Goal: Task Accomplishment & Management: Complete application form

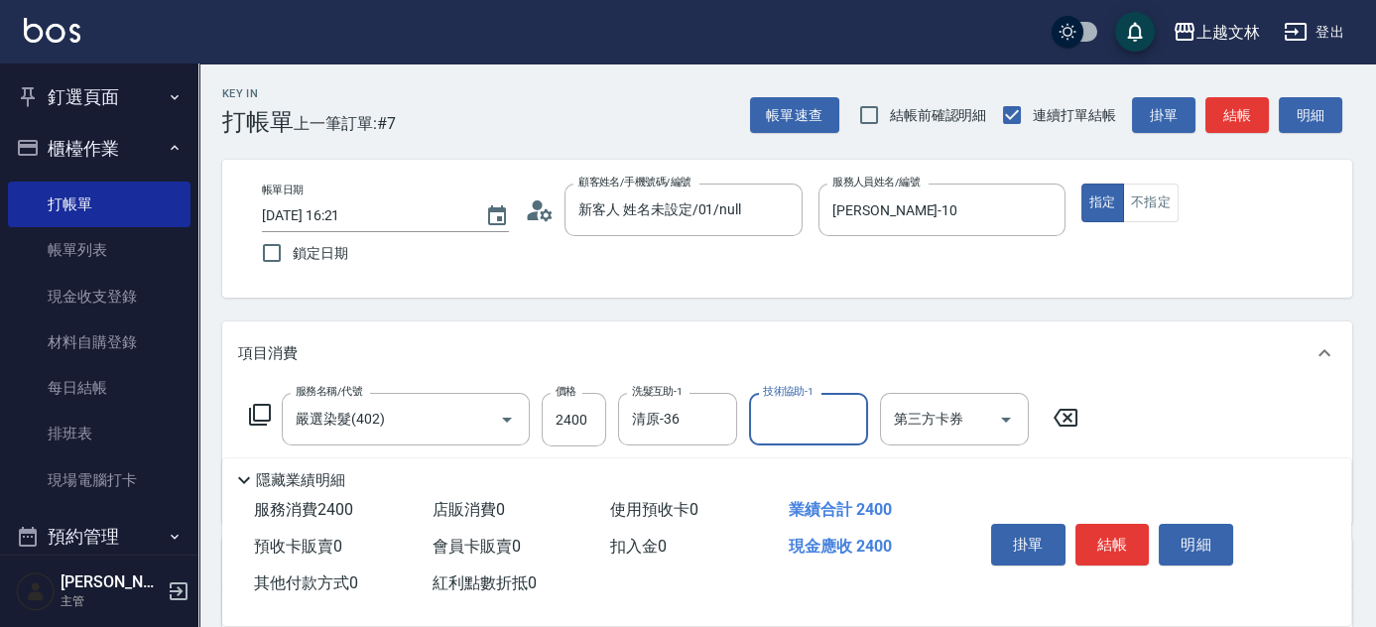
click at [1128, 536] on button "結帳" at bounding box center [1112, 545] width 74 height 42
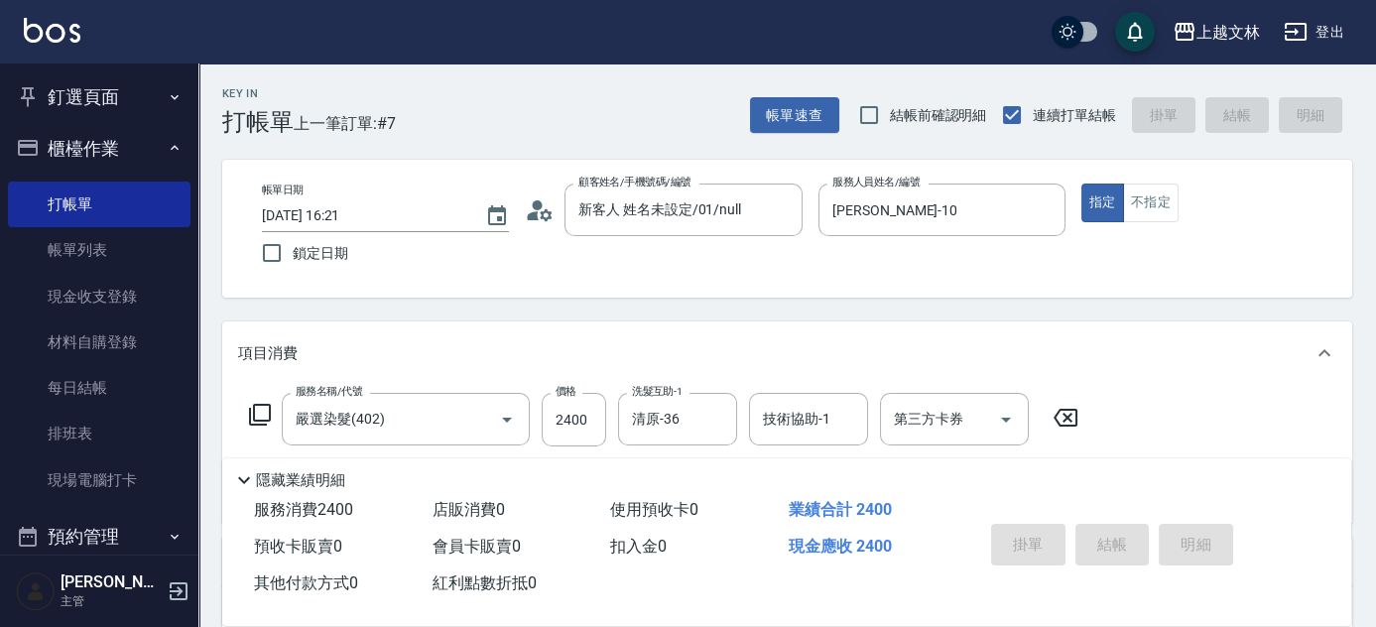
type input "[DATE] 17:14"
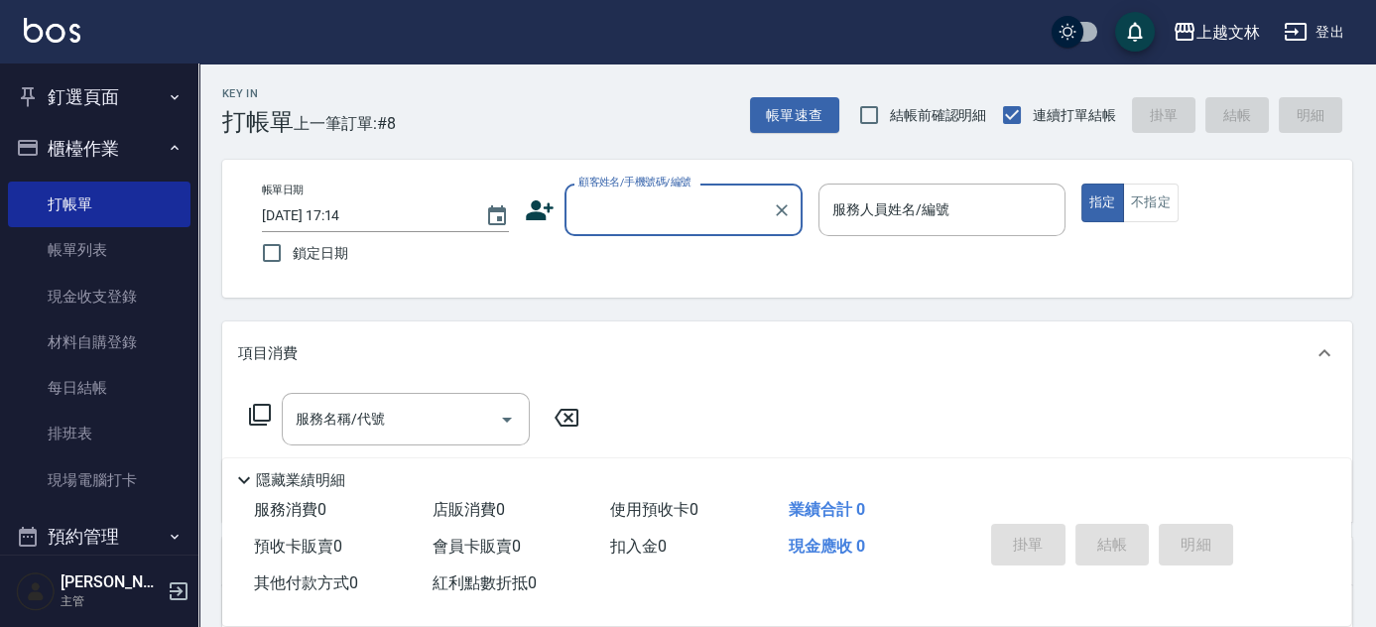
click at [148, 89] on button "釘選頁面" at bounding box center [99, 97] width 182 height 52
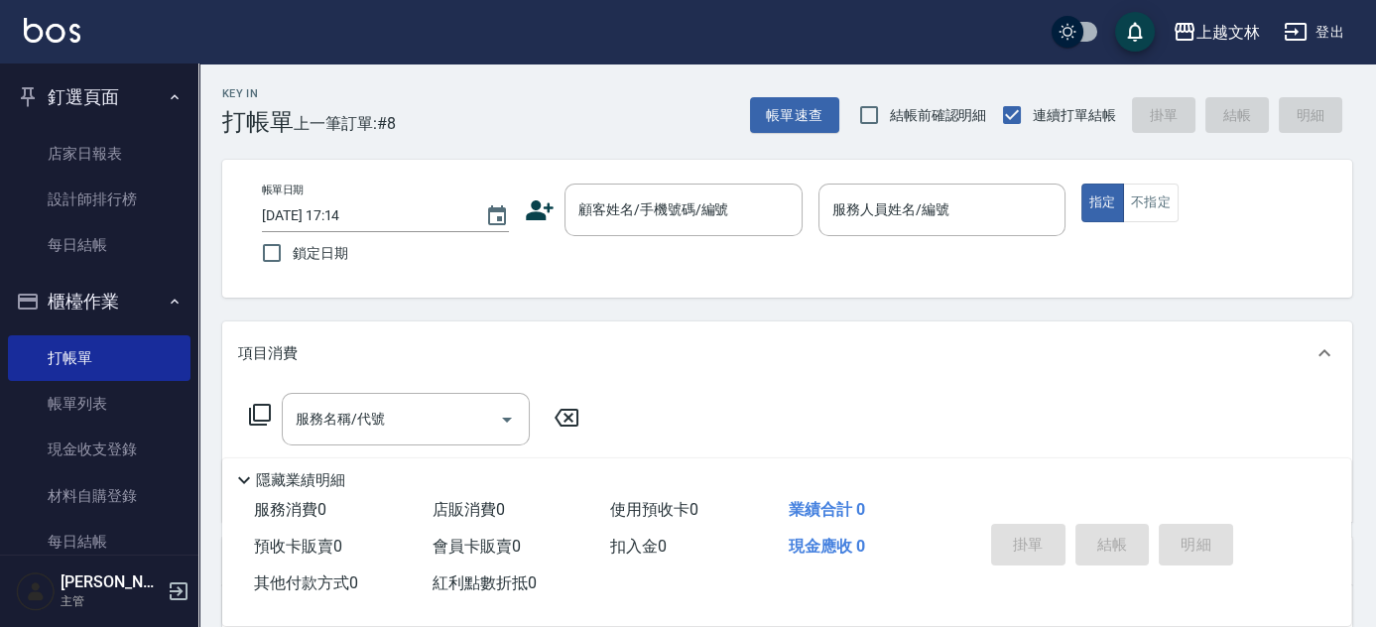
click at [153, 101] on button "釘選頁面" at bounding box center [99, 97] width 182 height 52
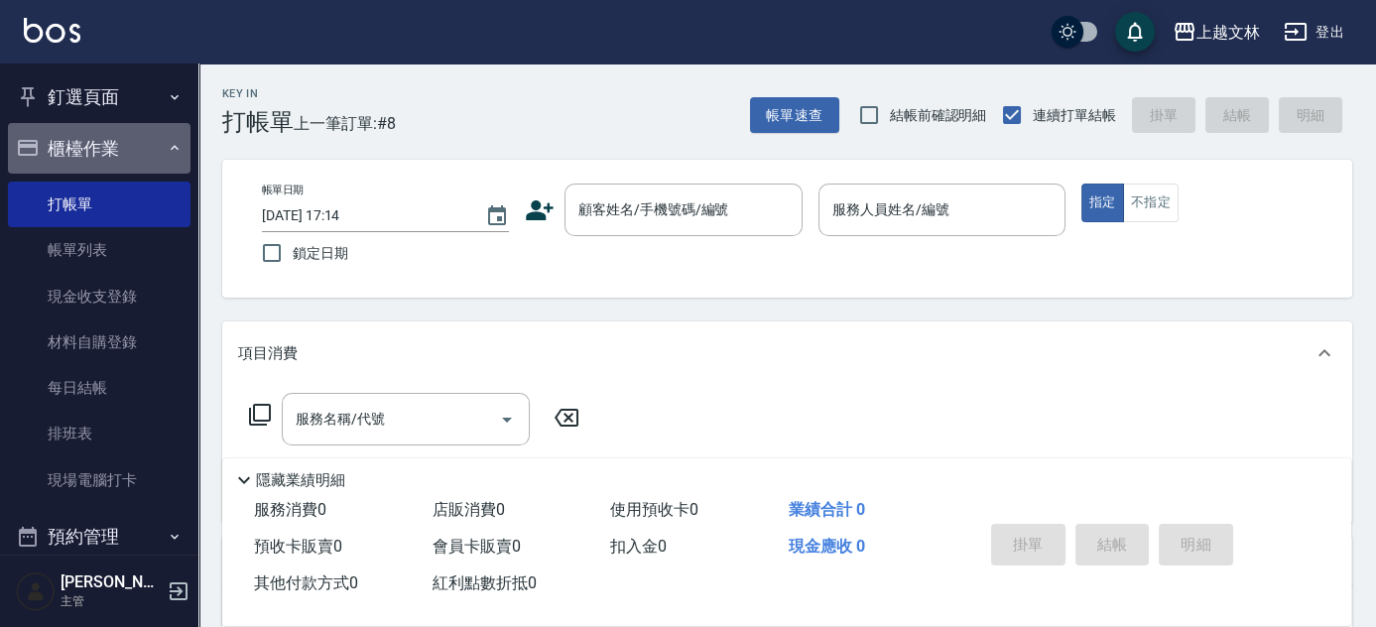
click at [121, 167] on button "櫃檯作業" at bounding box center [99, 149] width 182 height 52
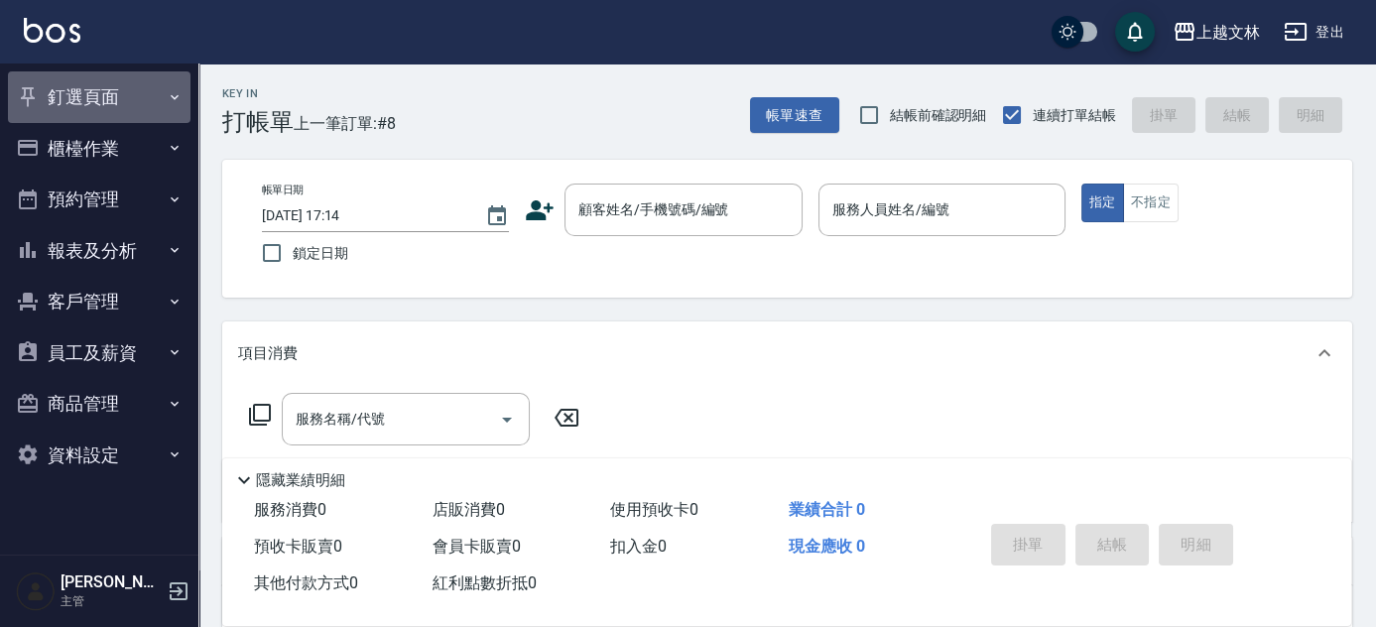
click at [58, 102] on button "釘選頁面" at bounding box center [99, 97] width 182 height 52
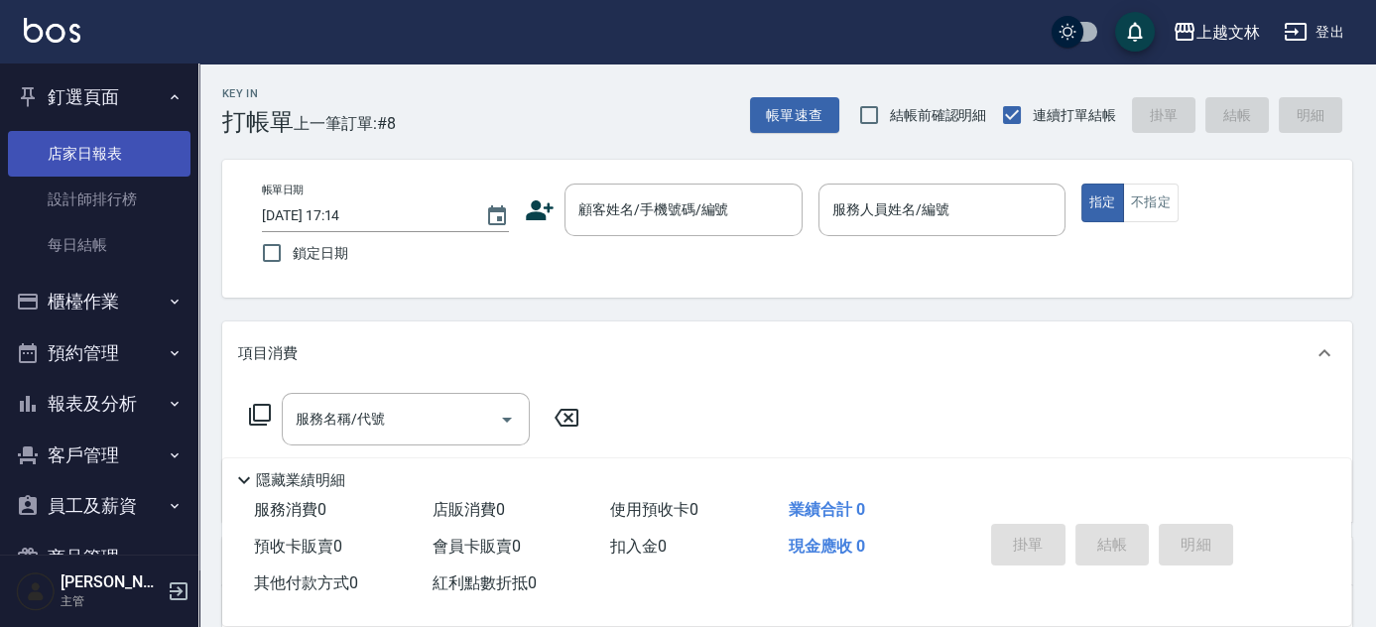
click at [100, 157] on link "店家日報表" at bounding box center [99, 154] width 182 height 46
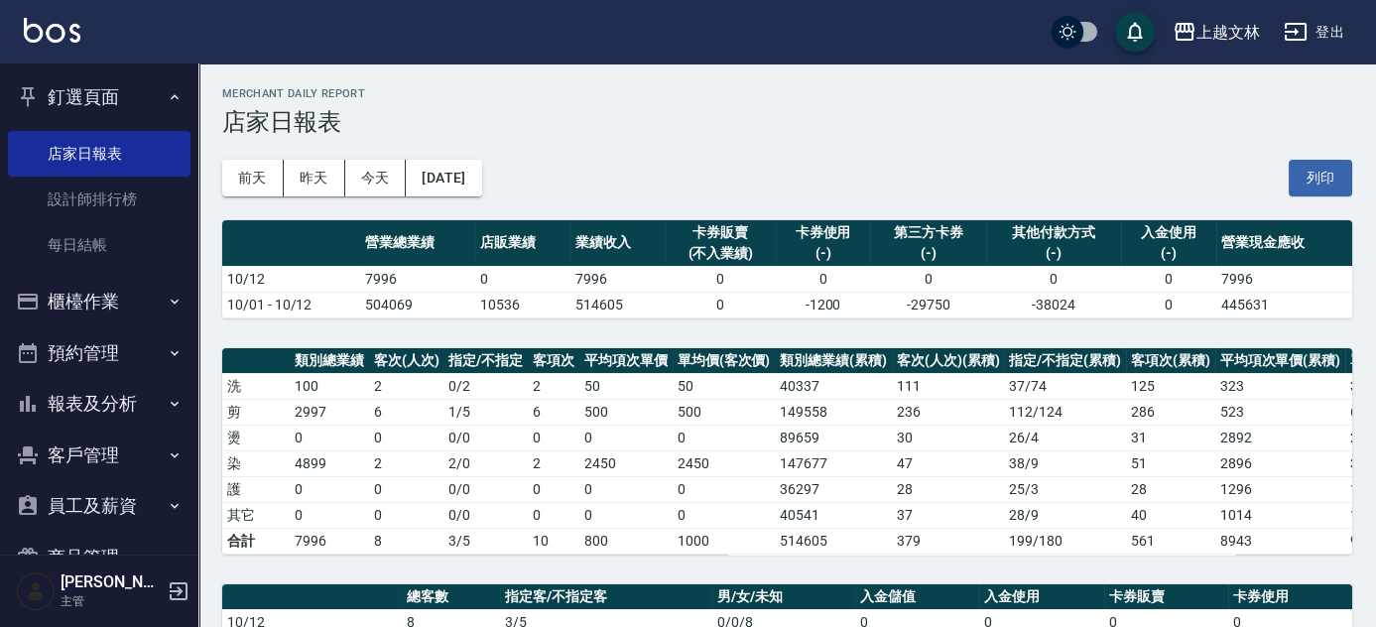
scroll to position [547, 0]
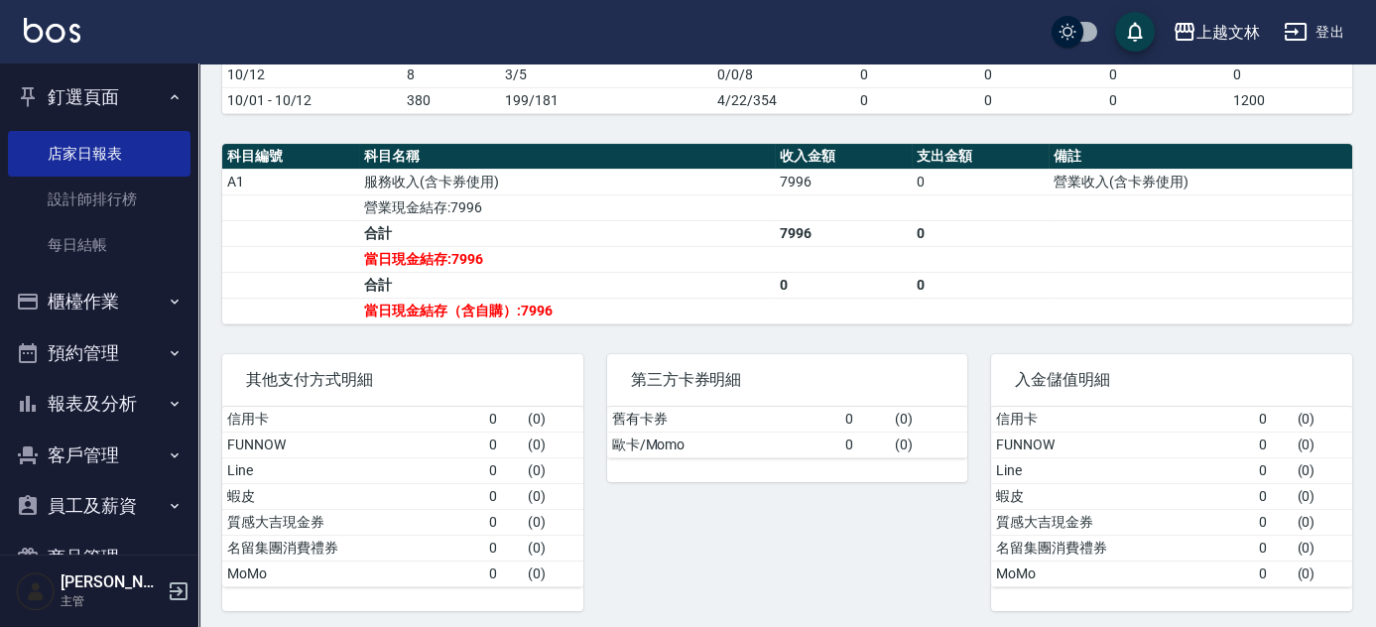
click at [44, 107] on button "釘選頁面" at bounding box center [99, 97] width 182 height 52
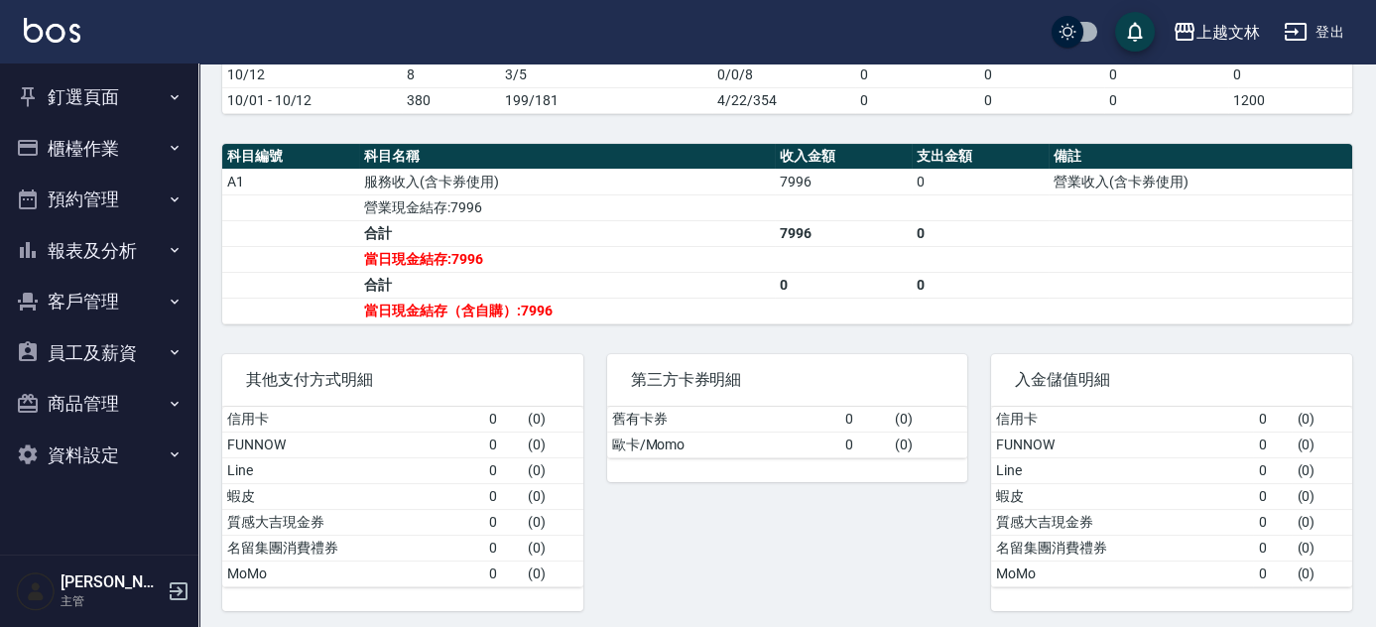
click at [116, 150] on button "櫃檯作業" at bounding box center [99, 149] width 182 height 52
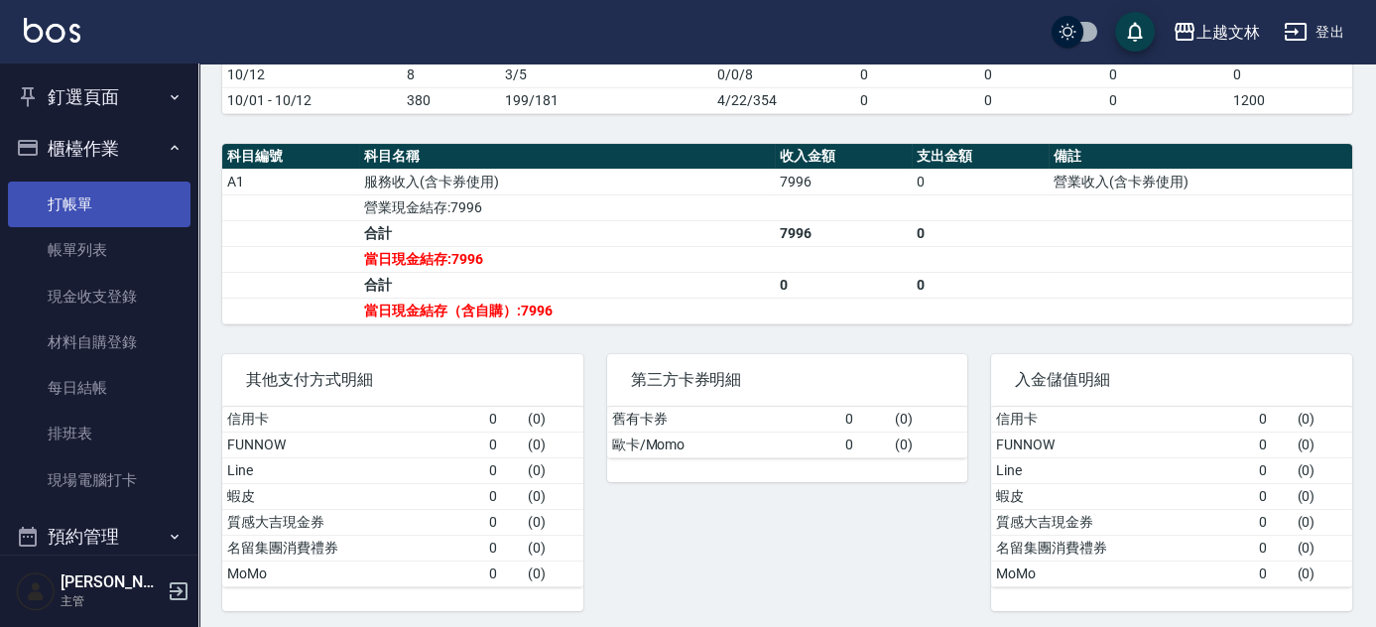
click at [120, 204] on link "打帳單" at bounding box center [99, 204] width 182 height 46
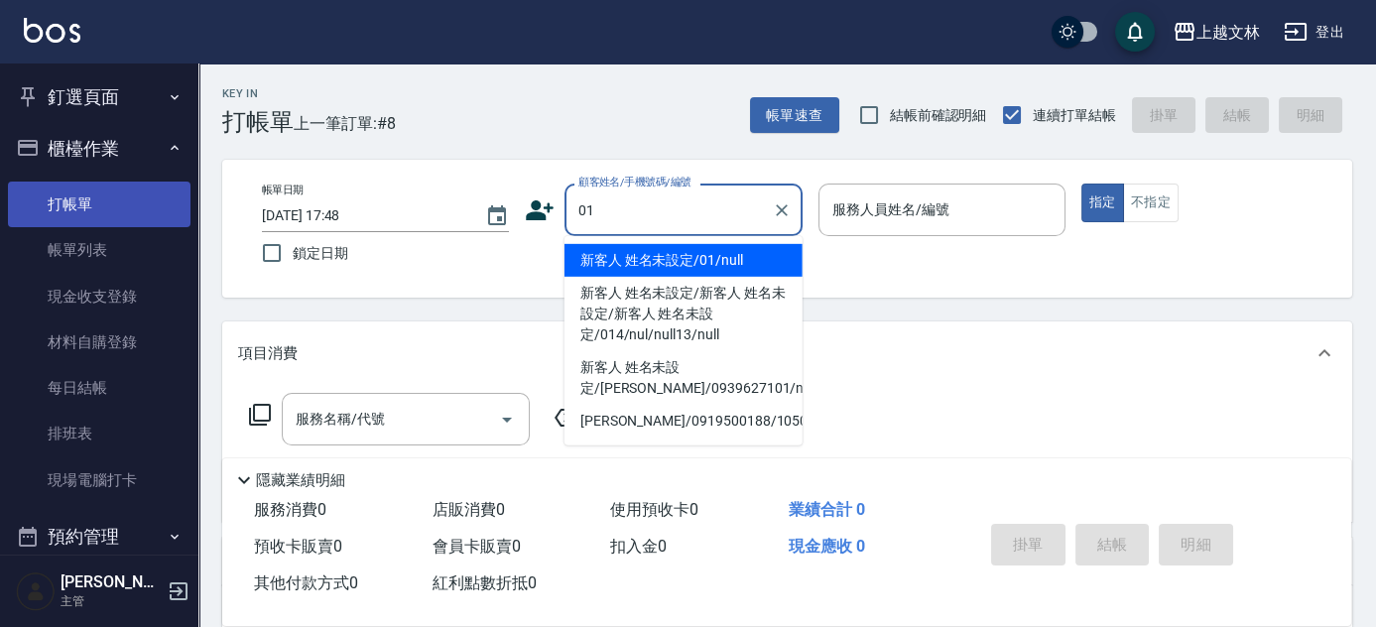
type input "01"
type input "1"
type input "新客人 姓名未設定/01/null"
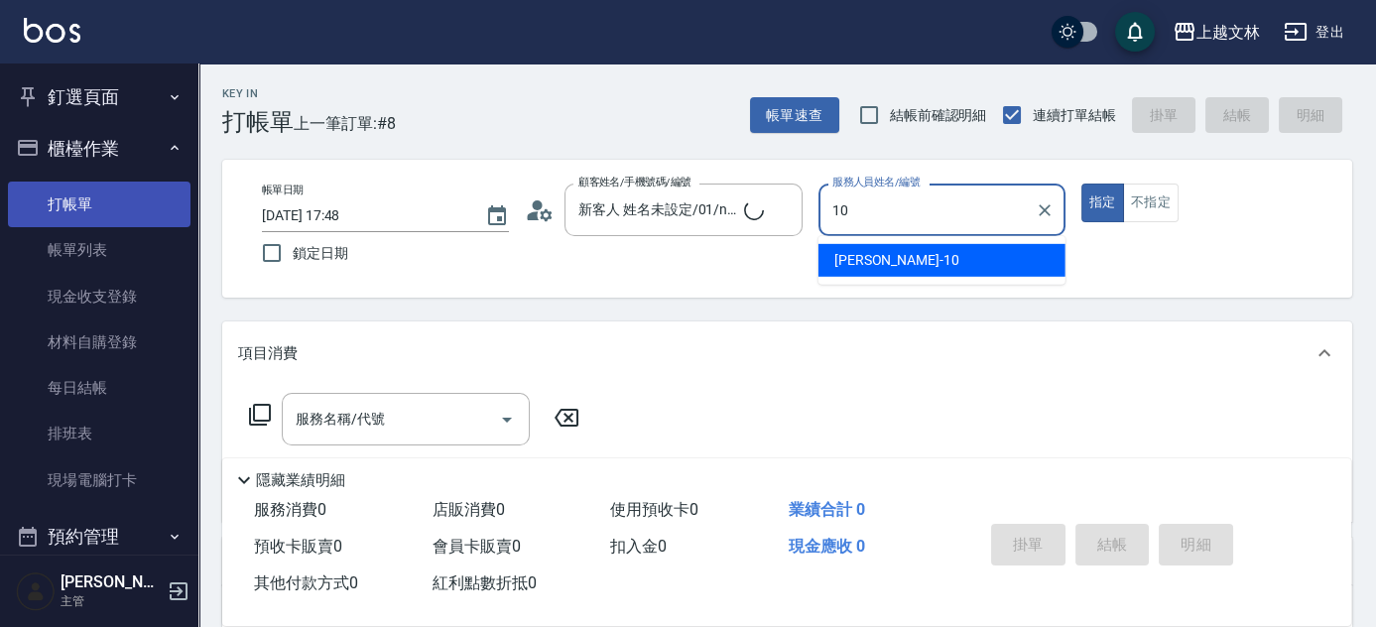
type input "[PERSON_NAME]-10"
type button "true"
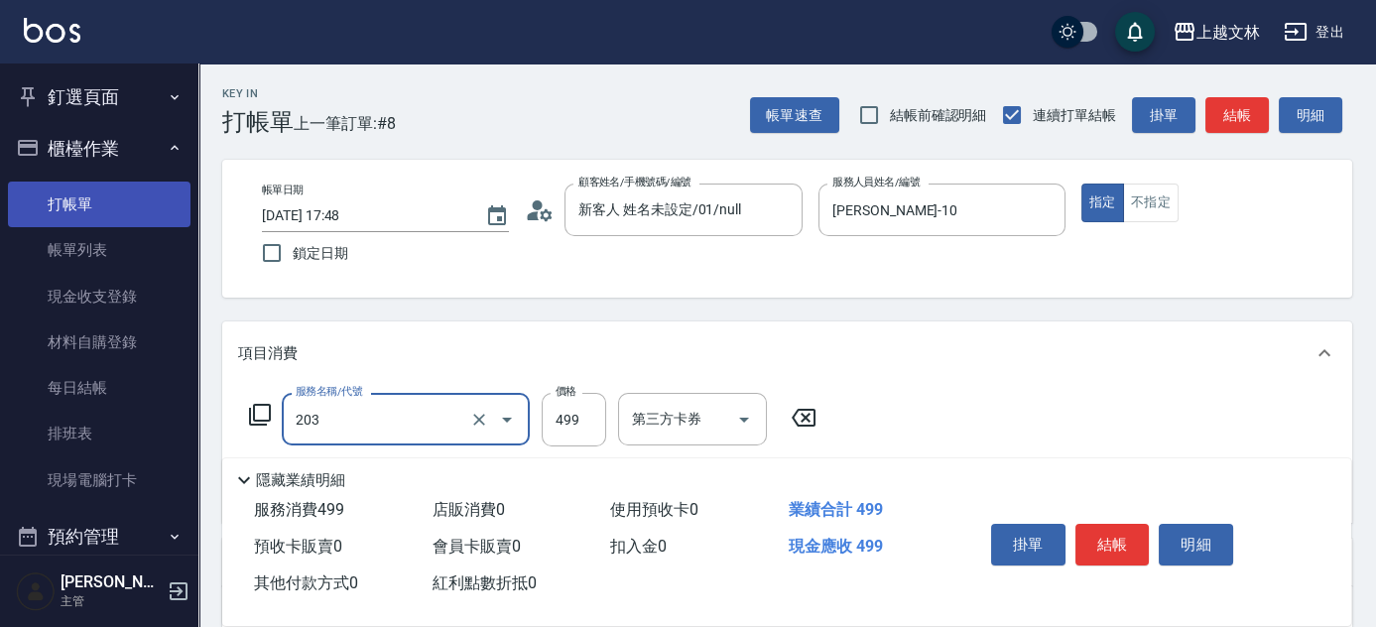
type input "B級洗+剪(203)"
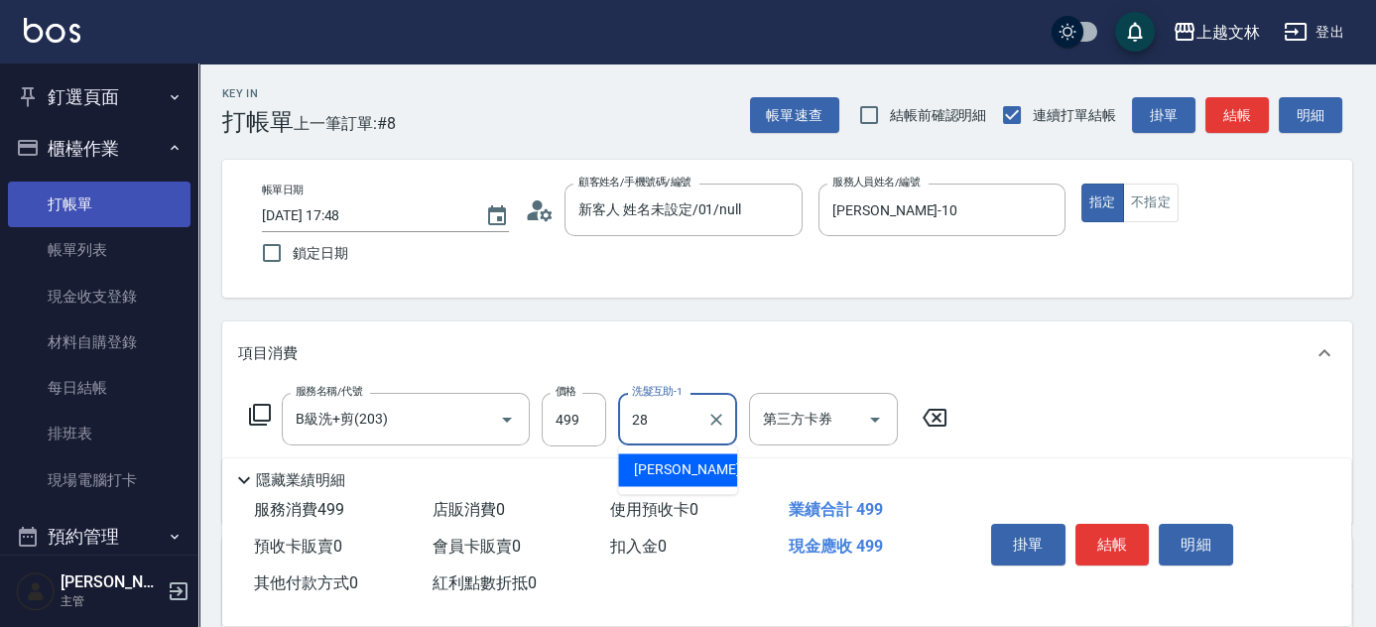
type input "[PERSON_NAME]-28"
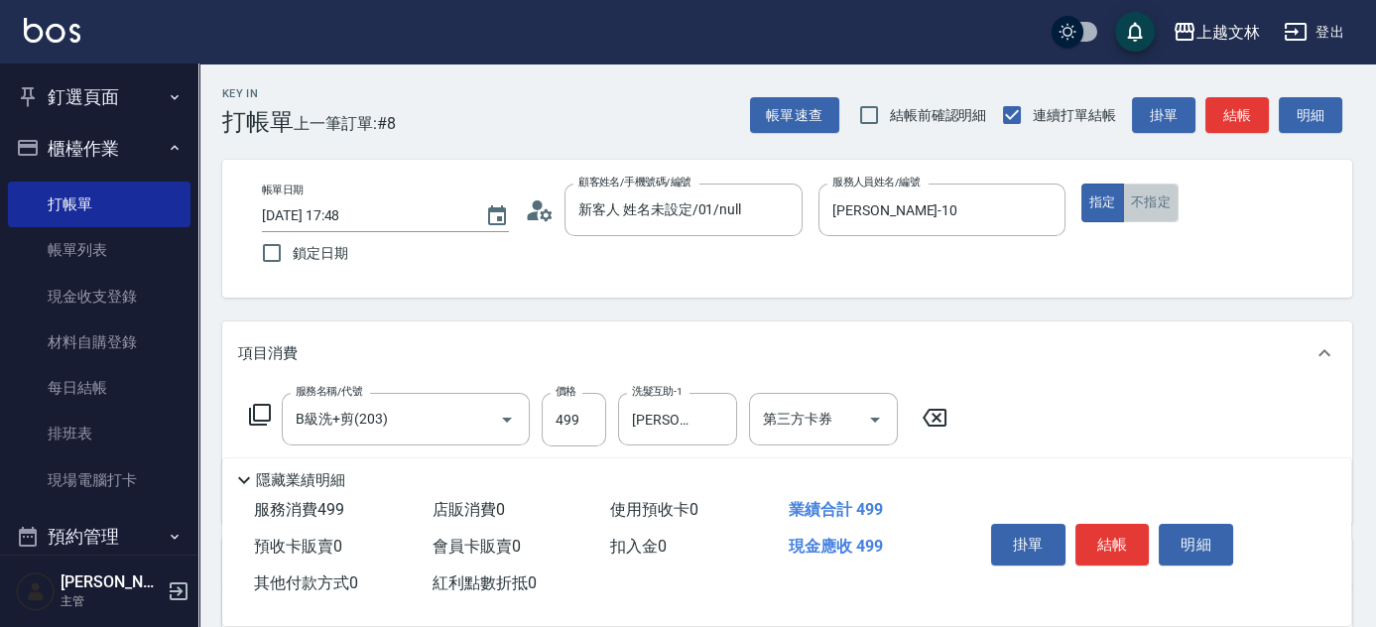
click at [1136, 201] on button "不指定" at bounding box center [1151, 202] width 56 height 39
drag, startPoint x: 1083, startPoint y: 543, endPoint x: 1081, endPoint y: 531, distance: 13.0
click at [1085, 543] on button "結帳" at bounding box center [1112, 545] width 74 height 42
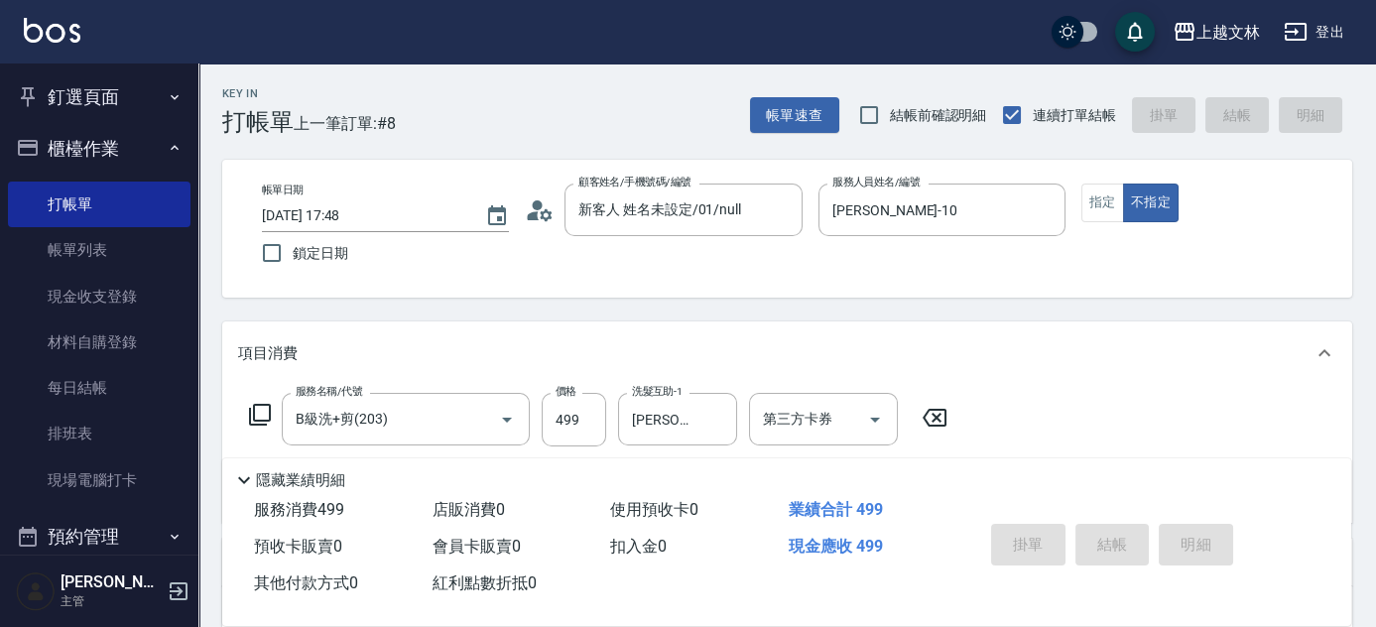
type input "[DATE] 17:56"
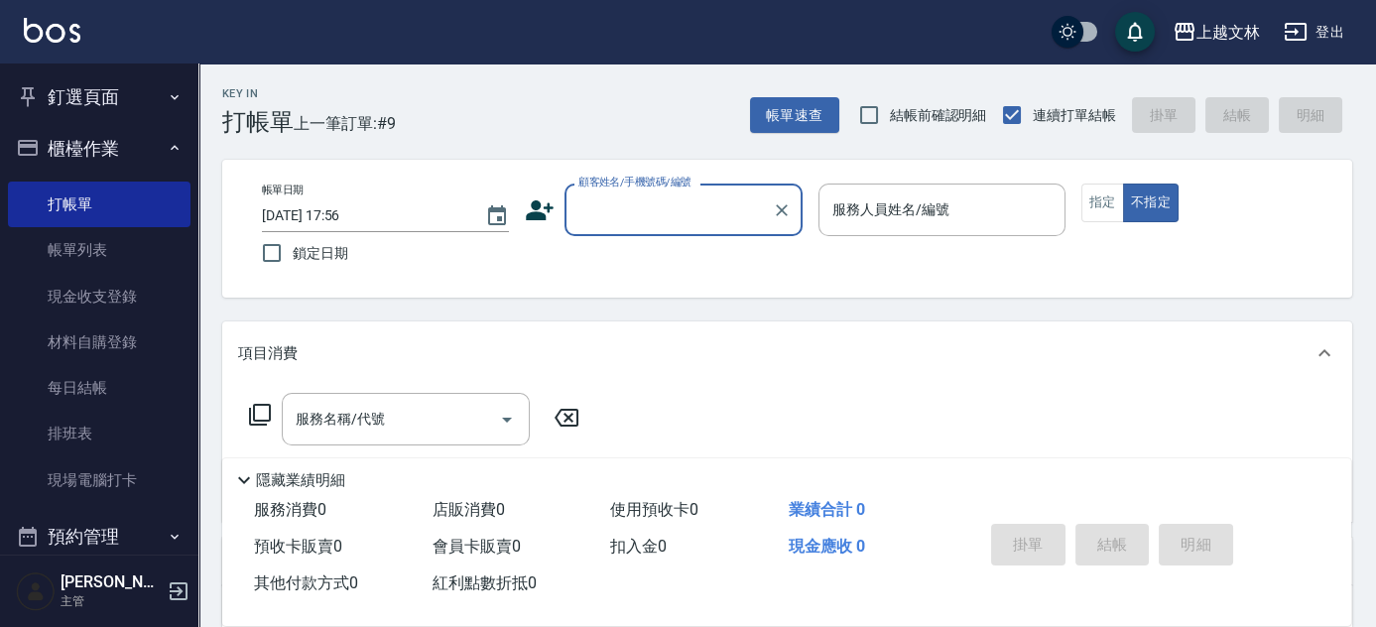
click at [547, 212] on icon at bounding box center [540, 210] width 30 height 30
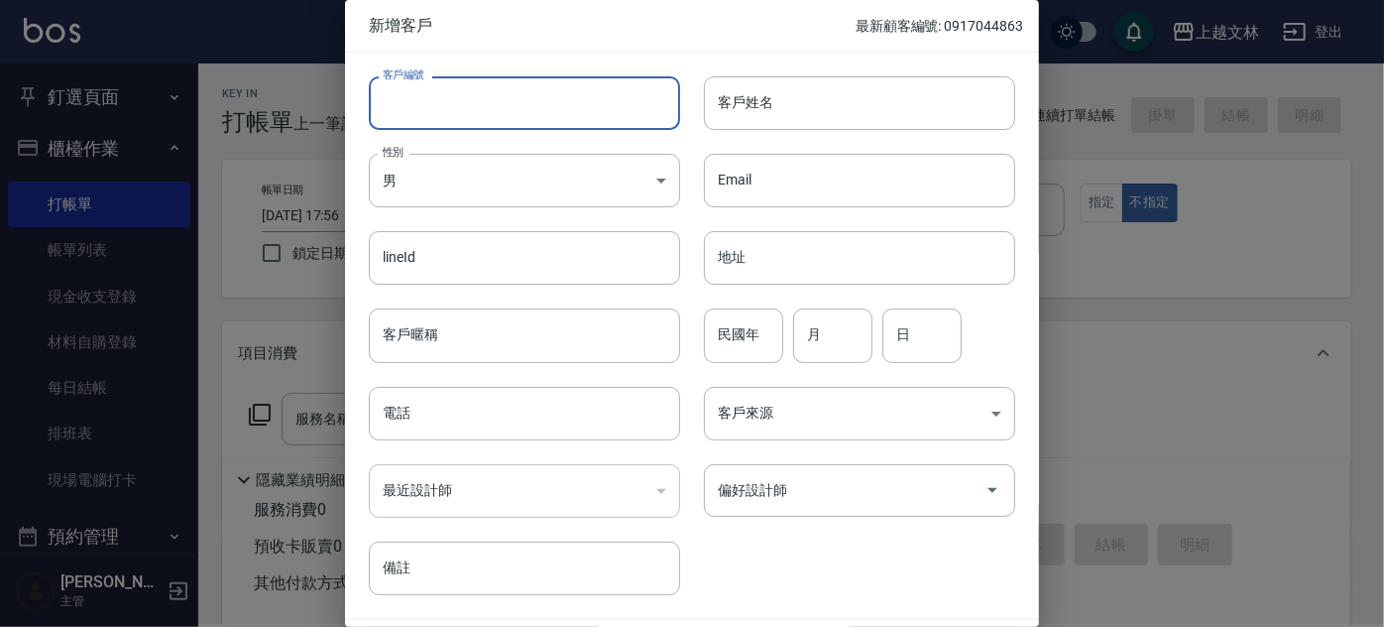
click at [508, 105] on input "客戶編號" at bounding box center [524, 103] width 311 height 54
type input "0965830112"
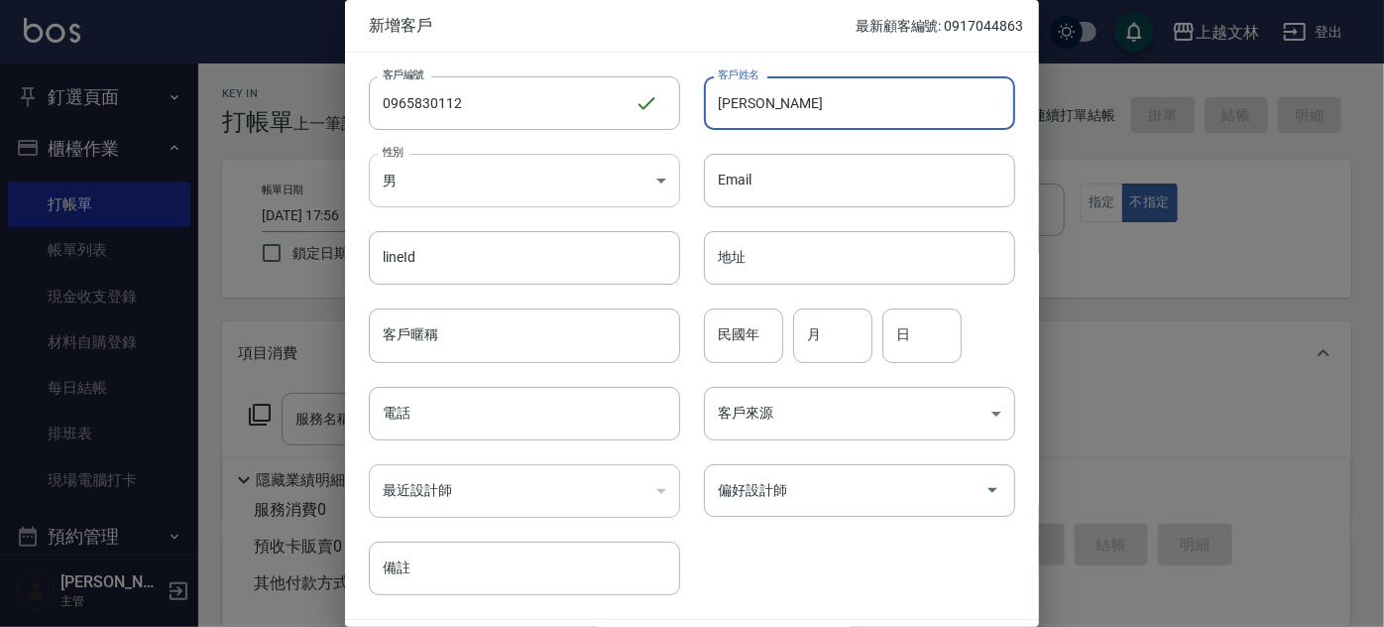
type input "[PERSON_NAME]"
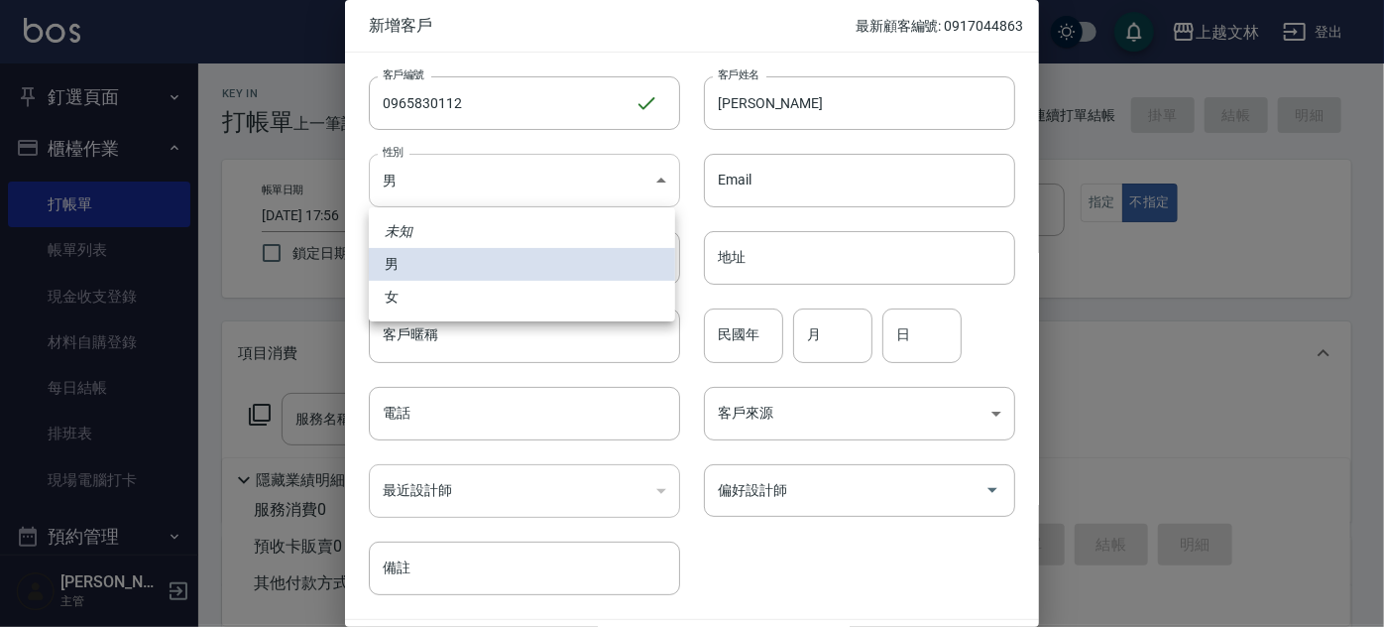
click at [643, 181] on body "上越文[PERSON_NAME]出 釘選頁面 店家日報表 設計師排行榜 每日結帳 櫃檯作業 打帳單 帳單列表 現金收支登錄 材料自購登錄 每日結帳 排班表 現…" at bounding box center [692, 482] width 1384 height 964
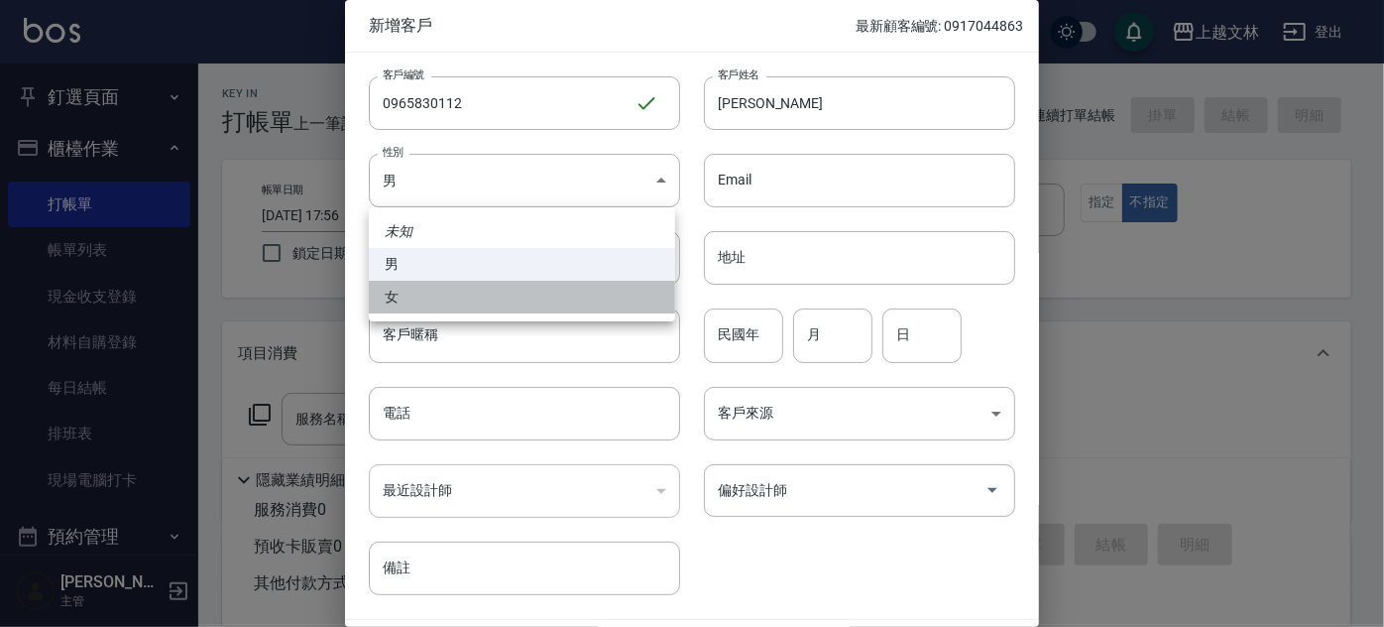
click at [583, 310] on li "女" at bounding box center [522, 297] width 306 height 33
type input "[DEMOGRAPHIC_DATA]"
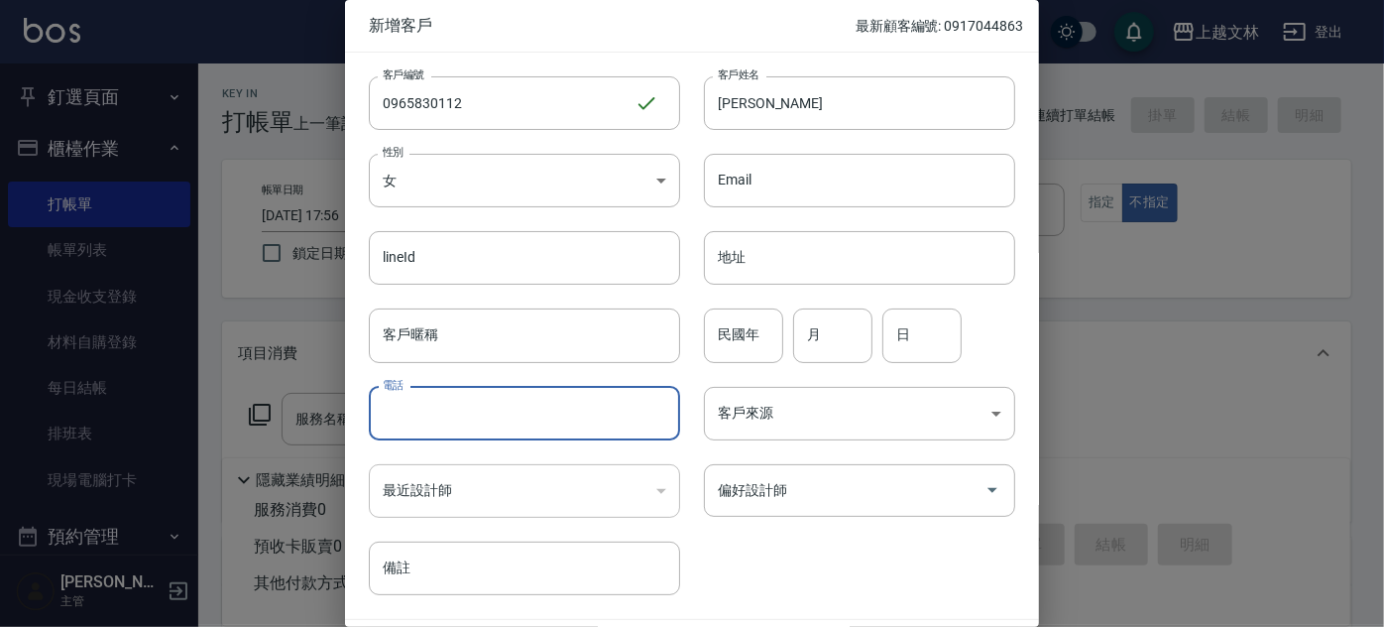
click at [571, 418] on input "電話" at bounding box center [524, 414] width 311 height 54
click at [784, 510] on div "偏好設計師" at bounding box center [859, 490] width 311 height 53
type input "0965830112"
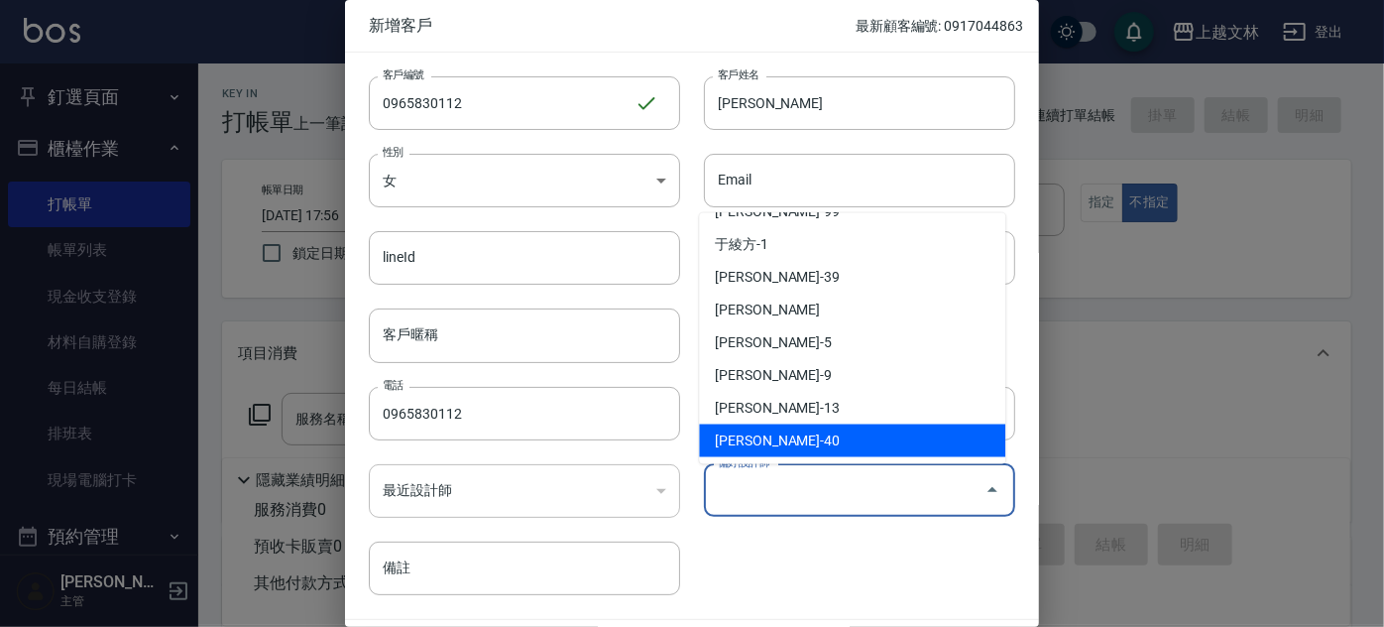
scroll to position [360, 0]
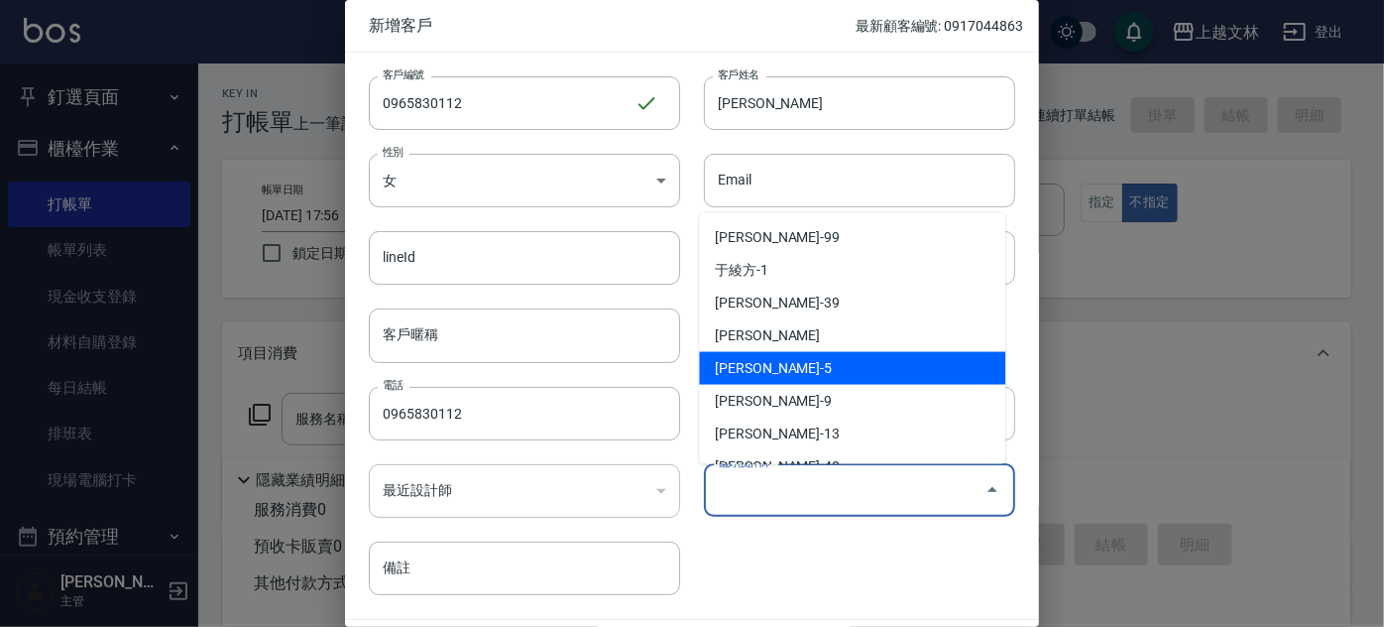
click at [859, 369] on li "[PERSON_NAME]-5" at bounding box center [852, 368] width 306 height 33
type input "[PERSON_NAME]"
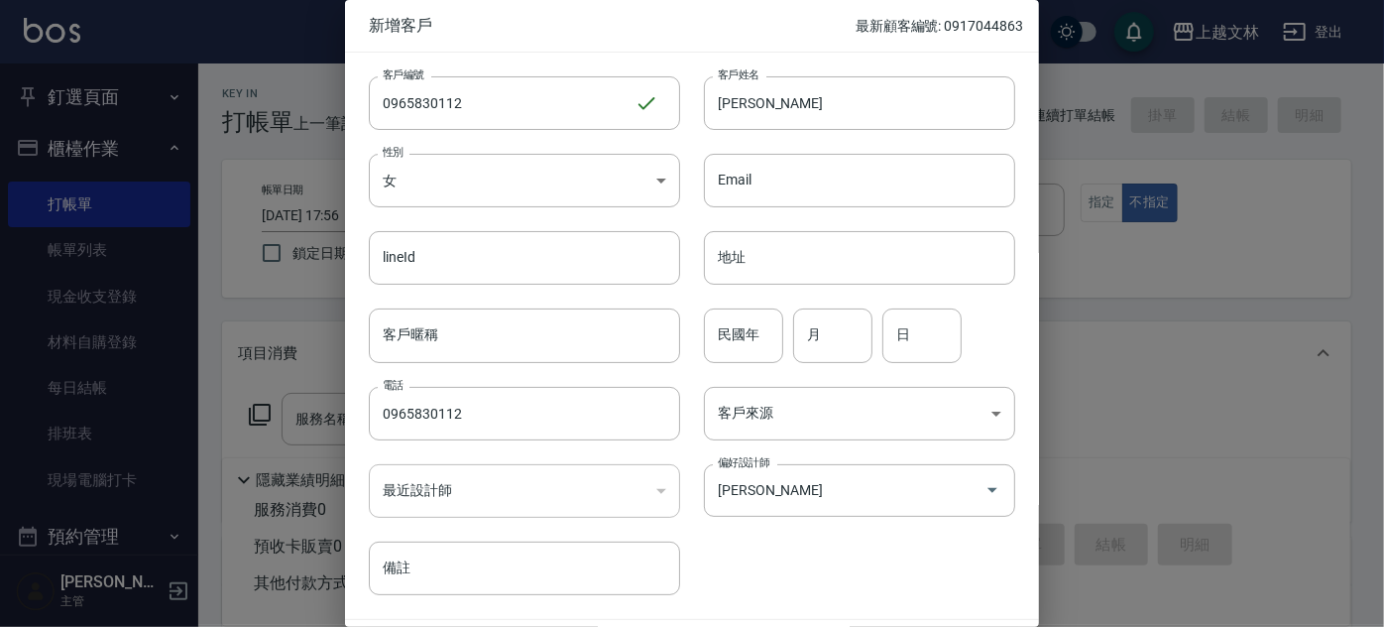
click at [870, 566] on div "客戶編號 0965830112 ​ 客戶編號 客戶姓名 [PERSON_NAME] 客戶姓名 性別 女 [DEMOGRAPHIC_DATA] 性別 Email…" at bounding box center [680, 324] width 670 height 542
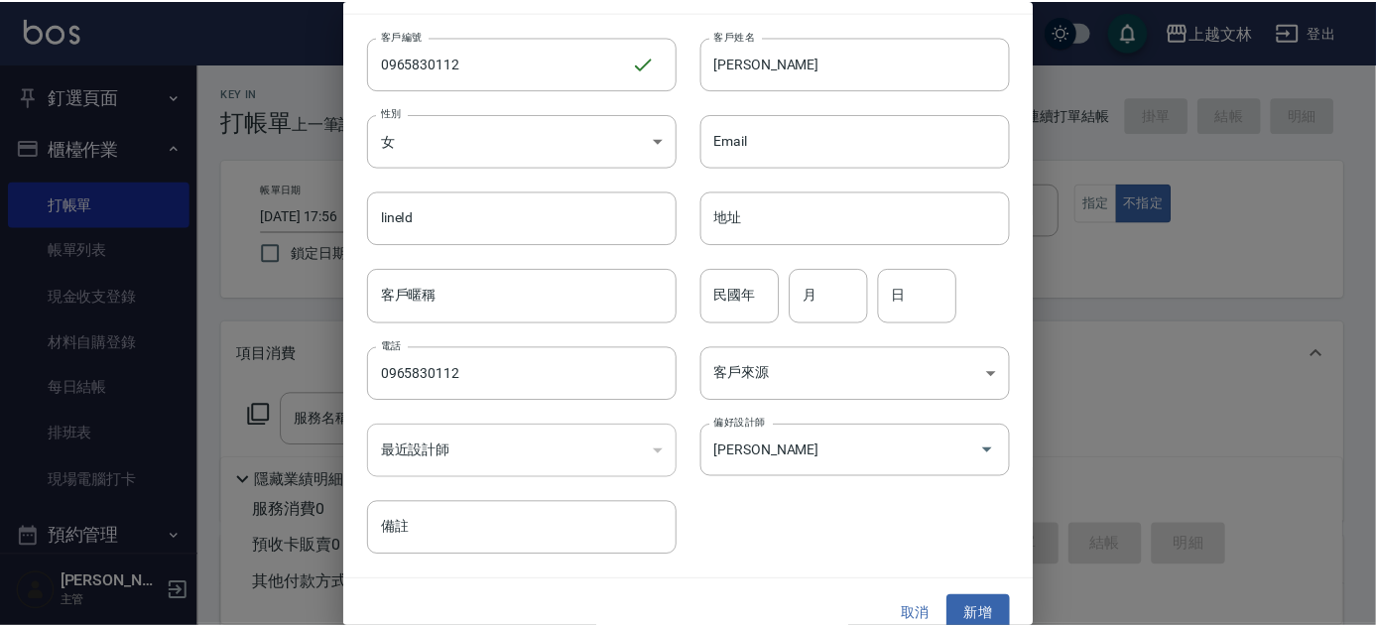
scroll to position [60, 0]
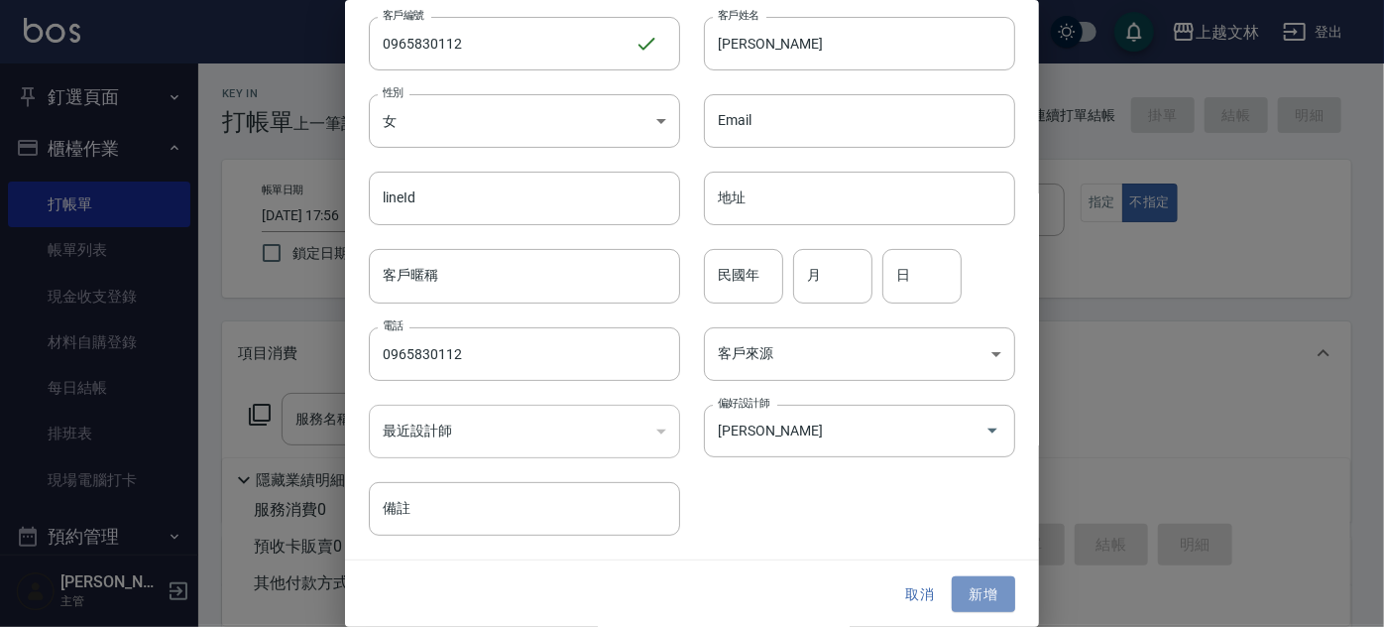
click at [986, 598] on button "新增" at bounding box center [983, 594] width 63 height 37
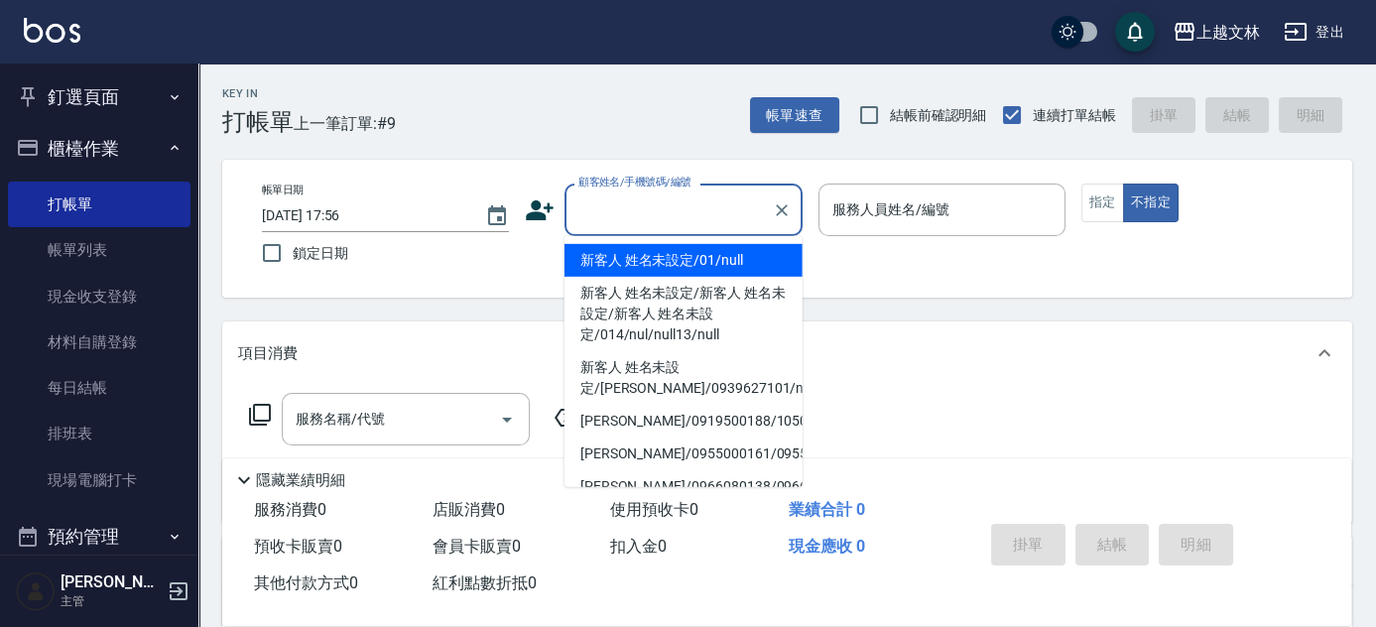
click at [695, 200] on div "顧客姓名/手機號碼/編號 顧客姓名/手機號碼/編號" at bounding box center [683, 209] width 238 height 53
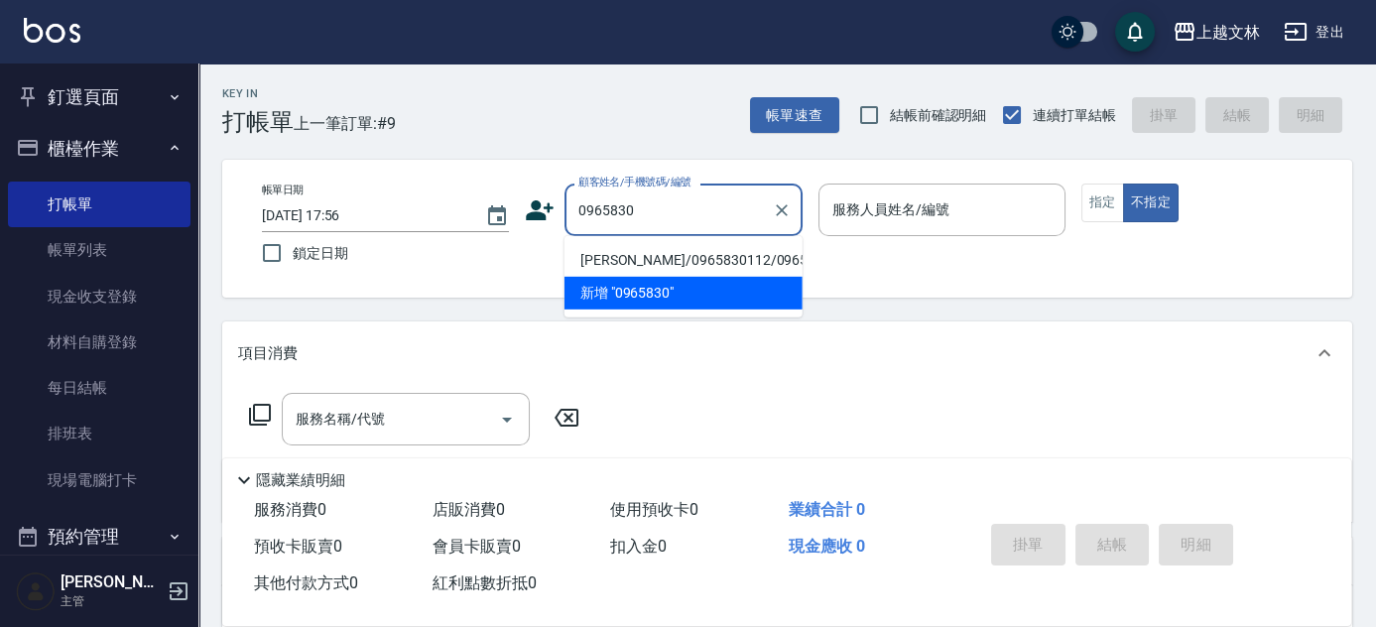
click at [710, 265] on li "[PERSON_NAME]/0965830112/0965830112" at bounding box center [683, 260] width 238 height 33
type input "[PERSON_NAME]/0965830112/0965830112"
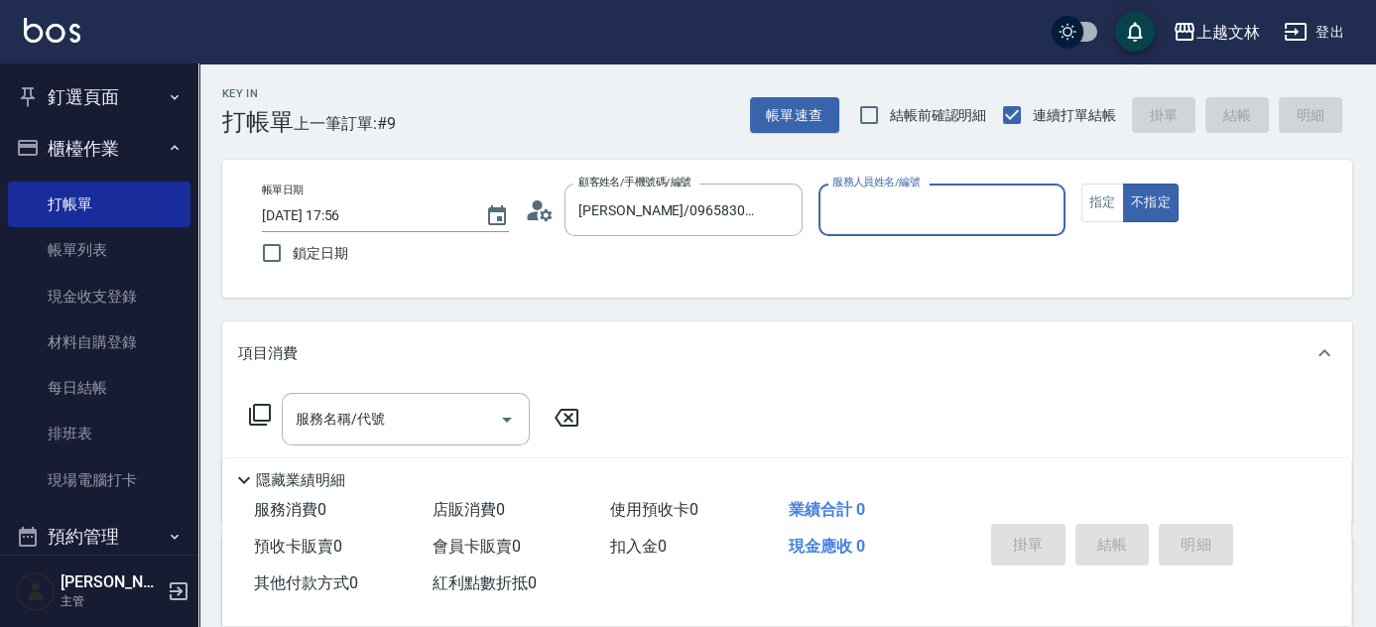
type input "昭君-5"
click at [1106, 211] on button "指定" at bounding box center [1102, 202] width 43 height 39
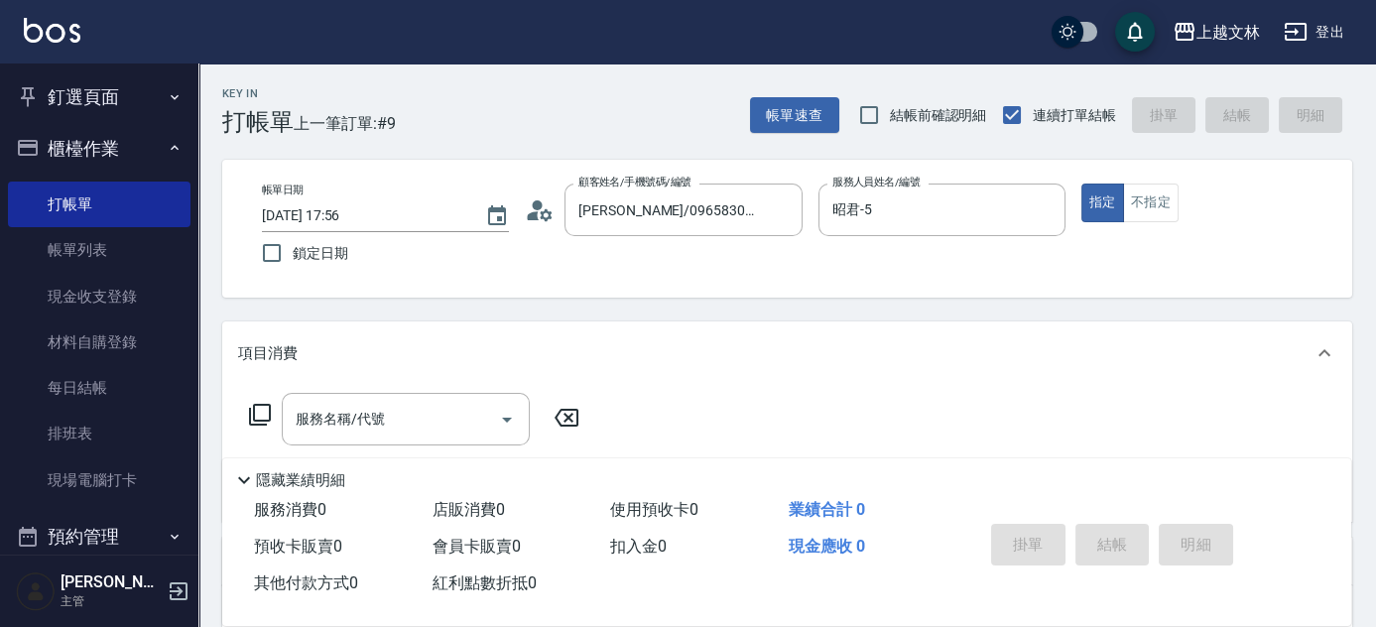
click at [256, 416] on icon at bounding box center [260, 415] width 24 height 24
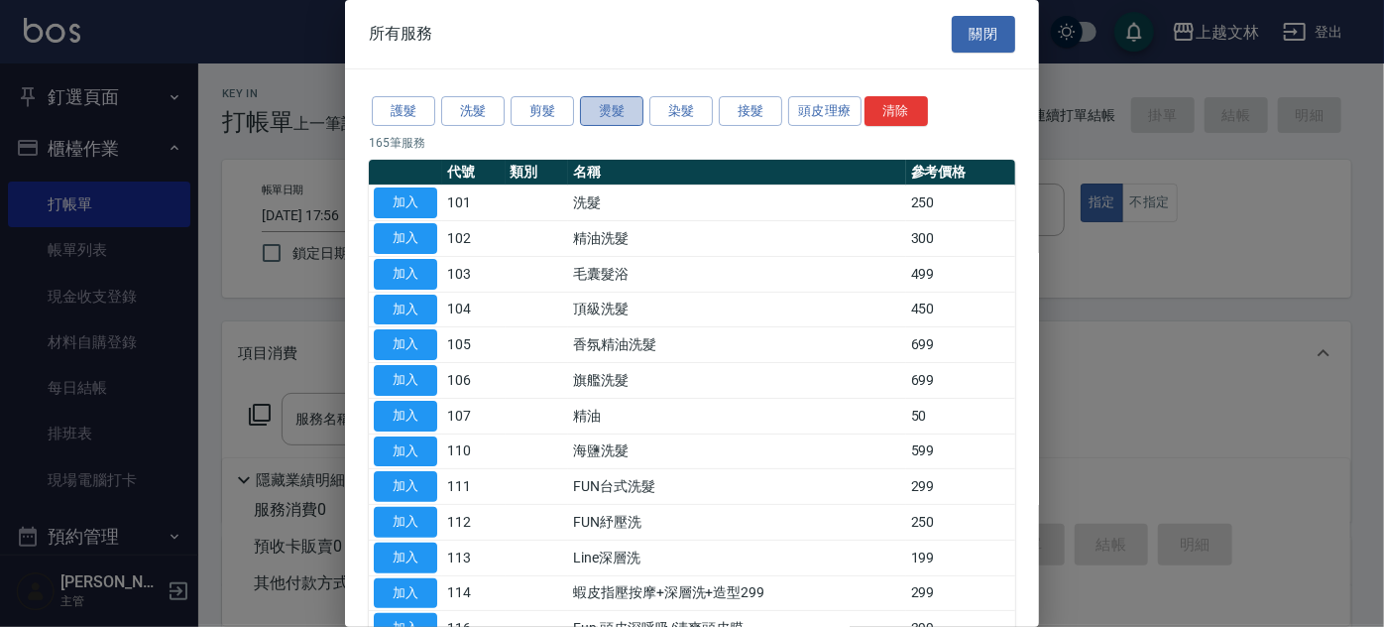
click at [610, 115] on button "燙髮" at bounding box center [611, 111] width 63 height 31
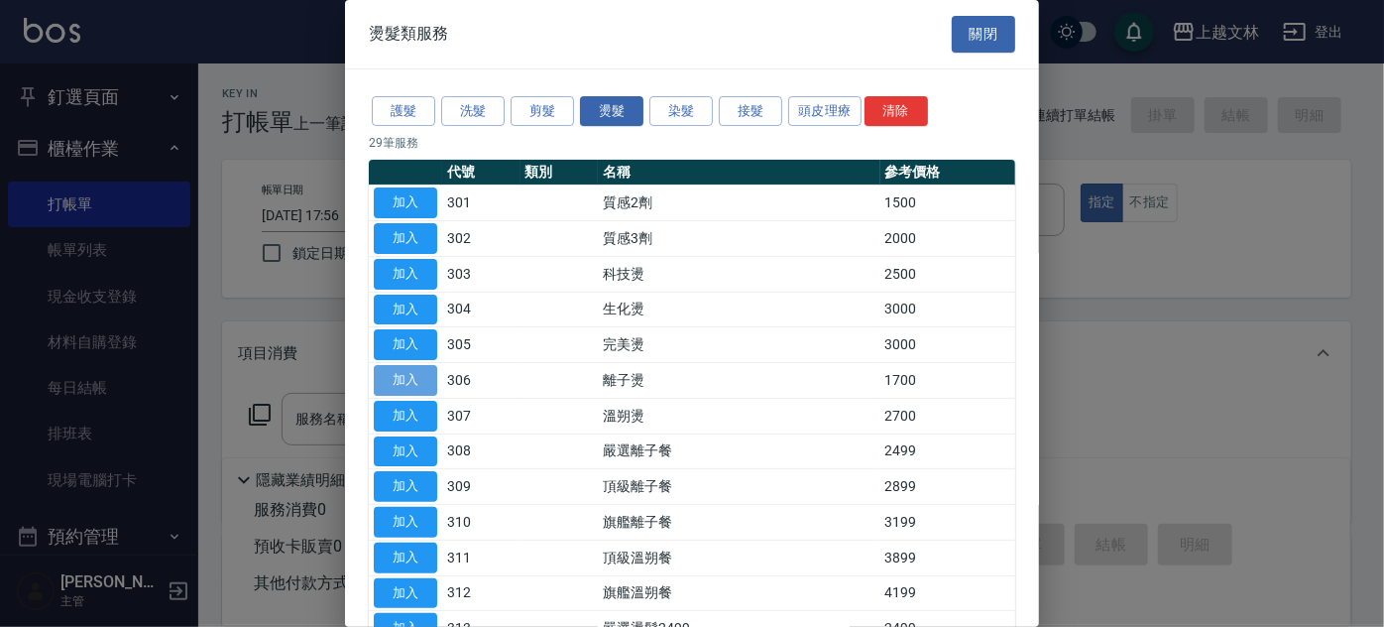
click at [407, 367] on button "加入" at bounding box center [405, 380] width 63 height 31
type input "離子燙(306)"
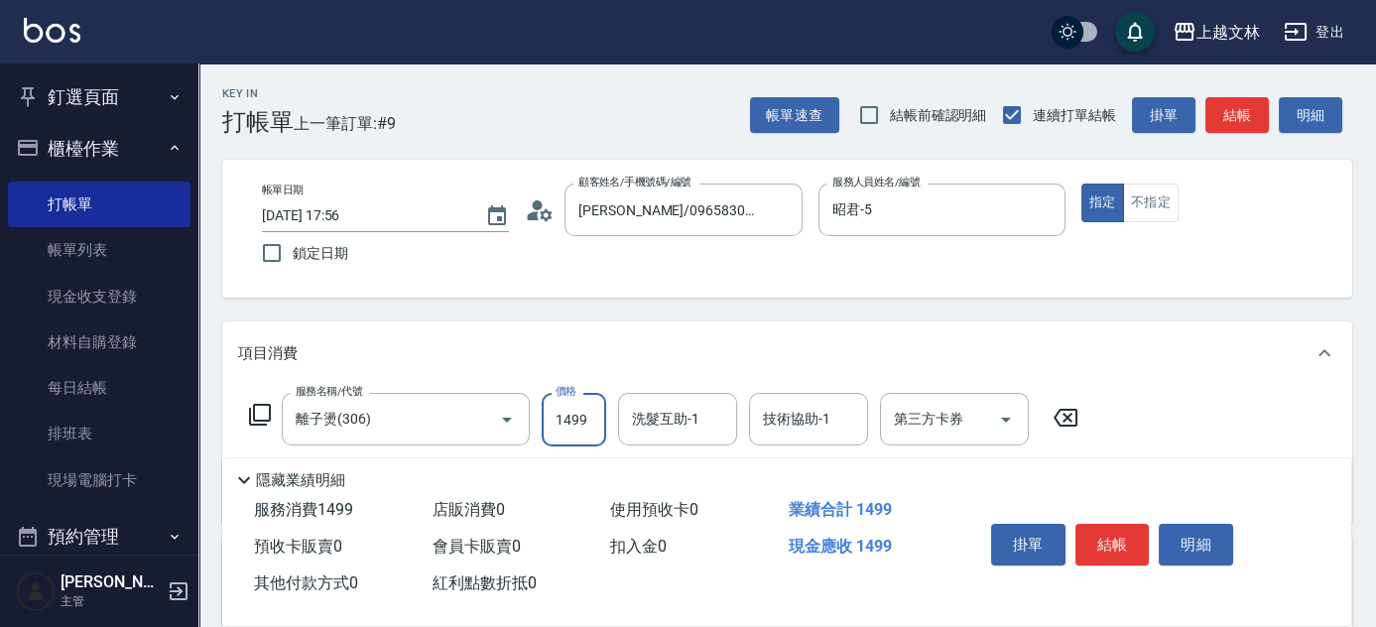
type input "1499"
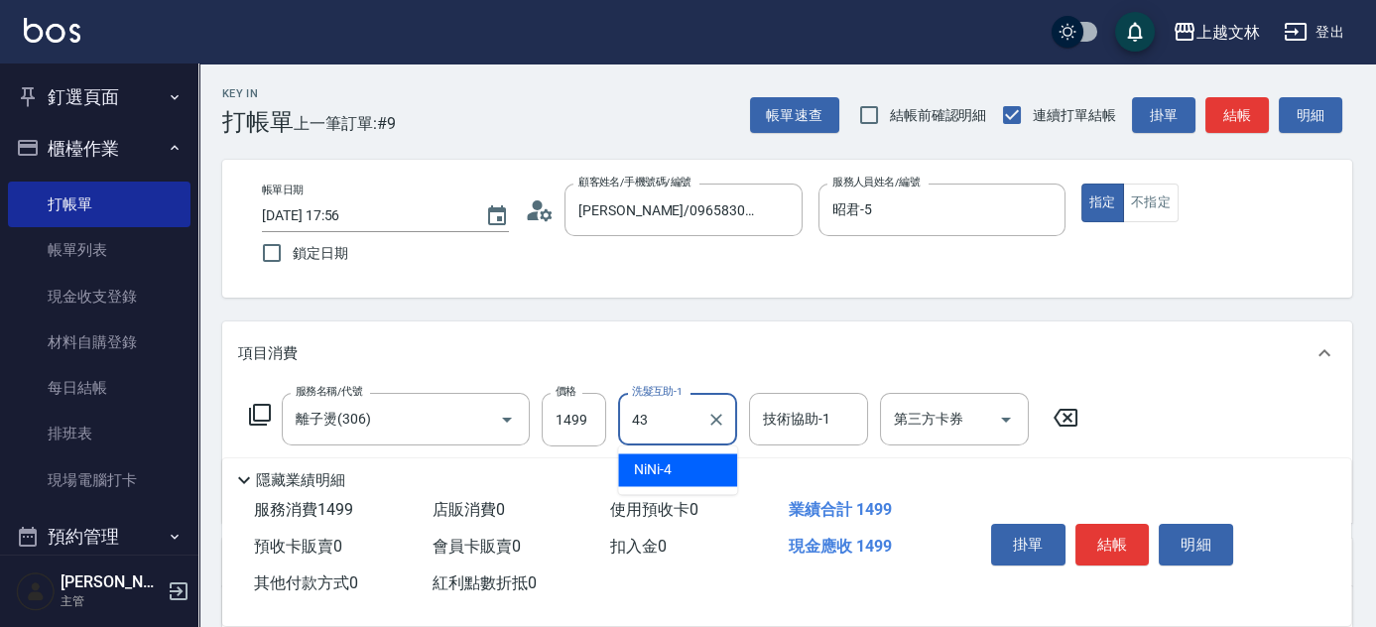
type input "小巫-43"
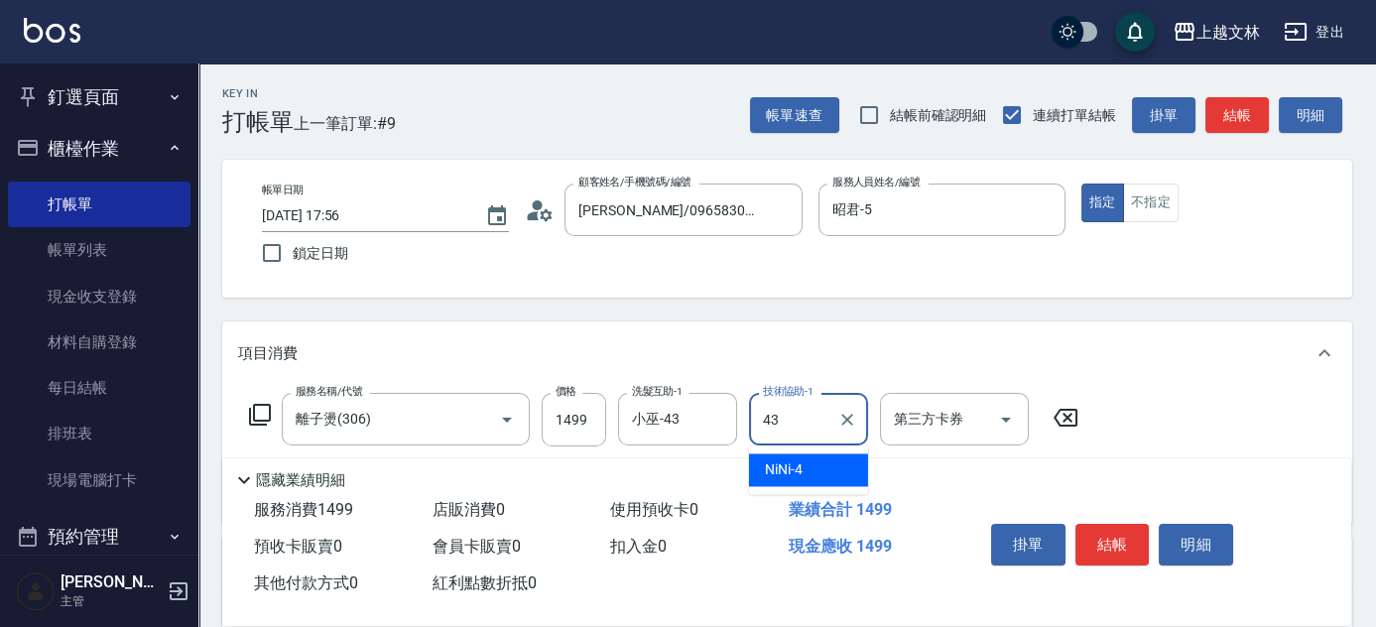
type input "小巫-43"
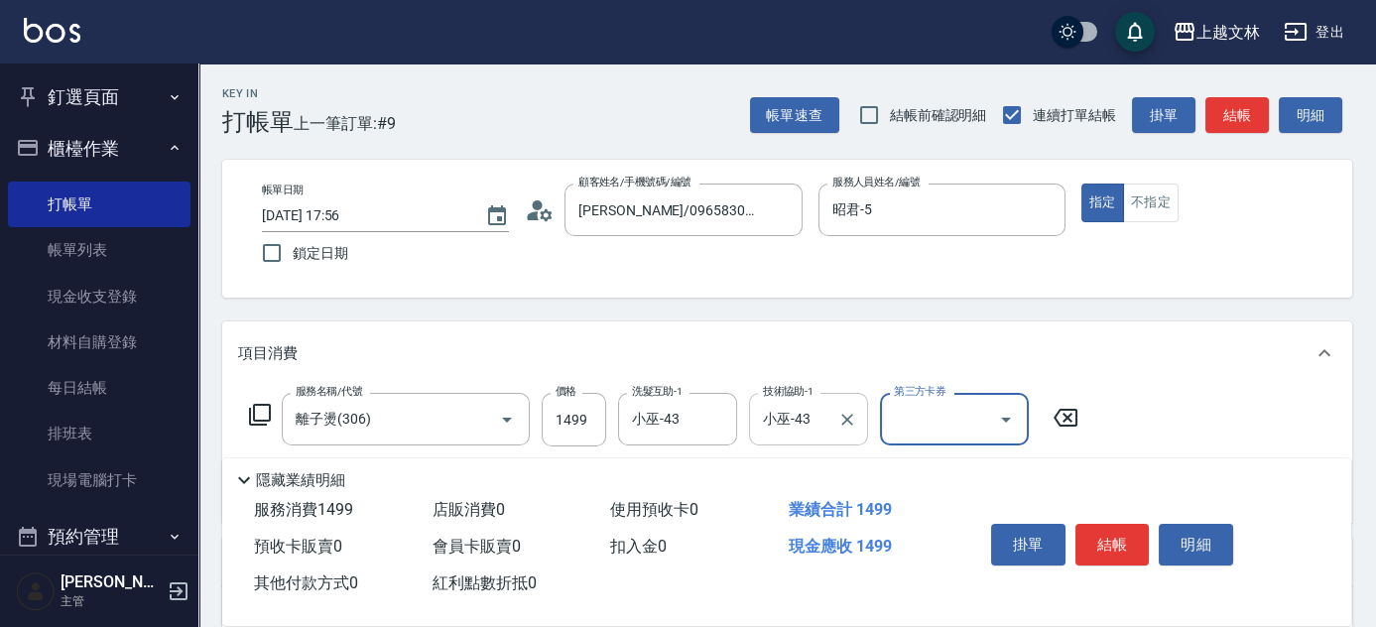
scroll to position [89, 0]
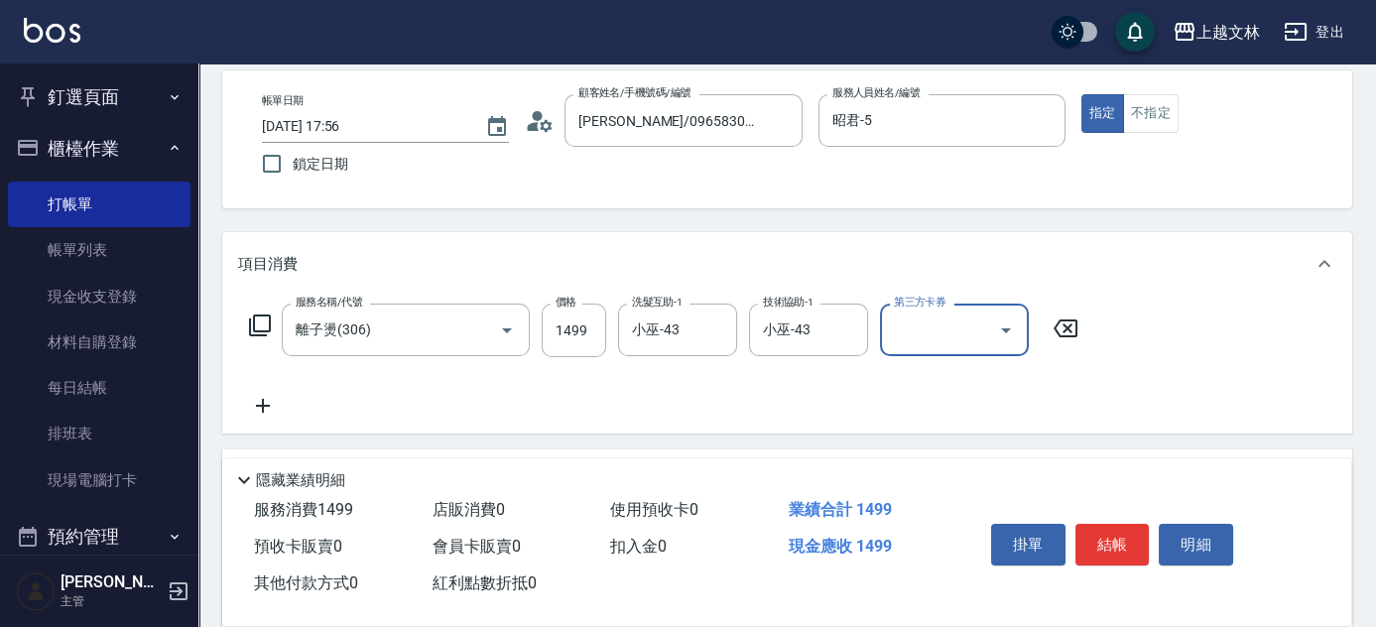
click at [268, 407] on icon at bounding box center [263, 406] width 50 height 24
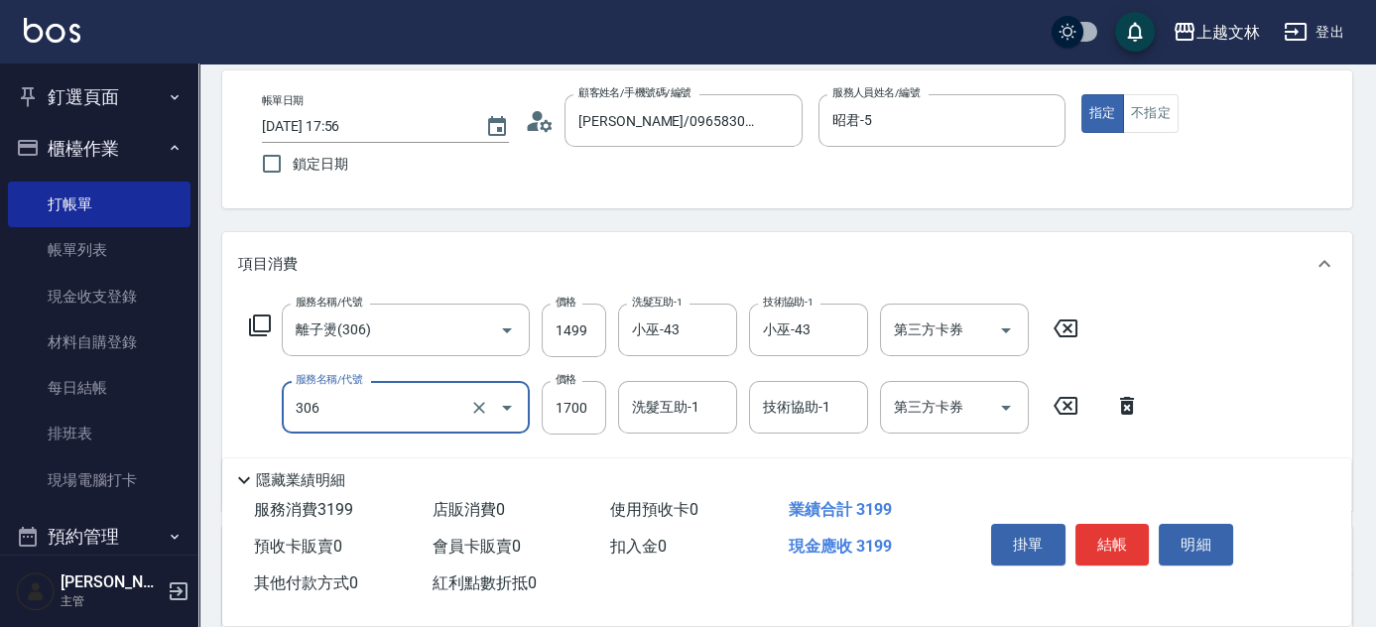
type input "離子燙(306)"
type input "1499"
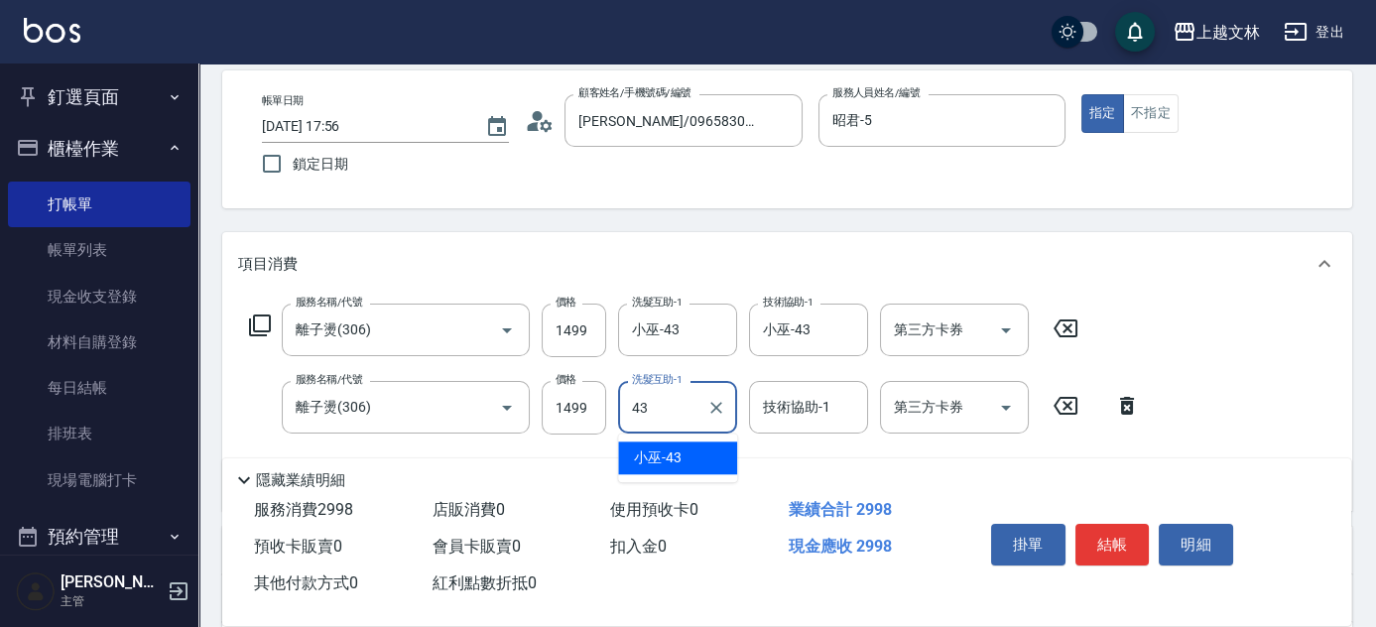
type input "小巫-43"
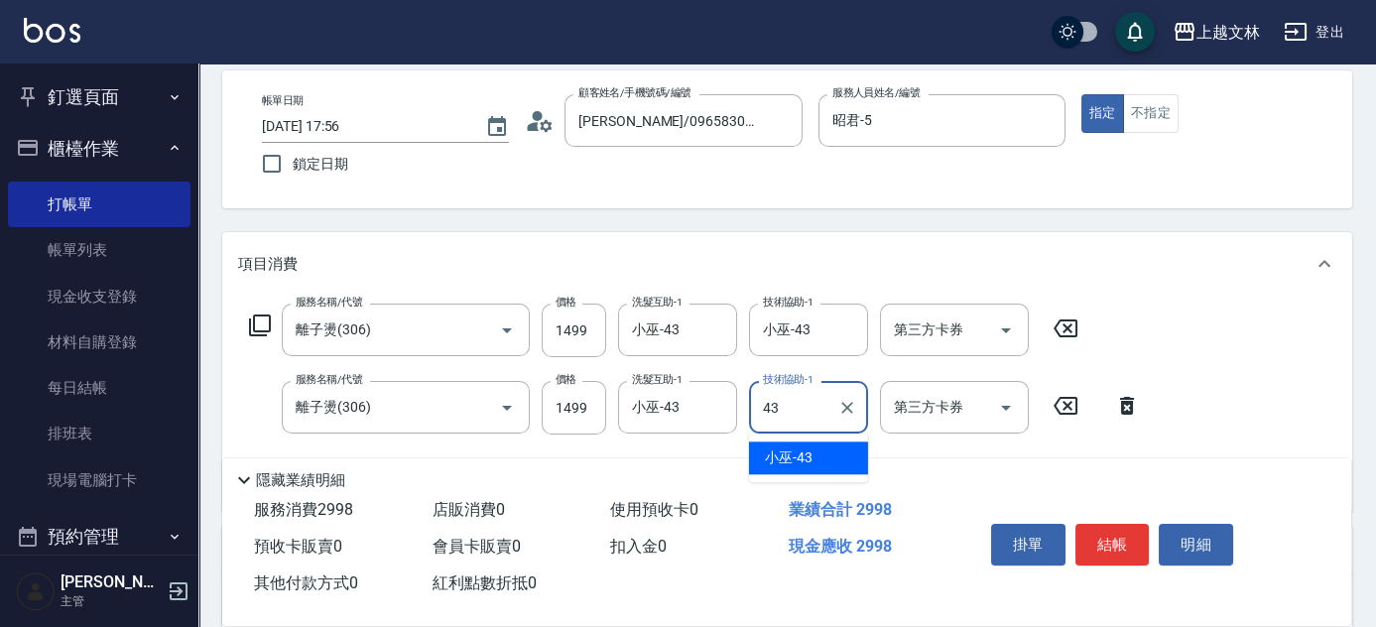
type input "小巫-43"
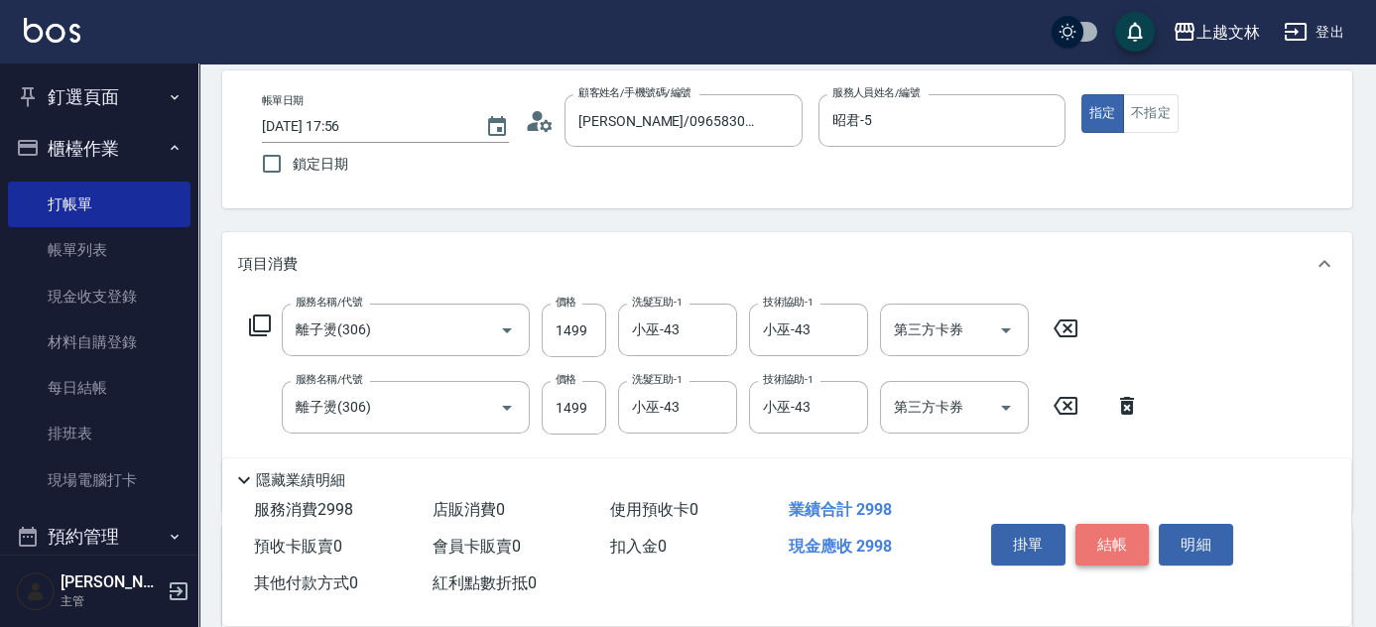
click at [1125, 543] on button "結帳" at bounding box center [1112, 545] width 74 height 42
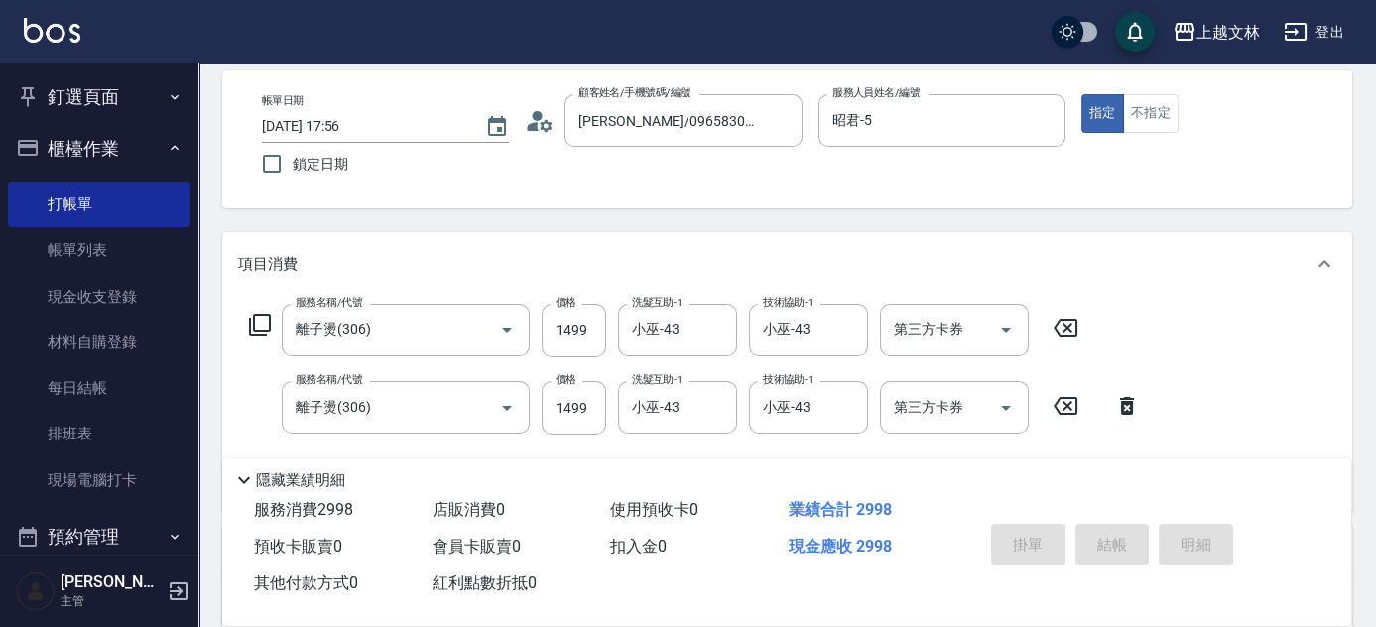
type input "[DATE] 17:59"
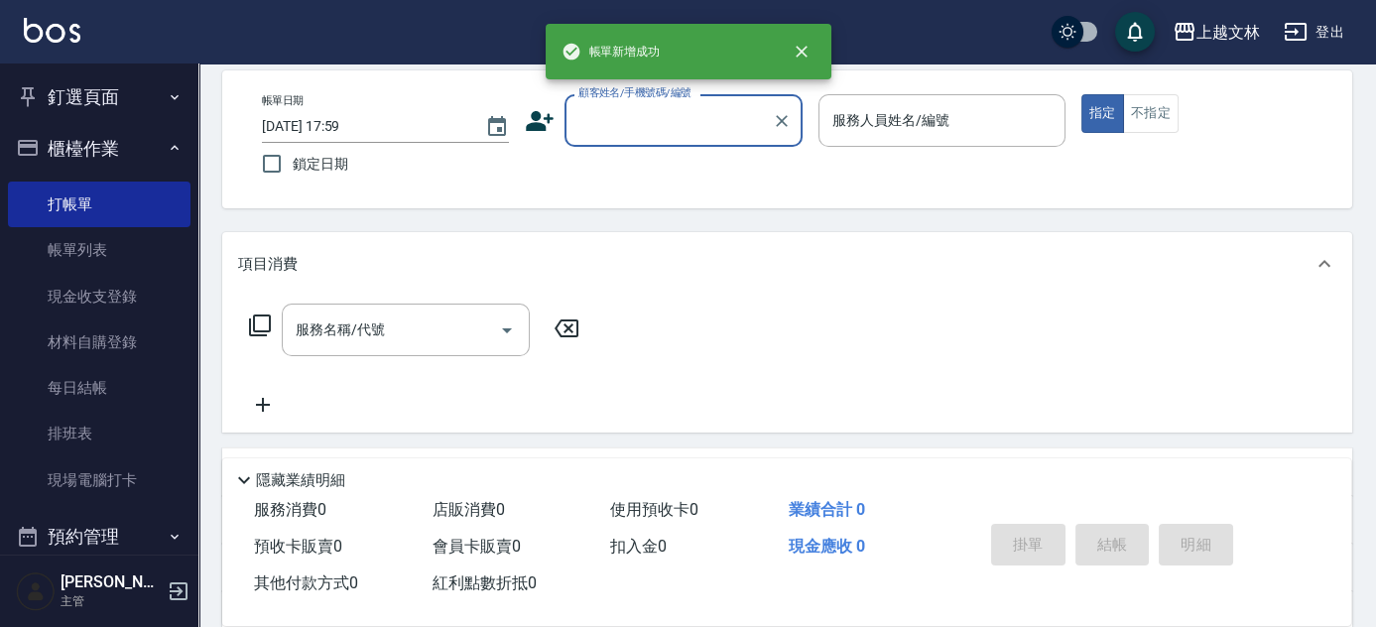
scroll to position [0, 0]
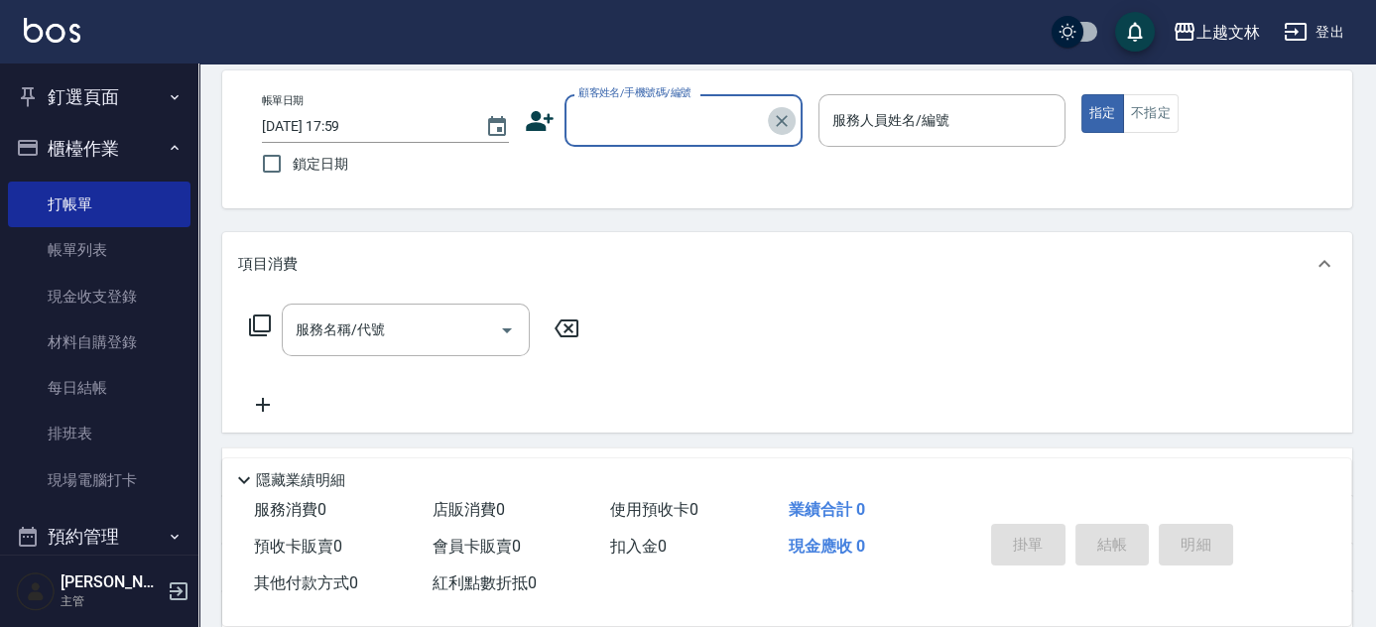
drag, startPoint x: 774, startPoint y: 108, endPoint x: 759, endPoint y: 107, distance: 14.9
click at [773, 109] on button "Clear" at bounding box center [782, 121] width 28 height 28
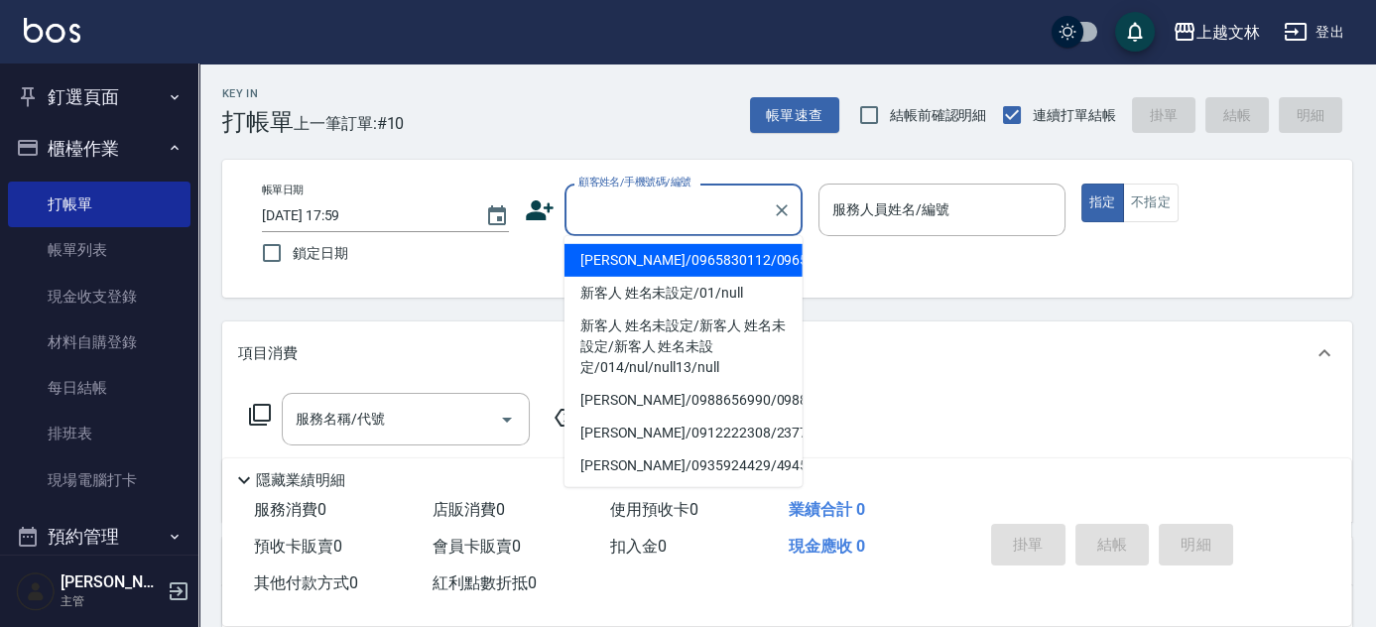
click at [651, 216] on input "顧客姓名/手機號碼/編號" at bounding box center [668, 209] width 190 height 35
type input "[PERSON_NAME]/0965830112/0965830112"
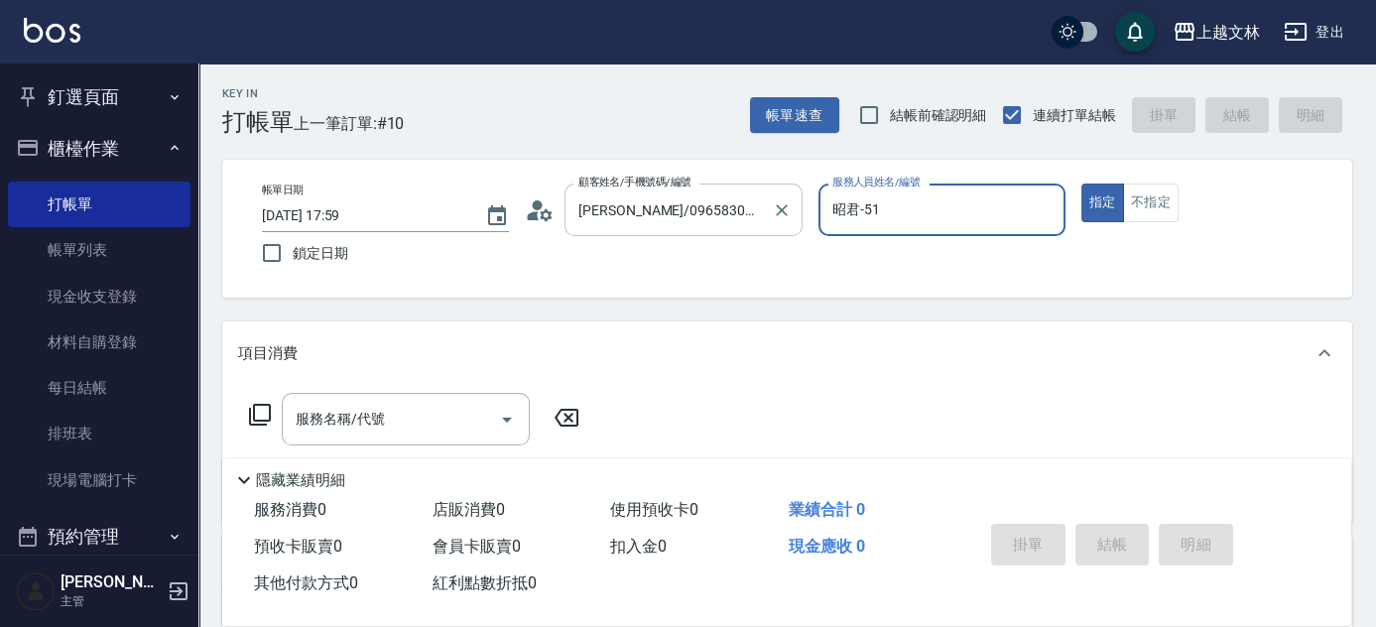
click at [1081, 183] on button "指定" at bounding box center [1102, 202] width 43 height 39
type input "昭君-5"
type input "新客人 姓名未設定/01/null"
click at [1045, 207] on icon "Clear" at bounding box center [1044, 210] width 12 height 12
click at [886, 218] on input "服務人員姓名/編號" at bounding box center [941, 209] width 229 height 35
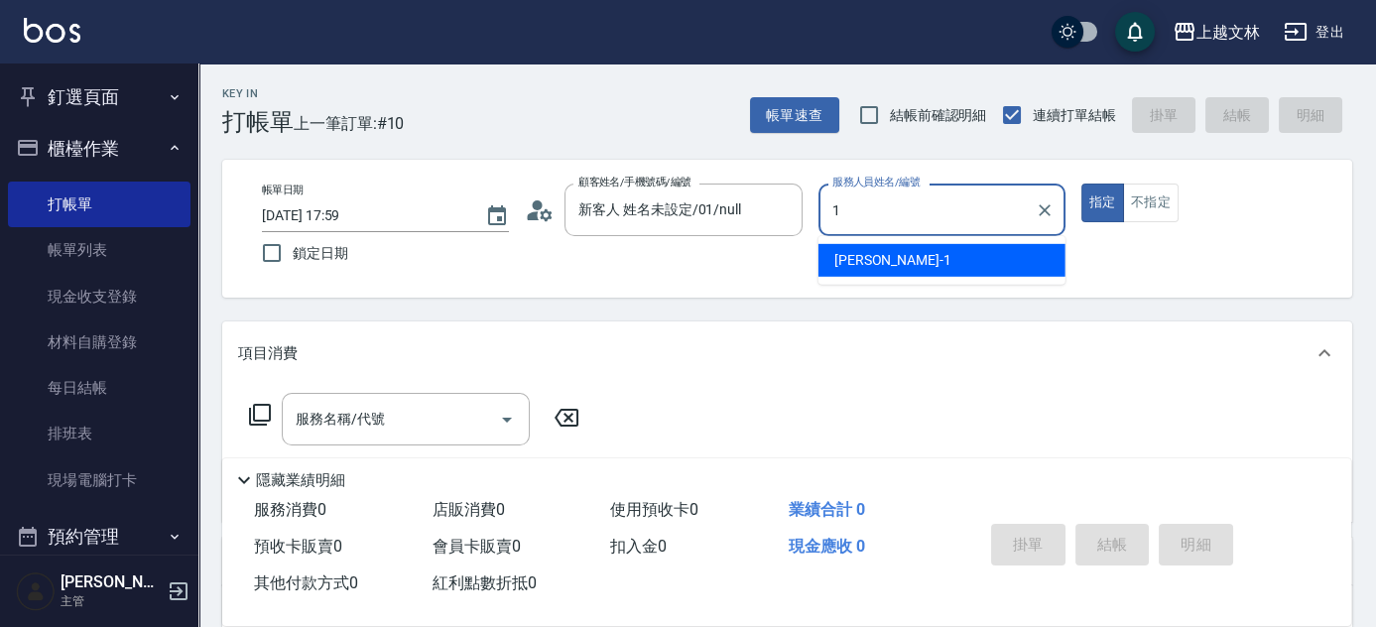
type input "FIONA-1"
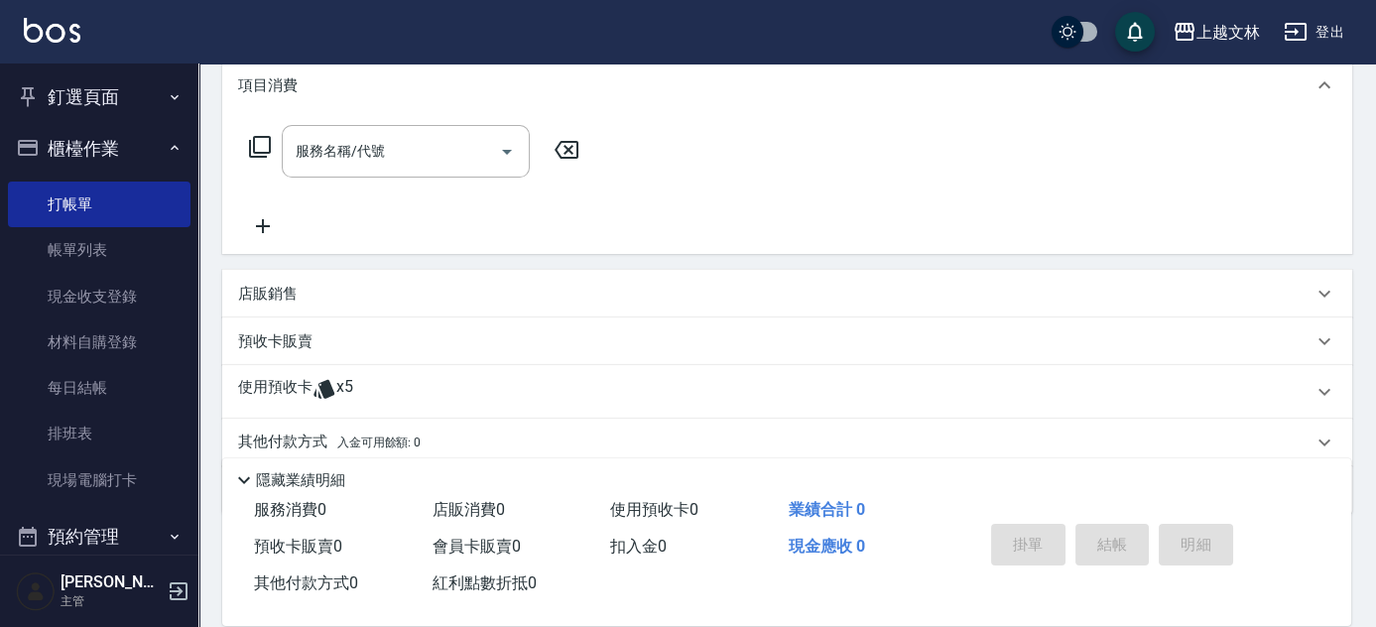
scroll to position [270, 0]
click at [392, 134] on input "服務名稱/代號" at bounding box center [391, 149] width 200 height 35
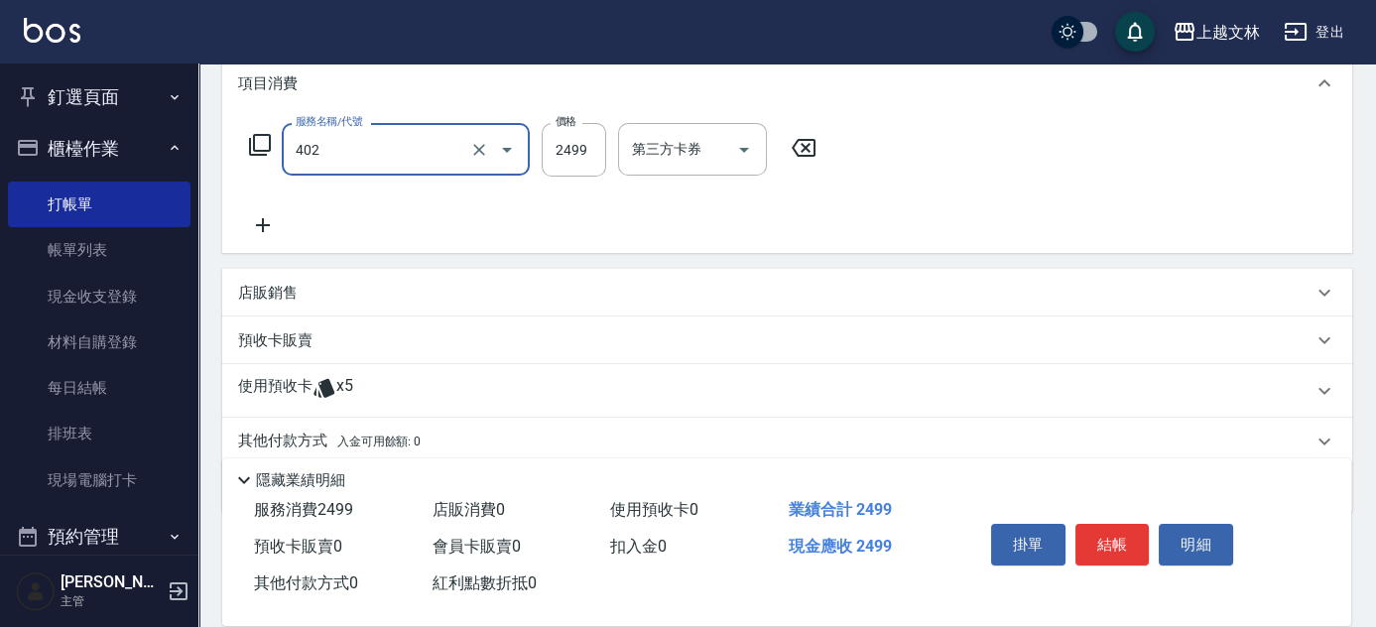
type input "嚴選染髮(402)"
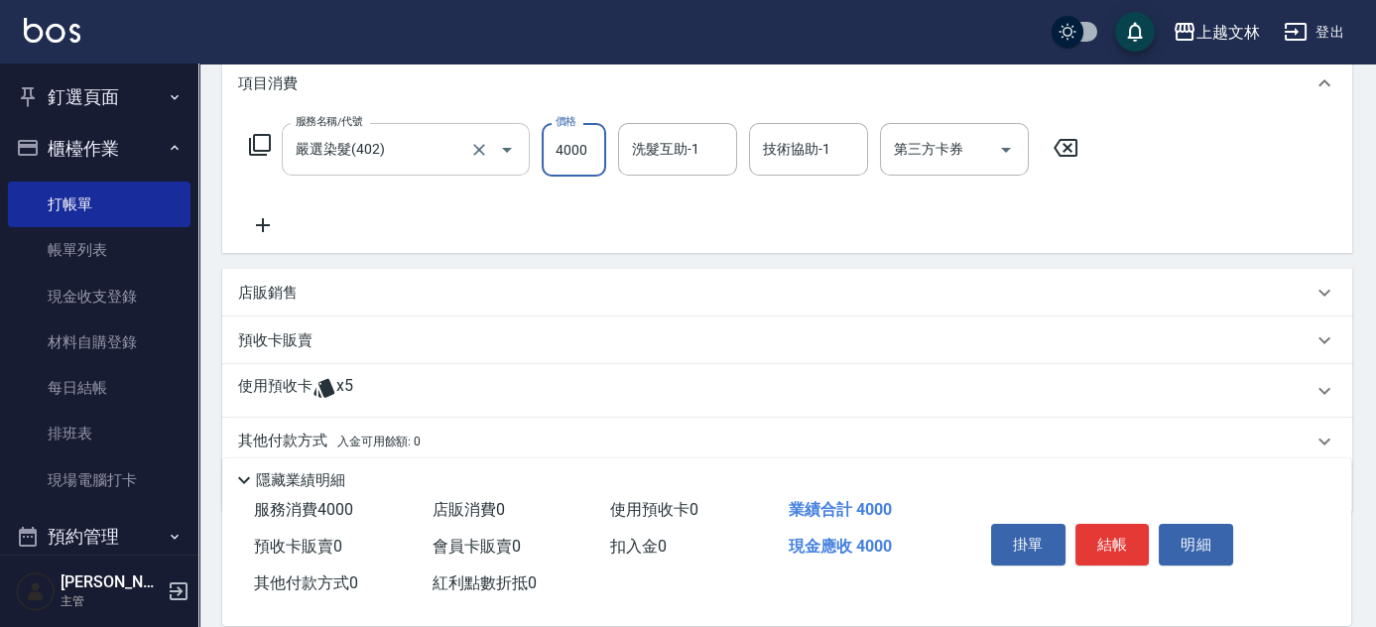
type input "4000"
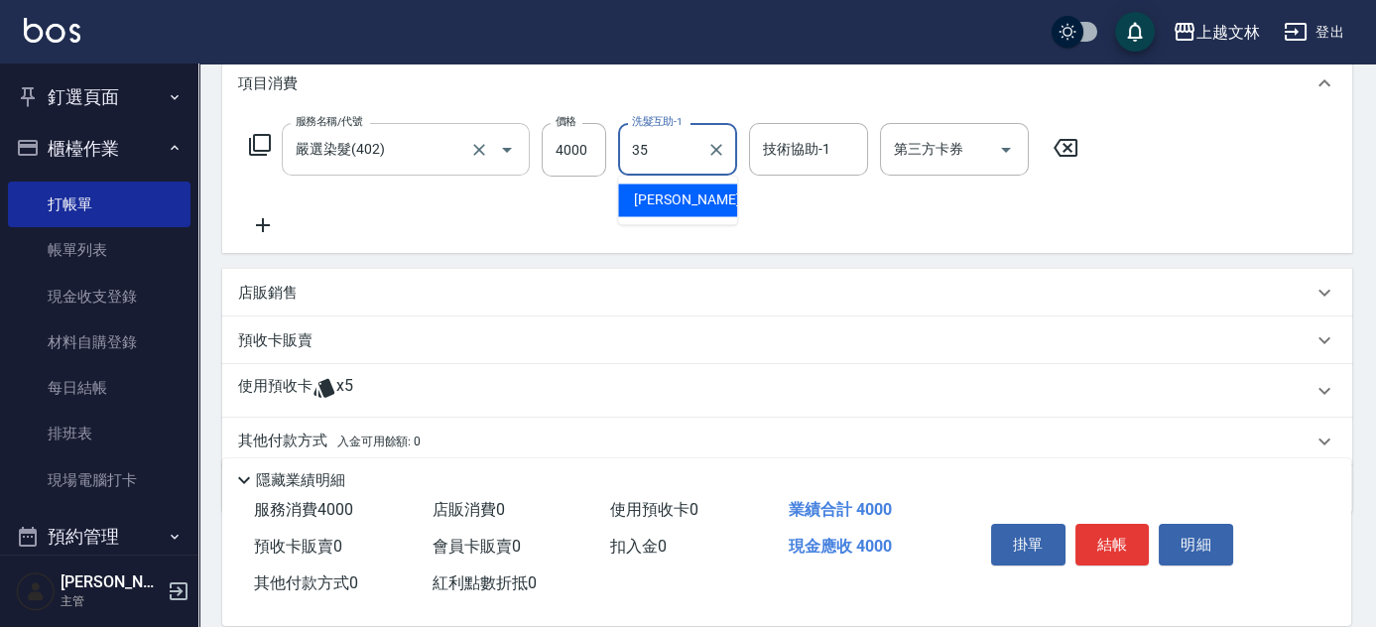
type input "[PERSON_NAME]-35"
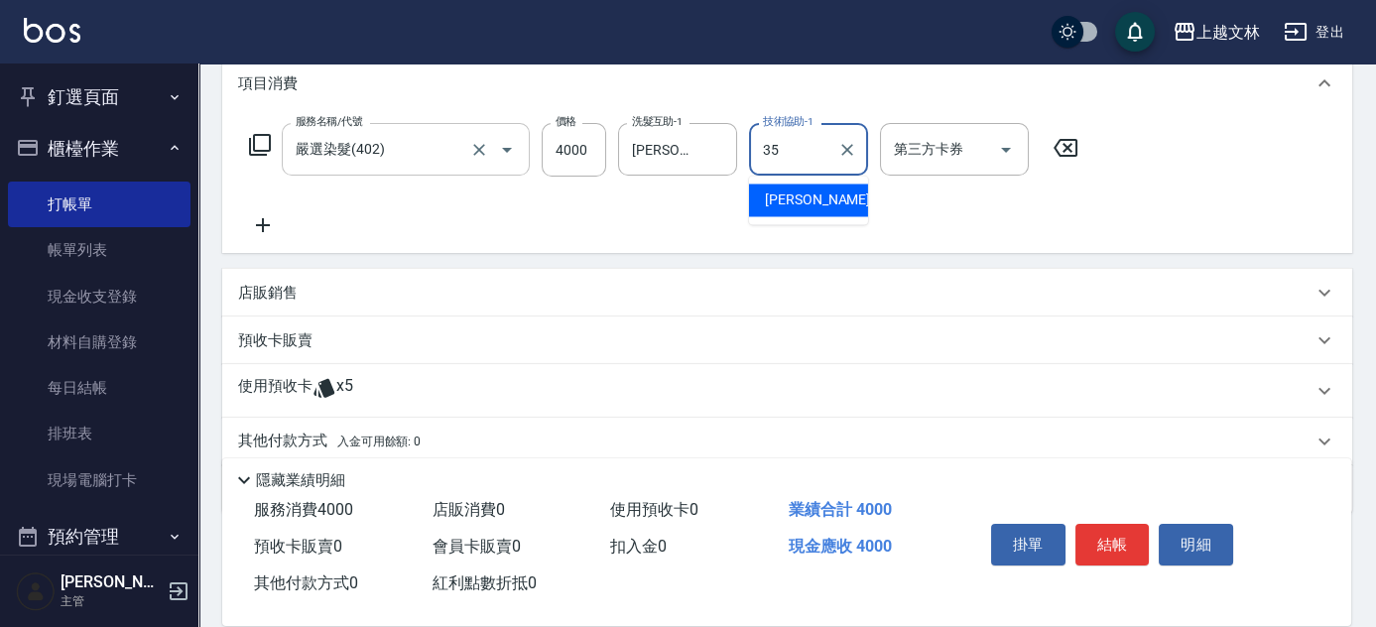
type input "[PERSON_NAME]-35"
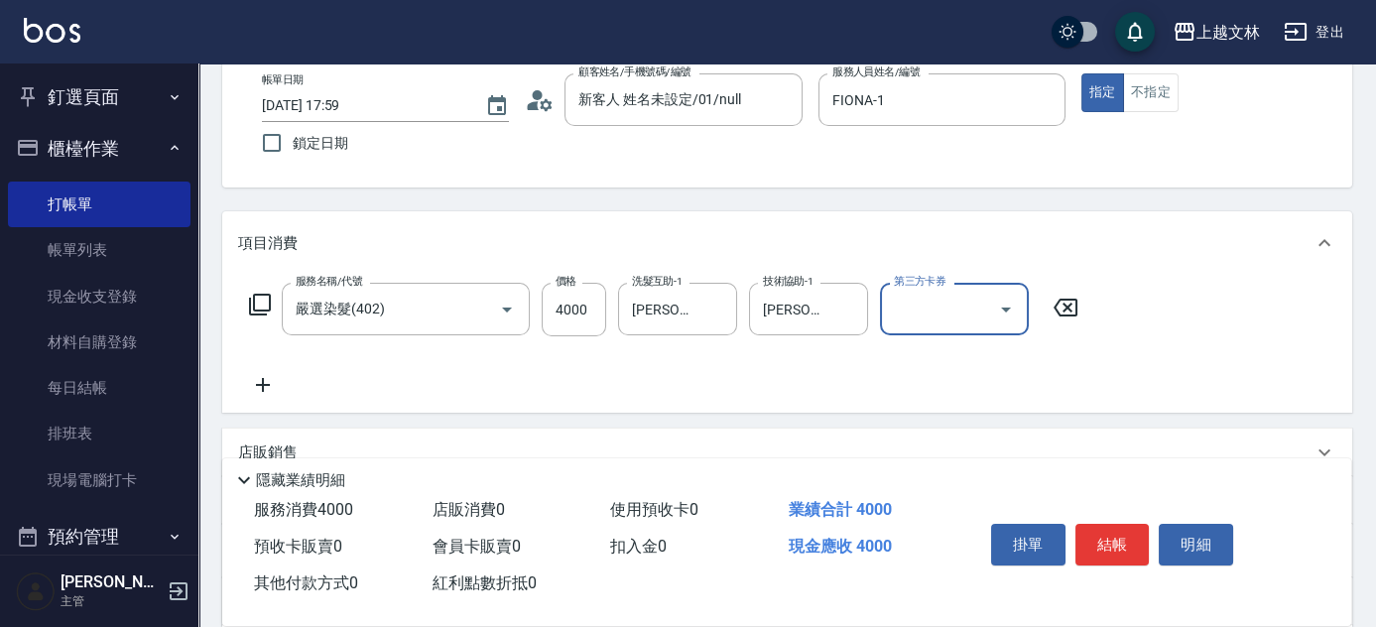
scroll to position [0, 0]
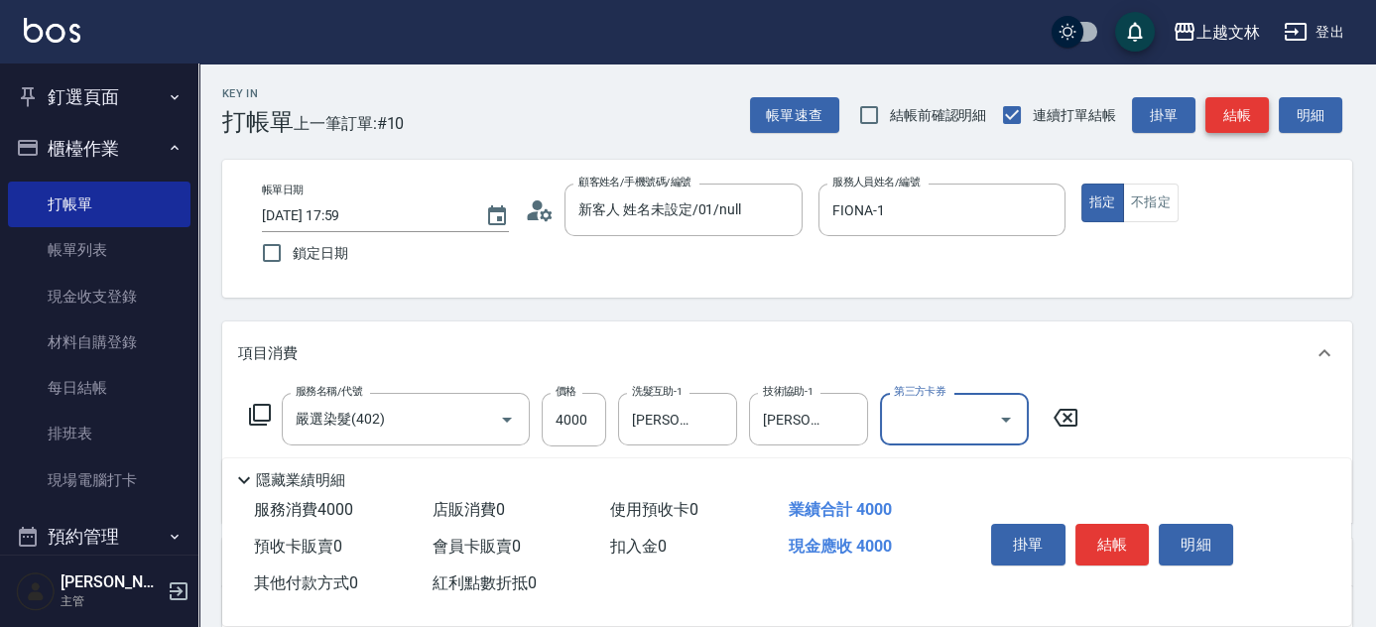
click at [1218, 121] on button "結帳" at bounding box center [1236, 115] width 63 height 37
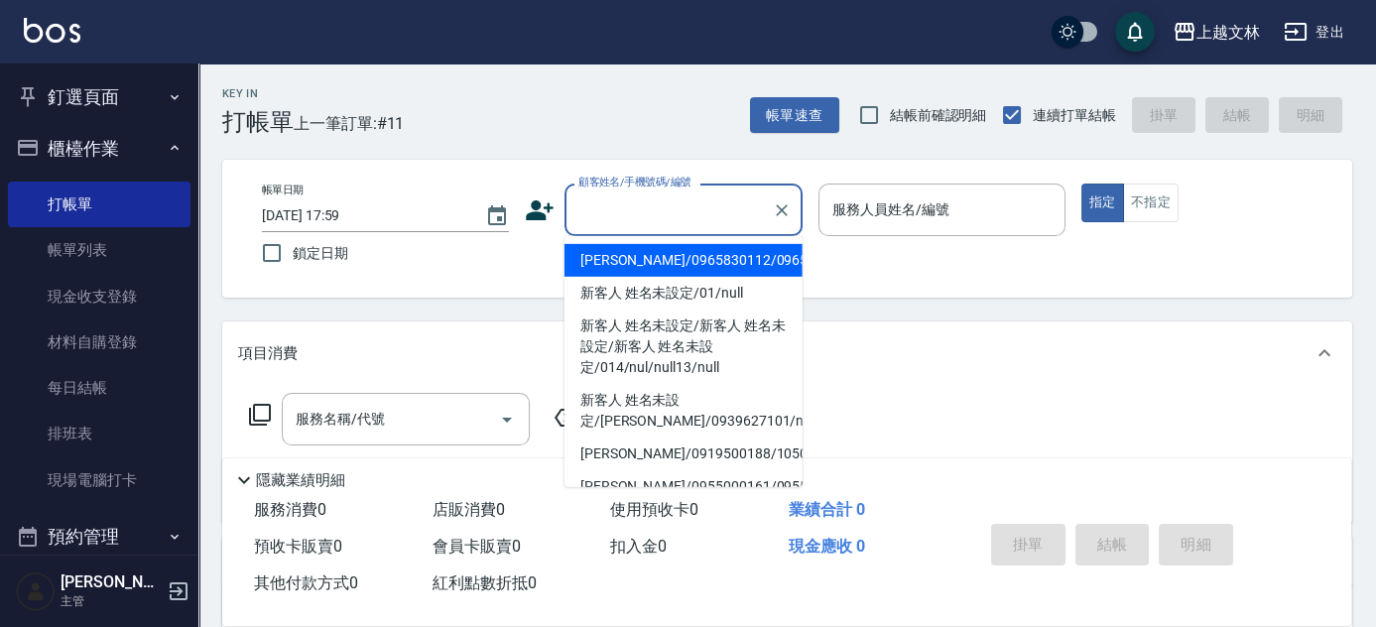
click at [622, 197] on input "顧客姓名/手機號碼/編號" at bounding box center [668, 209] width 190 height 35
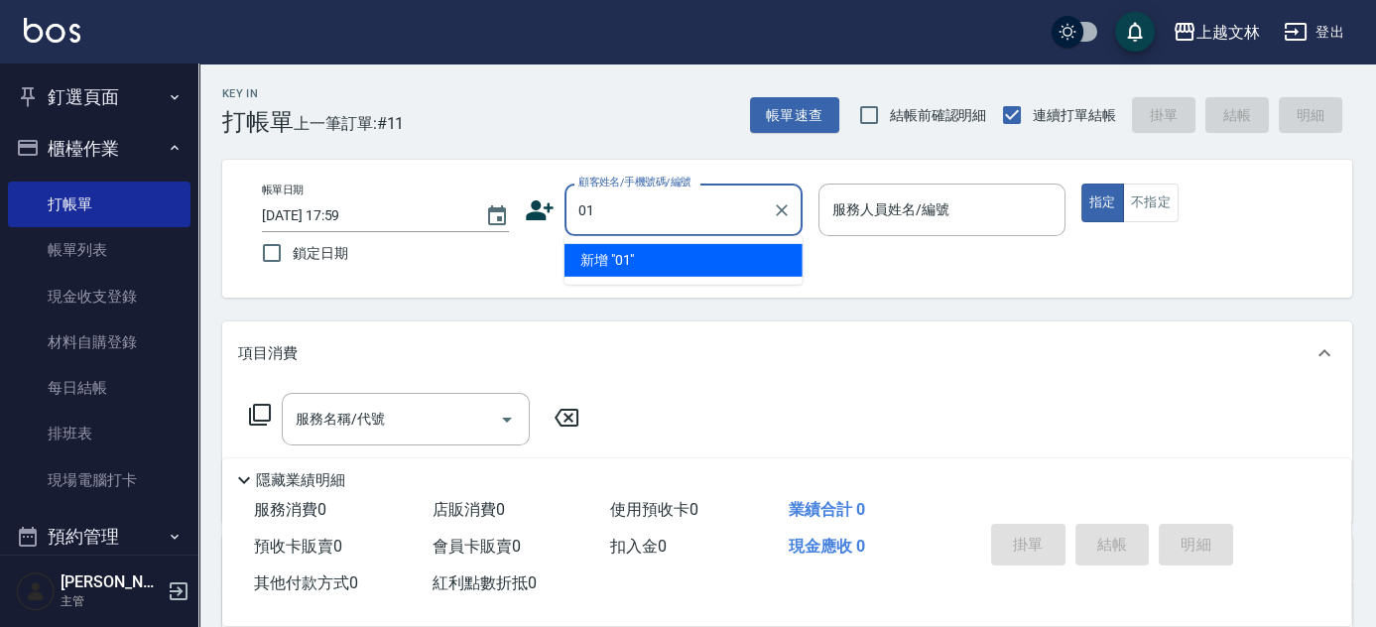
type input "01"
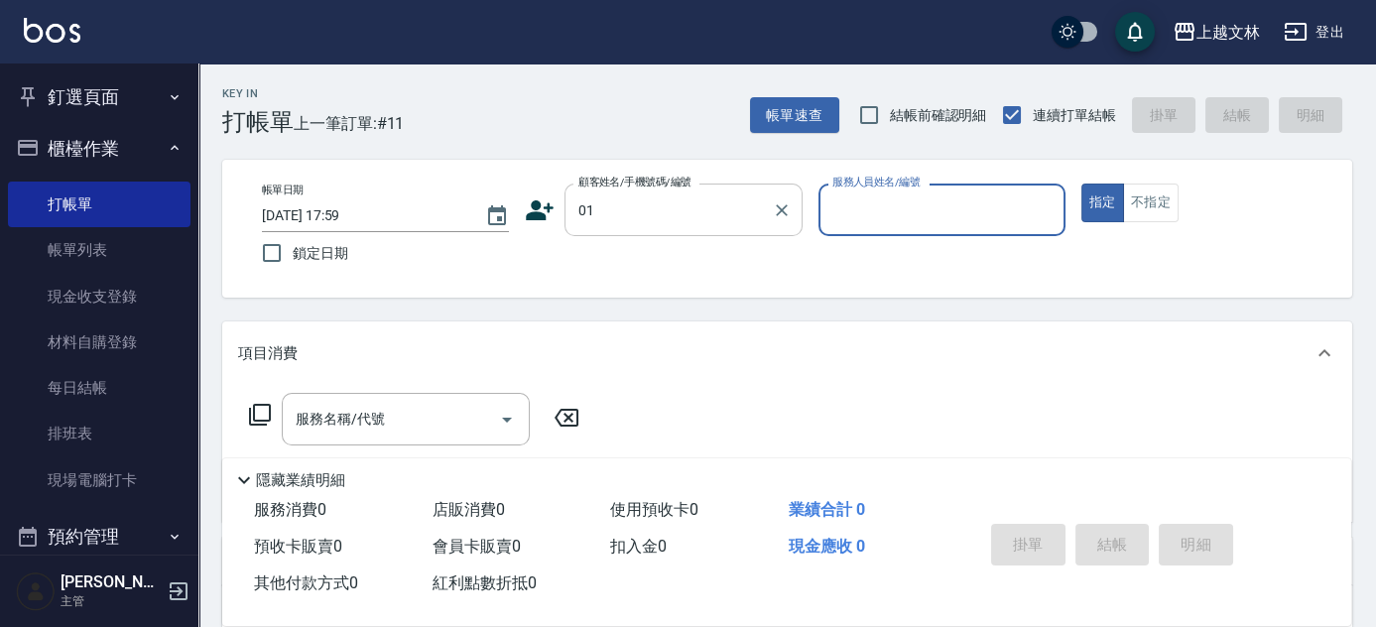
type input "1"
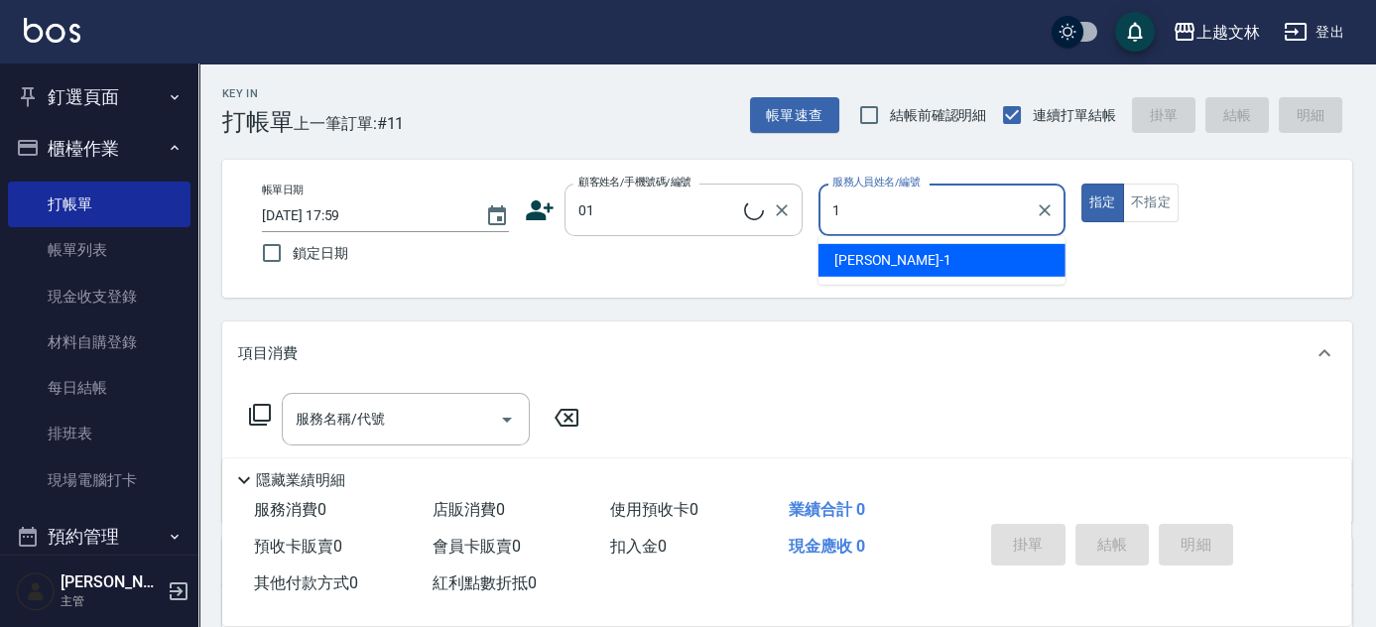
type input "新客人 姓名未設定/01/null"
type input "FIONA-1"
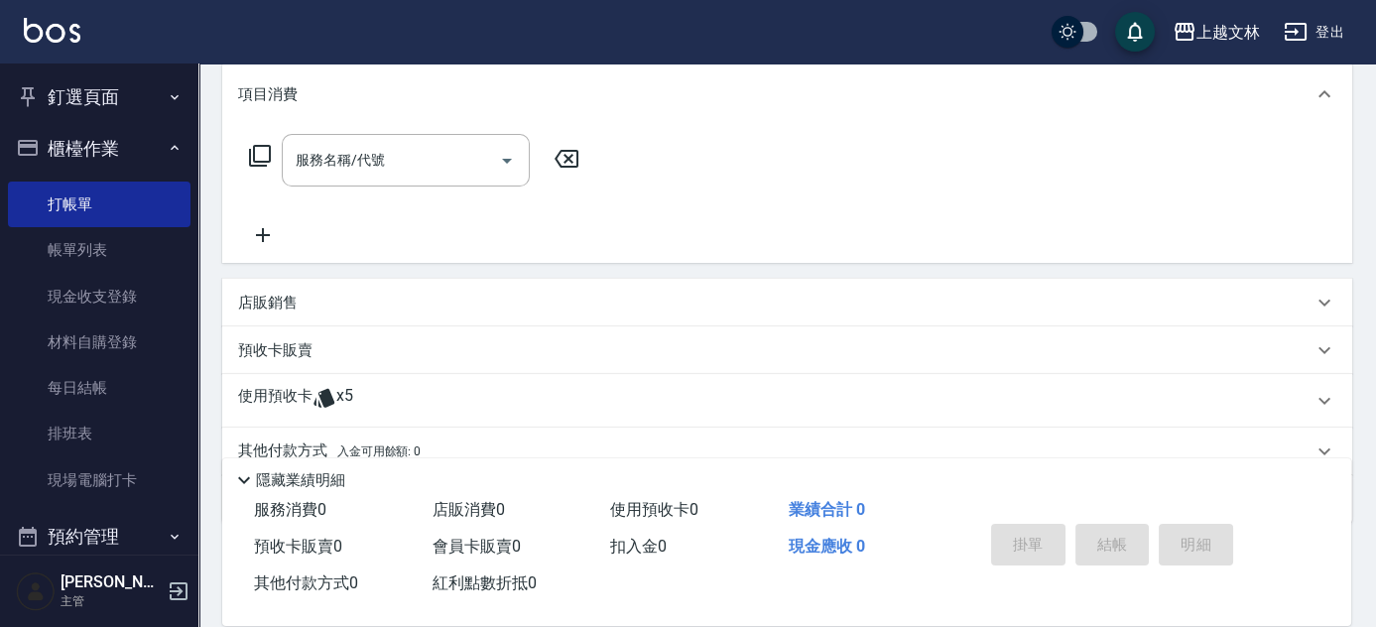
scroll to position [270, 0]
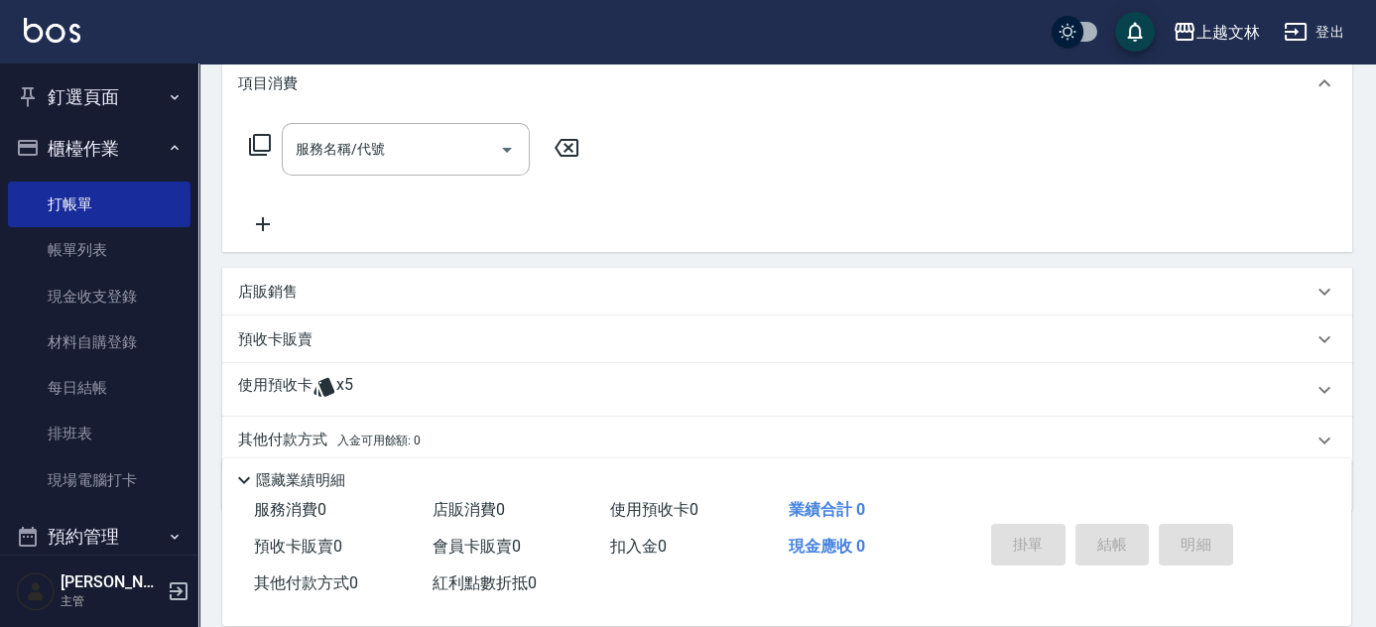
click at [314, 178] on div "服務名稱/代號 服務名稱/代號" at bounding box center [414, 179] width 353 height 113
click at [323, 151] on div "服務名稱/代號 服務名稱/代號" at bounding box center [406, 149] width 248 height 53
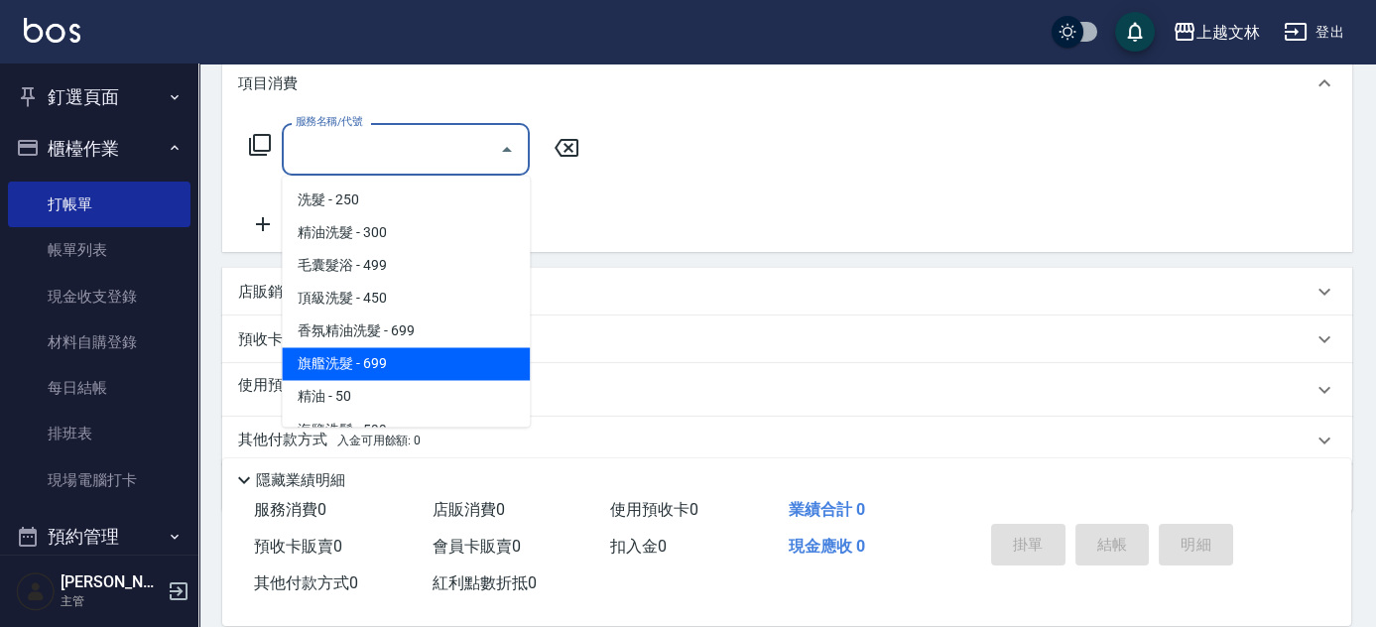
click at [355, 355] on span "旗艦洗髮 - 699" at bounding box center [406, 363] width 248 height 33
type input "旗艦洗髮(106)"
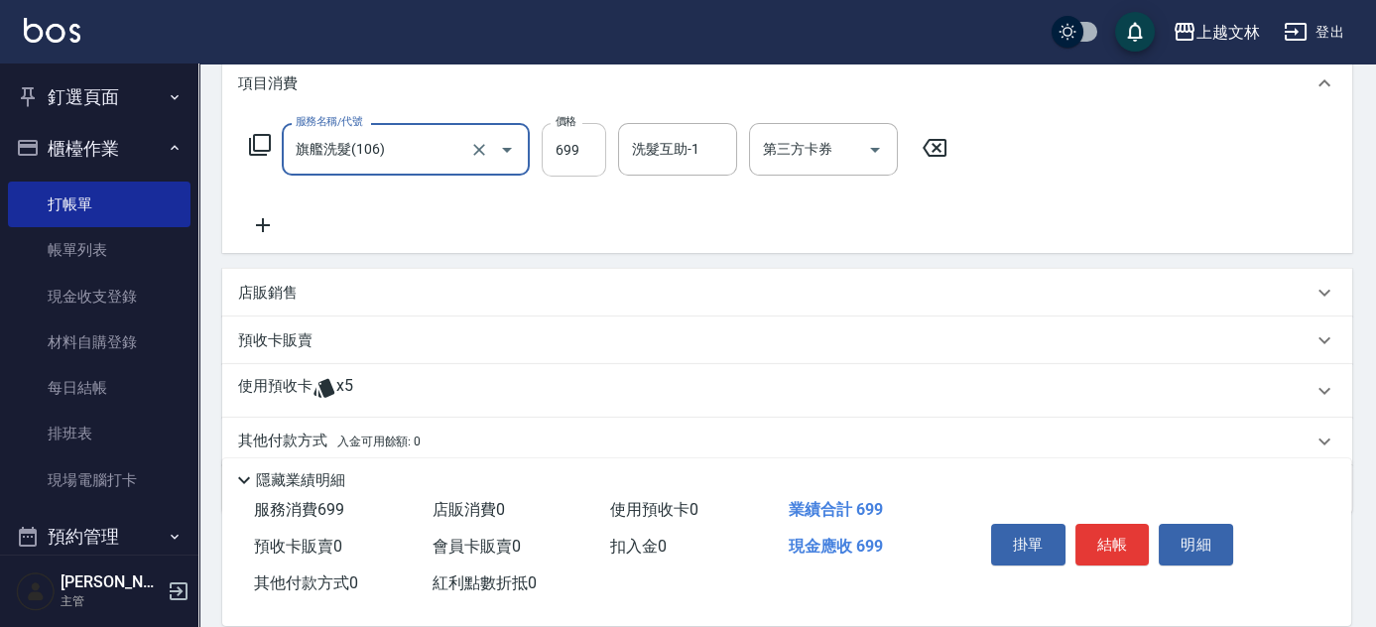
click at [568, 158] on input "699" at bounding box center [573, 150] width 64 height 54
type input "950"
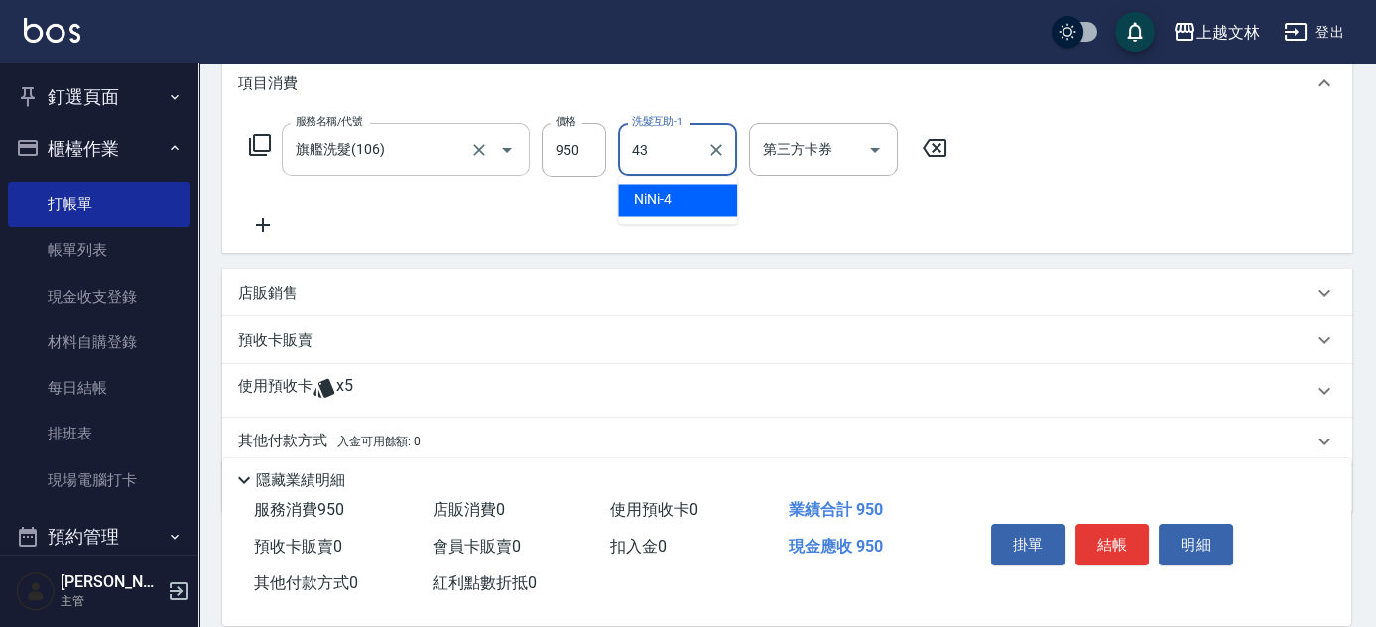
type input "小巫-43"
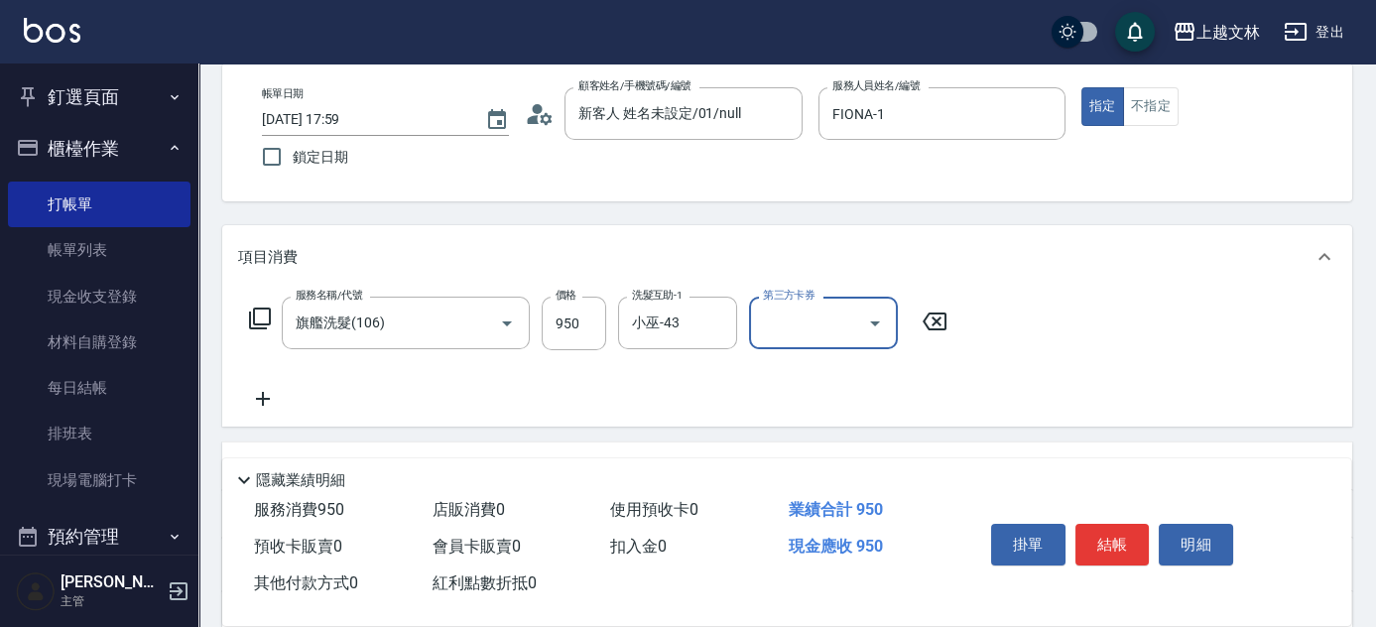
scroll to position [0, 0]
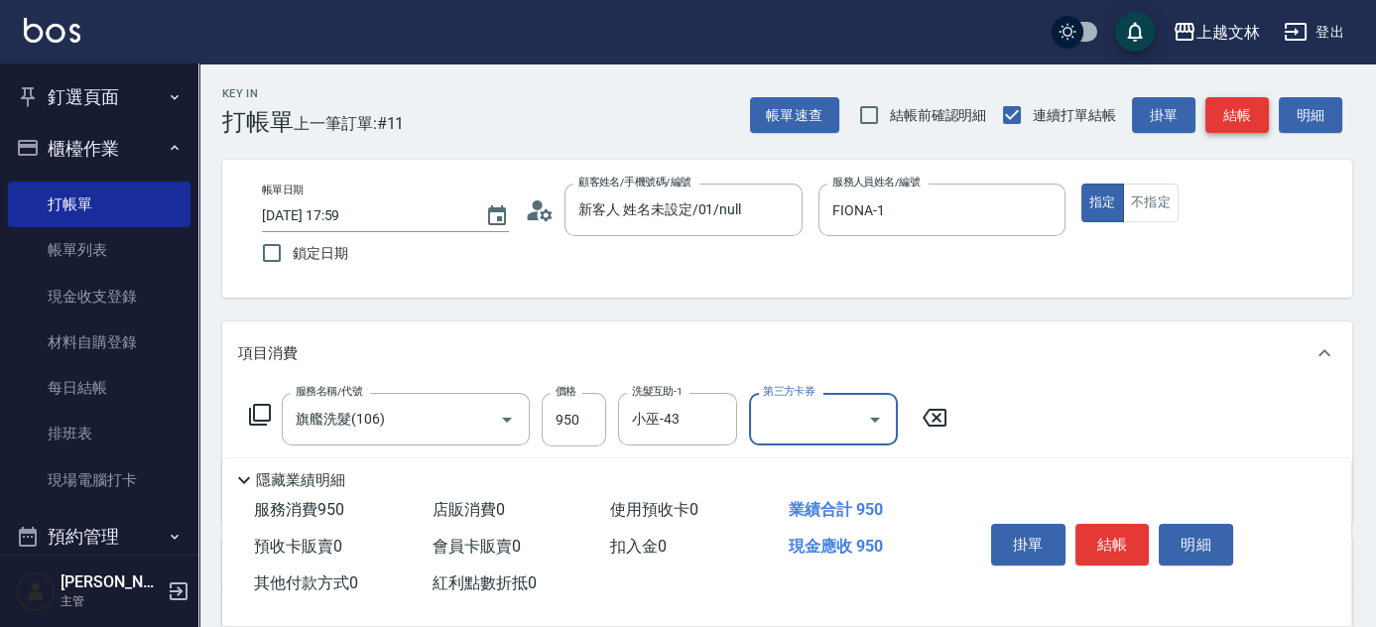
click at [1243, 126] on button "結帳" at bounding box center [1236, 115] width 63 height 37
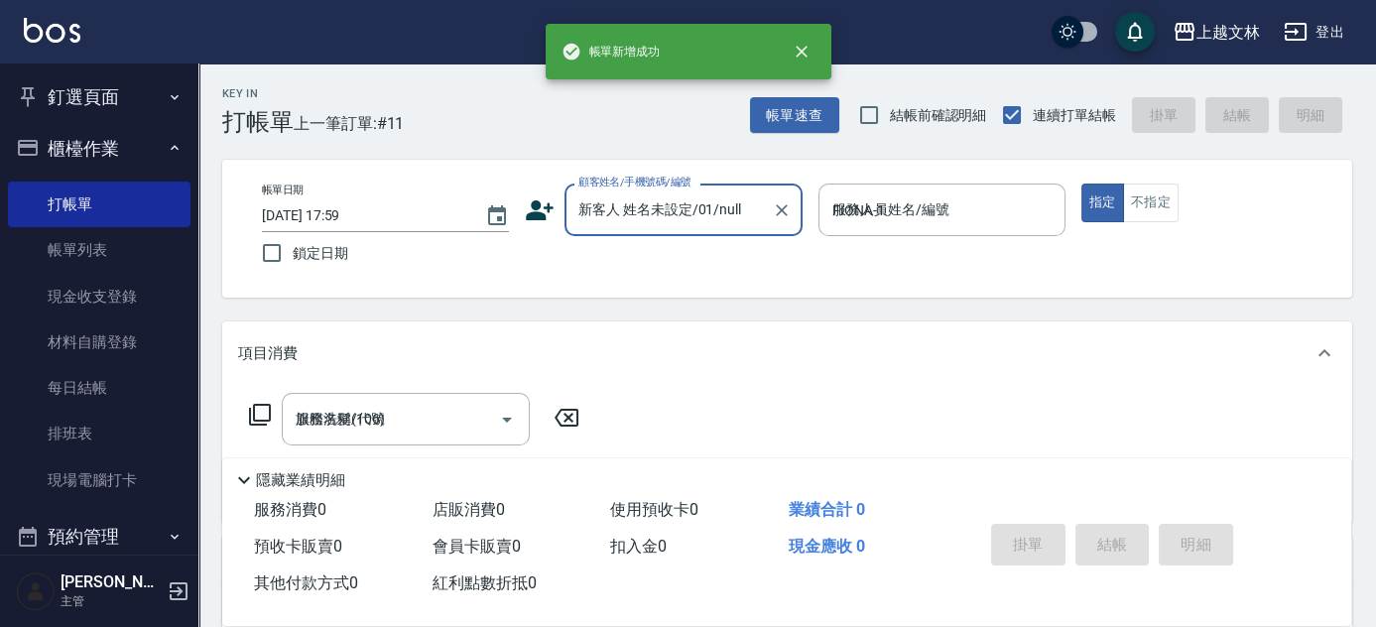
type input "[DATE] 18:00"
drag, startPoint x: 651, startPoint y: 222, endPoint x: 595, endPoint y: 221, distance: 55.5
click at [648, 224] on input "顧客姓名/手機號碼/編號" at bounding box center [668, 209] width 190 height 35
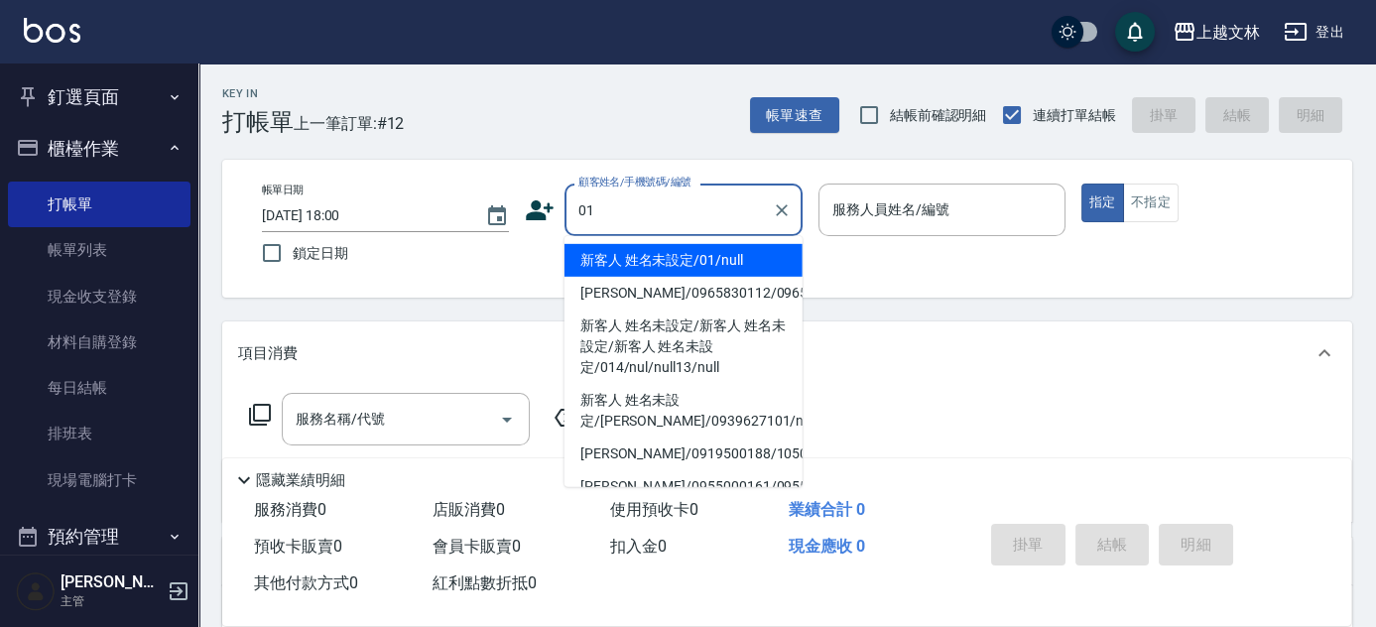
type input "新客人 姓名未設定/01/null"
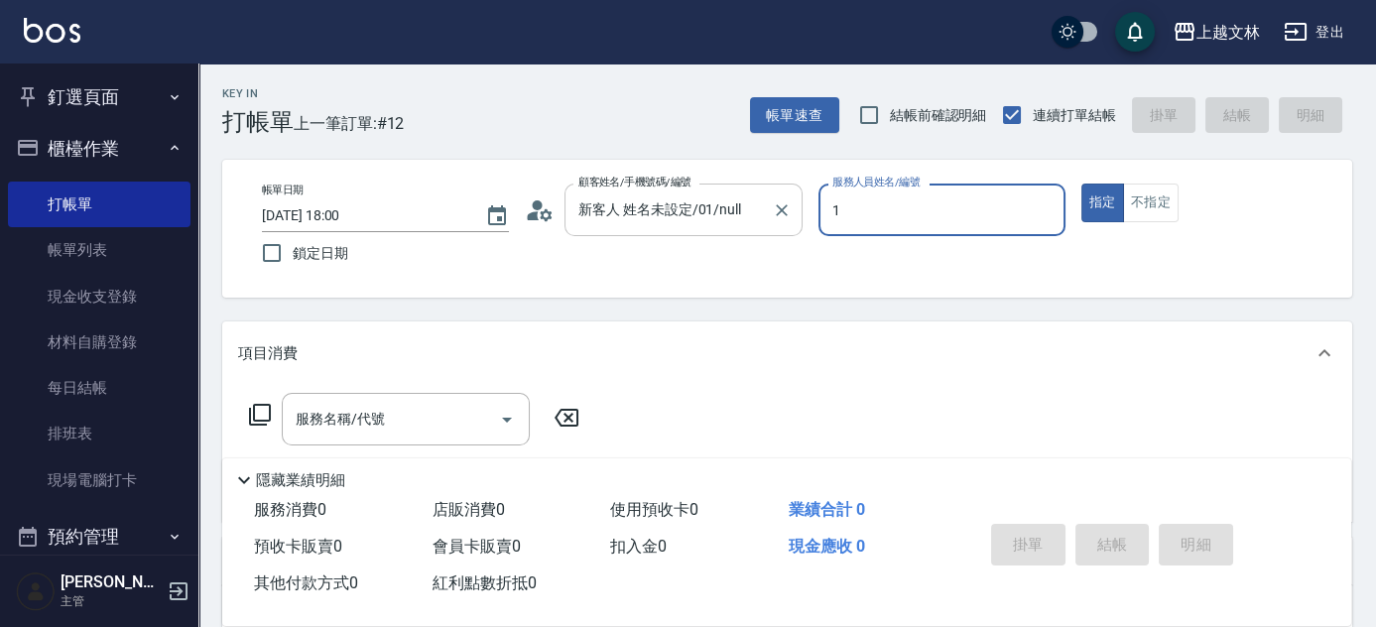
type input "FIONA-1"
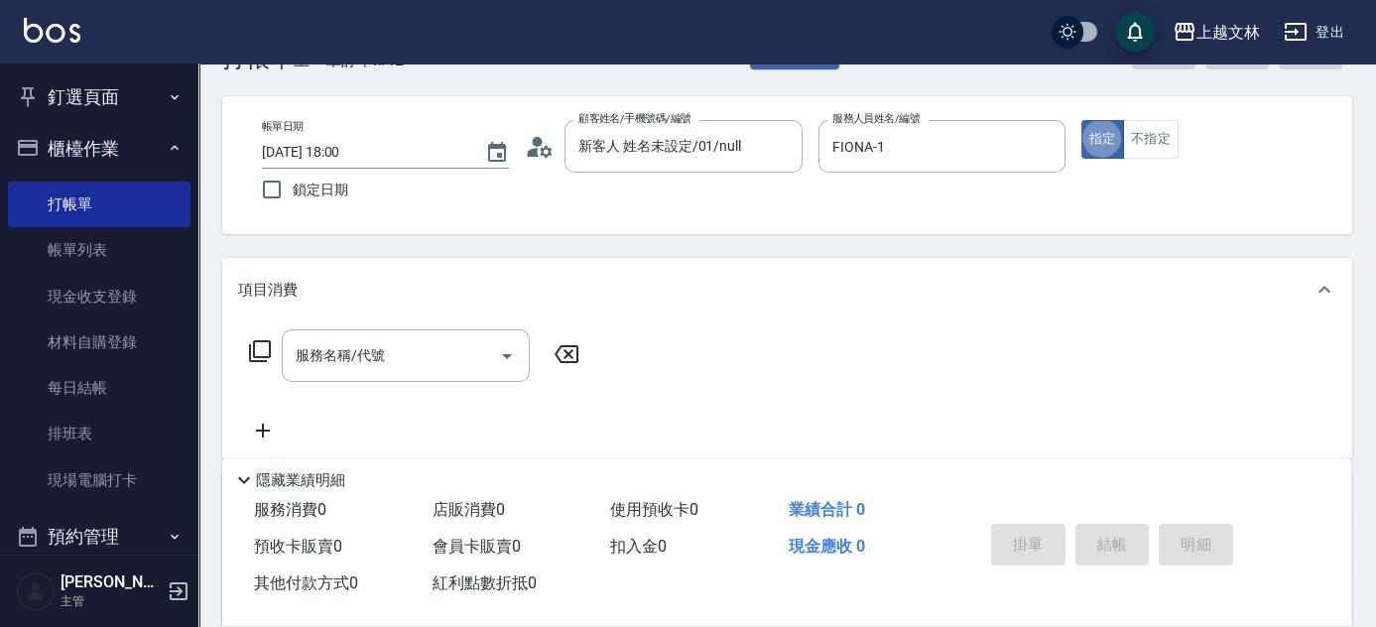
scroll to position [89, 0]
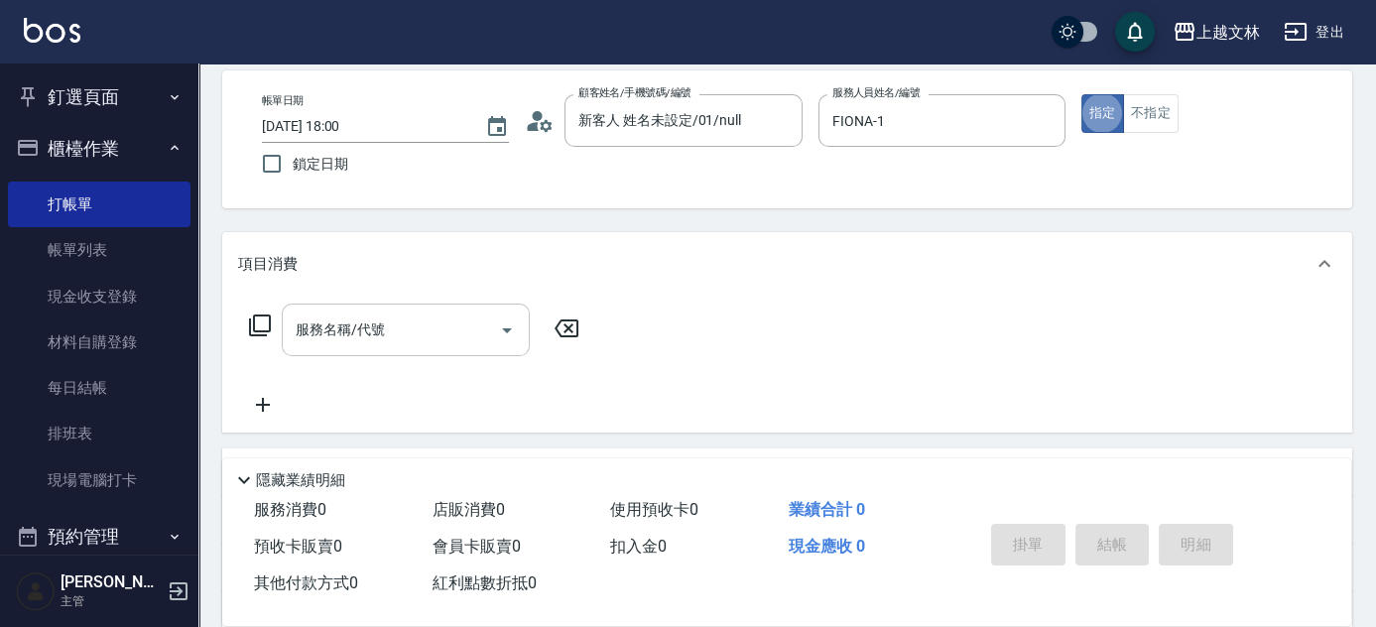
click at [387, 325] on input "服務名稱/代號" at bounding box center [391, 329] width 200 height 35
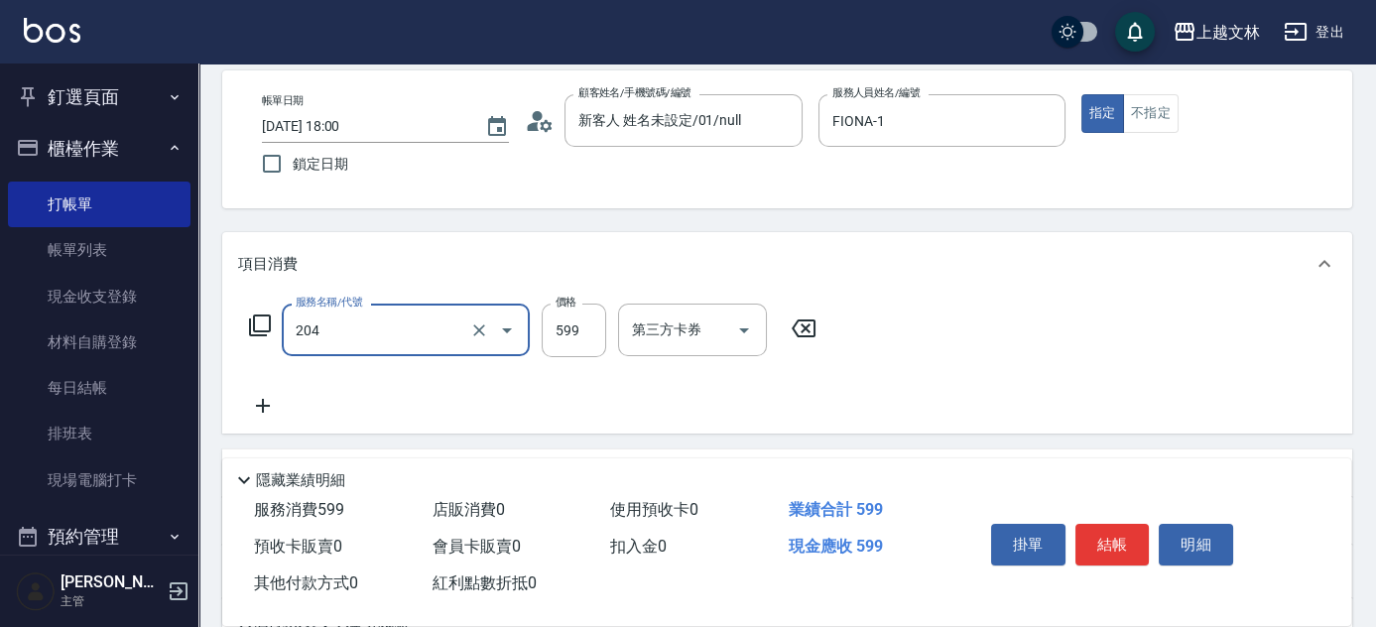
type input "A級洗+剪(204)"
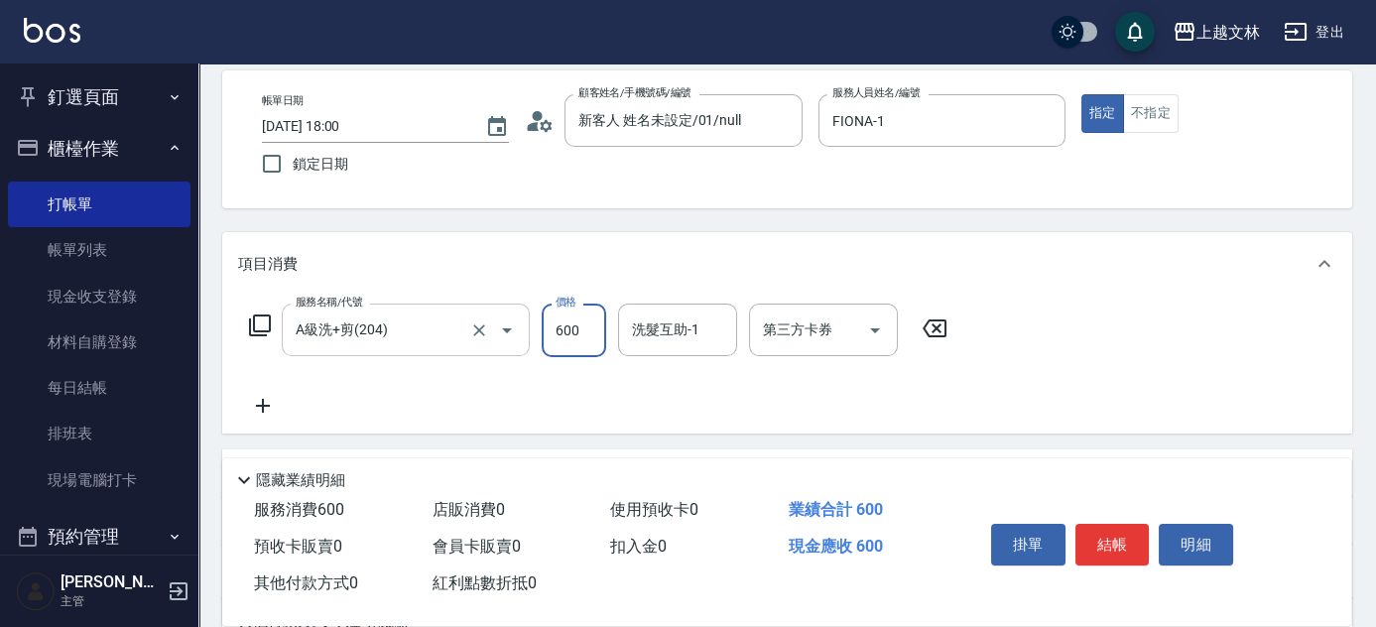
type input "600"
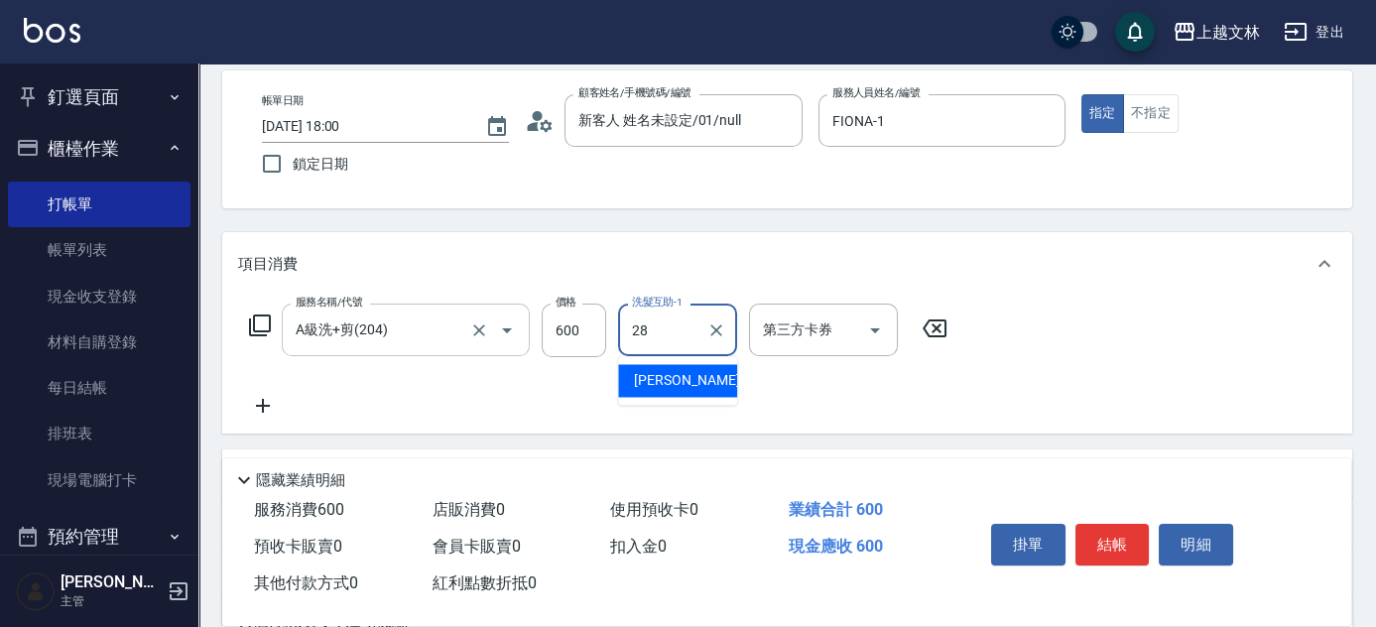
type input "[PERSON_NAME]-28"
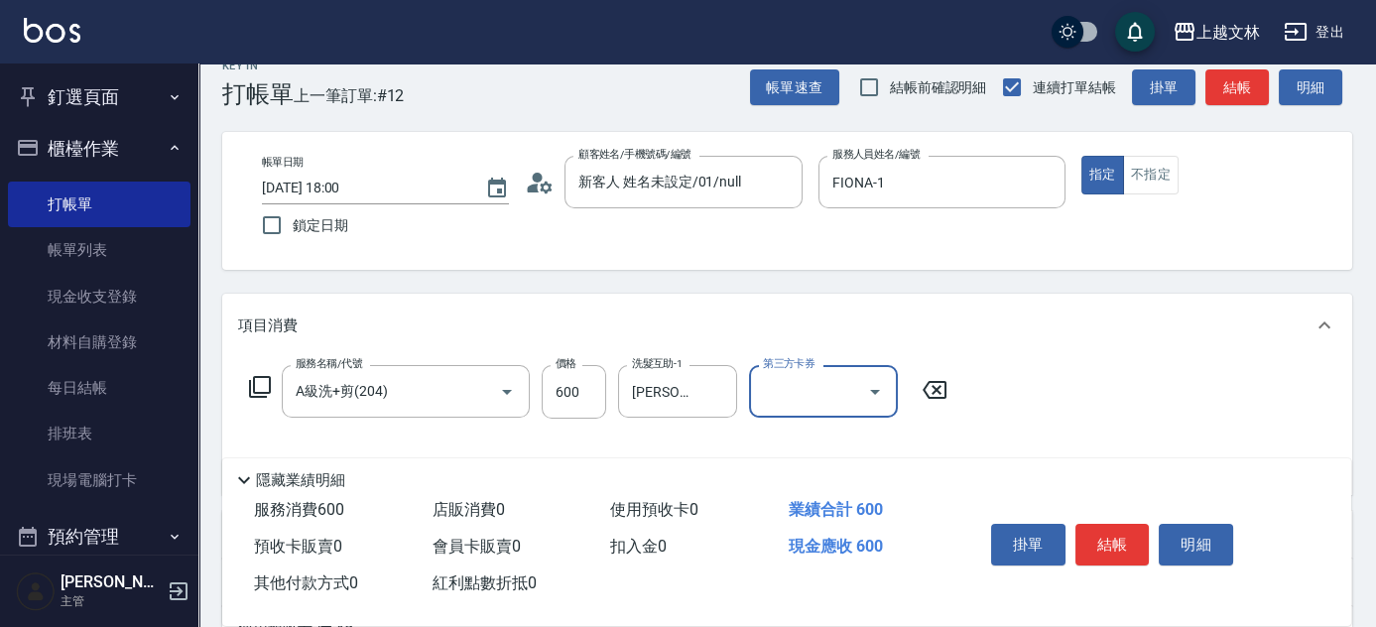
scroll to position [0, 0]
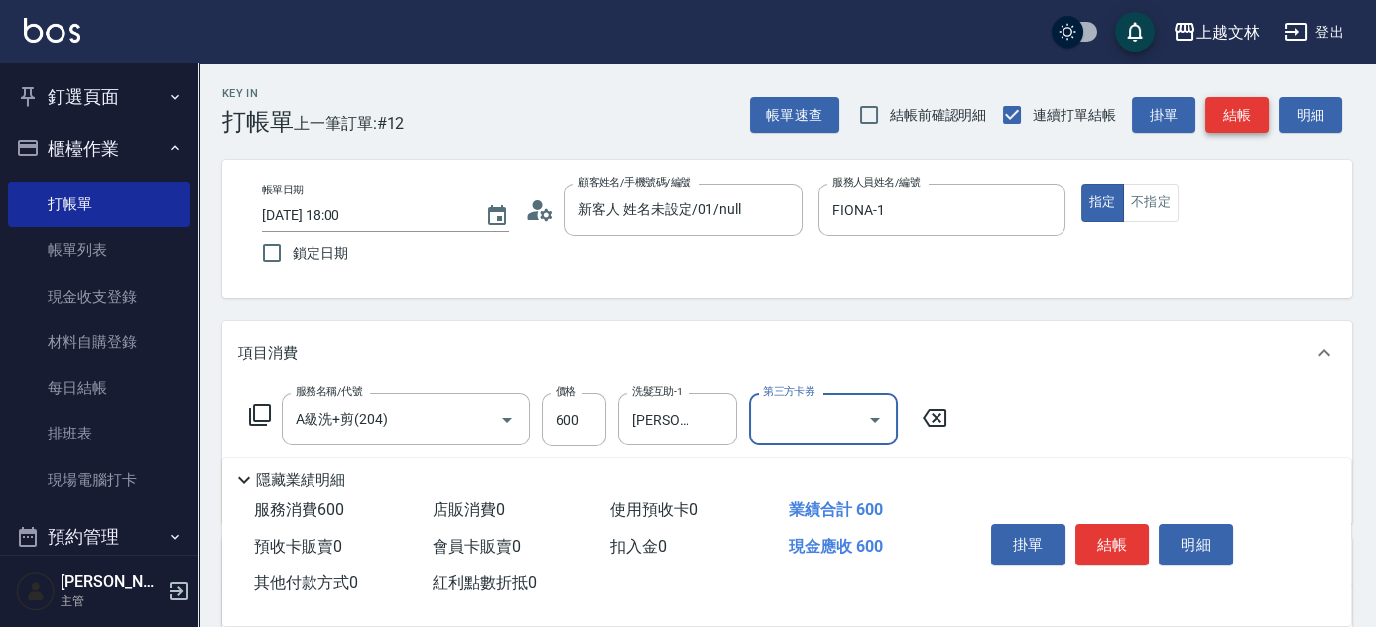
click at [1237, 126] on button "結帳" at bounding box center [1236, 115] width 63 height 37
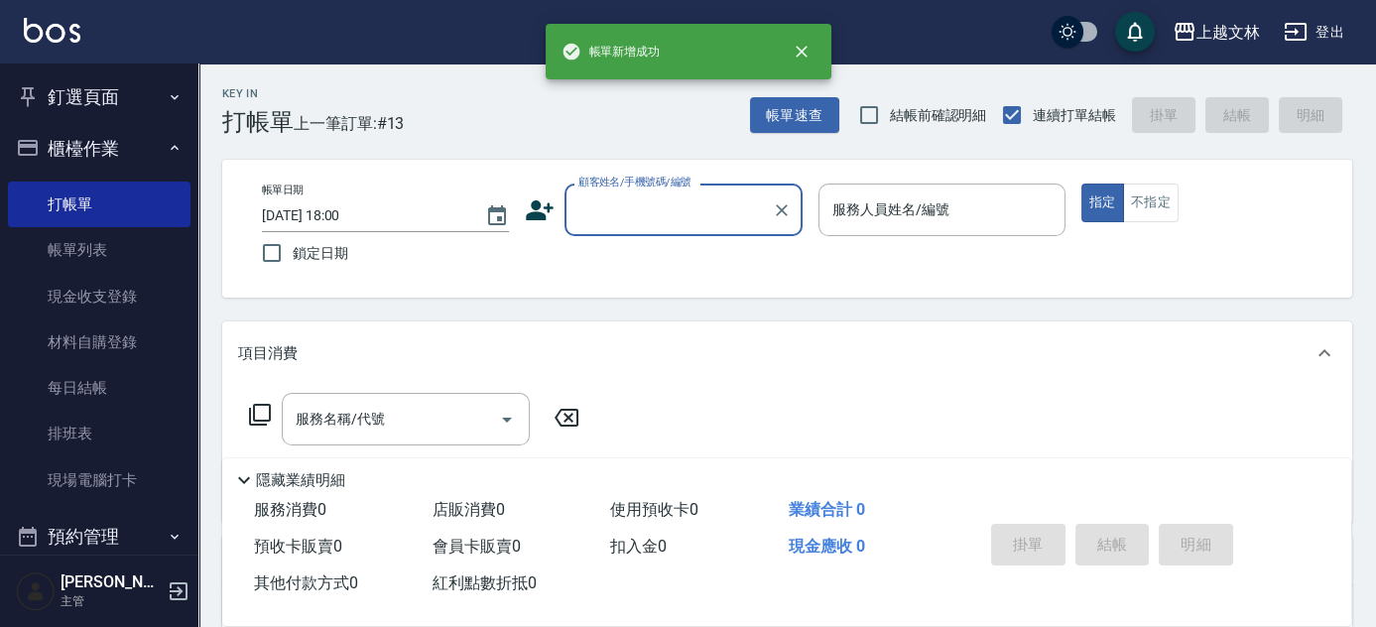
click at [668, 217] on input "顧客姓名/手機號碼/編號" at bounding box center [668, 209] width 190 height 35
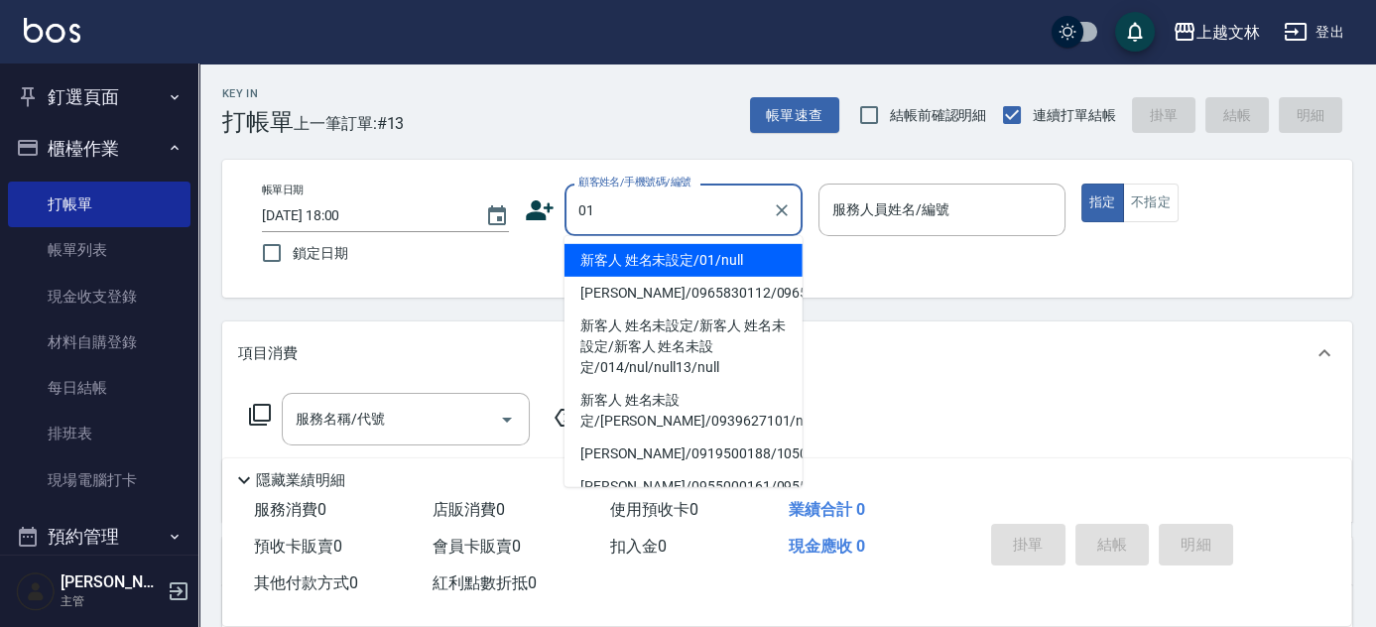
type input "新客人 姓名未設定/01/null"
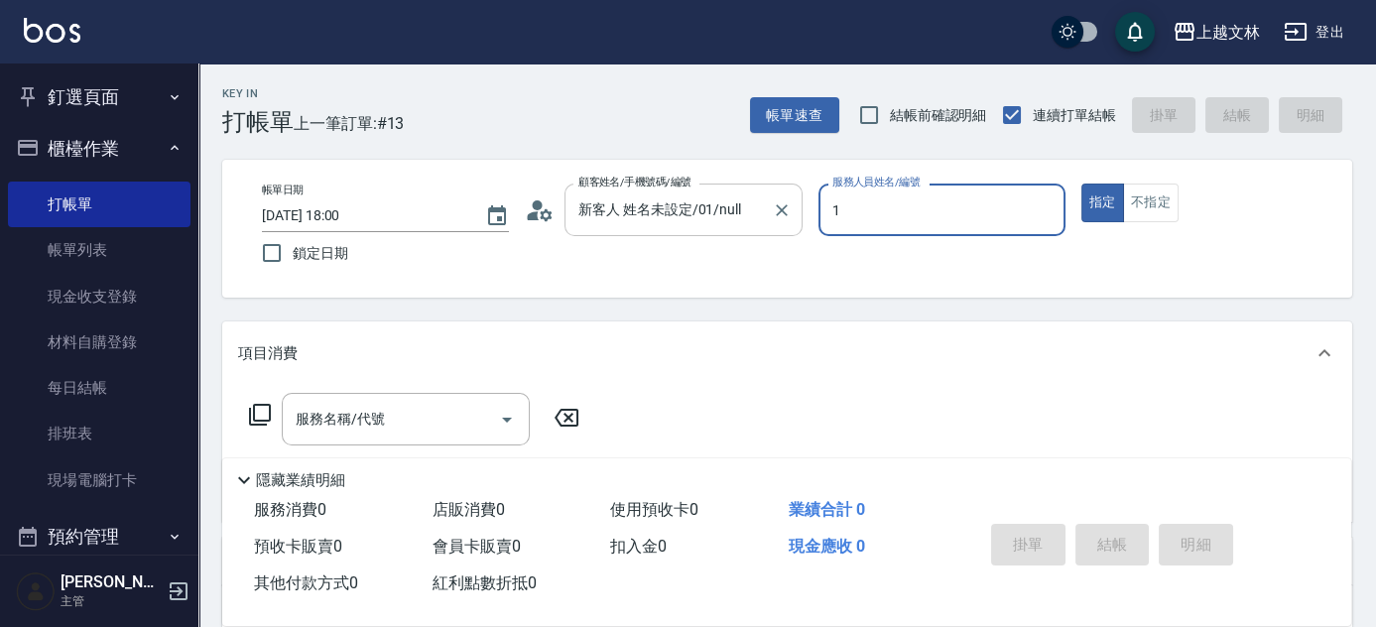
type input "FIONA-1"
click at [1147, 191] on button "不指定" at bounding box center [1151, 202] width 56 height 39
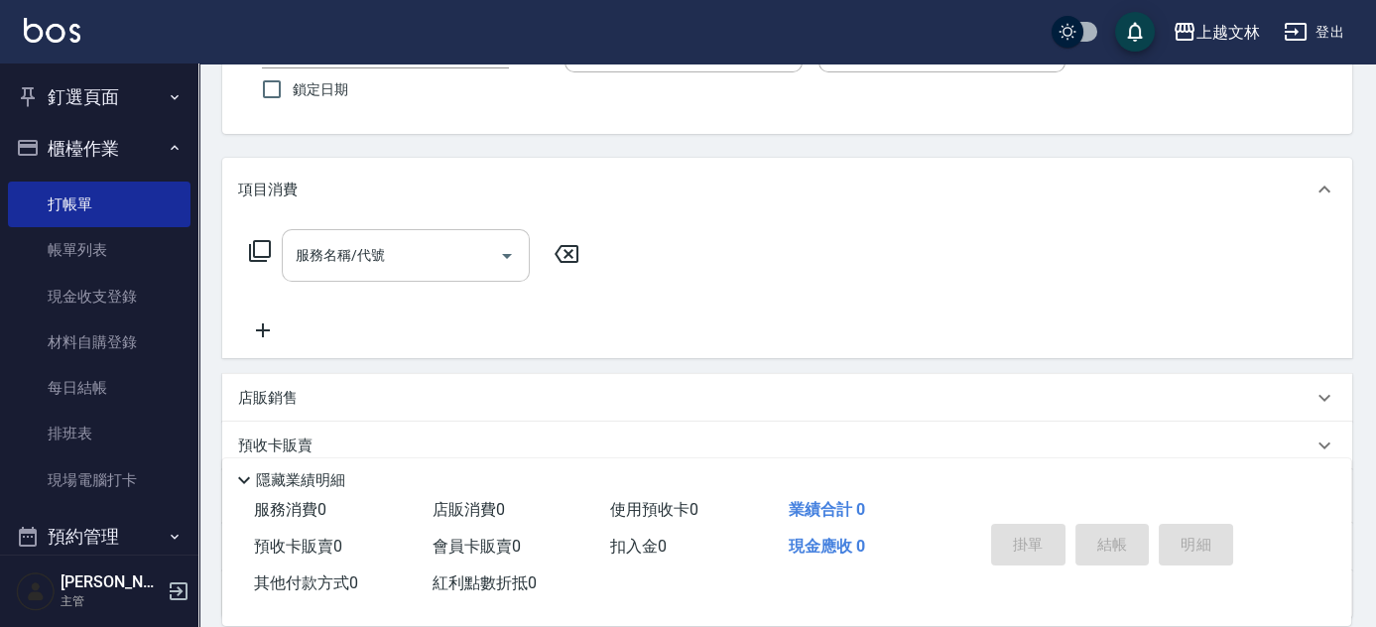
scroll to position [180, 0]
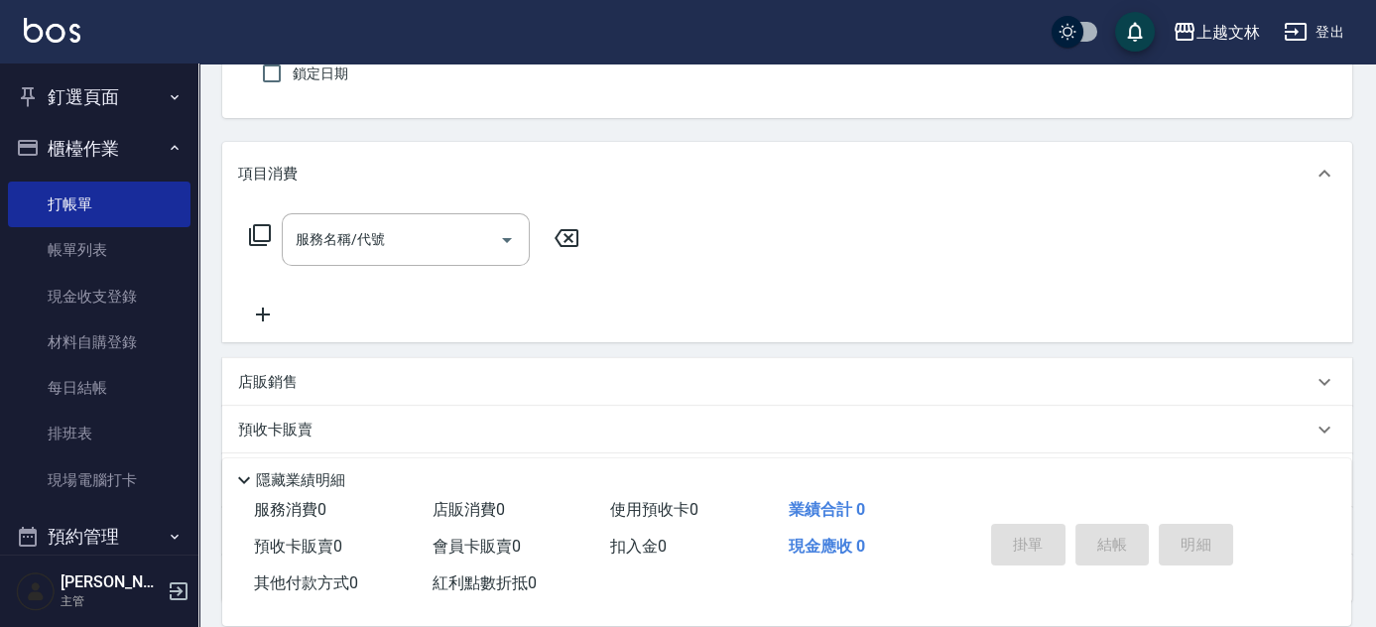
click at [261, 308] on icon at bounding box center [263, 314] width 50 height 24
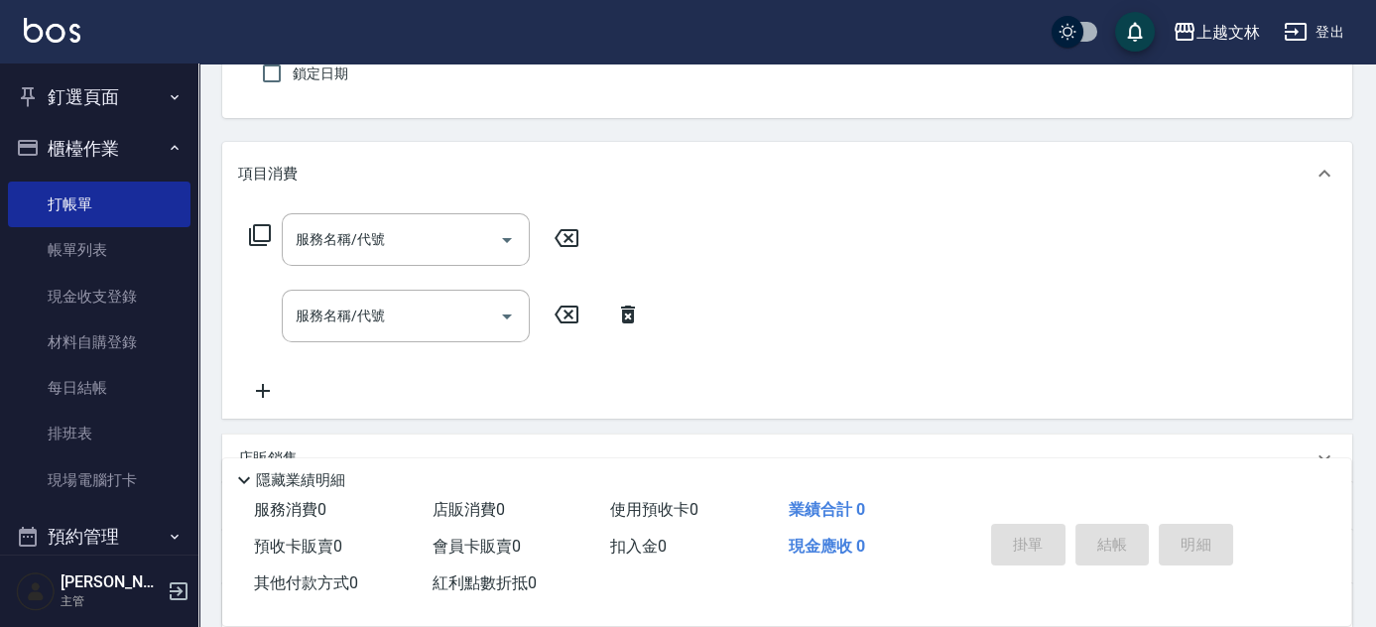
click at [277, 387] on icon at bounding box center [263, 391] width 50 height 24
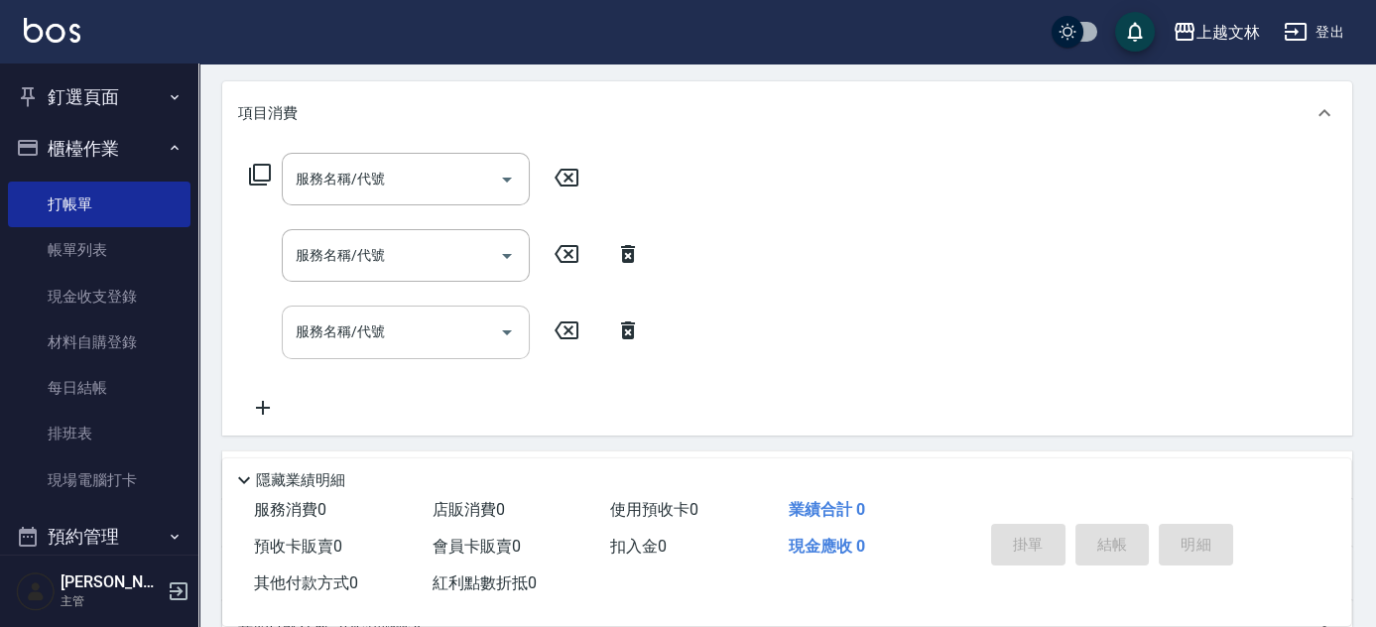
scroll to position [270, 0]
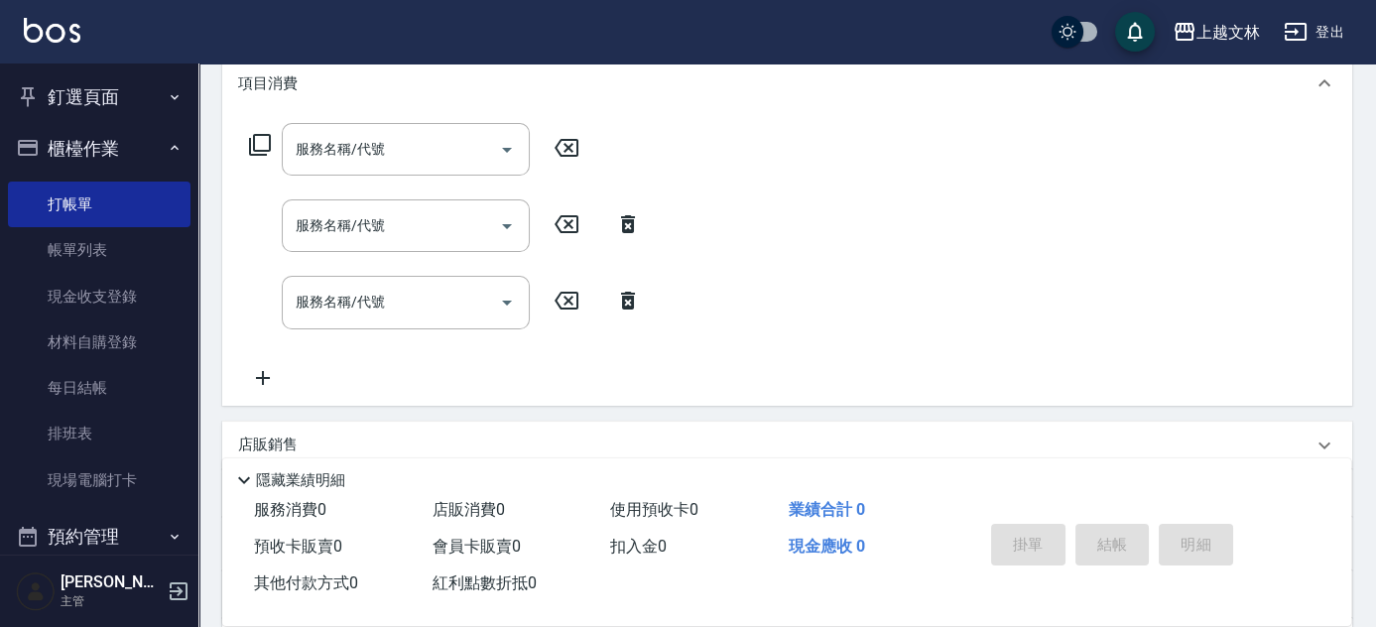
click at [338, 152] on input "服務名稱/代號" at bounding box center [391, 149] width 200 height 35
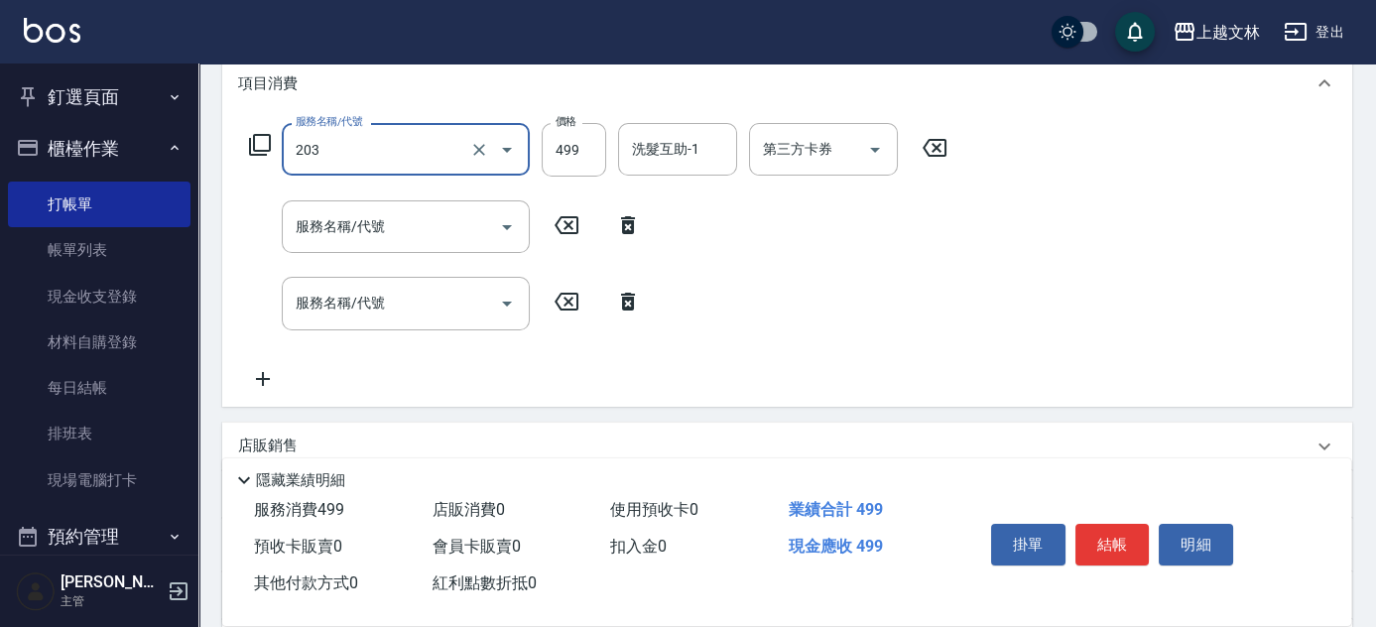
type input "B級洗+剪(203)"
type input "499"
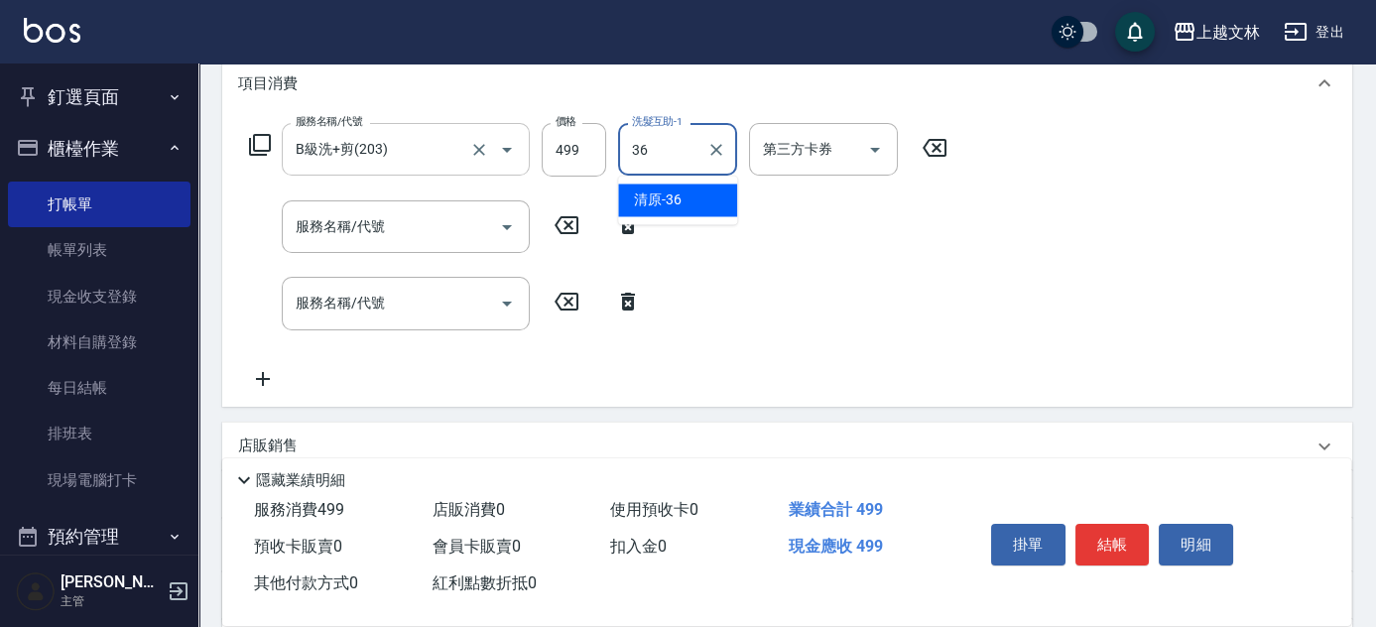
type input "清原-36"
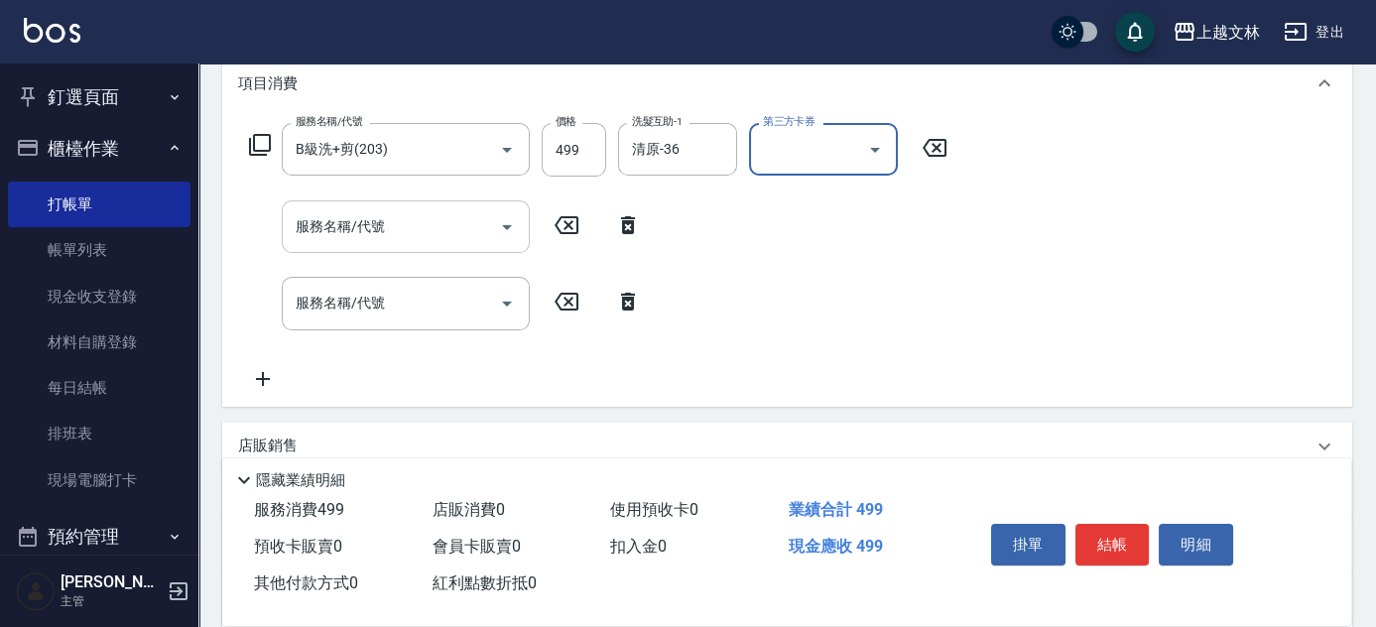
click at [441, 234] on input "服務名稱/代號" at bounding box center [391, 226] width 200 height 35
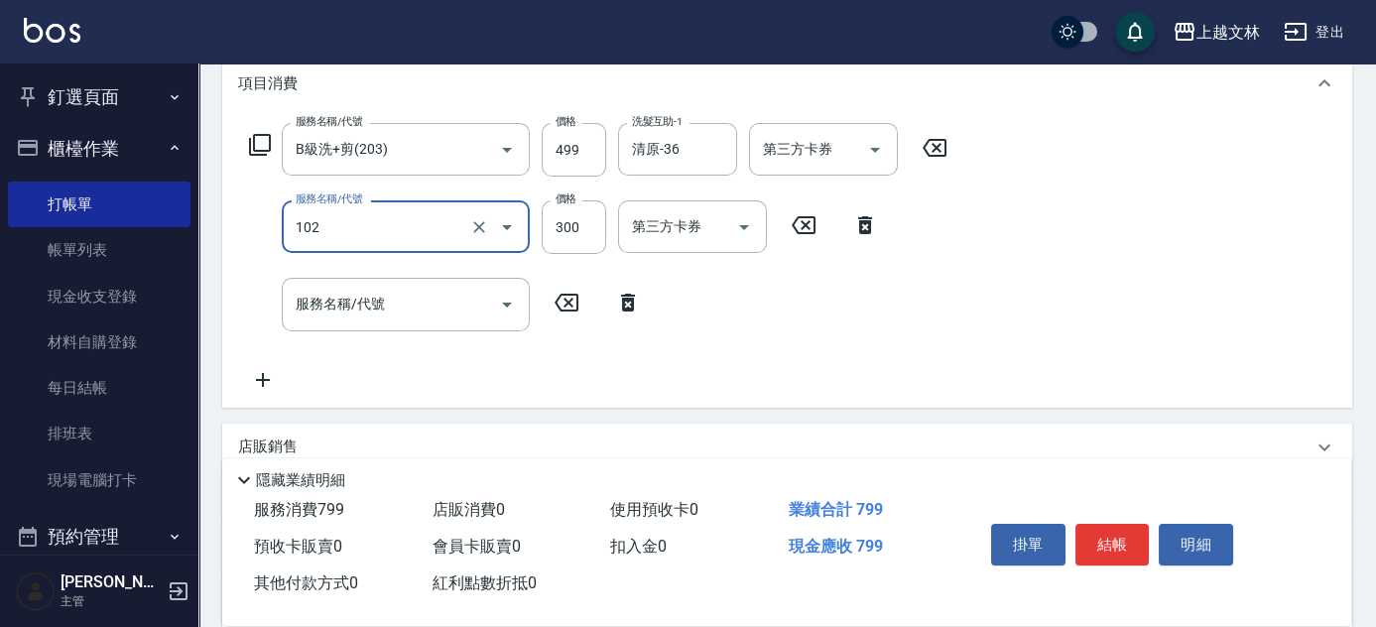
type input "精油洗髮(102)"
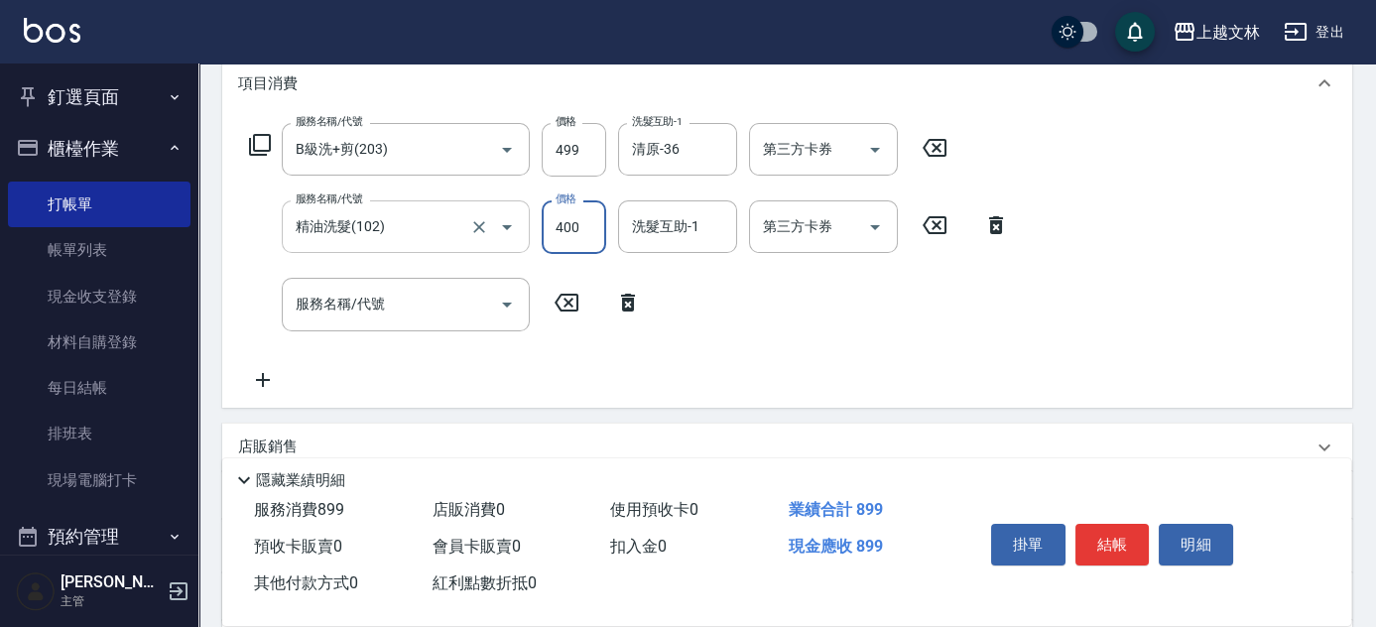
type input "400"
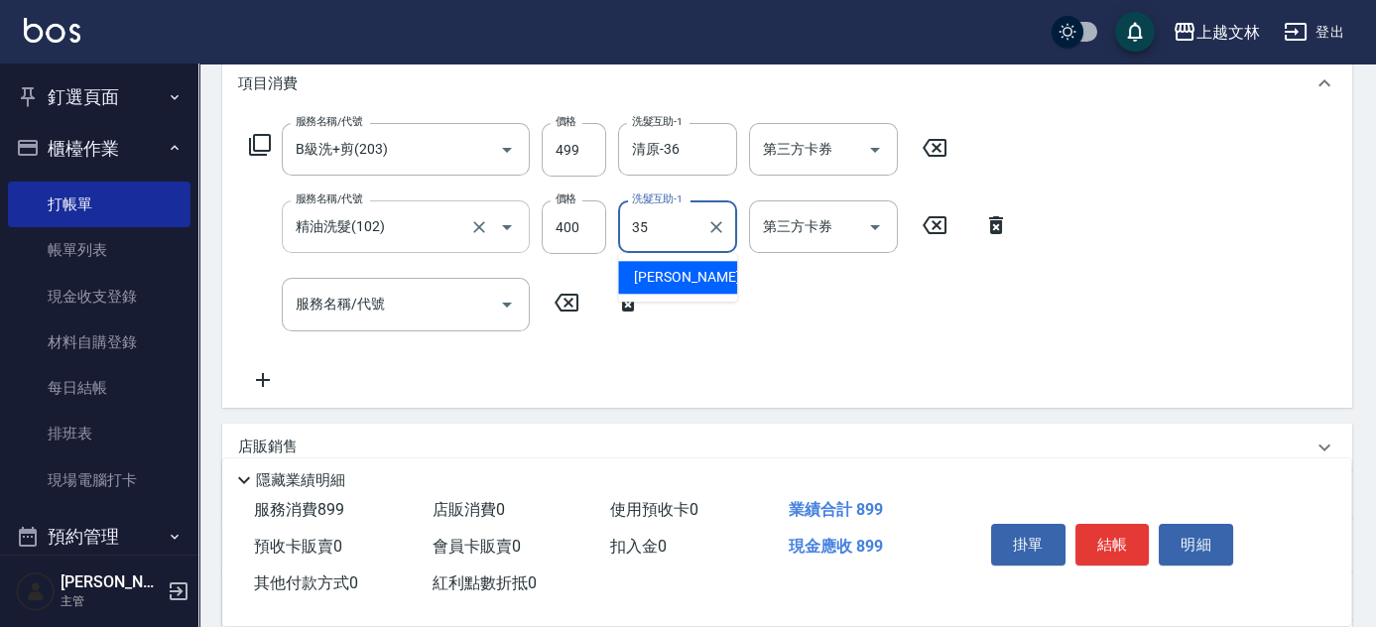
type input "[PERSON_NAME]-35"
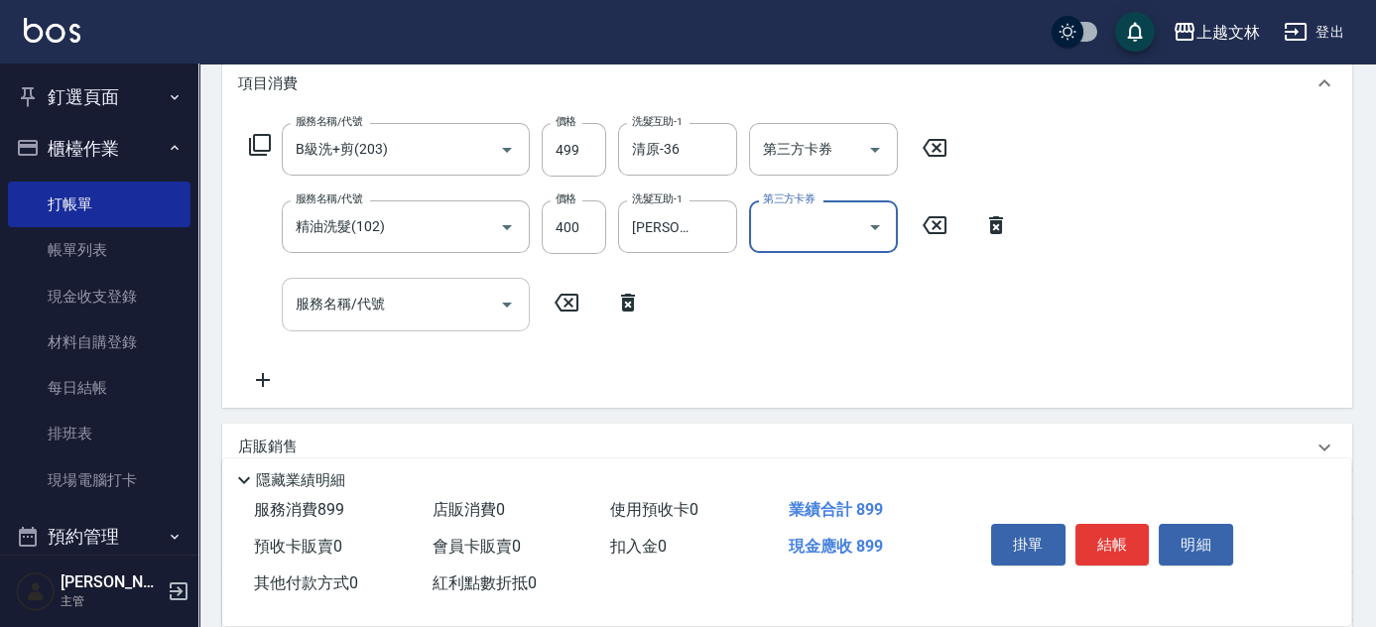
click at [427, 308] on input "服務名稱/代號" at bounding box center [391, 304] width 200 height 35
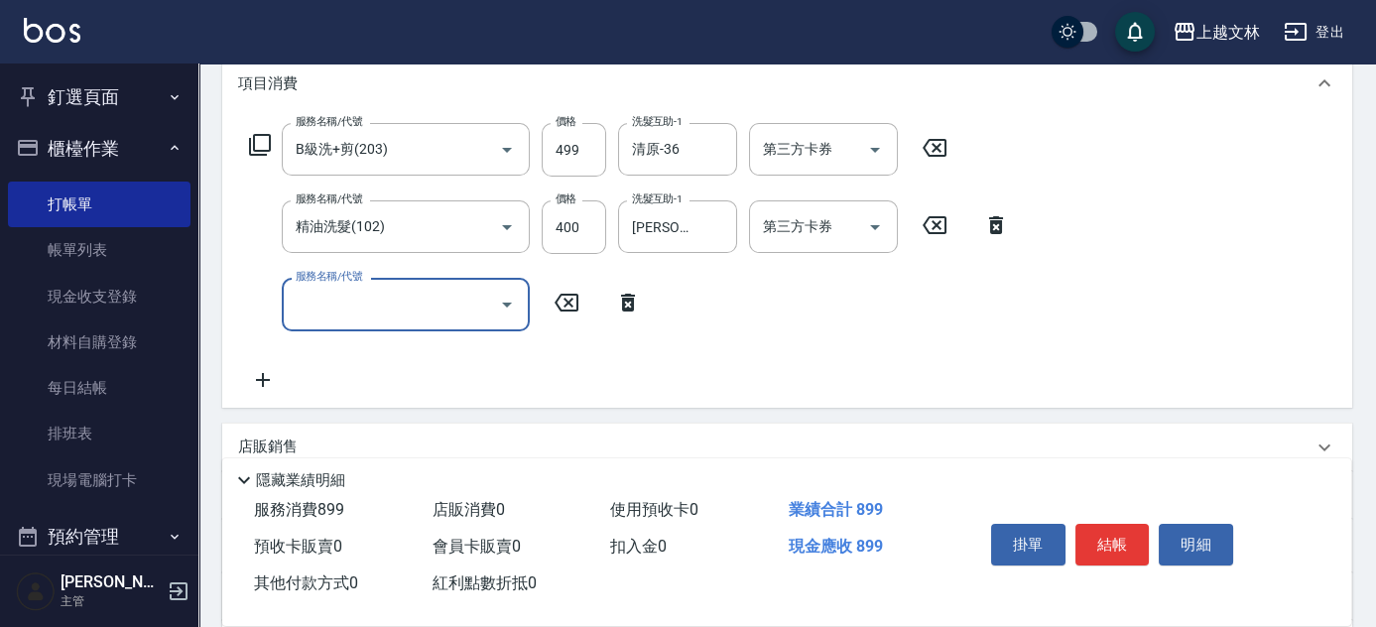
click at [421, 311] on input "服務名稱/代號" at bounding box center [391, 304] width 200 height 35
type input "A級單剪(202)"
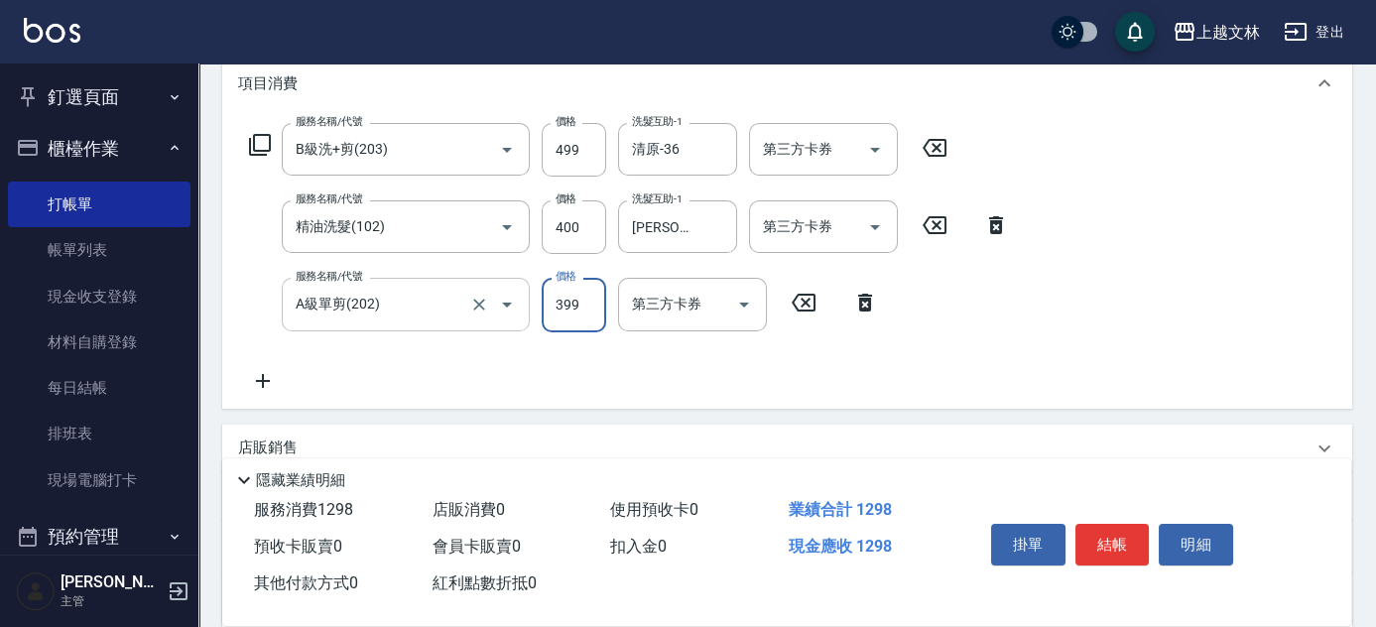
type input "399"
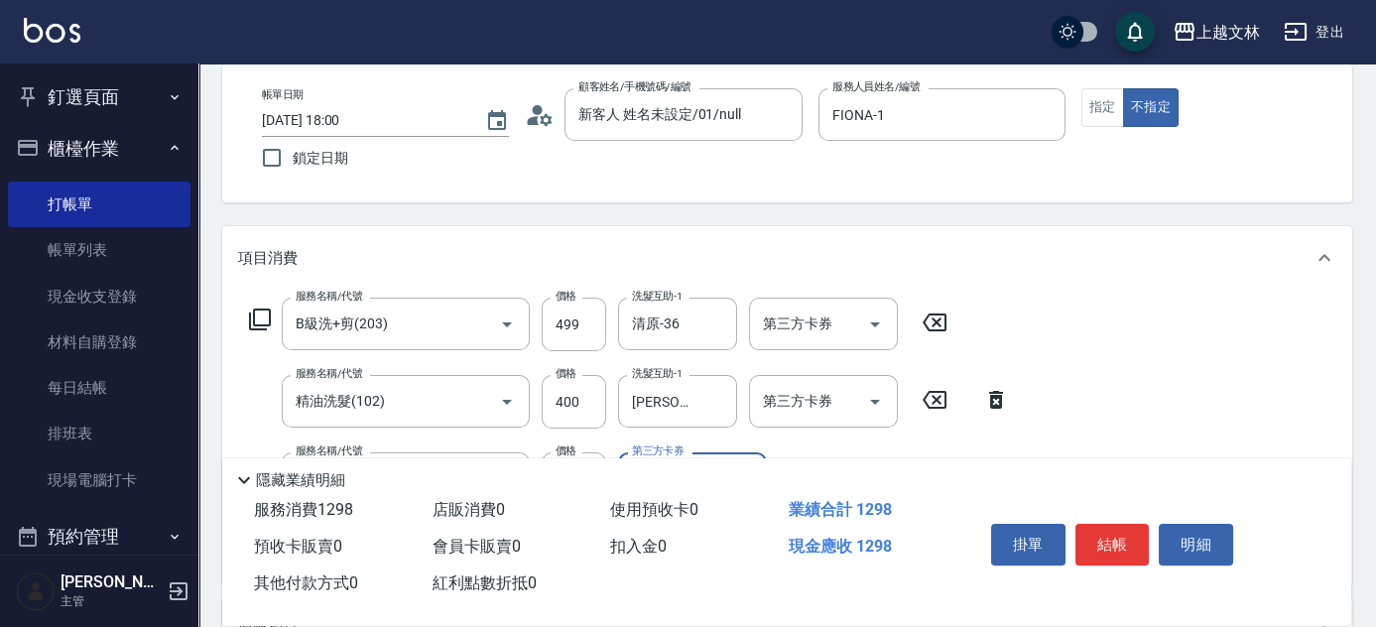
scroll to position [0, 0]
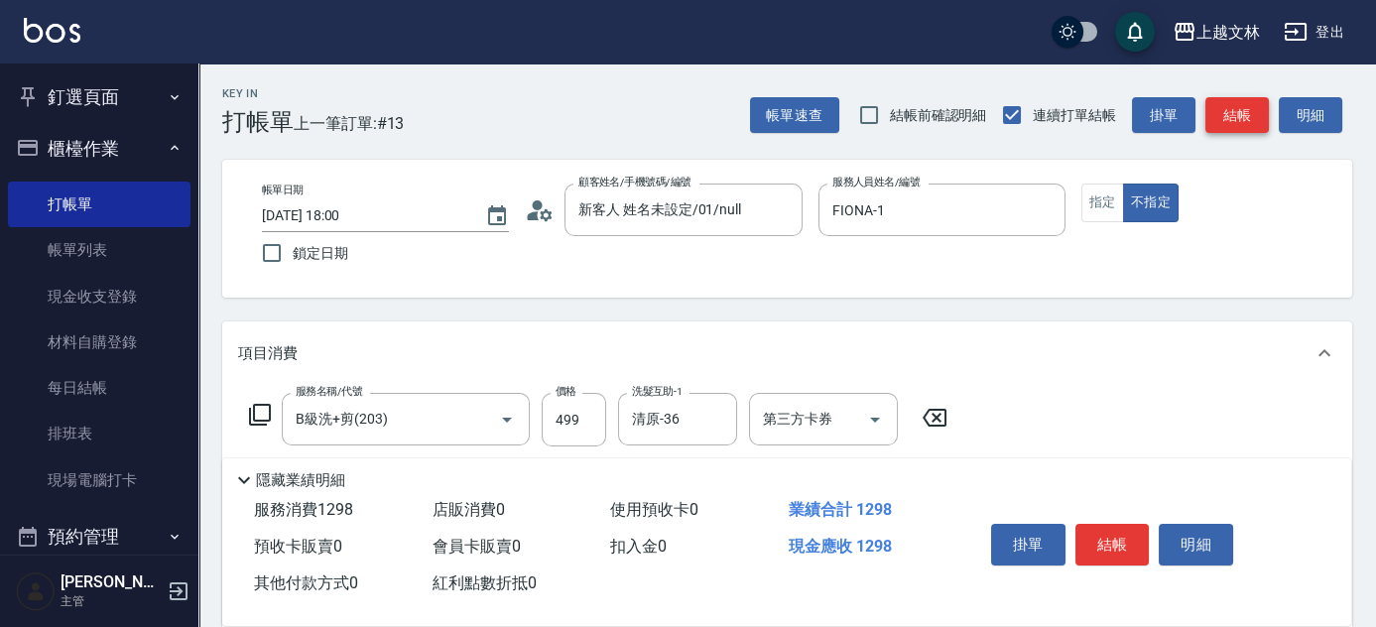
click at [1240, 112] on button "結帳" at bounding box center [1236, 115] width 63 height 37
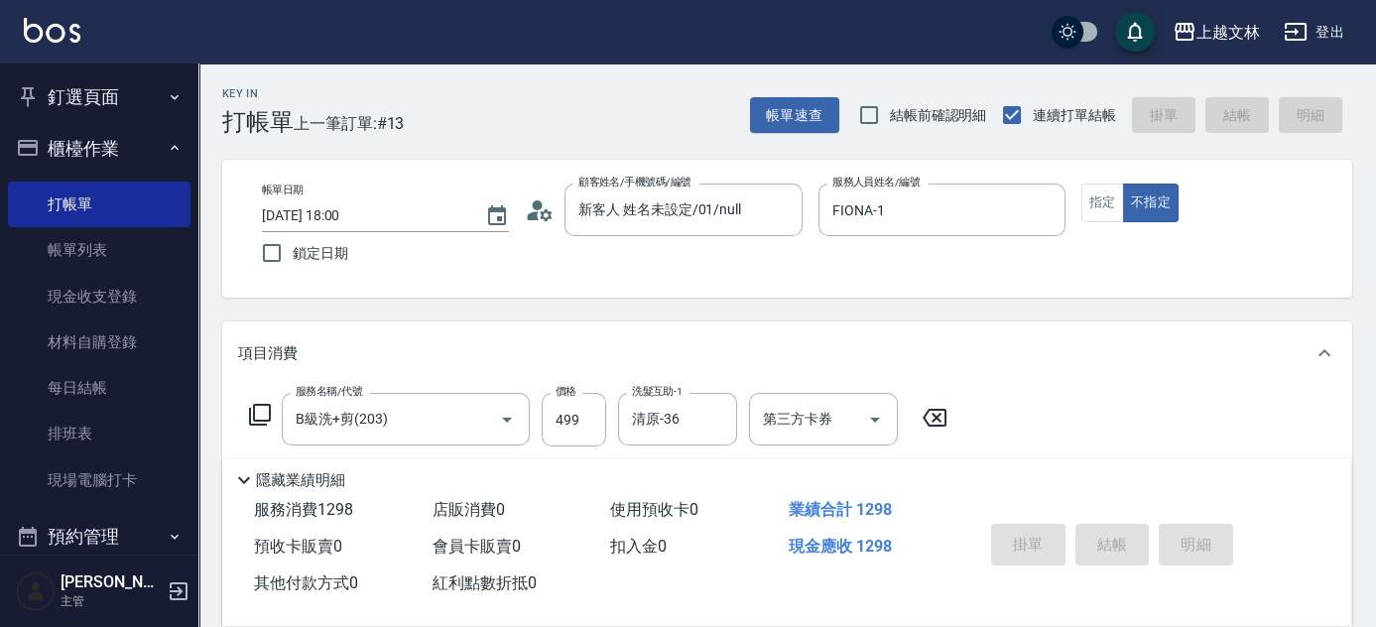
type input "[DATE] 18:01"
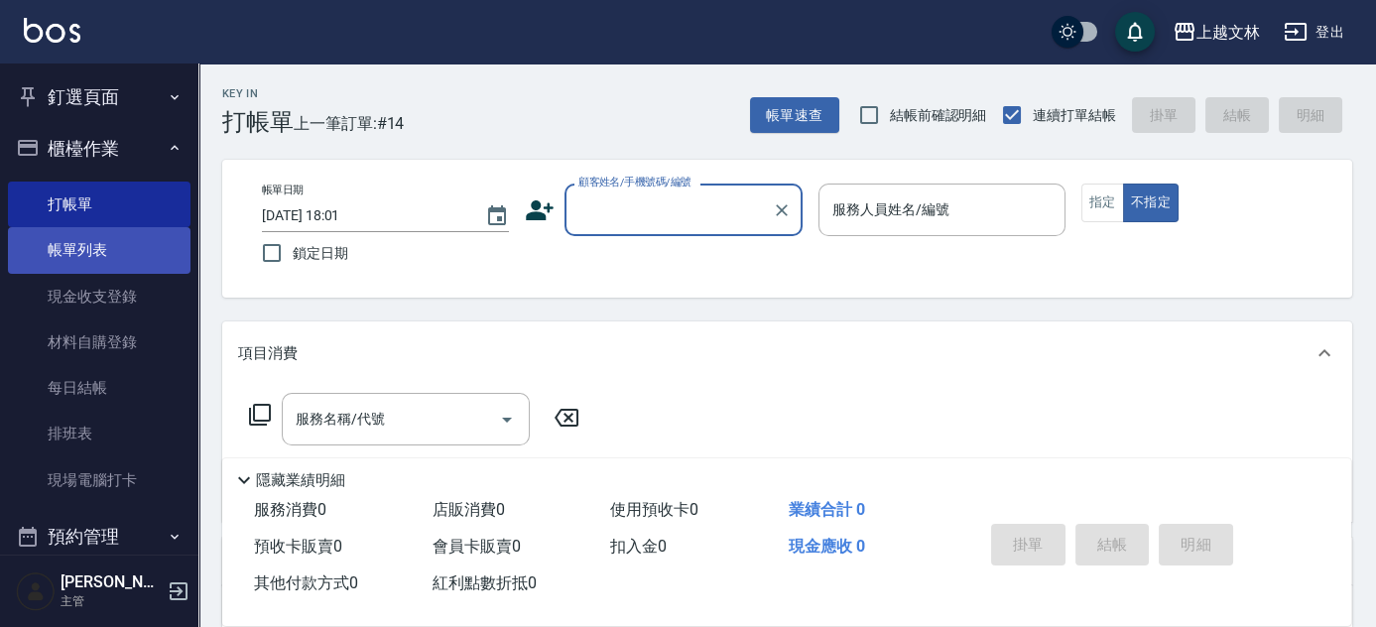
click at [92, 240] on link "帳單列表" at bounding box center [99, 250] width 182 height 46
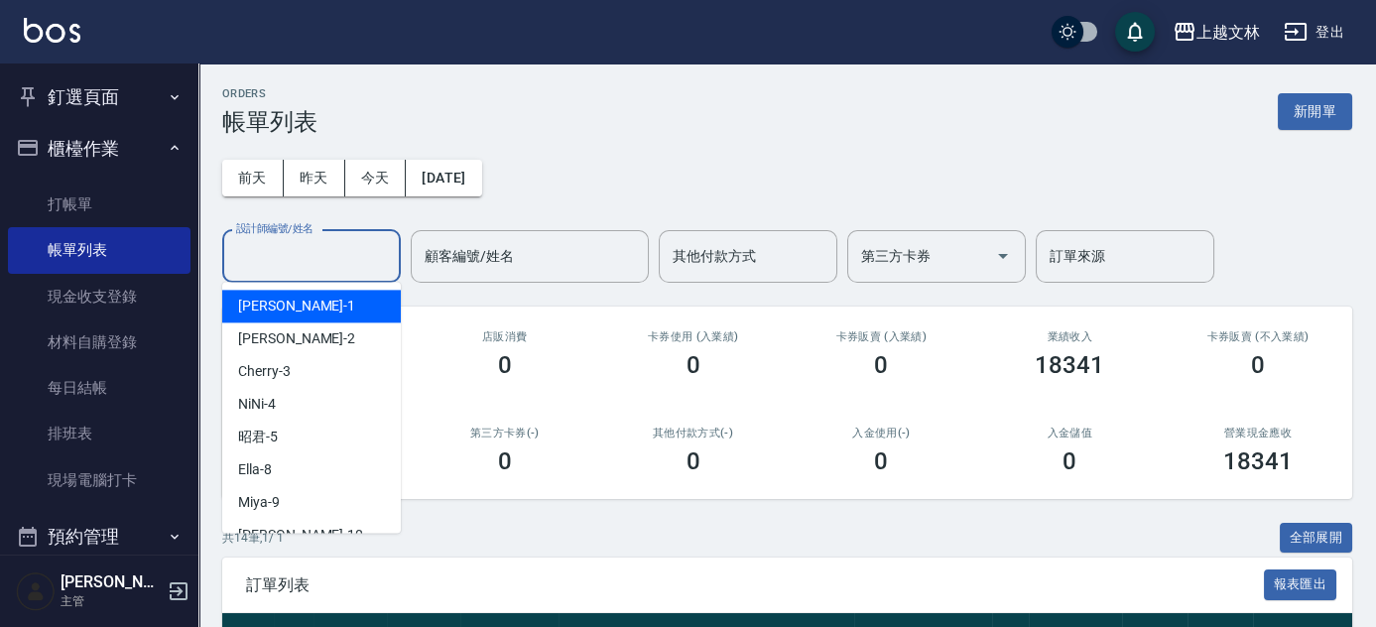
drag, startPoint x: 284, startPoint y: 261, endPoint x: 261, endPoint y: 258, distance: 23.0
click at [283, 261] on input "設計師編號/姓名" at bounding box center [311, 256] width 161 height 35
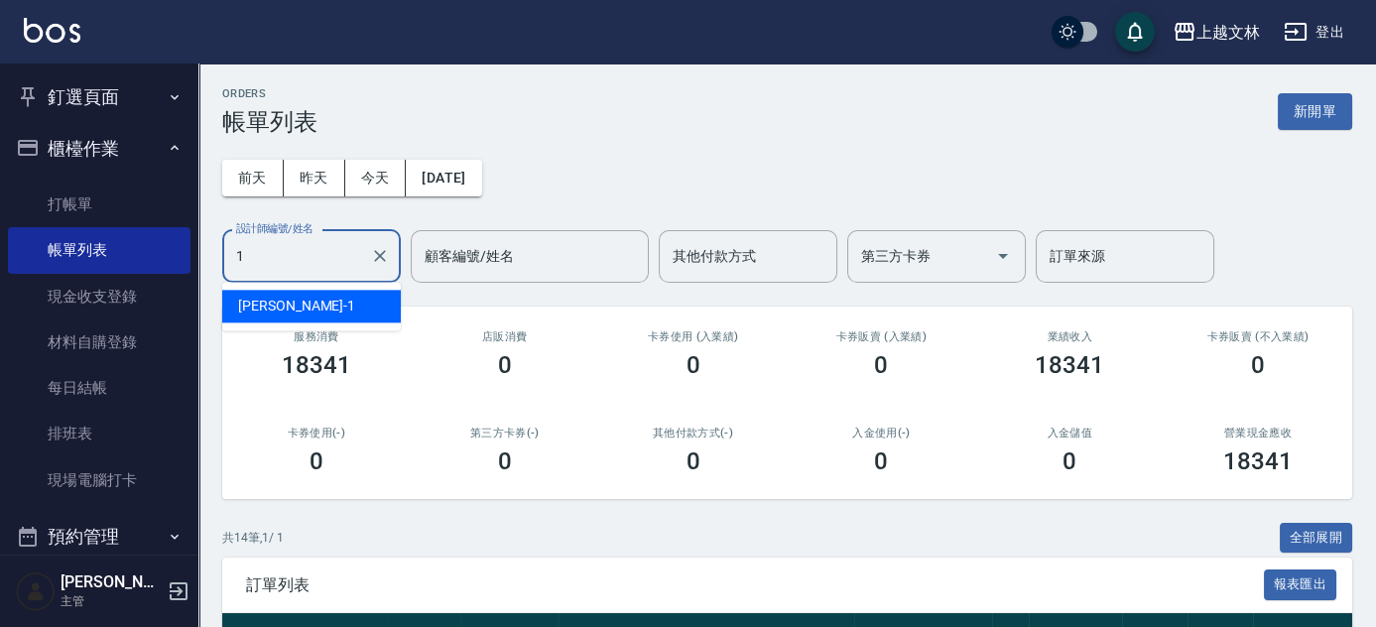
type input "FIONA-1"
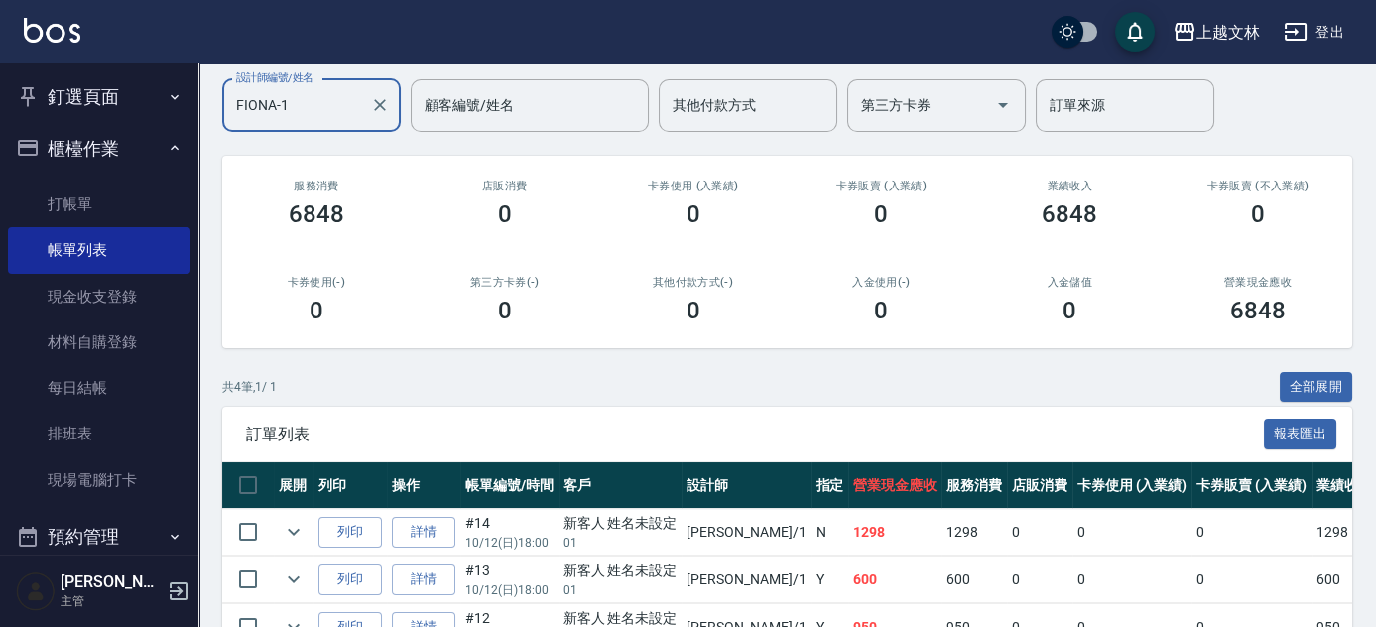
scroll to position [311, 0]
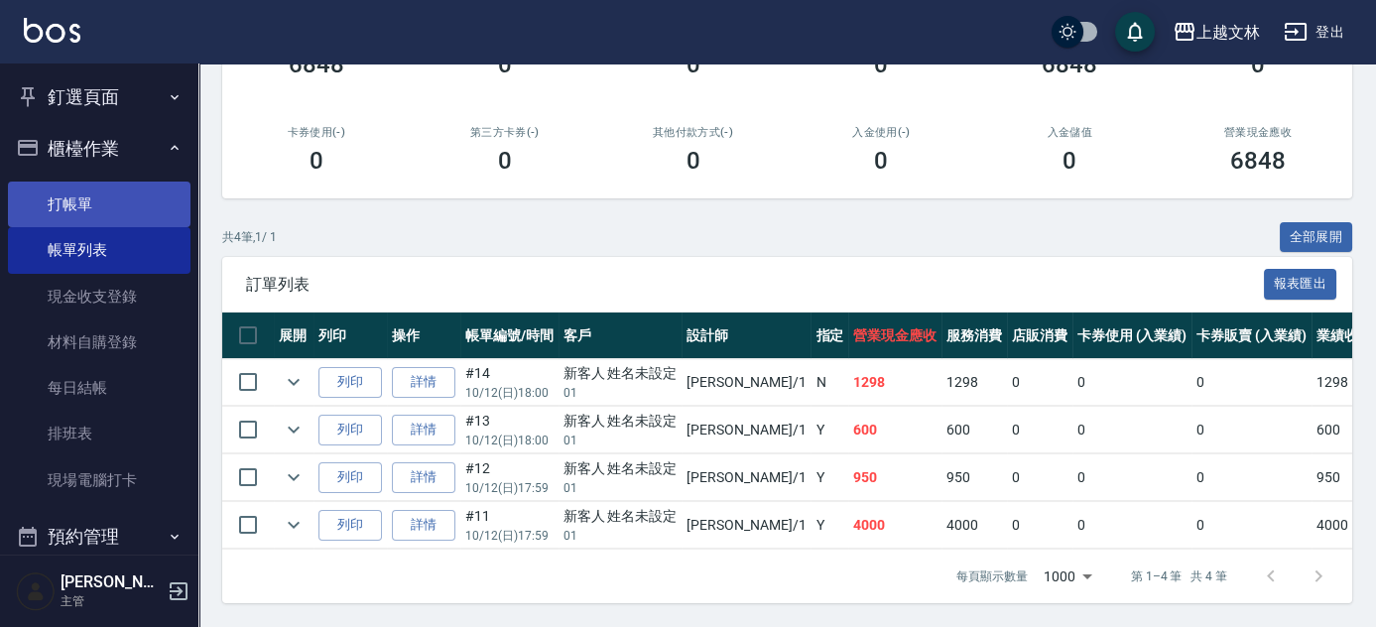
click at [89, 200] on link "打帳單" at bounding box center [99, 204] width 182 height 46
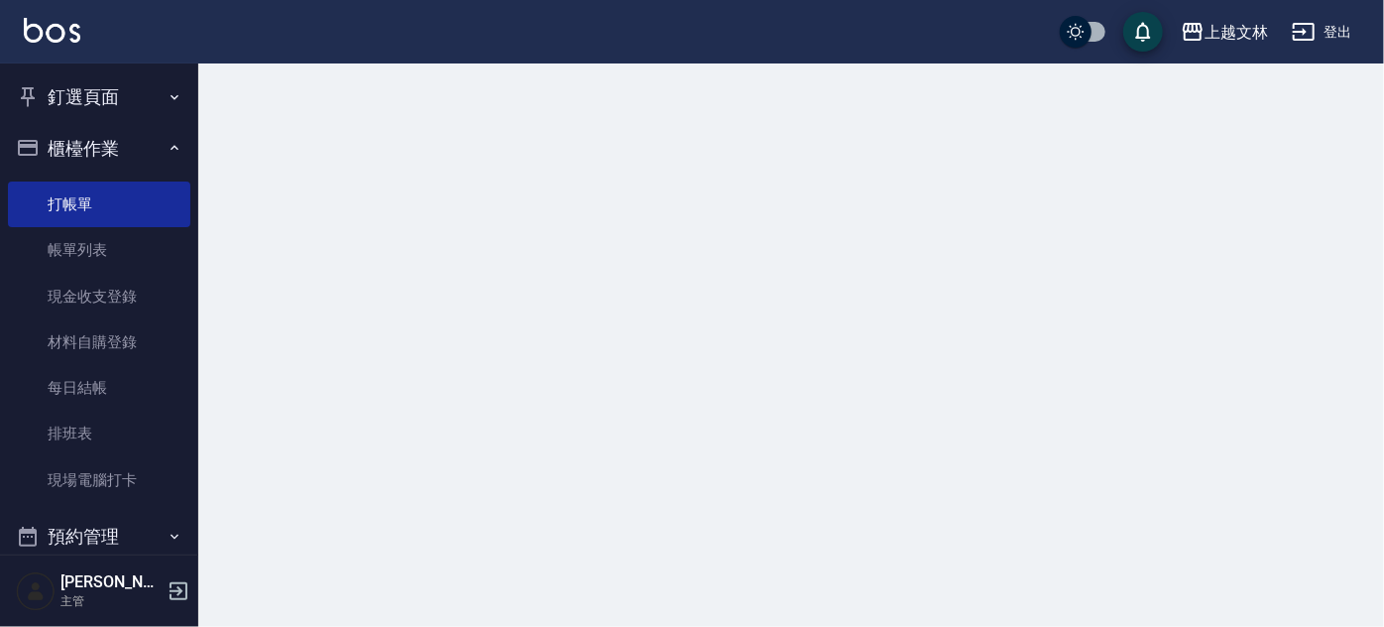
click at [98, 142] on button "櫃檯作業" at bounding box center [99, 149] width 182 height 52
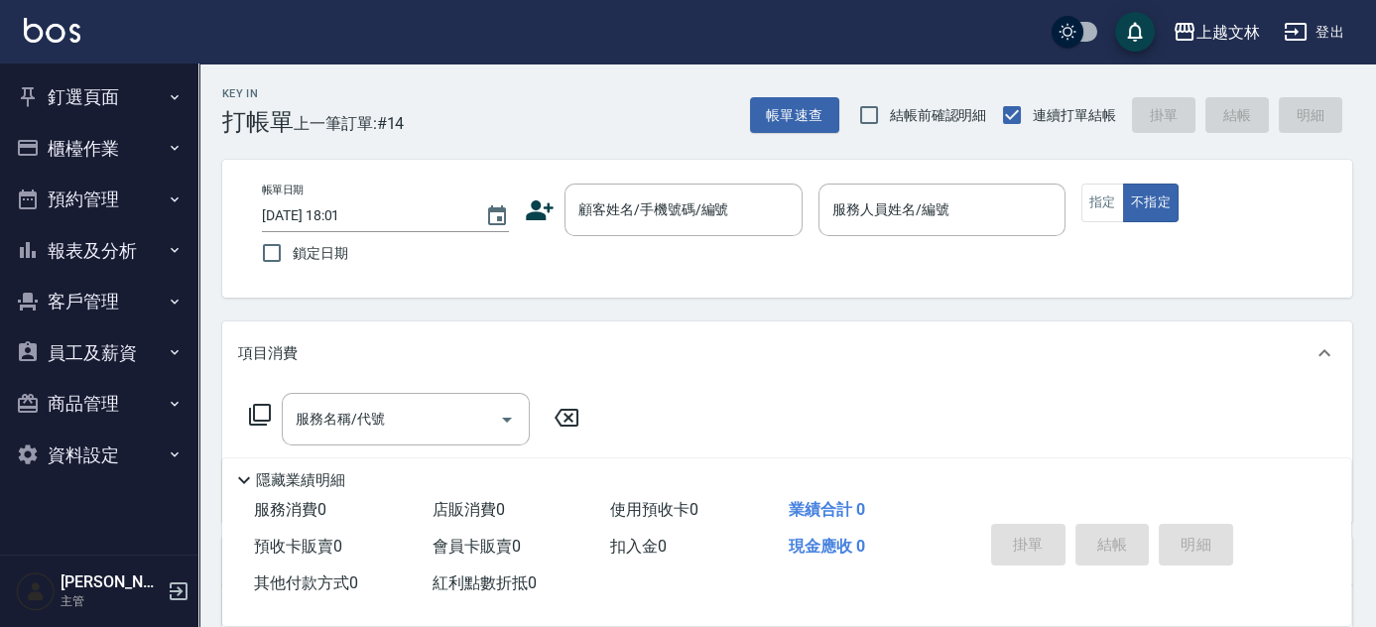
click at [114, 139] on button "櫃檯作業" at bounding box center [99, 149] width 182 height 52
click at [129, 246] on button "報表及分析" at bounding box center [99, 251] width 182 height 52
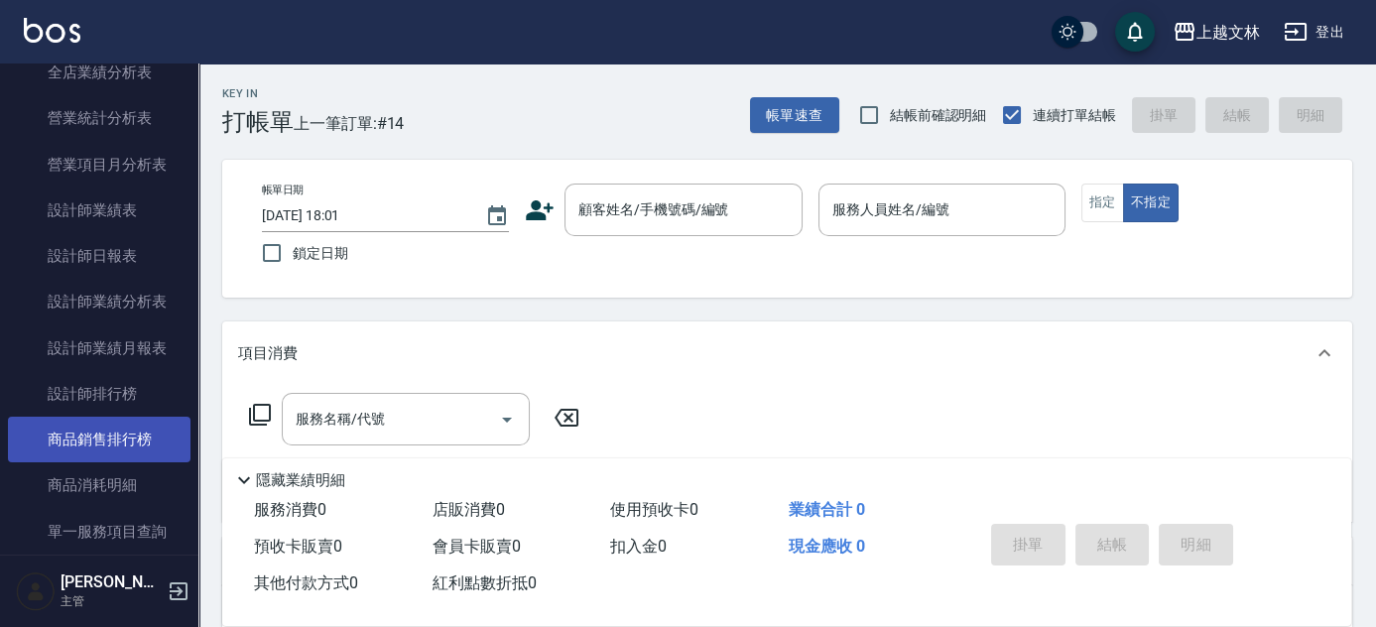
scroll to position [629, 0]
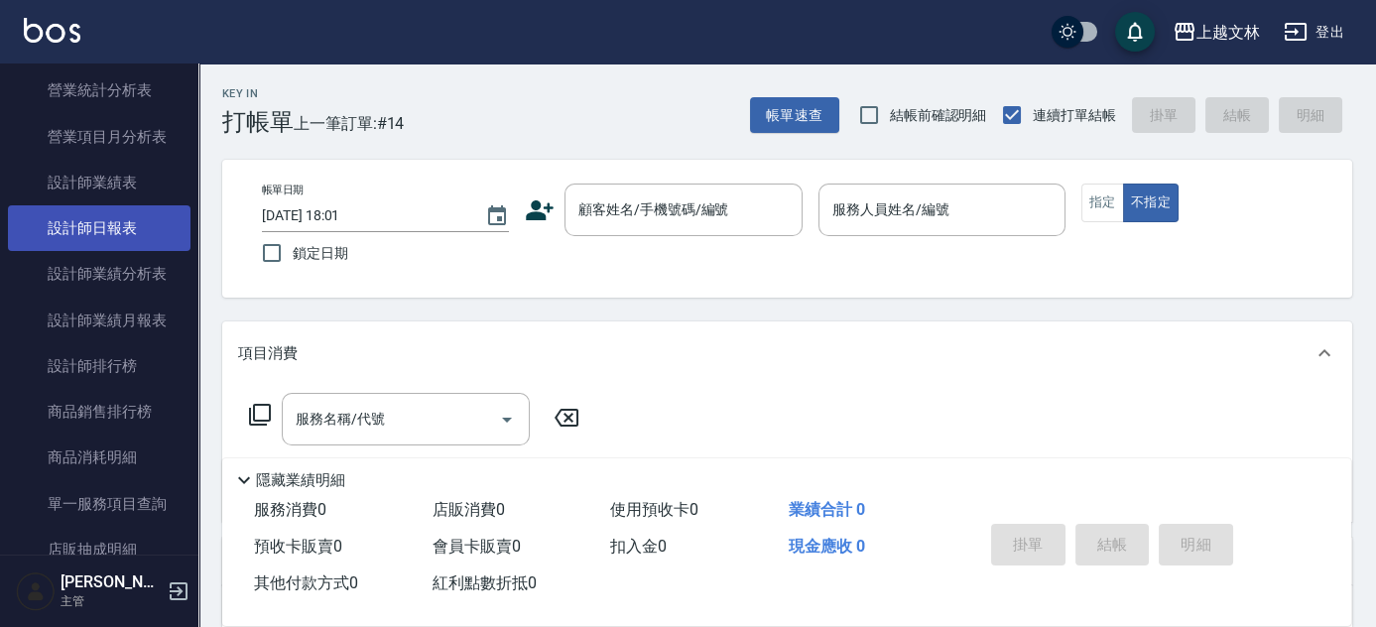
click at [101, 222] on link "設計師日報表" at bounding box center [99, 228] width 182 height 46
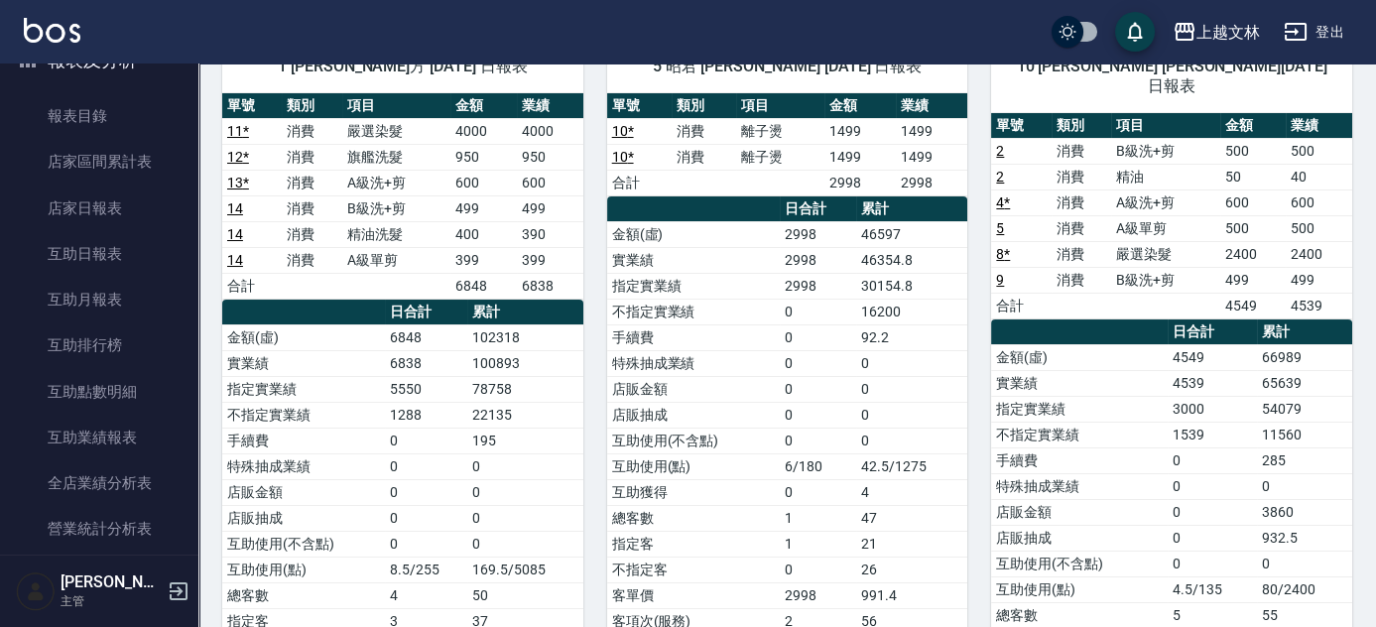
scroll to position [88, 0]
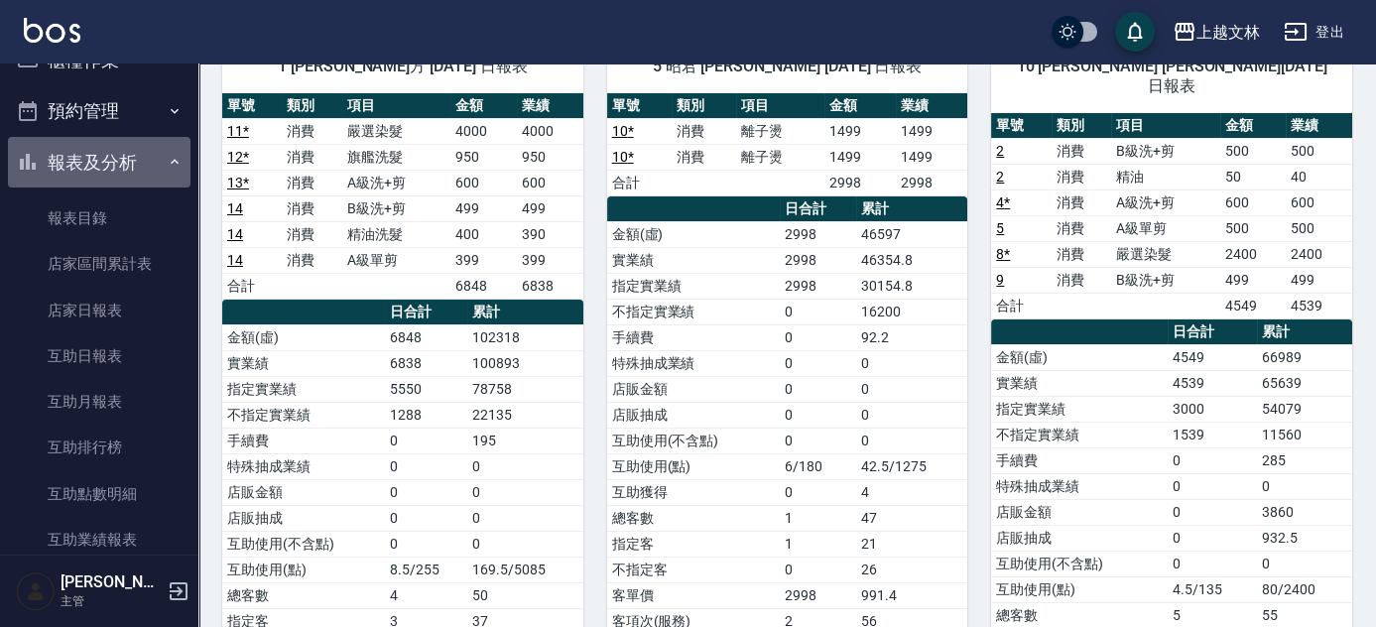
click at [137, 155] on button "報表及分析" at bounding box center [99, 163] width 182 height 52
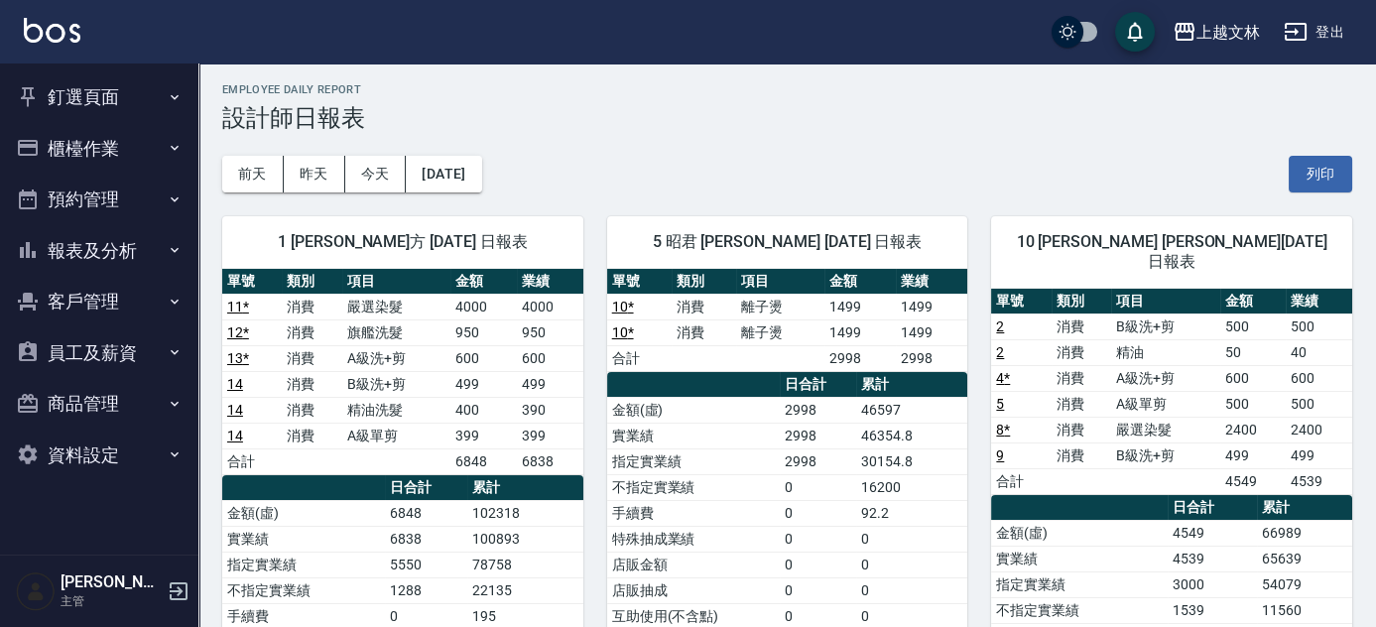
scroll to position [0, 0]
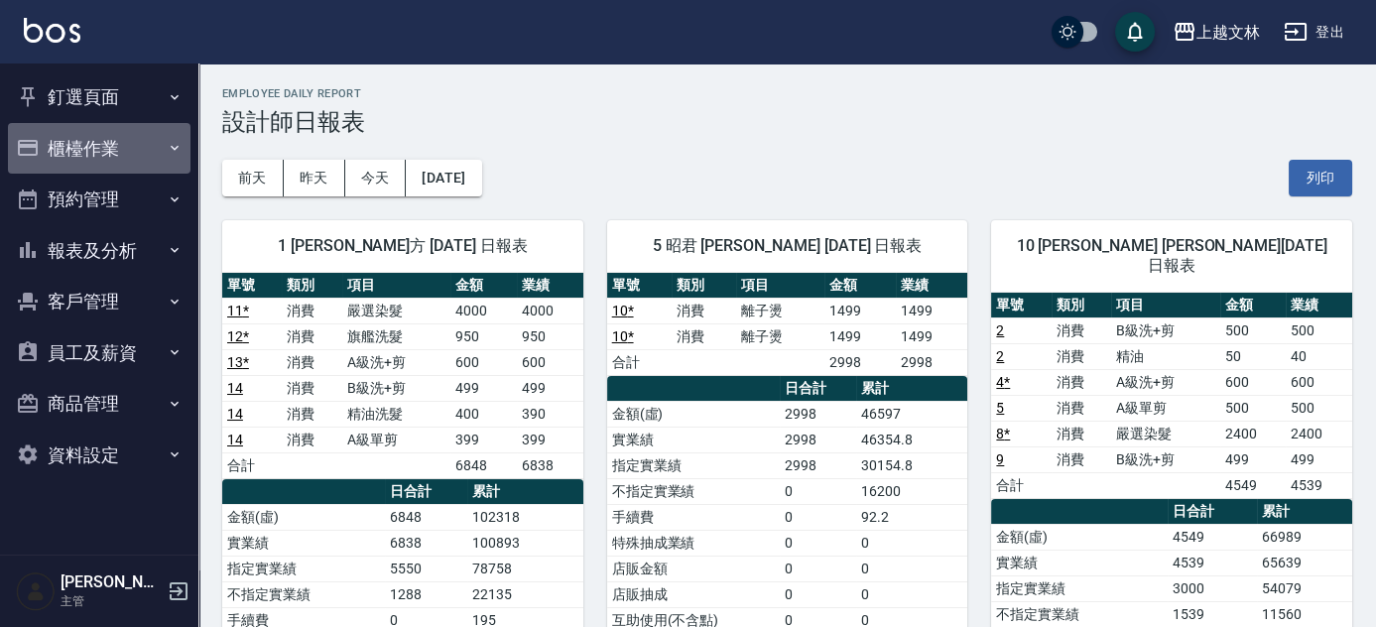
click at [74, 137] on button "櫃檯作業" at bounding box center [99, 149] width 182 height 52
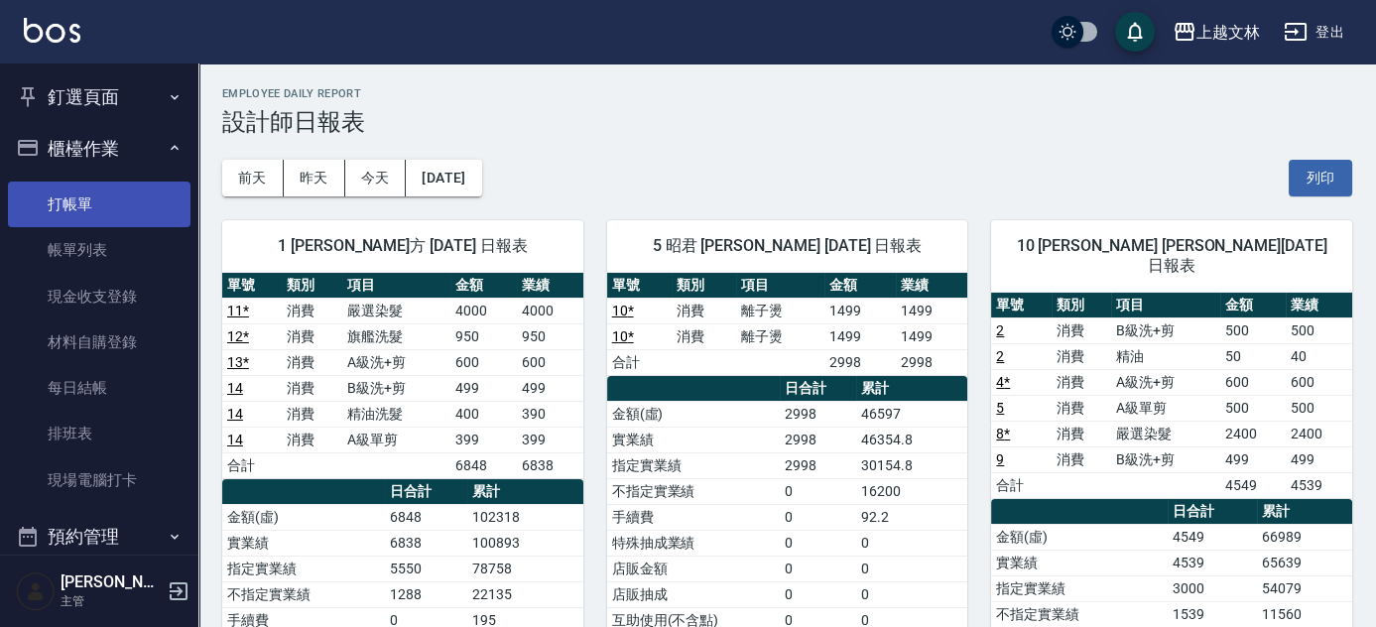
click at [69, 208] on link "打帳單" at bounding box center [99, 204] width 182 height 46
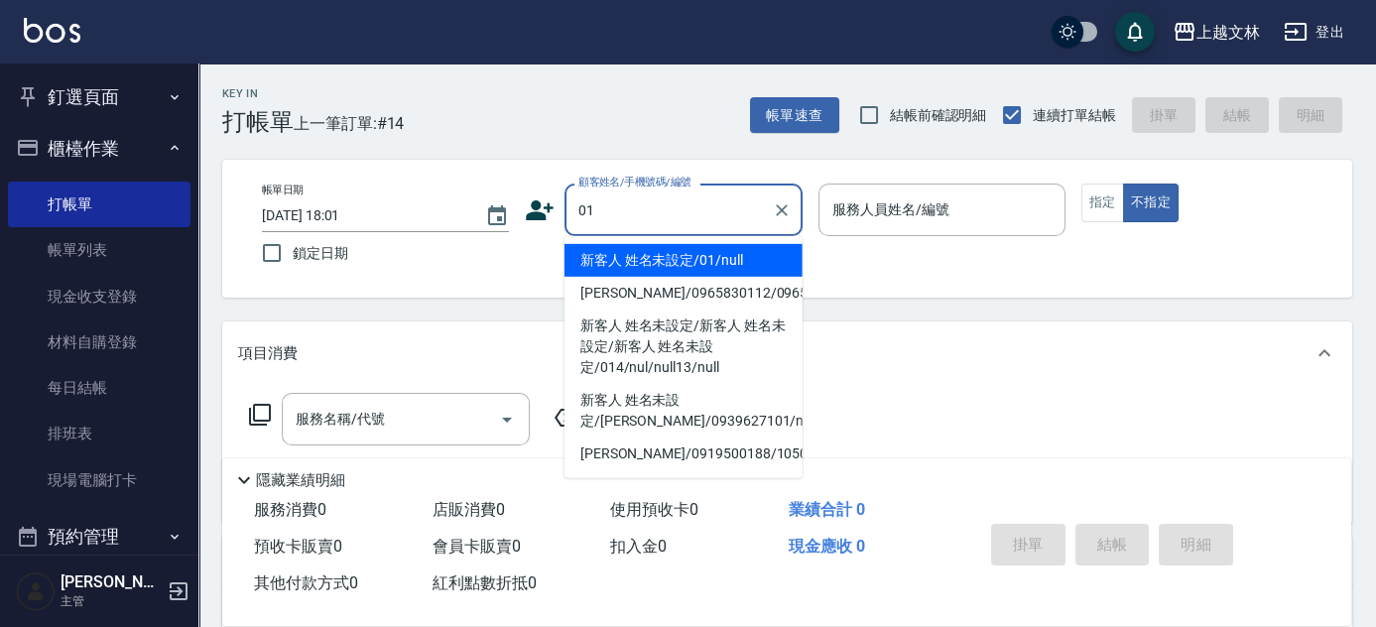
type input "01"
type input "5"
type input "新客人 姓名未設定/01/null"
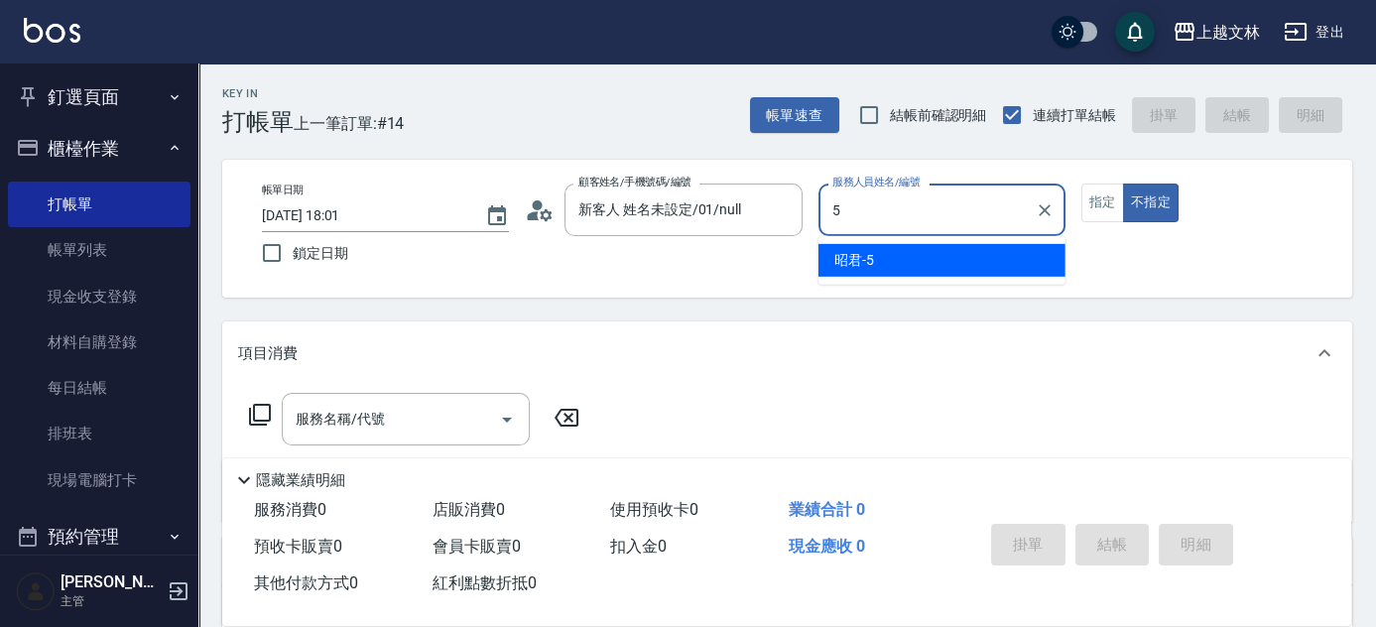
type input "5"
type button "false"
type input "昭君-5"
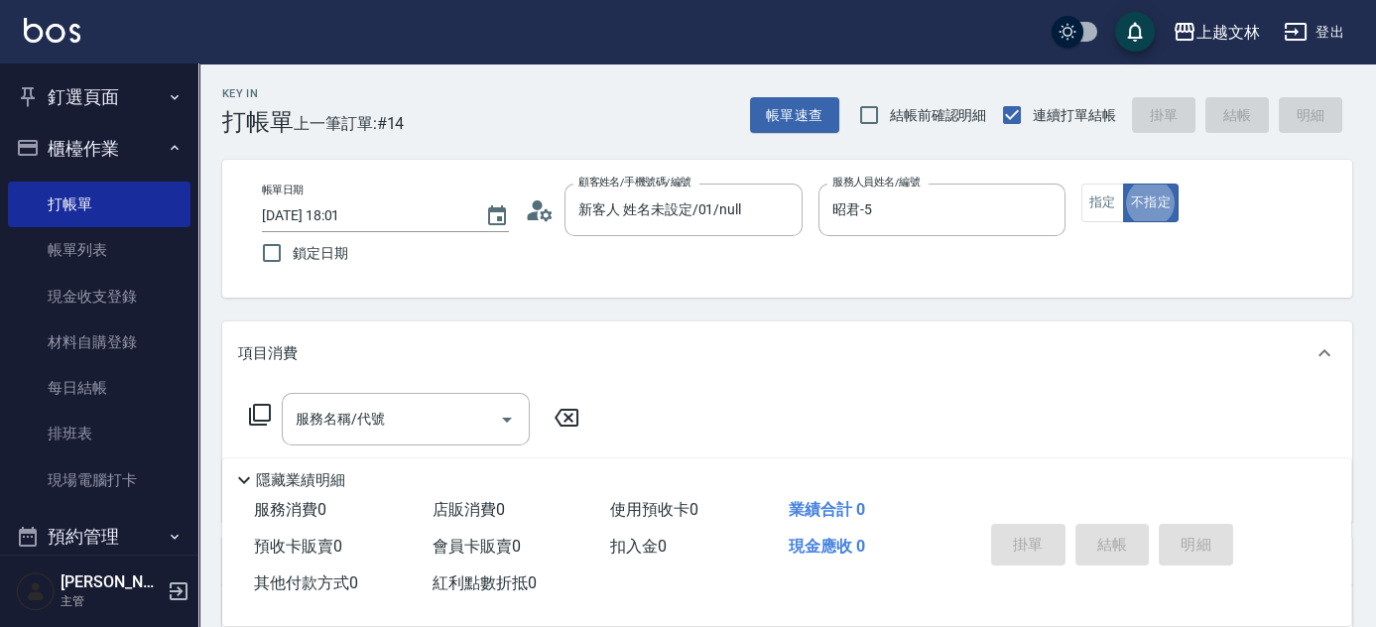
click at [260, 403] on icon at bounding box center [260, 415] width 24 height 24
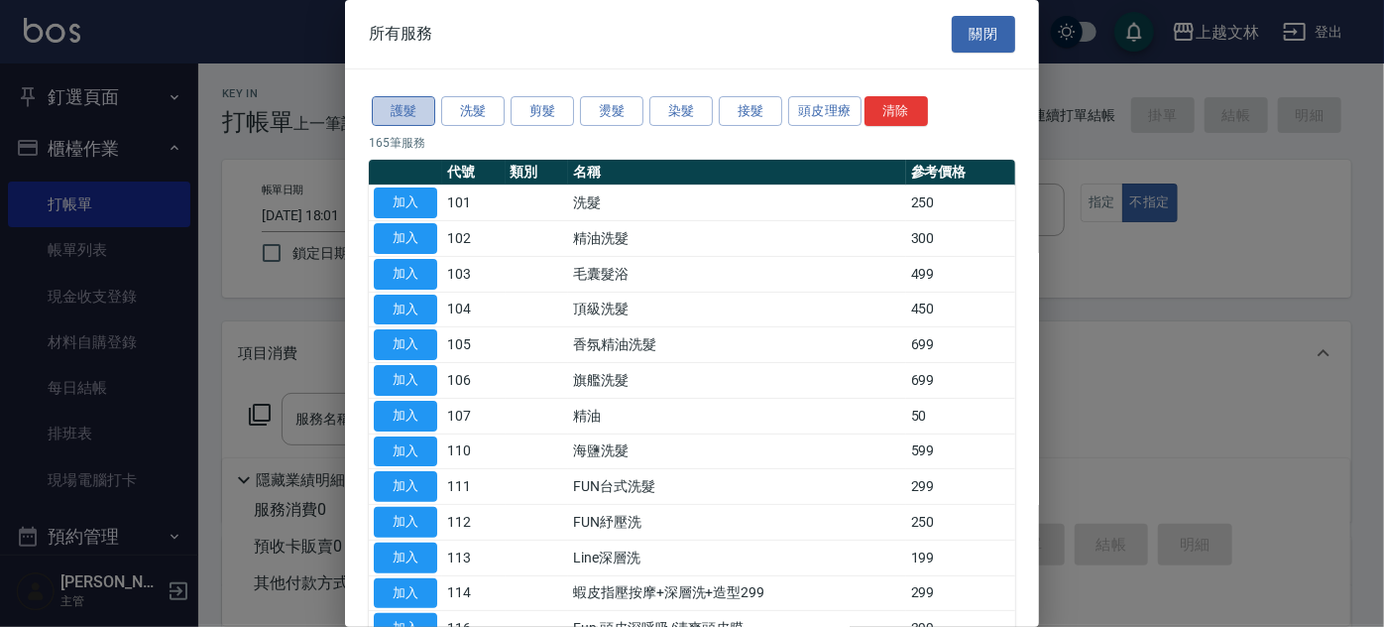
click at [400, 113] on button "護髮" at bounding box center [403, 111] width 63 height 31
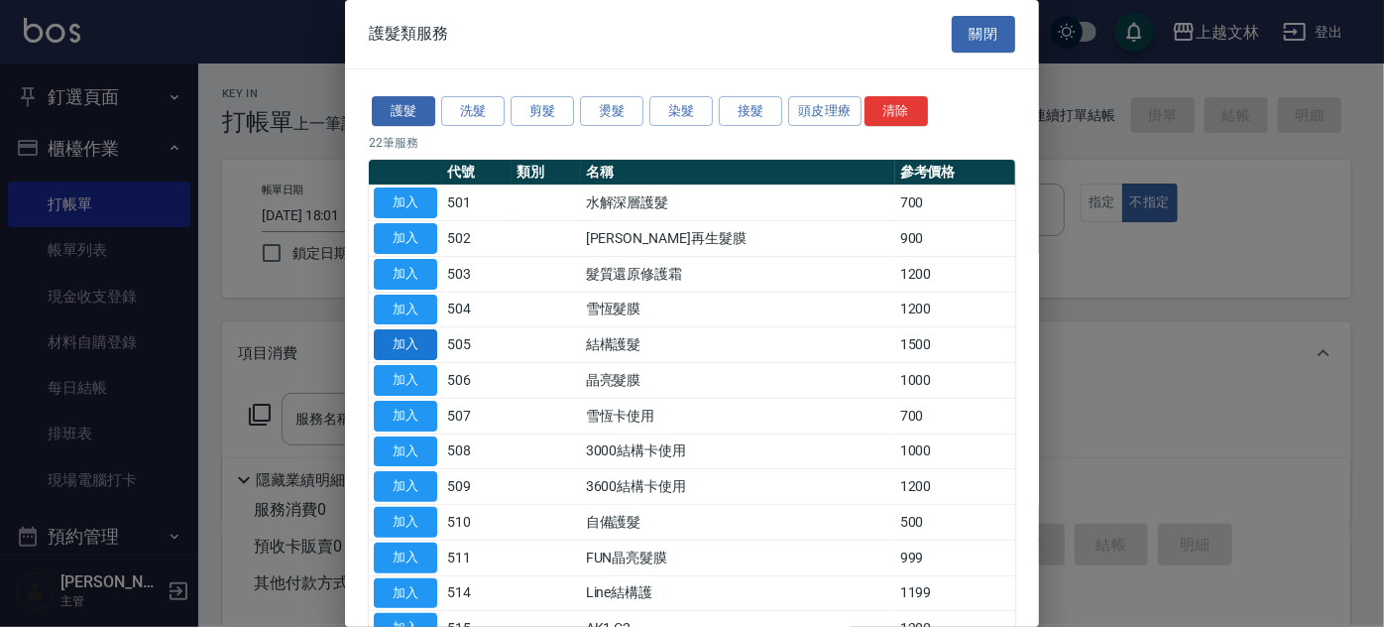
click at [405, 341] on button "加入" at bounding box center [405, 344] width 63 height 31
type input "結構護髮(505)"
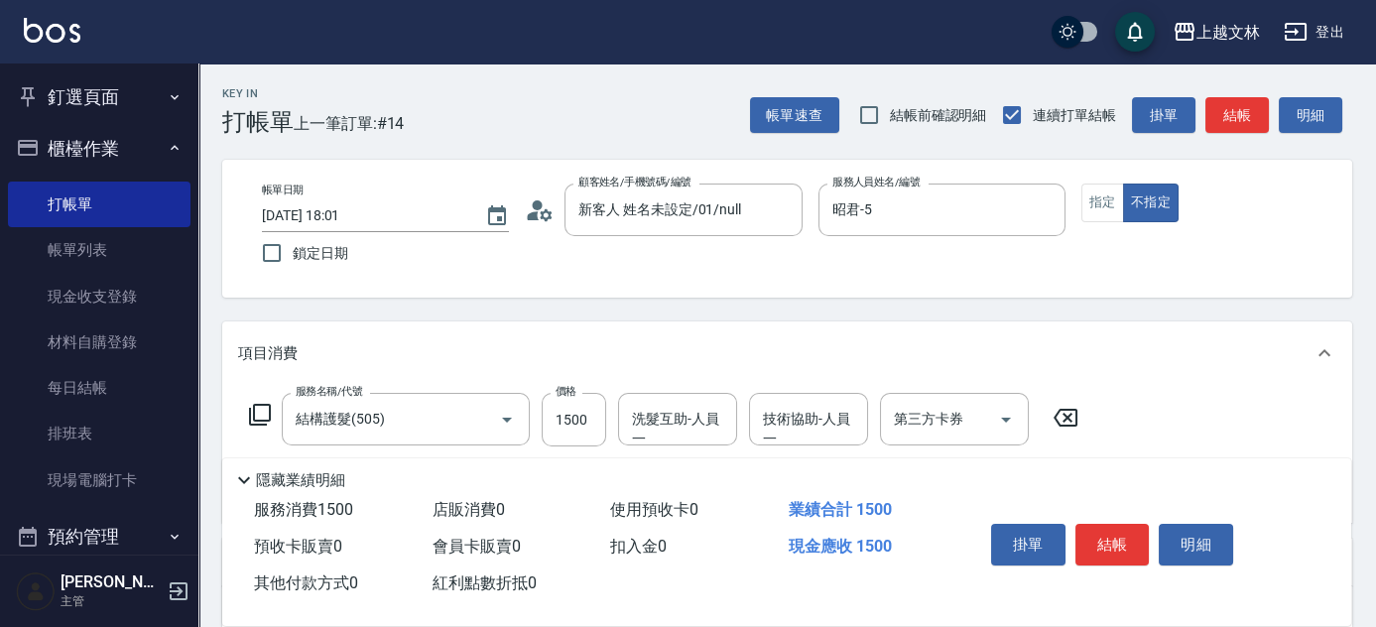
click at [711, 430] on div "洗髮互助-人員一 洗髮互助-人員一" at bounding box center [677, 419] width 119 height 53
type input "小E-37"
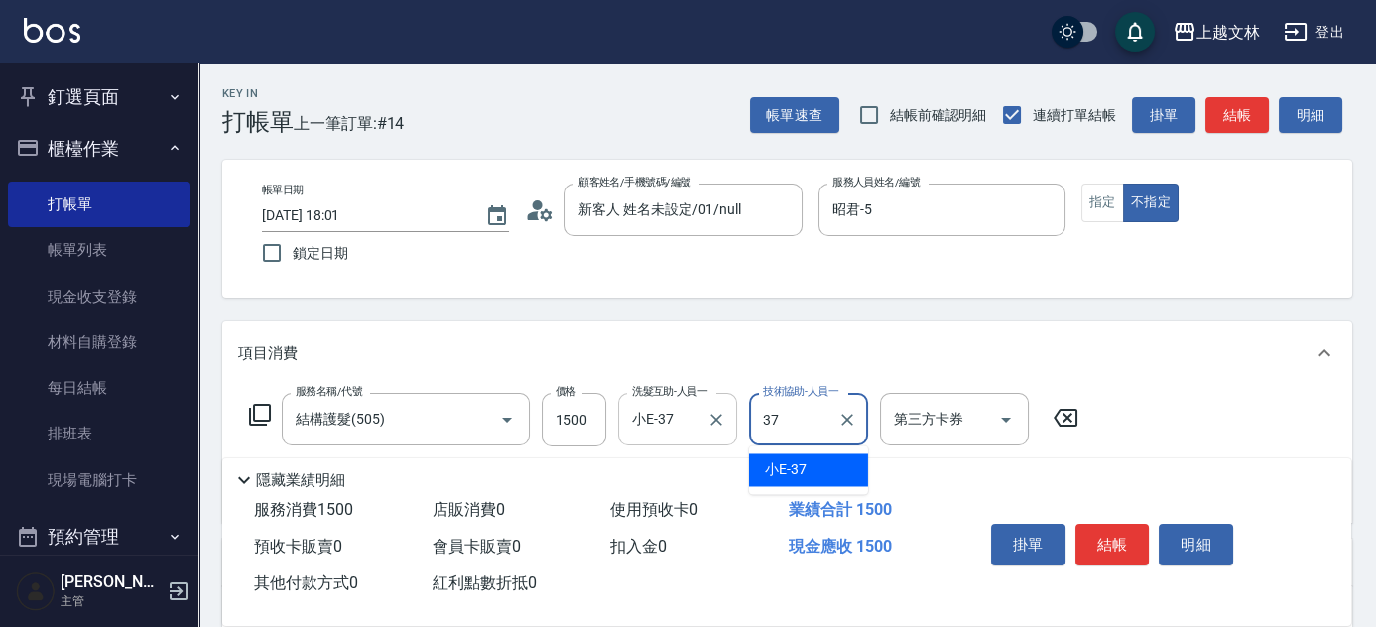
type input "小E-37"
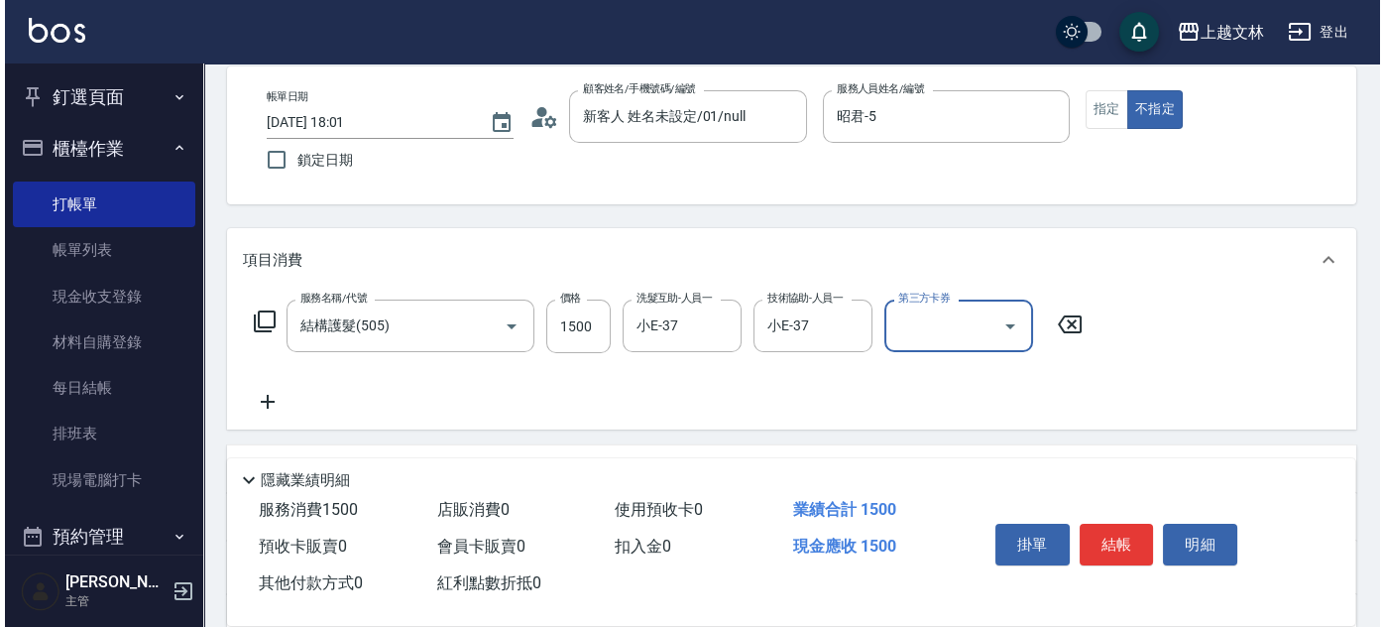
scroll to position [111, 0]
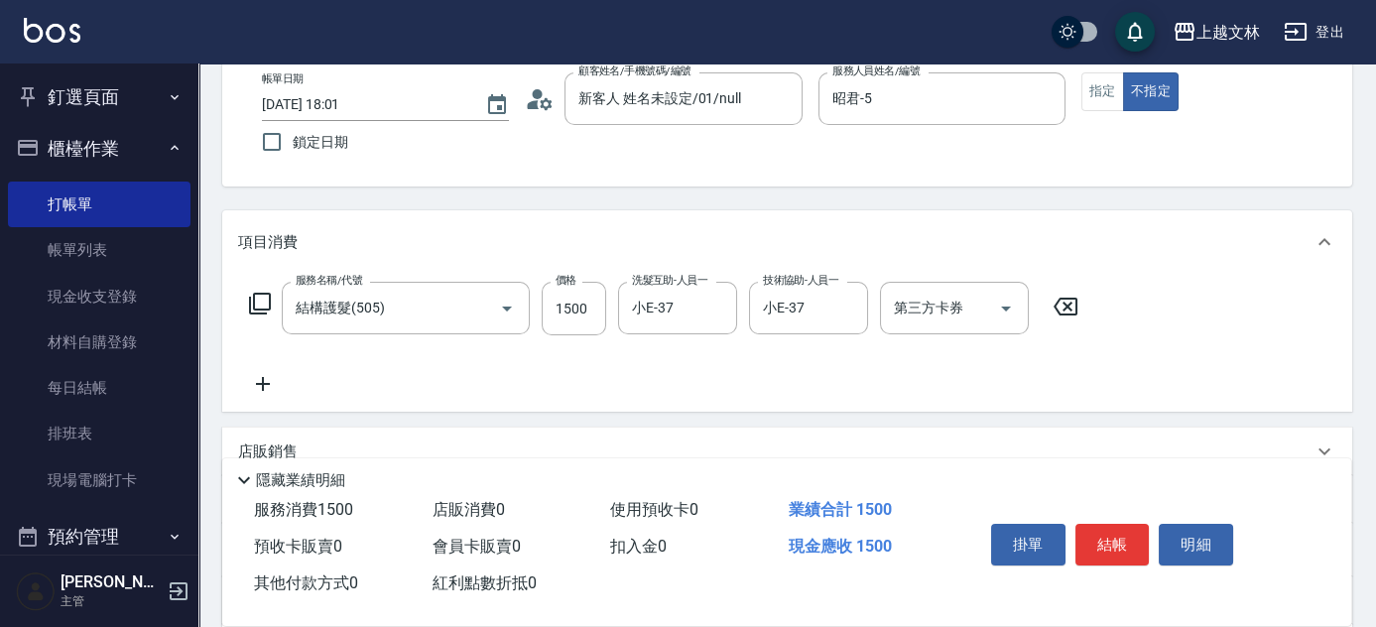
click at [263, 307] on icon at bounding box center [260, 304] width 24 height 24
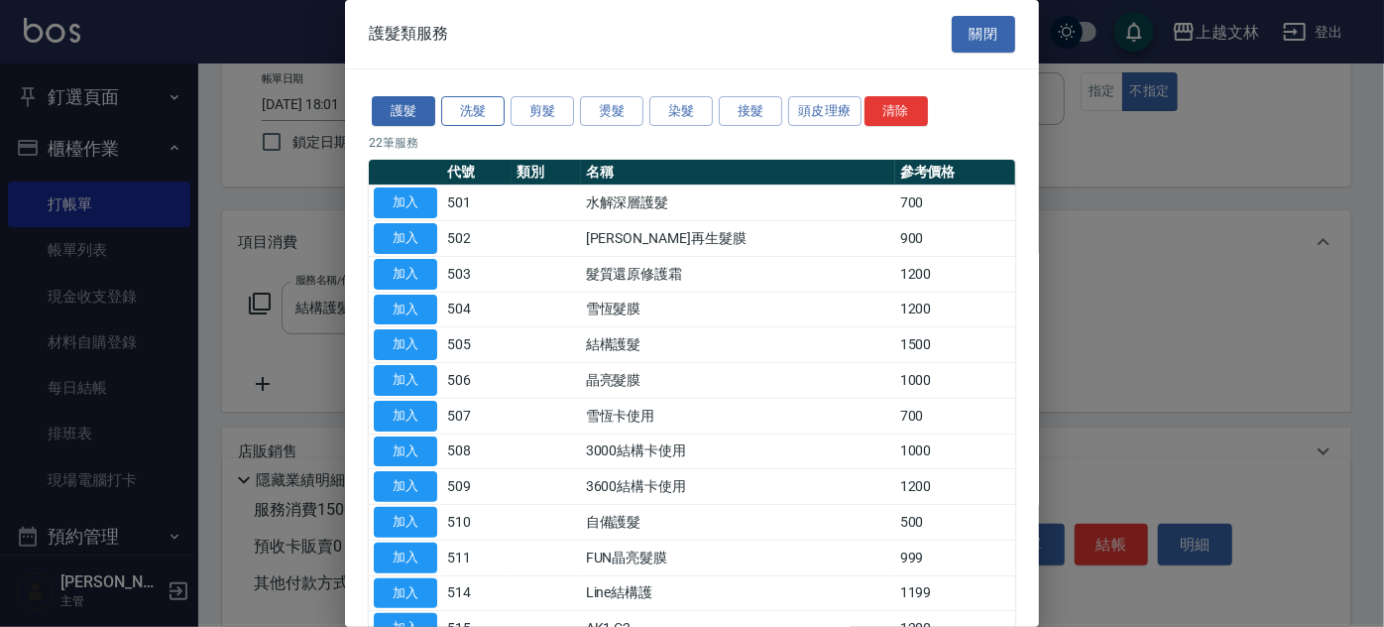
click at [465, 116] on button "洗髮" at bounding box center [472, 111] width 63 height 31
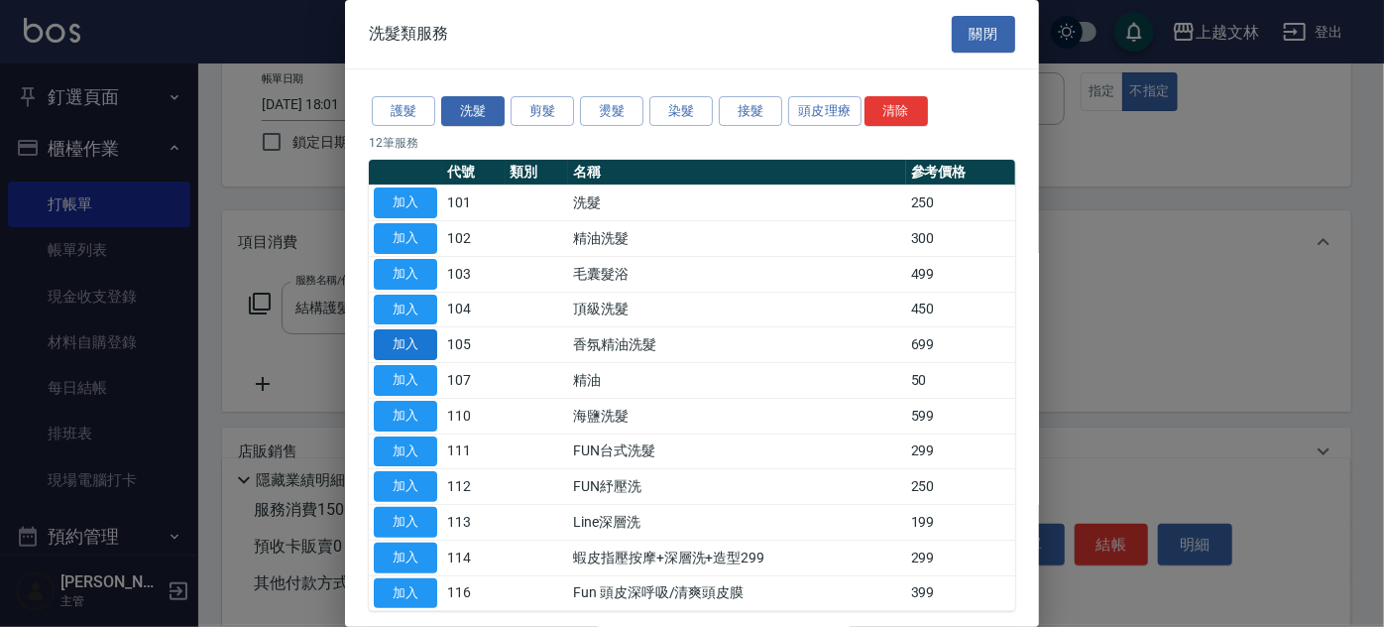
click at [394, 339] on button "加入" at bounding box center [405, 344] width 63 height 31
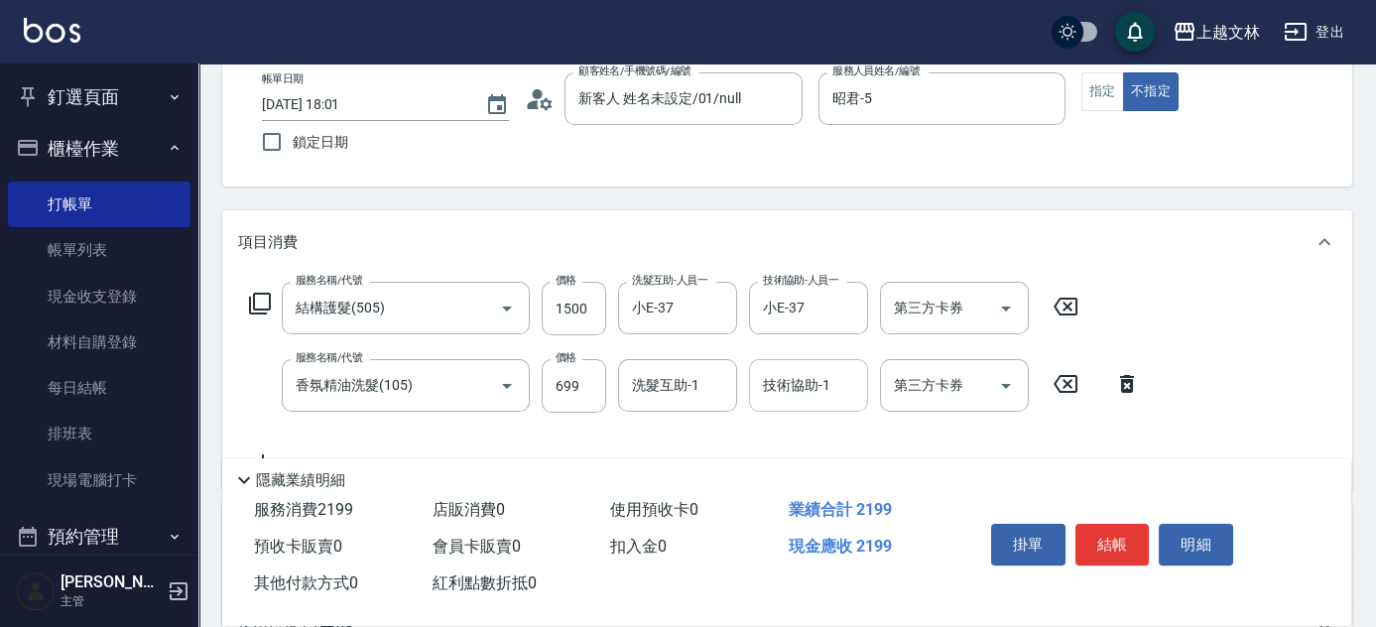
click at [788, 393] on div "技術協助-1 技術協助-1" at bounding box center [808, 385] width 119 height 53
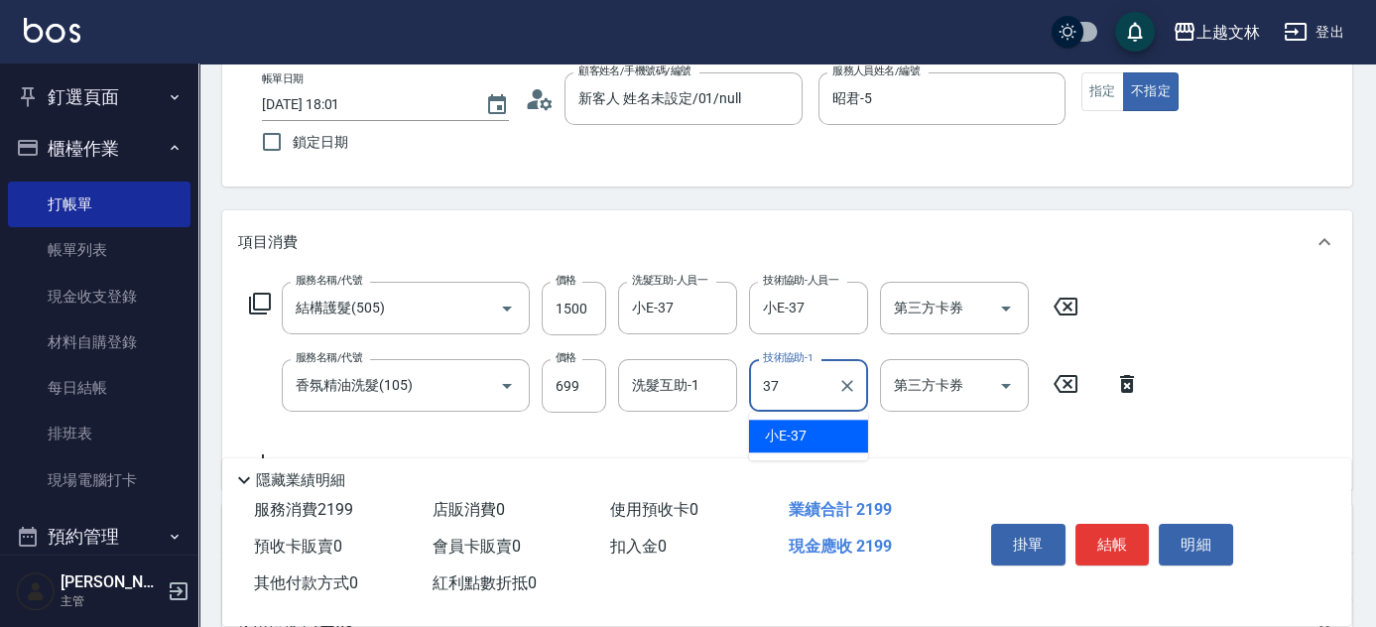
type input "小E-37"
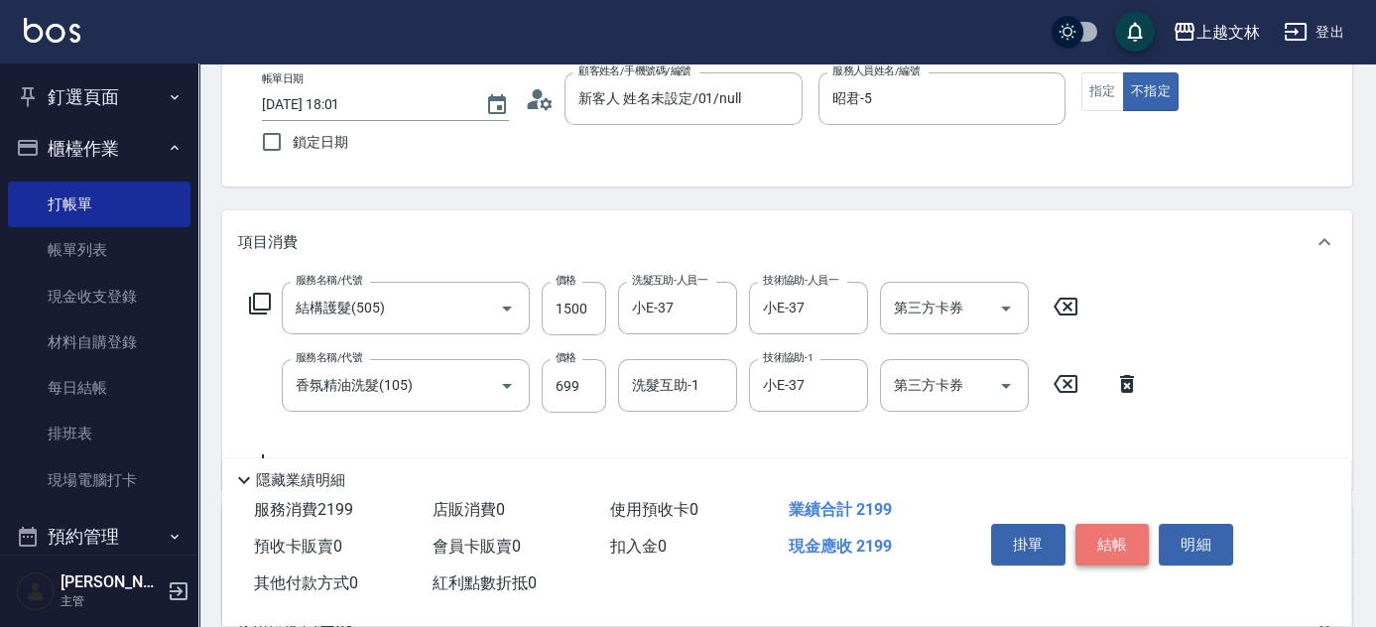
click at [1111, 541] on button "結帳" at bounding box center [1112, 545] width 74 height 42
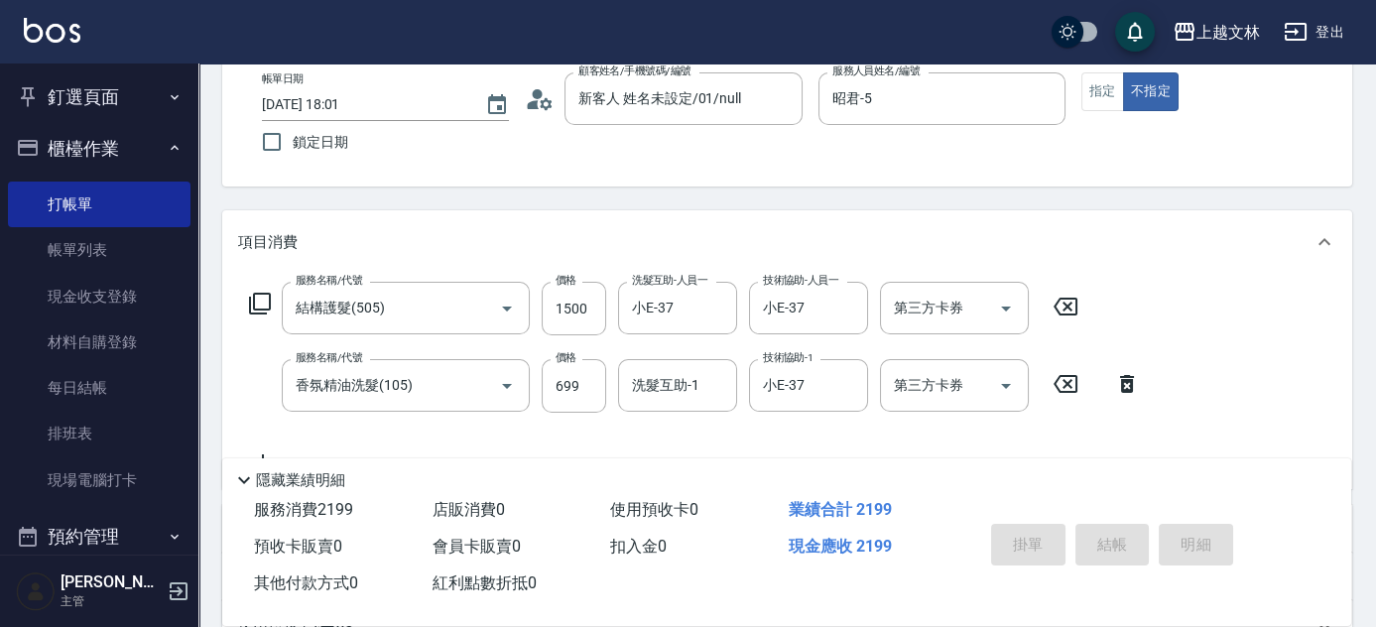
type input "[DATE] 18:03"
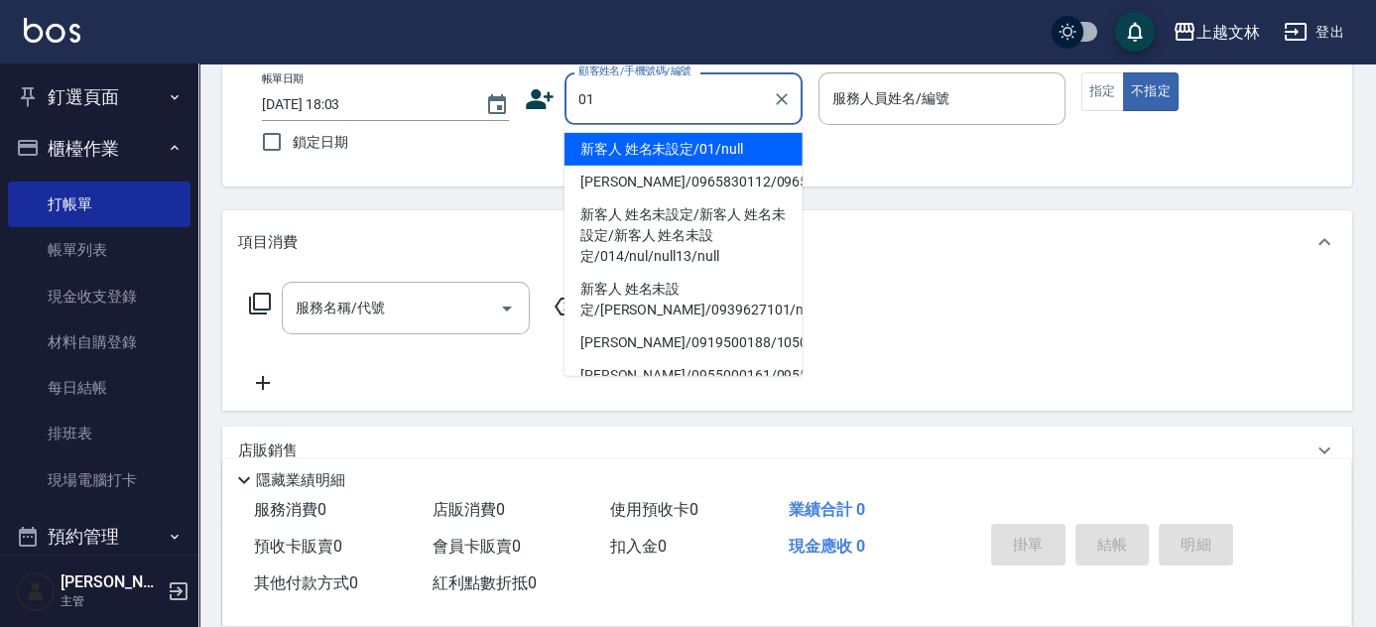
type input "新客人 姓名未設定/01/null"
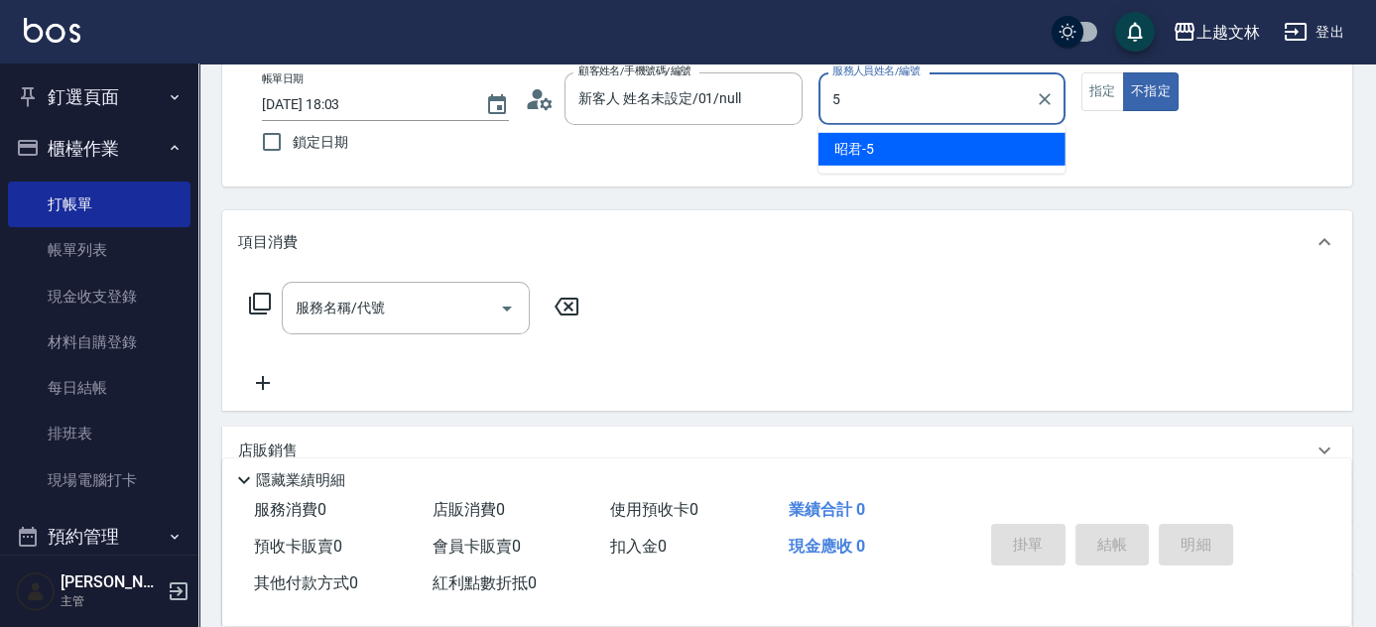
type input "昭君-5"
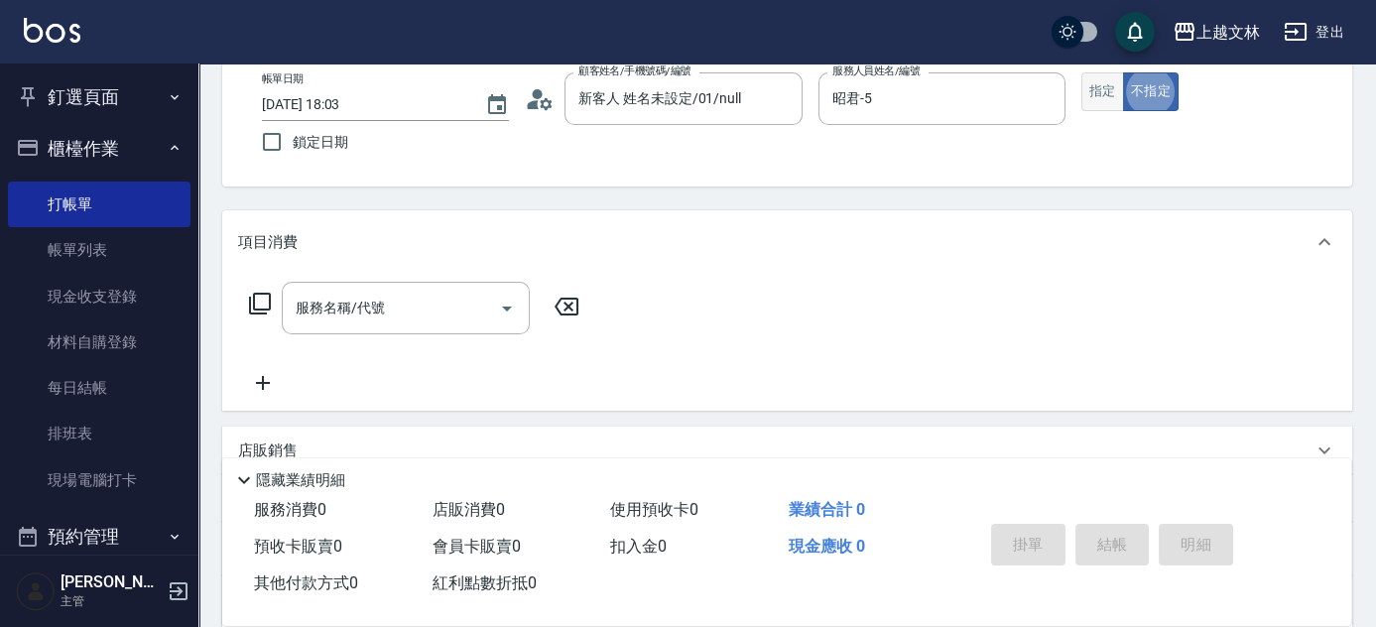
click at [1084, 91] on button "指定" at bounding box center [1102, 91] width 43 height 39
click at [263, 308] on icon at bounding box center [260, 304] width 22 height 22
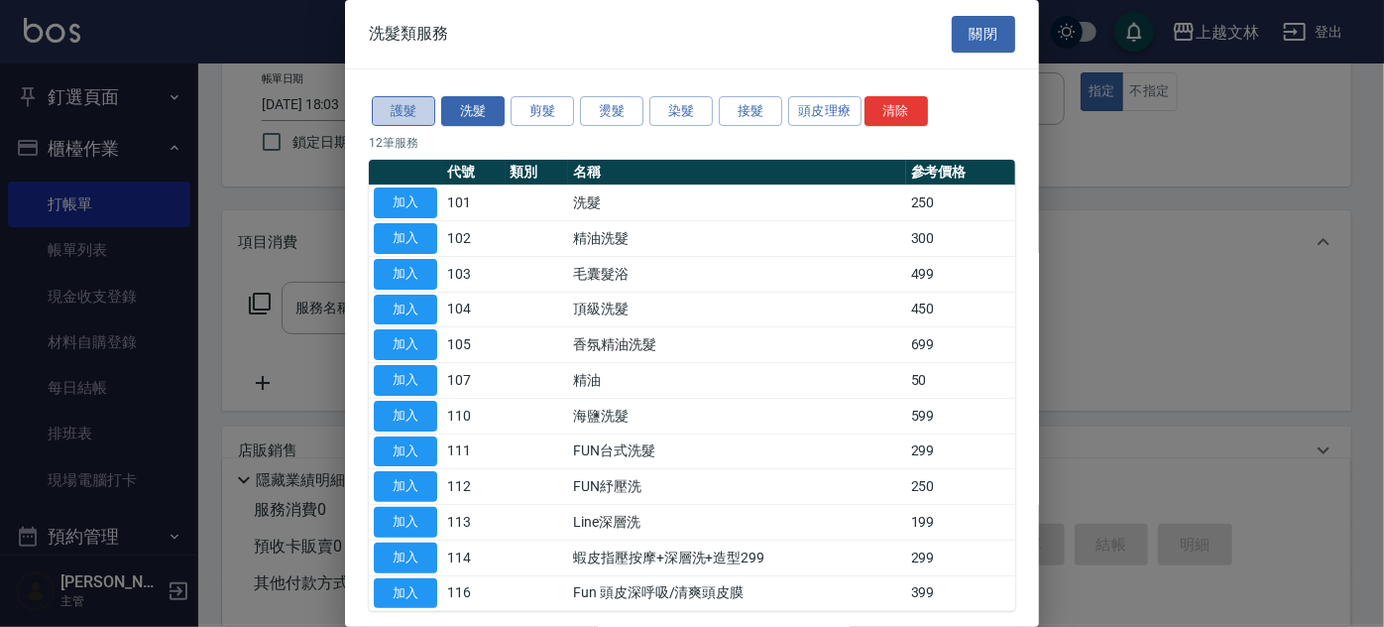
click at [418, 116] on button "護髮" at bounding box center [403, 111] width 63 height 31
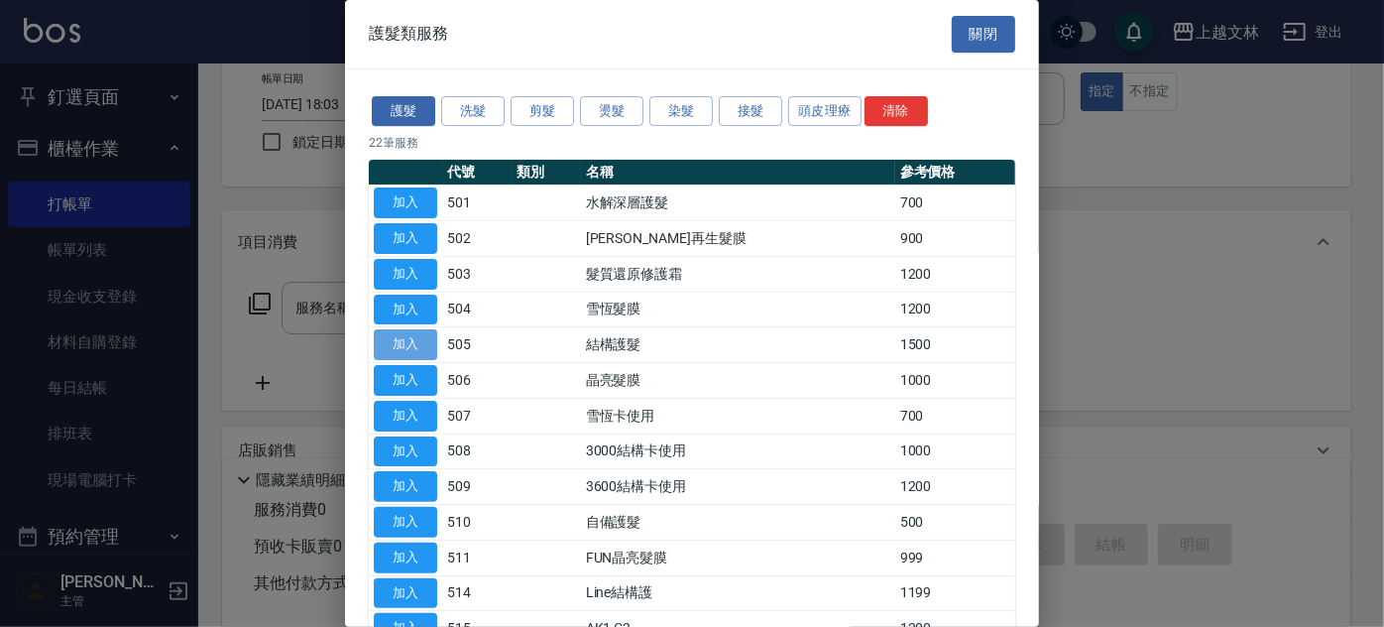
click at [406, 342] on button "加入" at bounding box center [405, 344] width 63 height 31
type input "結構護髮(505)"
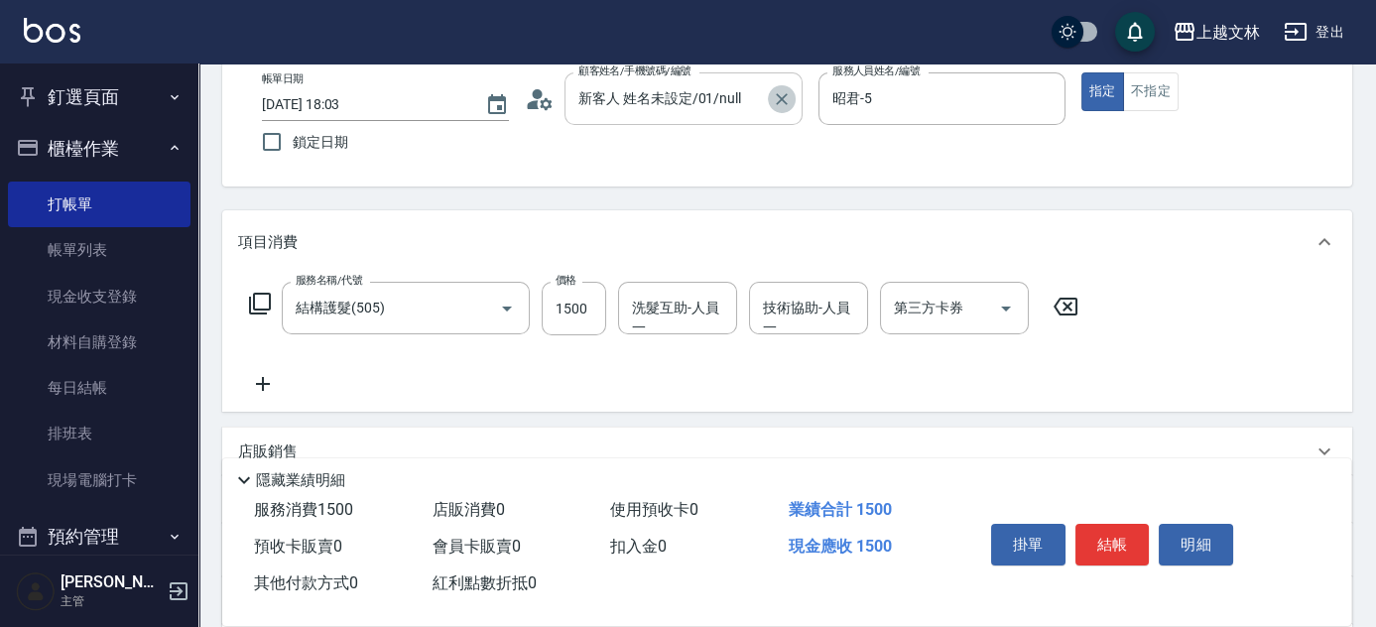
click at [780, 99] on icon "Clear" at bounding box center [782, 99] width 12 height 12
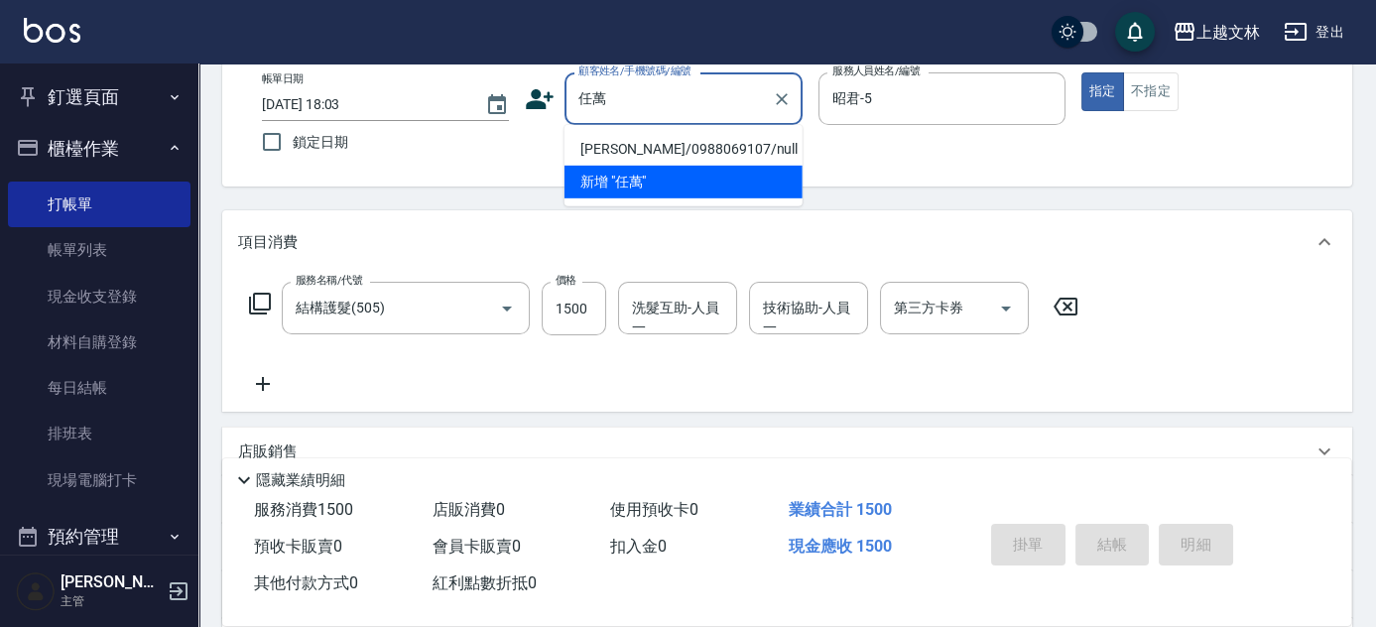
click at [692, 135] on li "[PERSON_NAME]/0988069107/null" at bounding box center [683, 149] width 238 height 33
type input "[PERSON_NAME]/0988069107/null"
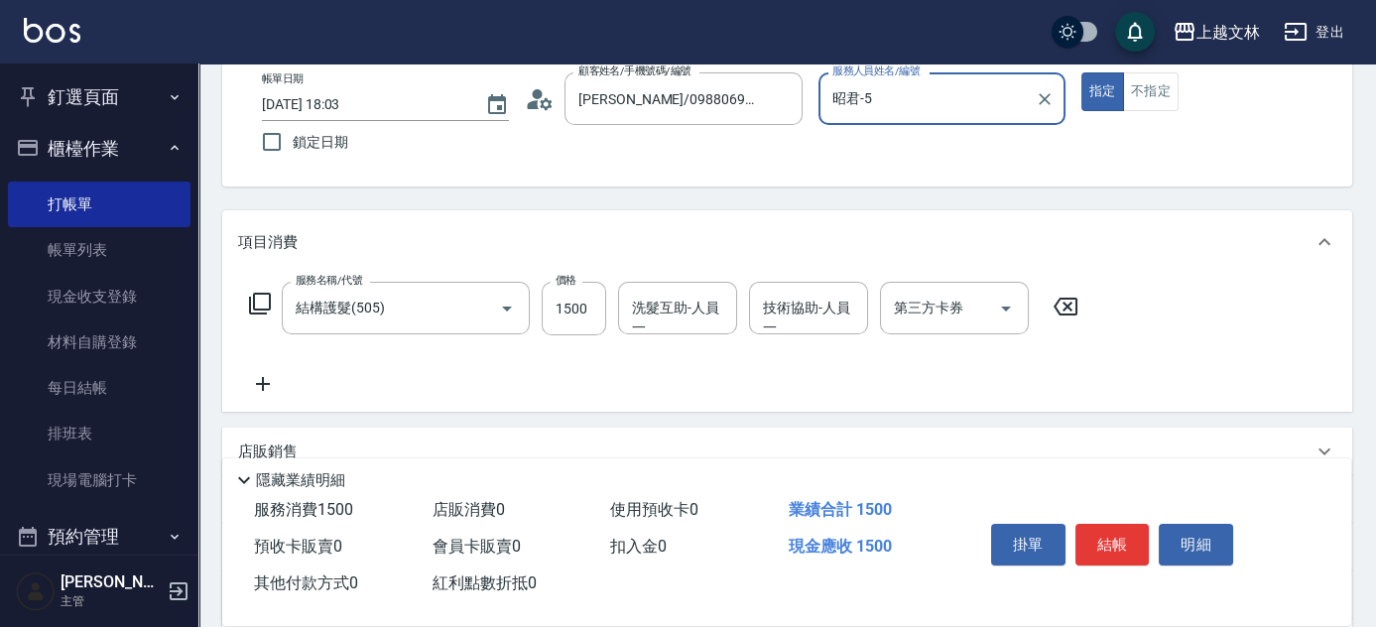
click at [686, 315] on div "洗髮互助-人員一 洗髮互助-人員一" at bounding box center [677, 308] width 119 height 53
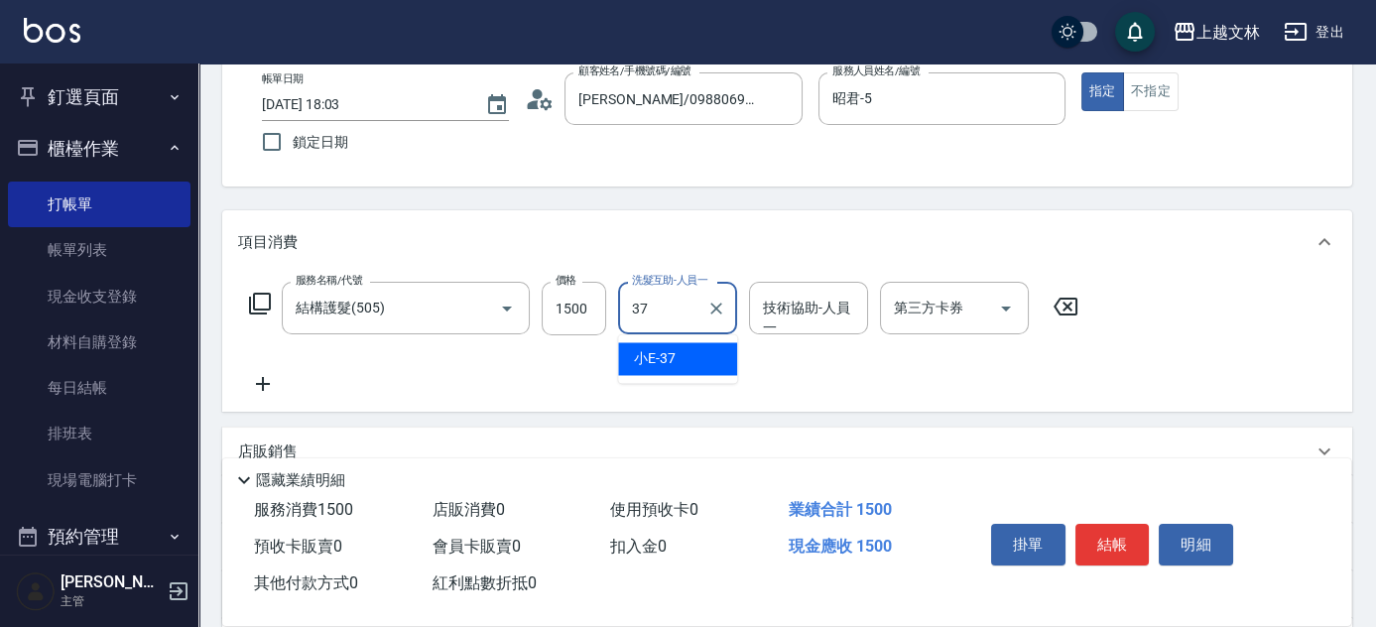
type input "小E-37"
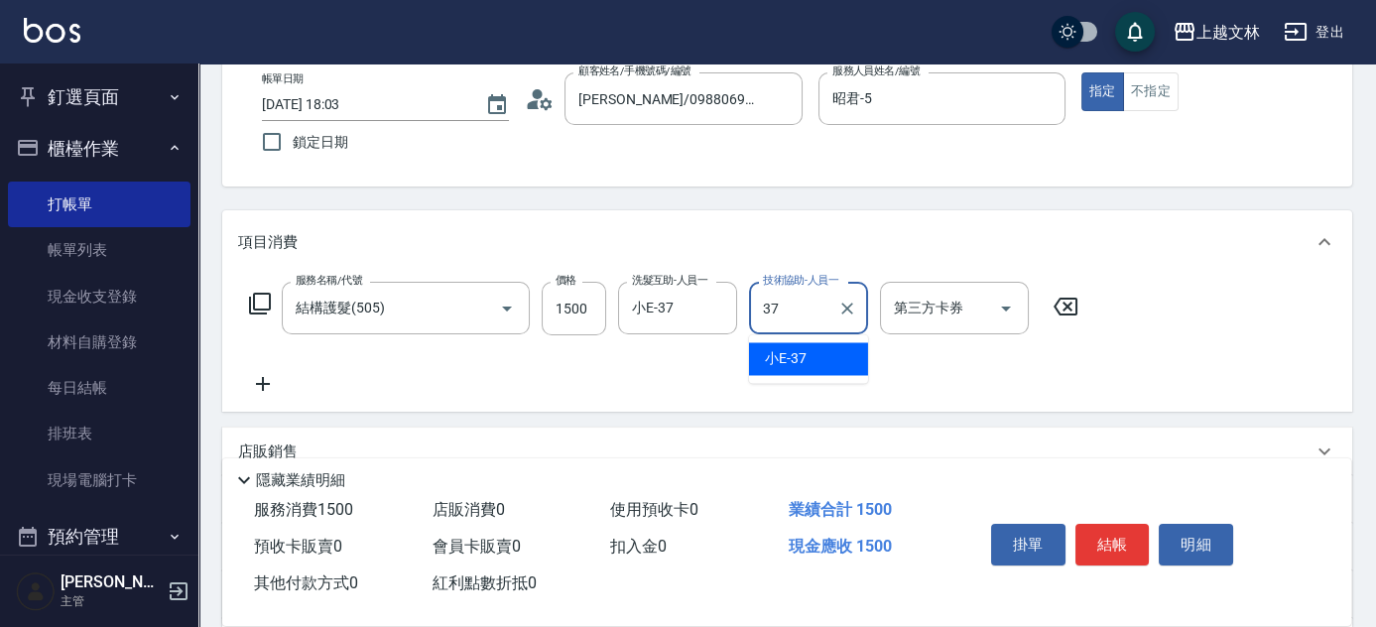
type input "小E-37"
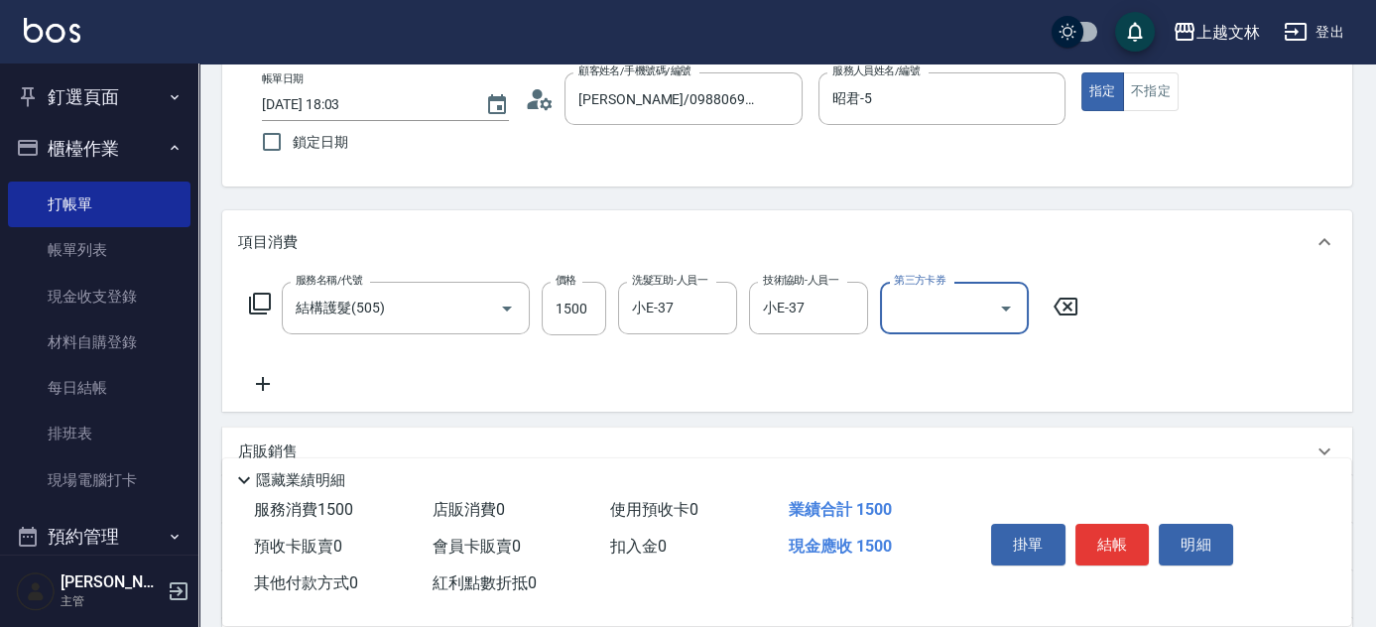
click at [267, 388] on icon at bounding box center [263, 384] width 50 height 24
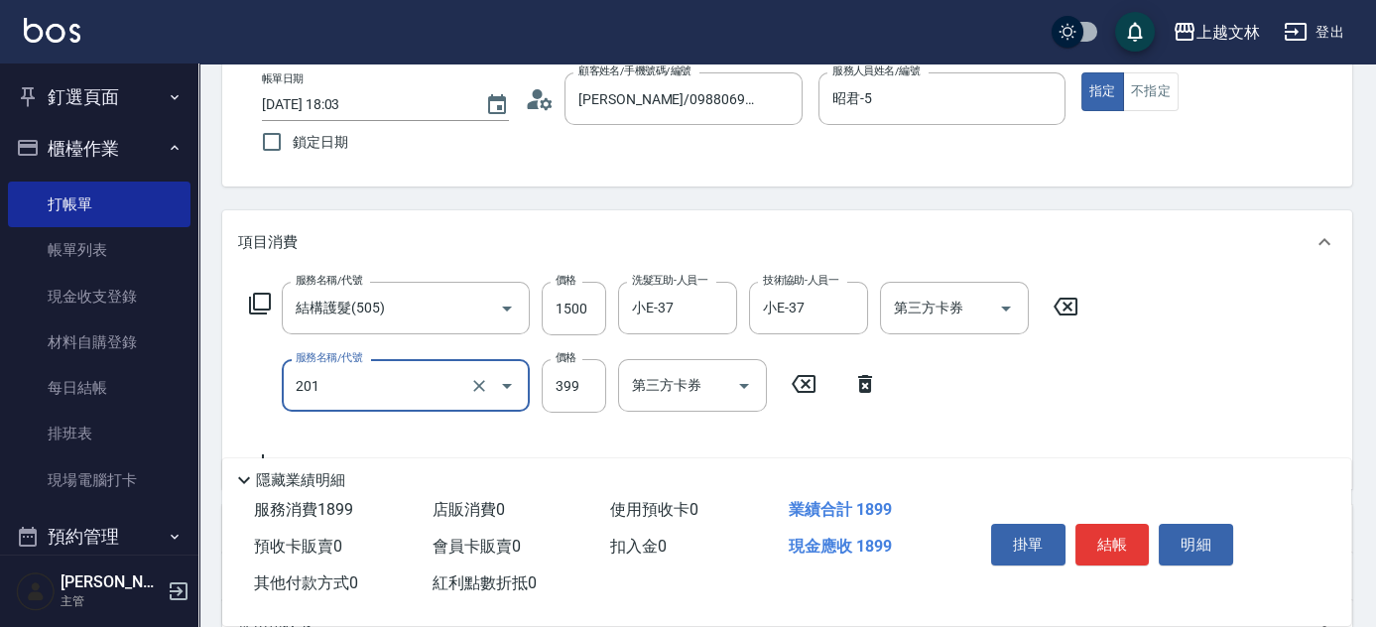
type input "B級單剪(201)"
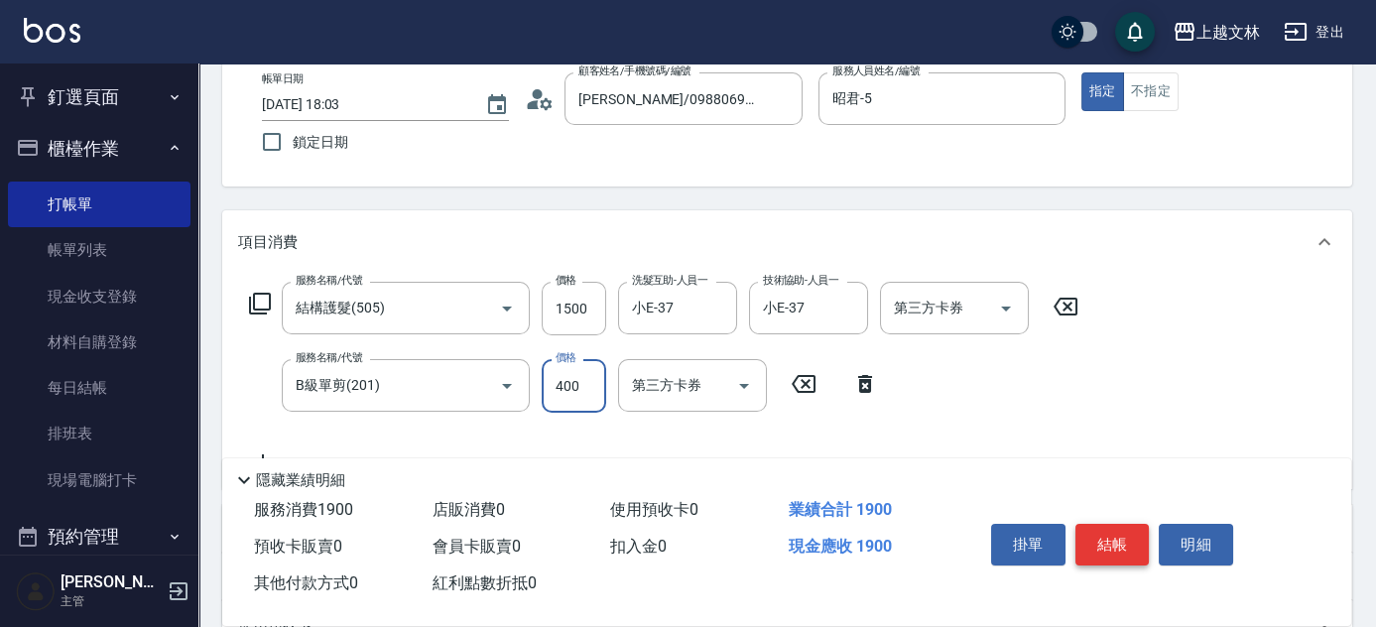
type input "400"
click at [1122, 549] on button "結帳" at bounding box center [1112, 545] width 74 height 42
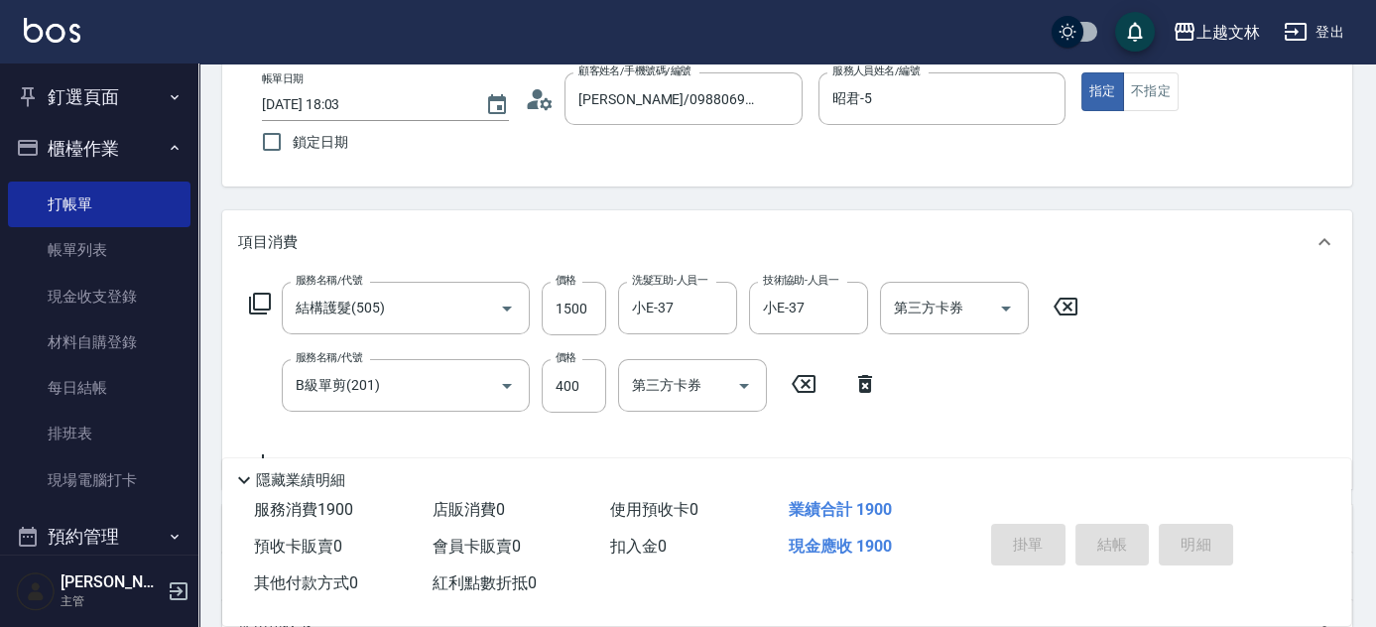
type input "[DATE] 18:04"
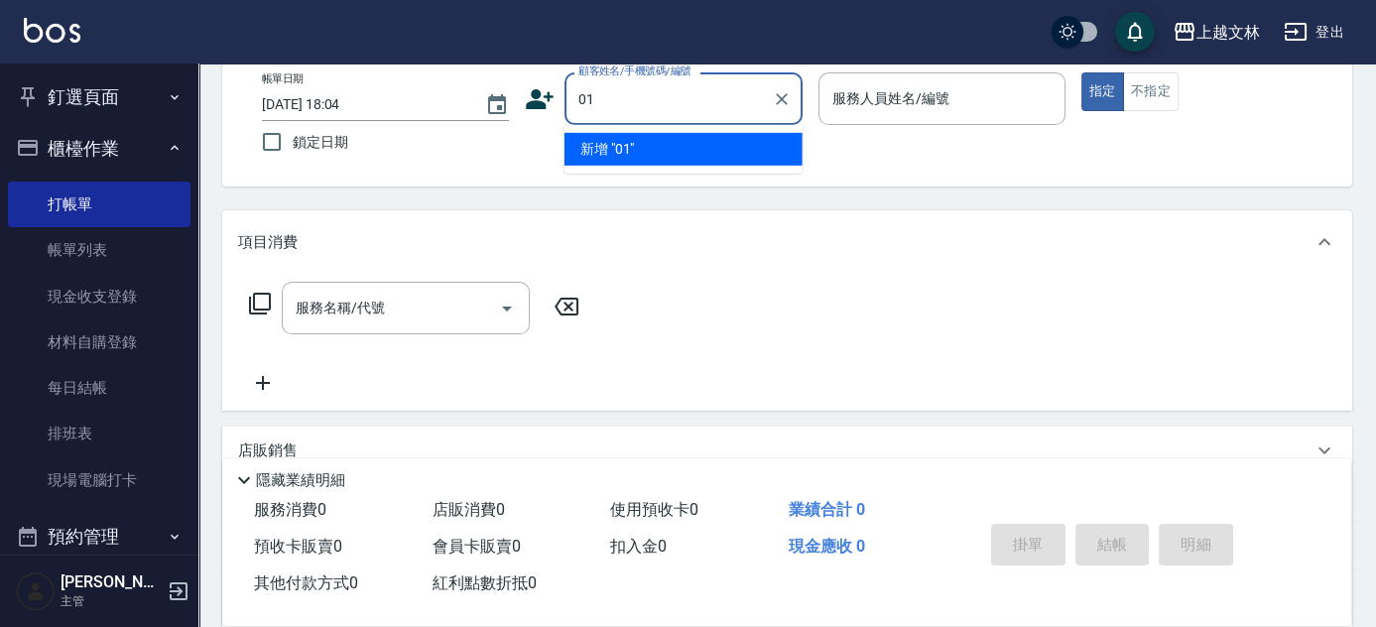
type input "01"
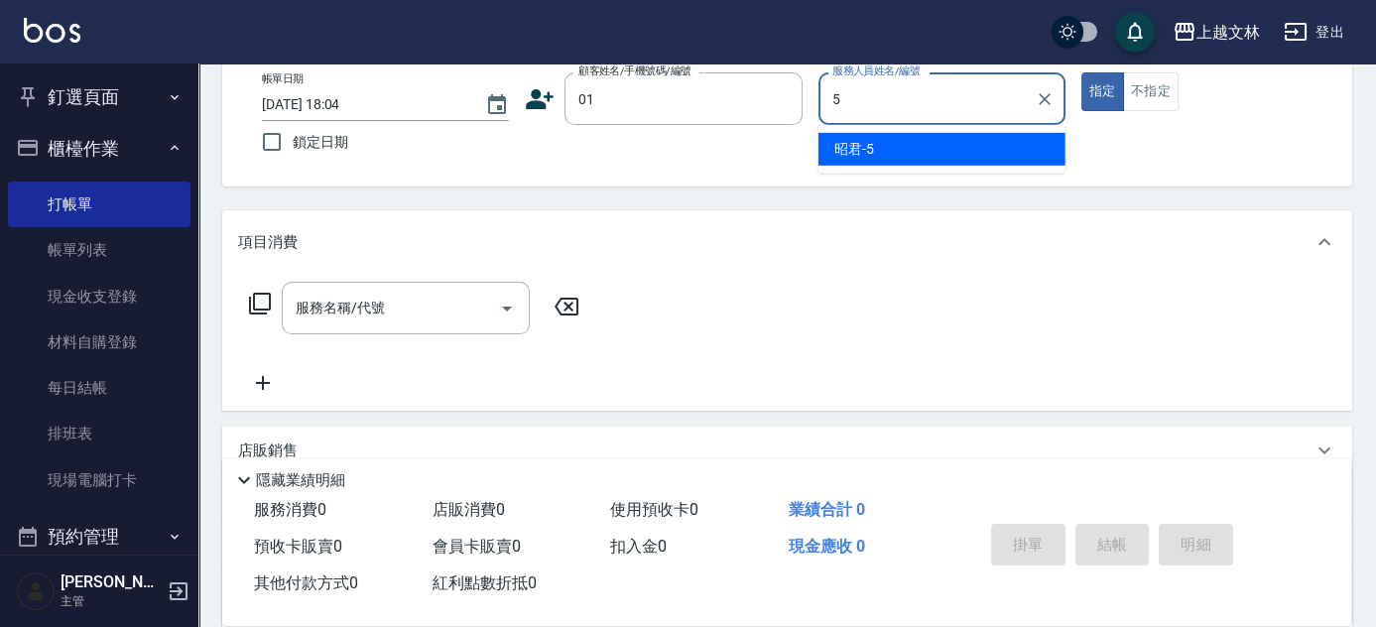
type input "5"
type button "true"
type input "昭君-5"
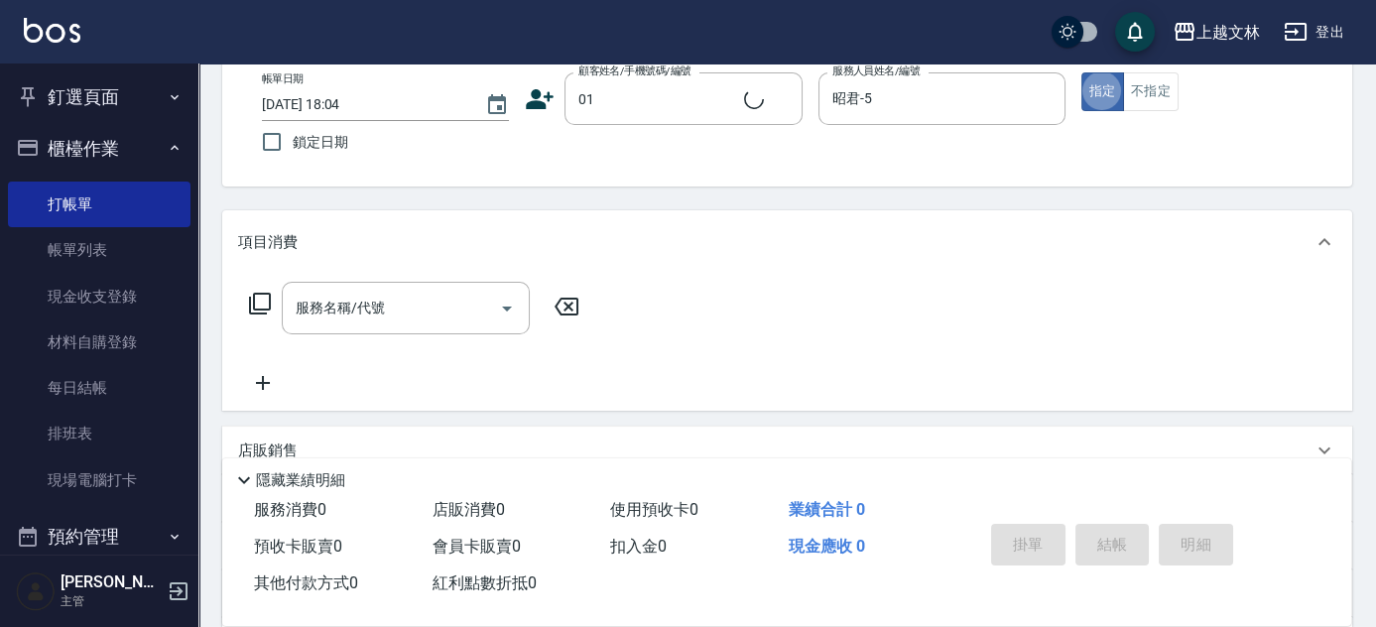
type input "新客人 姓名未設定/01/null"
click at [350, 312] on div "服務名稱/代號 服務名稱/代號" at bounding box center [406, 308] width 248 height 53
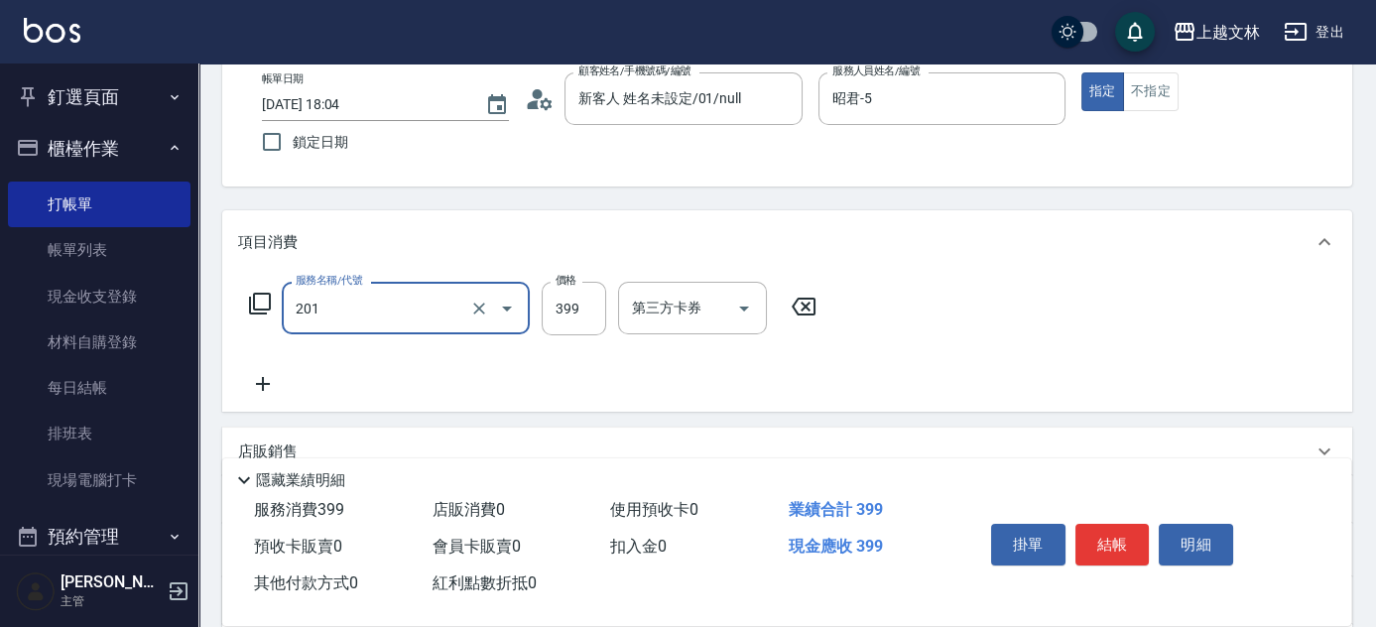
type input "B級單剪(201)"
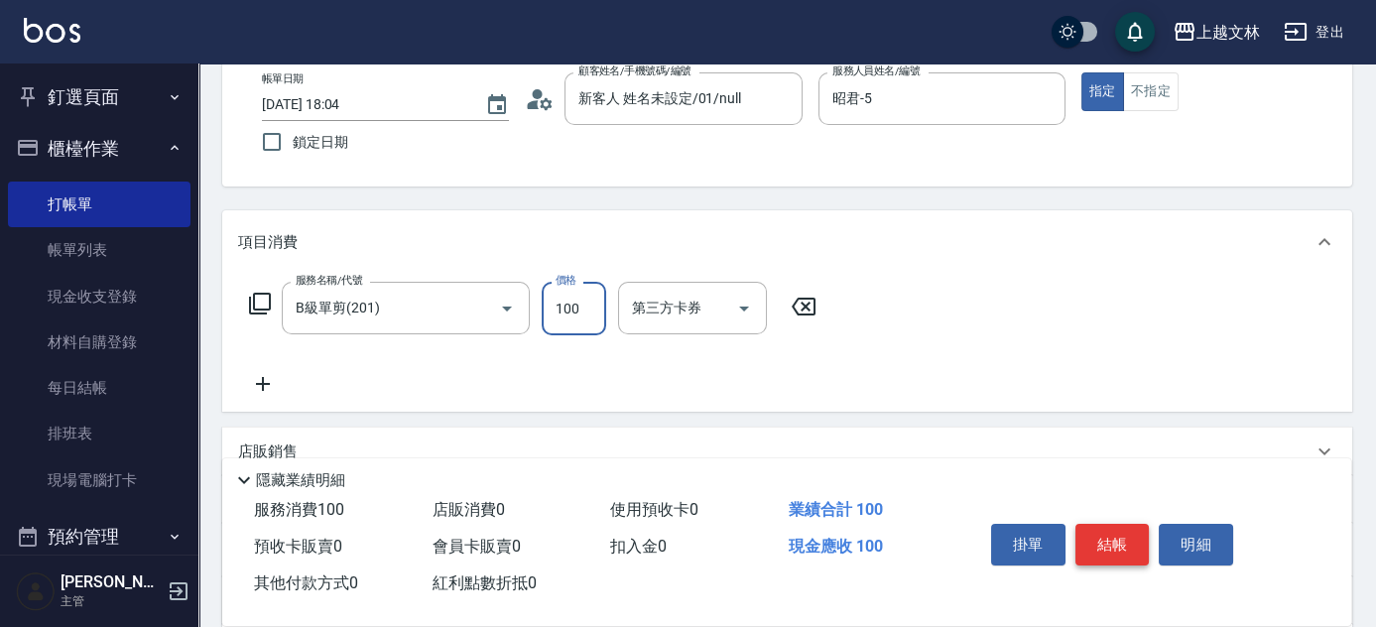
type input "100"
click at [1127, 540] on button "結帳" at bounding box center [1112, 545] width 74 height 42
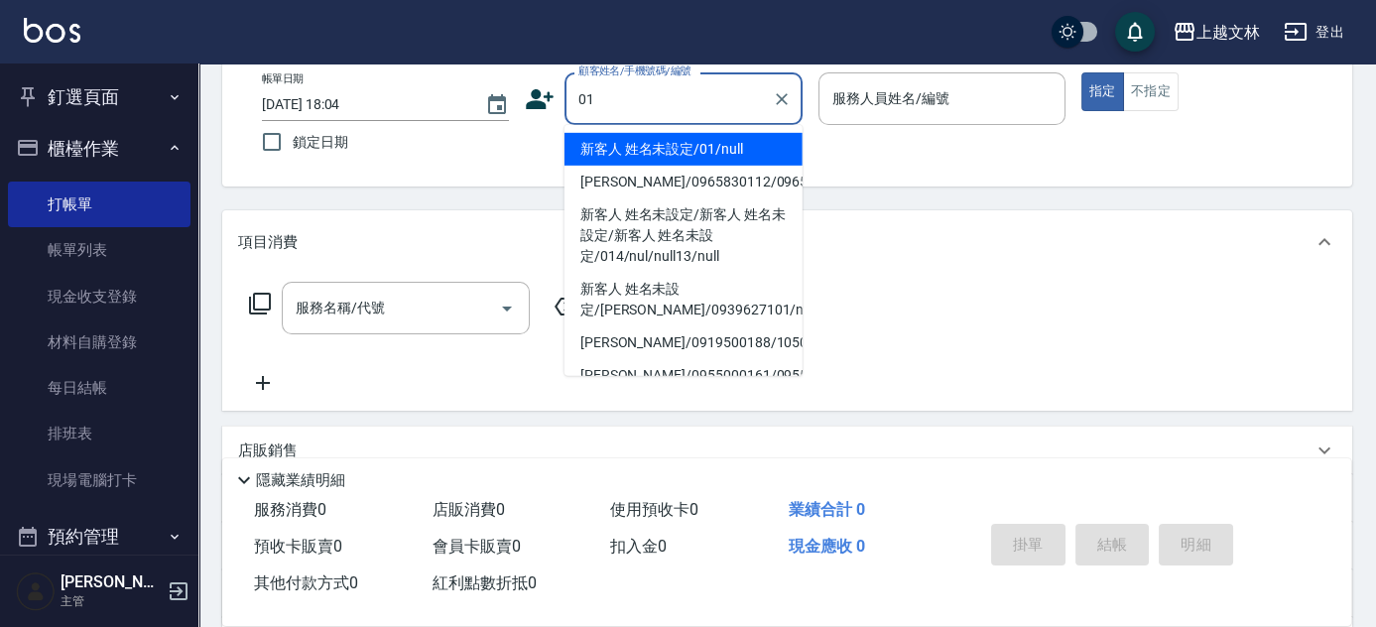
type input "新客人 姓名未設定/01/null"
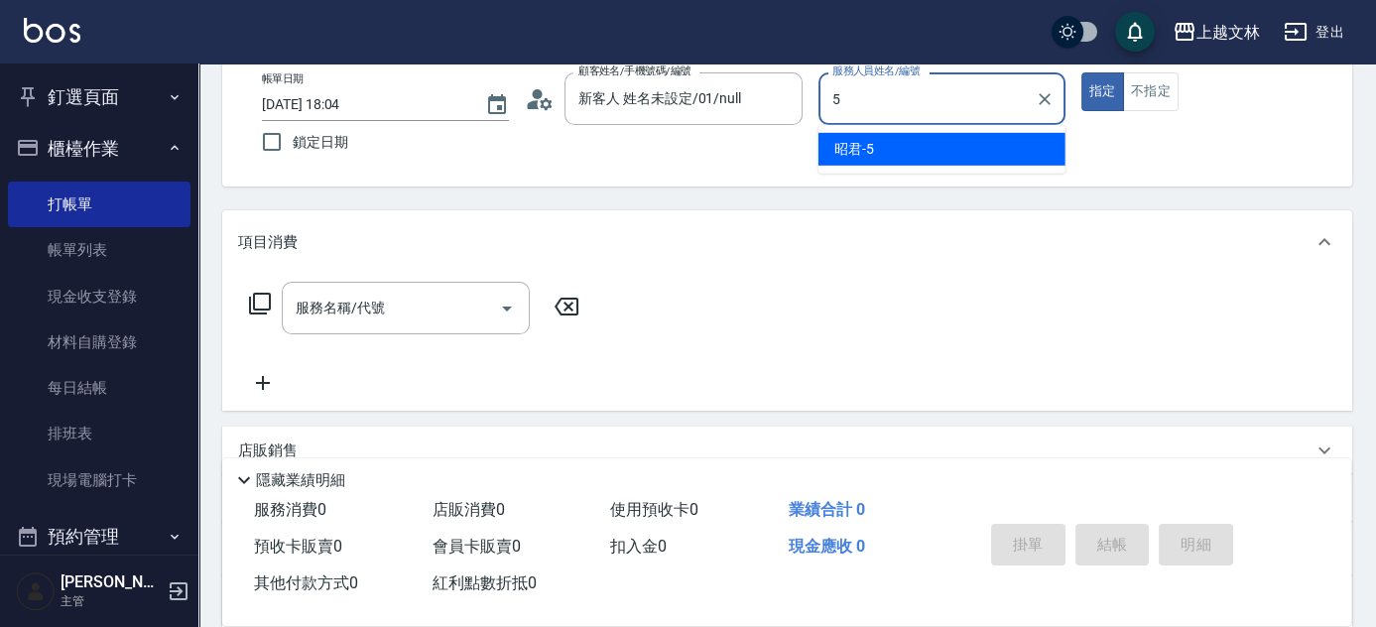
type input "昭君-5"
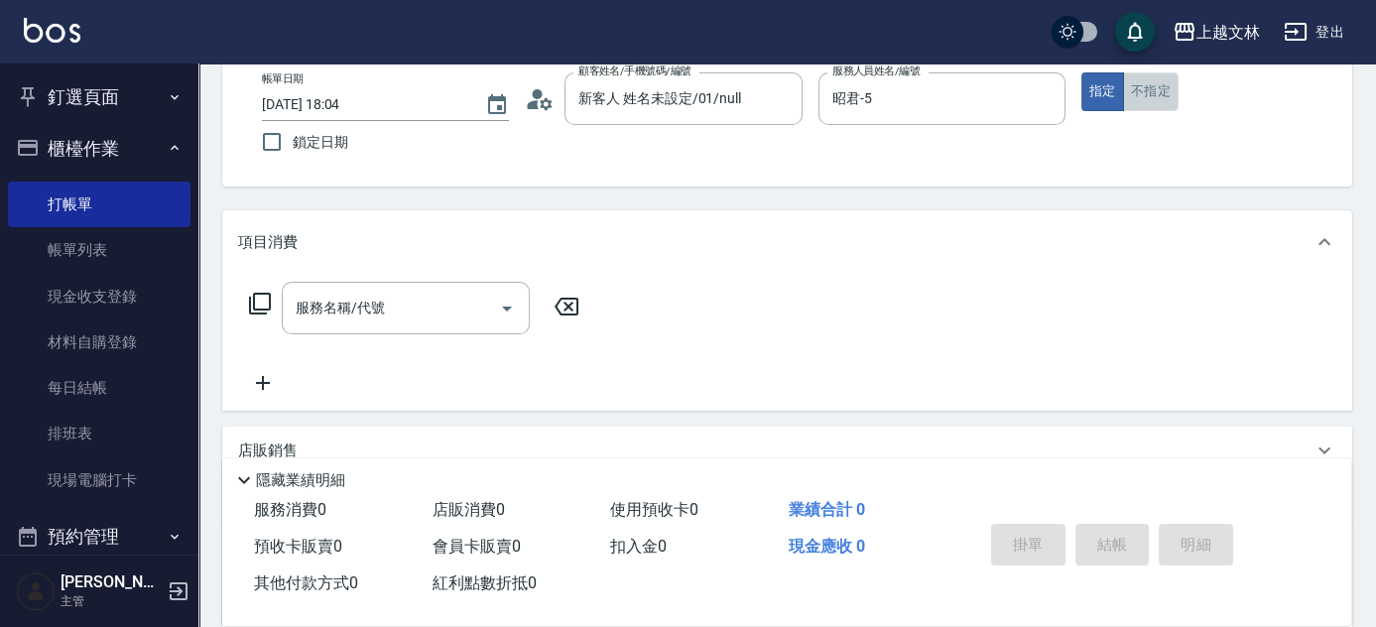
drag, startPoint x: 1160, startPoint y: 102, endPoint x: 999, endPoint y: 164, distance: 173.0
click at [1160, 102] on button "不指定" at bounding box center [1151, 91] width 56 height 39
click at [262, 308] on icon at bounding box center [260, 304] width 22 height 22
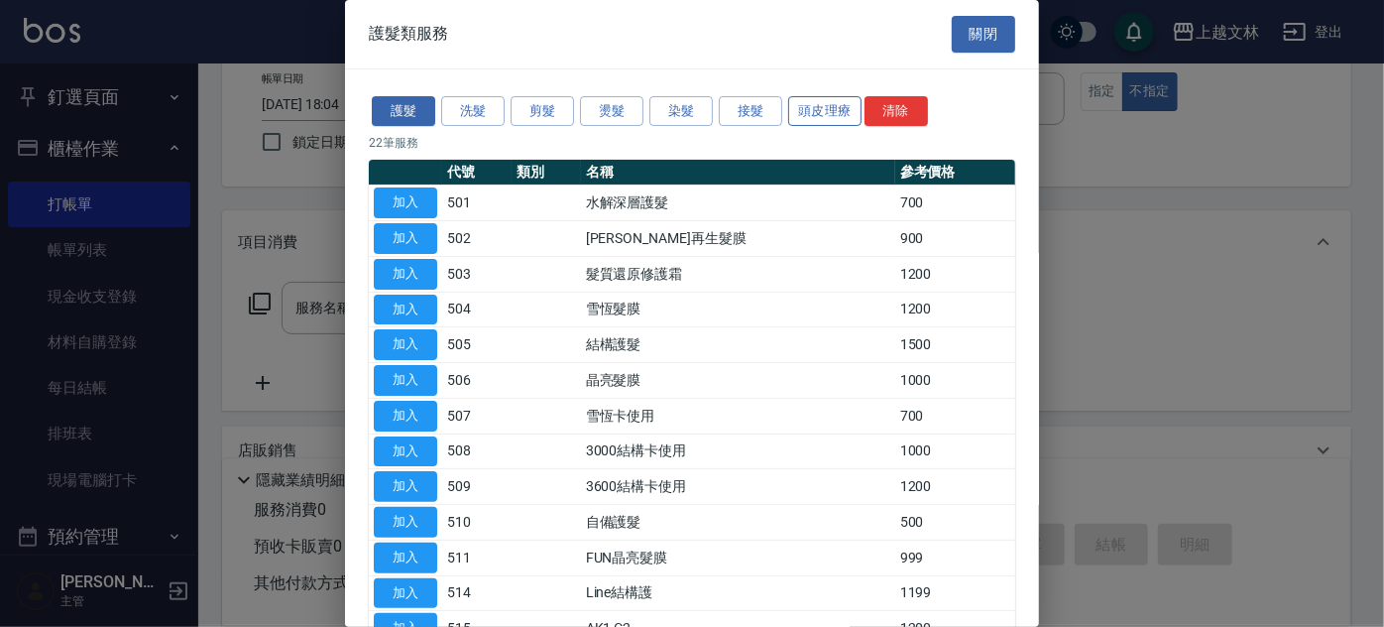
click at [798, 113] on button "頭皮理療" at bounding box center [824, 111] width 73 height 31
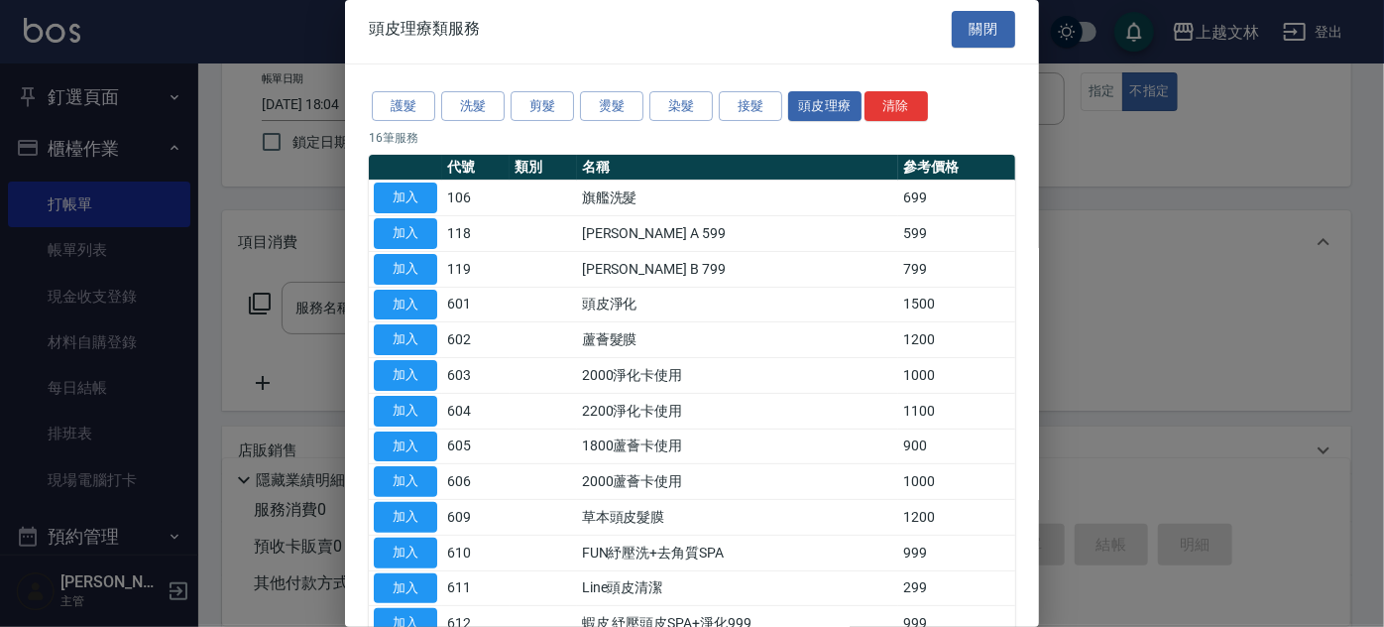
scroll to position [0, 0]
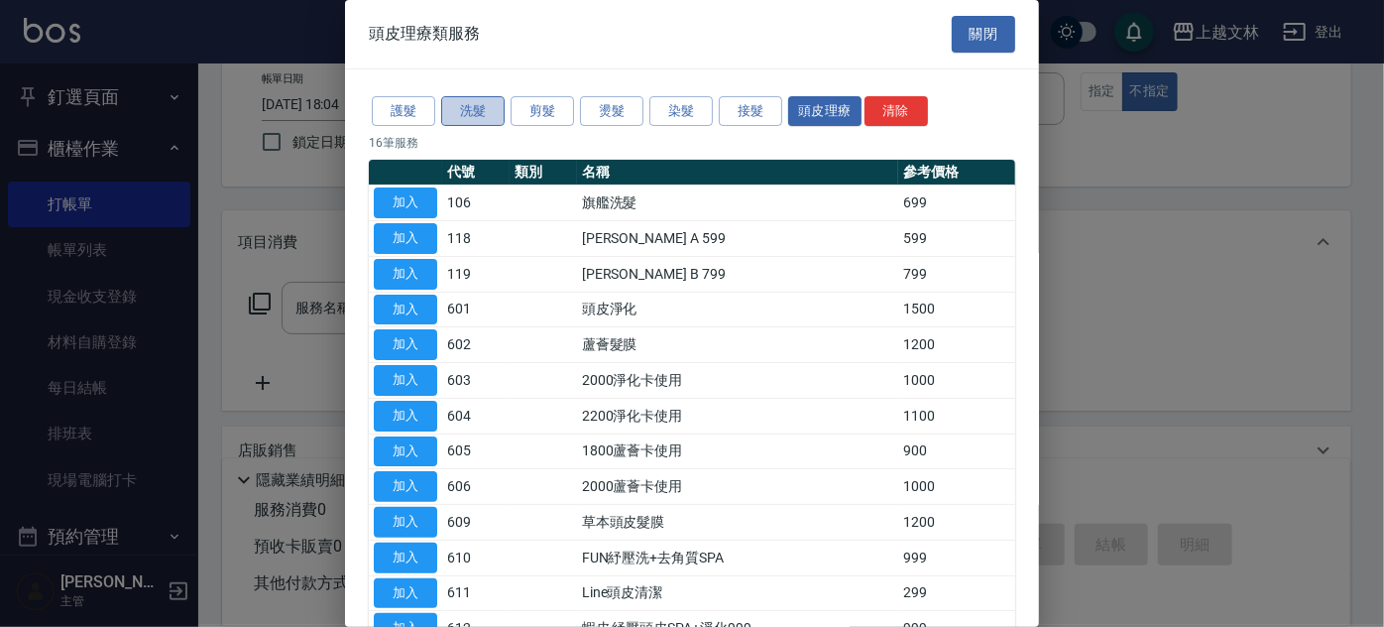
click at [464, 107] on button "洗髮" at bounding box center [472, 111] width 63 height 31
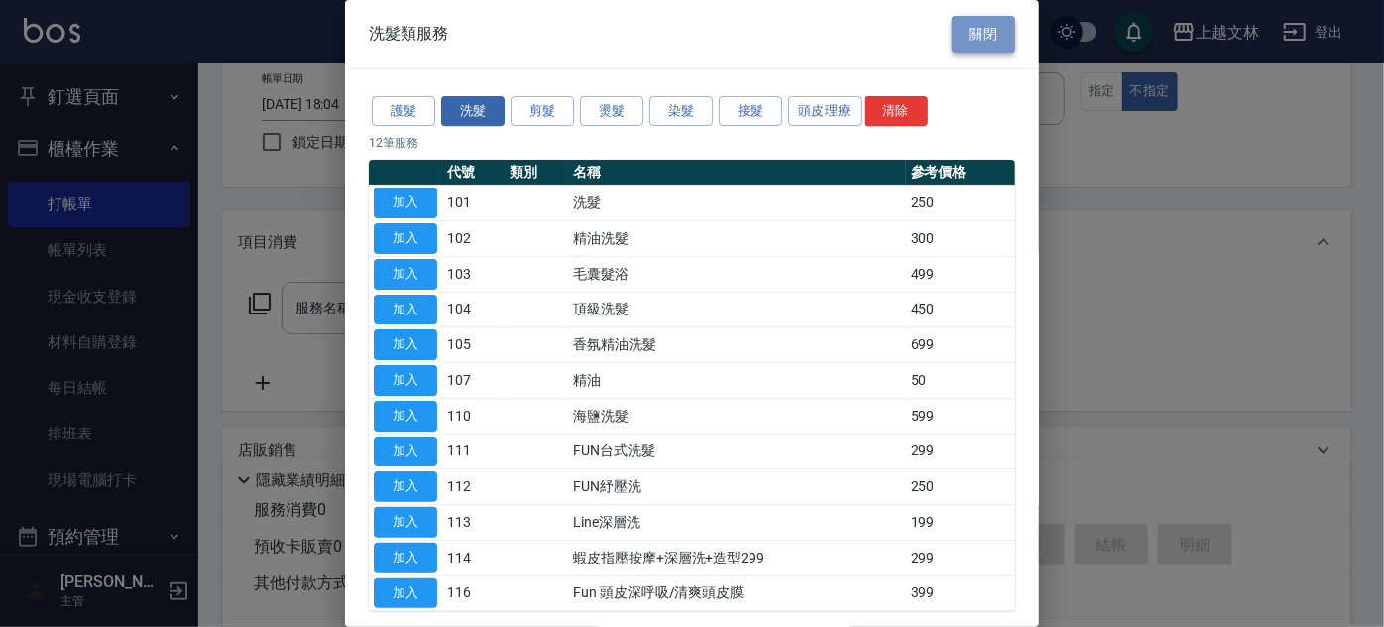
click at [984, 40] on button "關閉" at bounding box center [983, 34] width 63 height 37
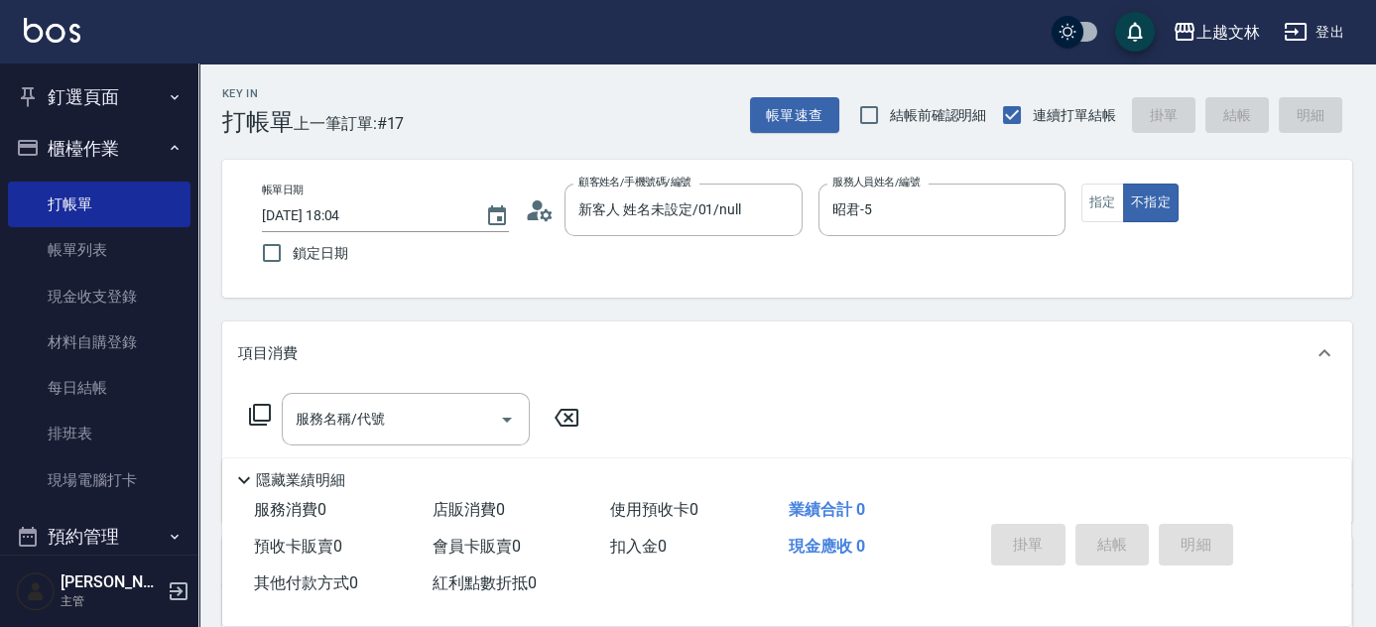
click at [371, 419] on div "服務名稱/代號 服務名稱/代號" at bounding box center [406, 419] width 248 height 53
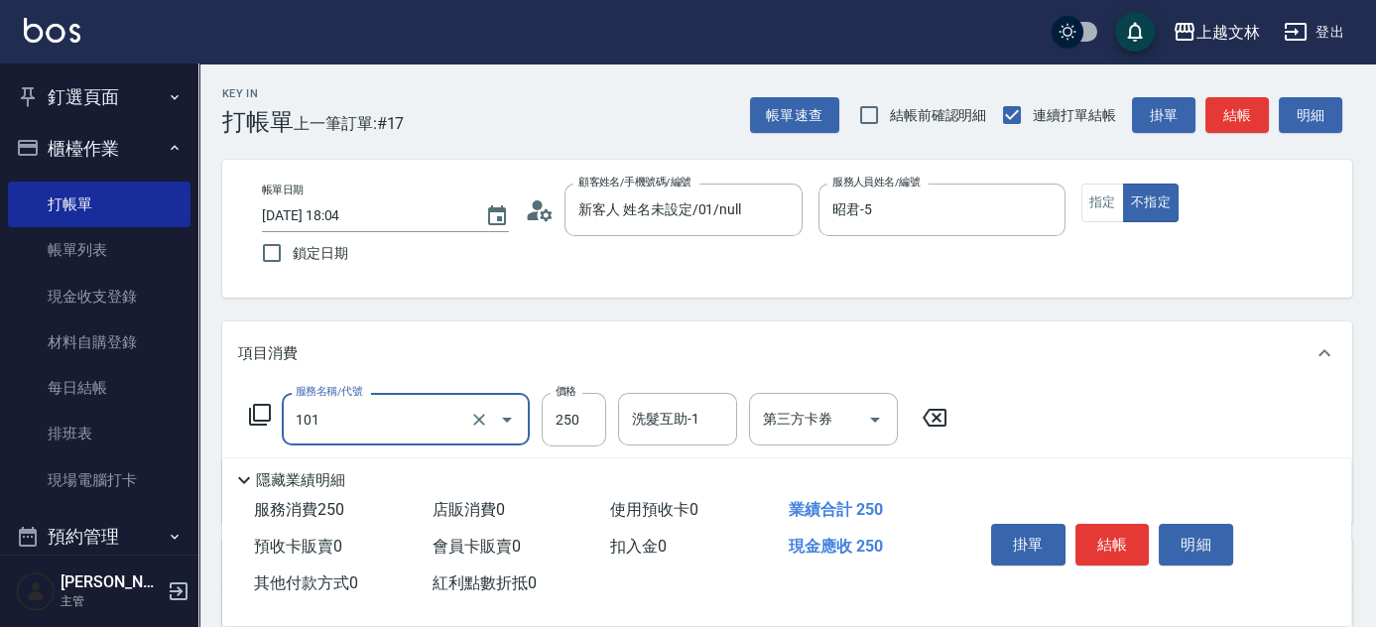
type input "洗髮(101)"
type input "999"
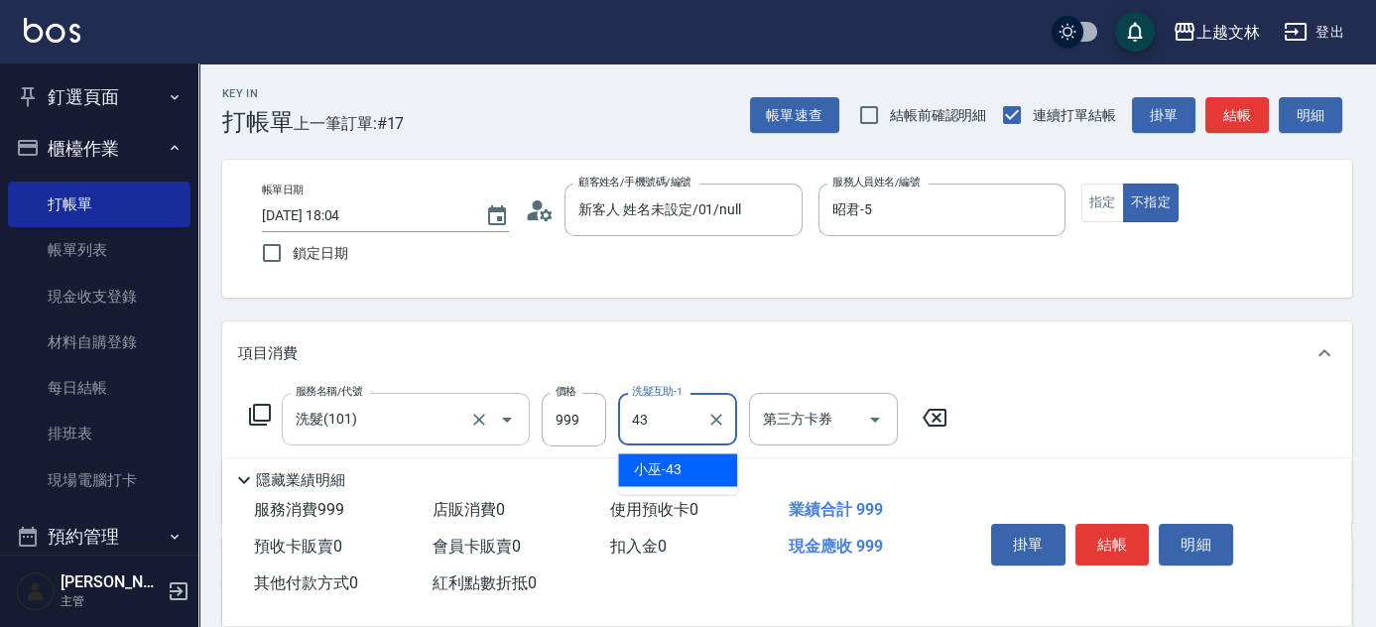
type input "小巫-43"
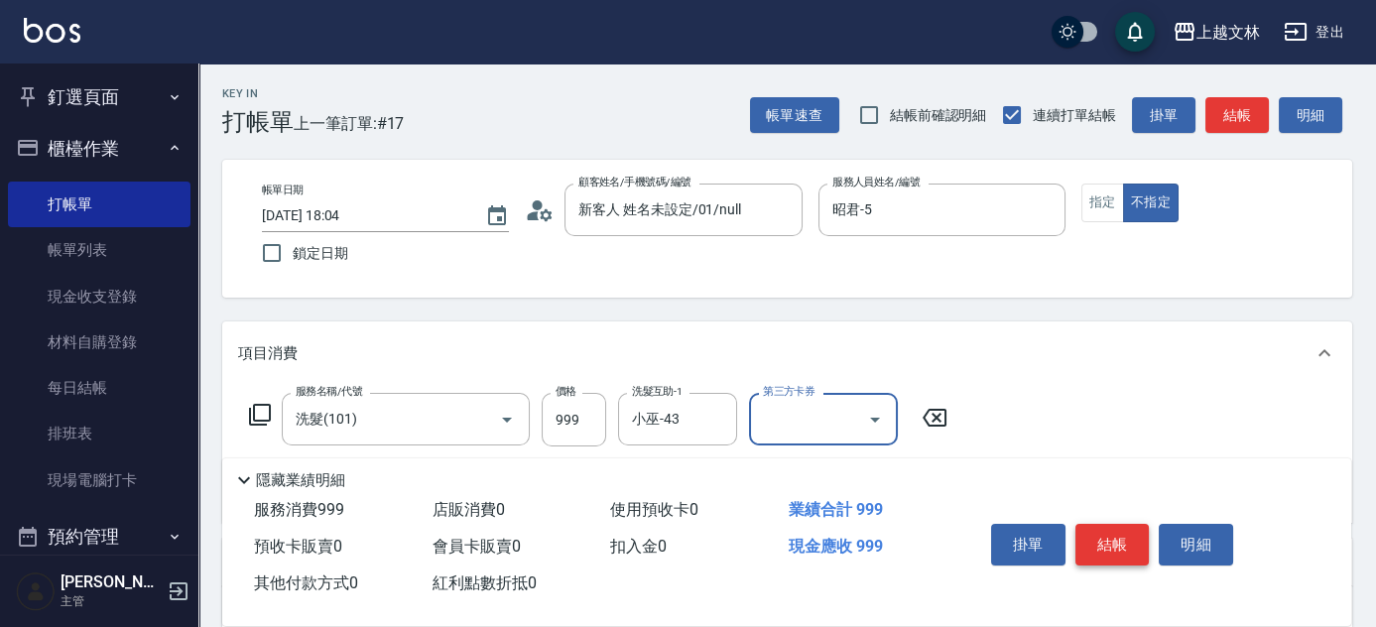
click at [1117, 540] on button "結帳" at bounding box center [1112, 545] width 74 height 42
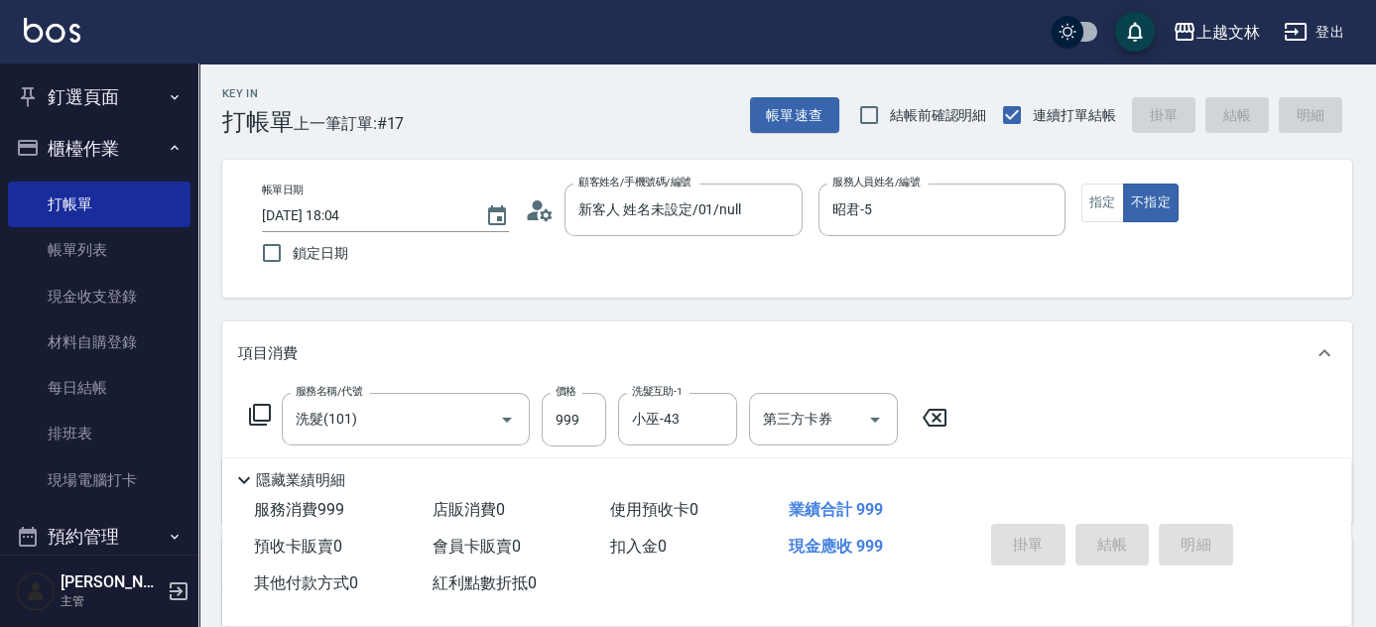
type input "[DATE] 18:06"
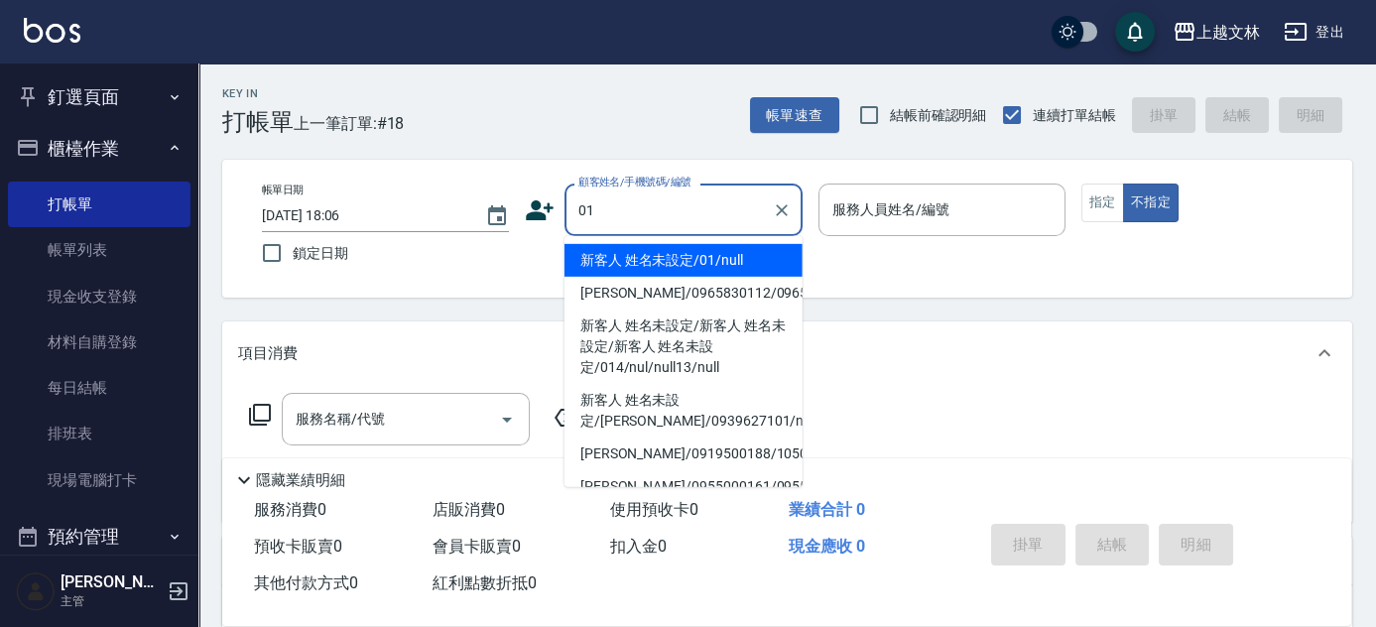
type input "新客人 姓名未設定/01/null"
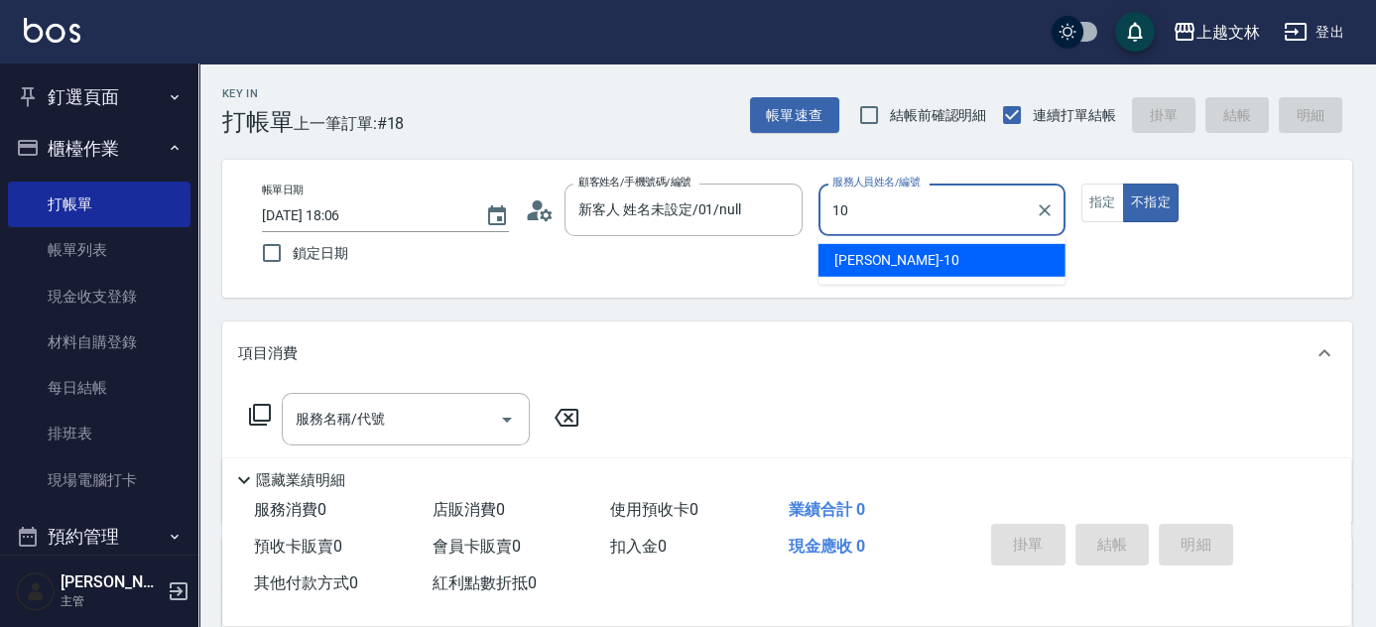
type input "[PERSON_NAME]-10"
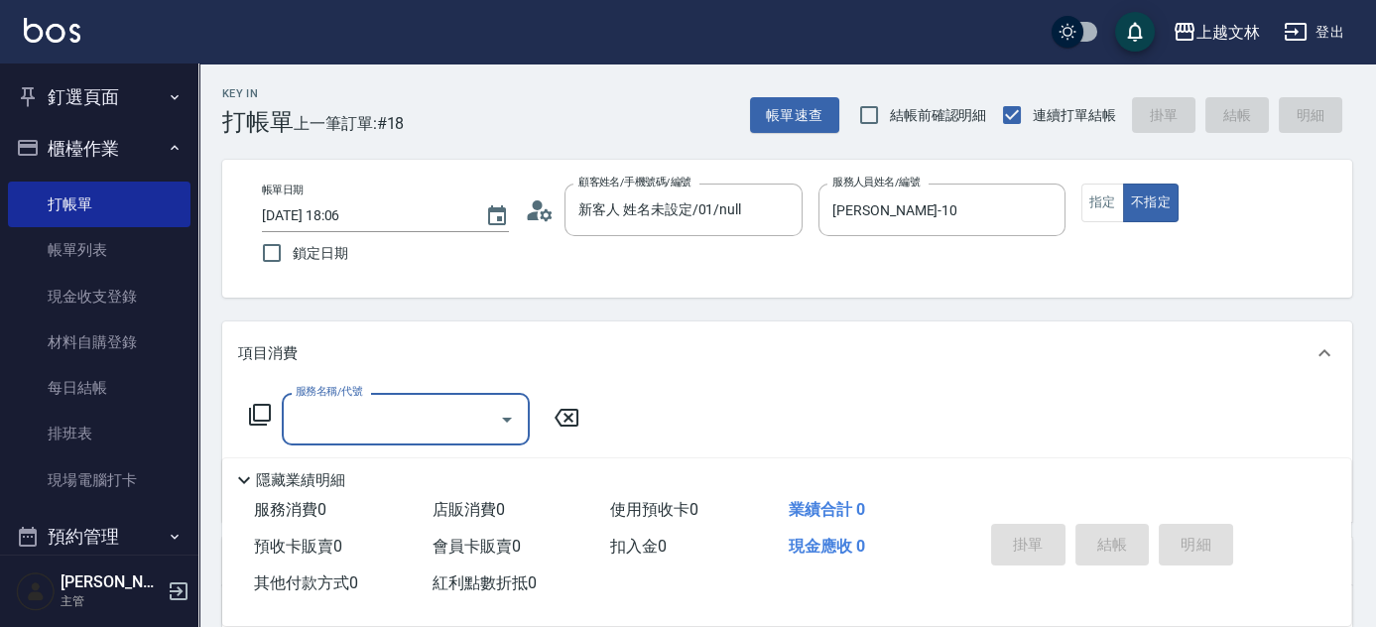
click at [258, 420] on icon at bounding box center [260, 415] width 22 height 22
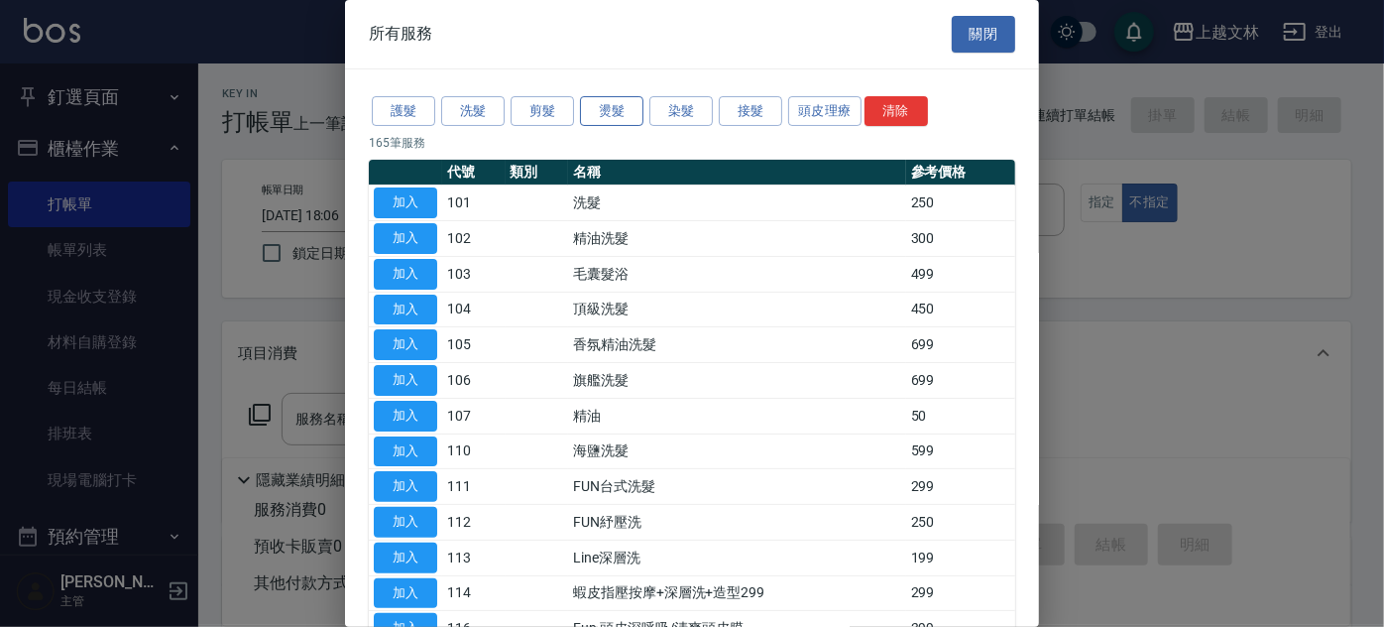
drag, startPoint x: 613, startPoint y: 106, endPoint x: 607, endPoint y: 115, distance: 10.7
click at [614, 106] on button "燙髮" at bounding box center [611, 111] width 63 height 31
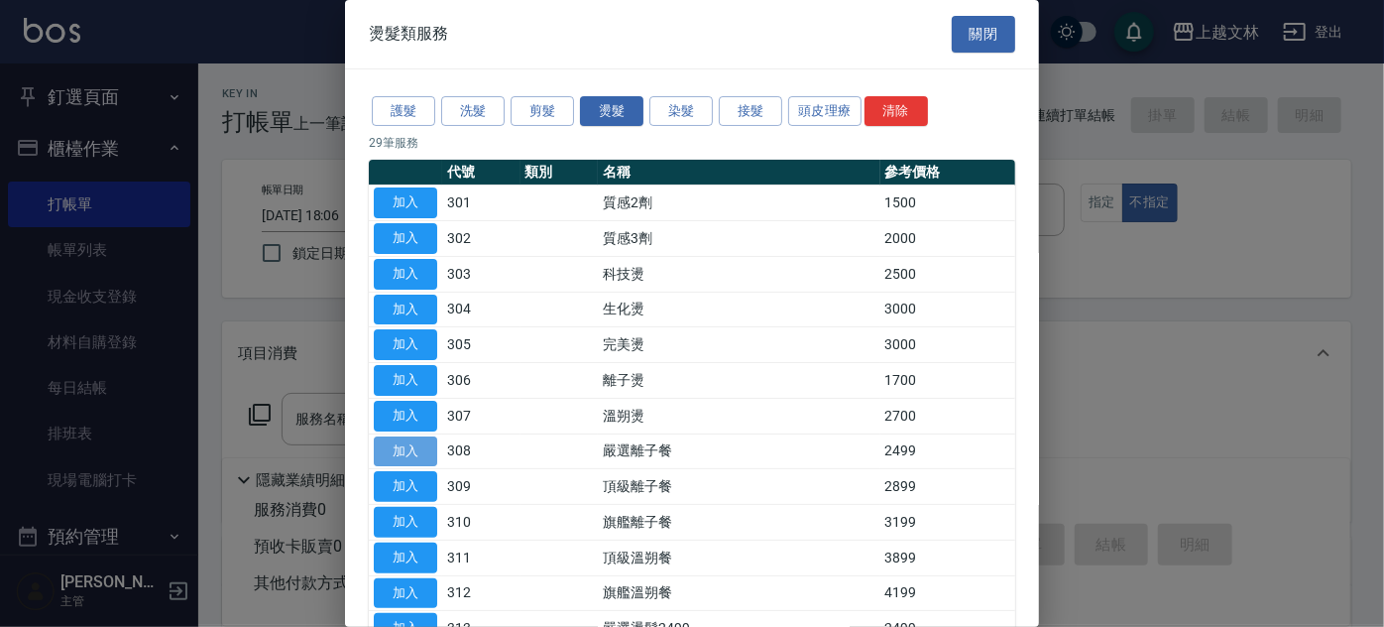
click at [400, 444] on button "加入" at bounding box center [405, 451] width 63 height 31
type input "嚴選離子餐(308)"
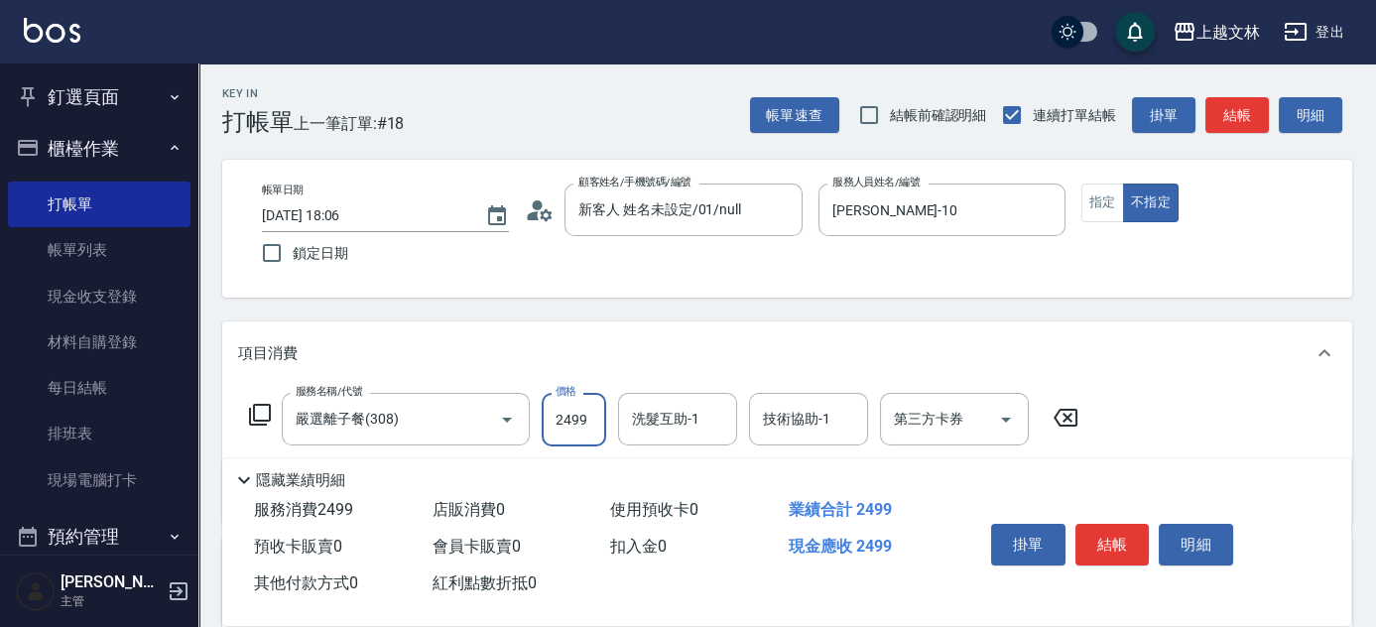
click at [592, 418] on input "2499" at bounding box center [573, 420] width 64 height 54
type input "3099"
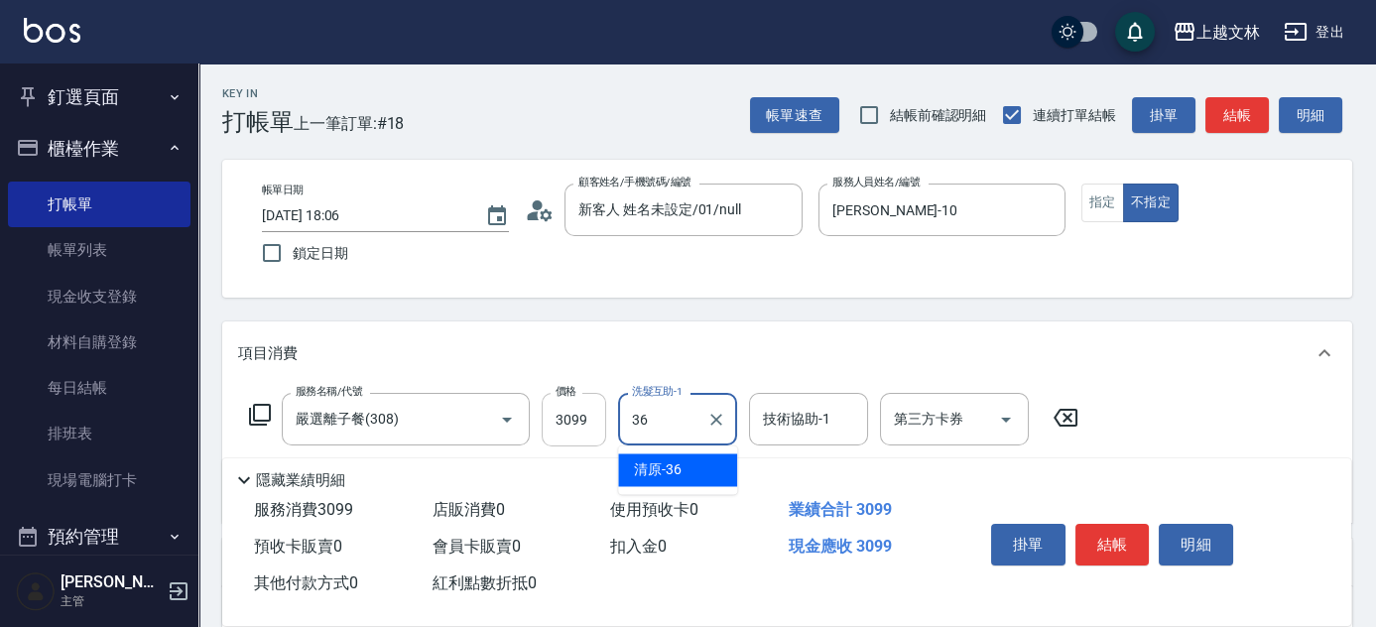
type input "清原-36"
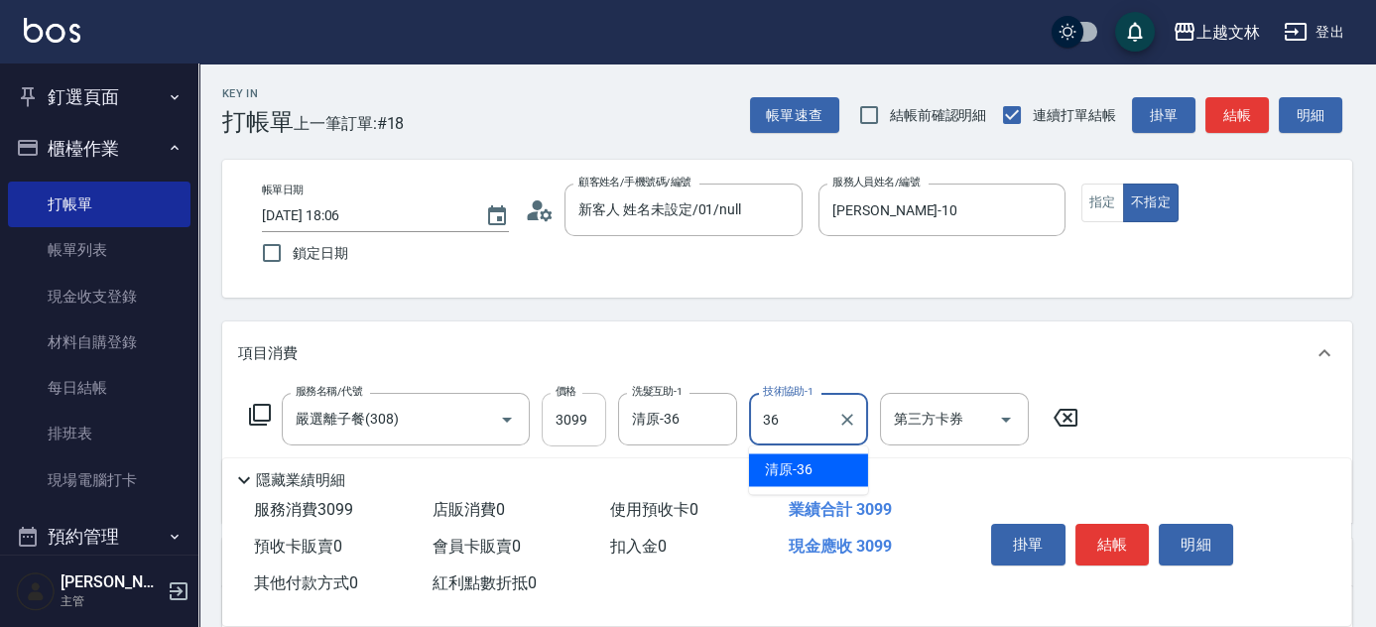
type input "清原-36"
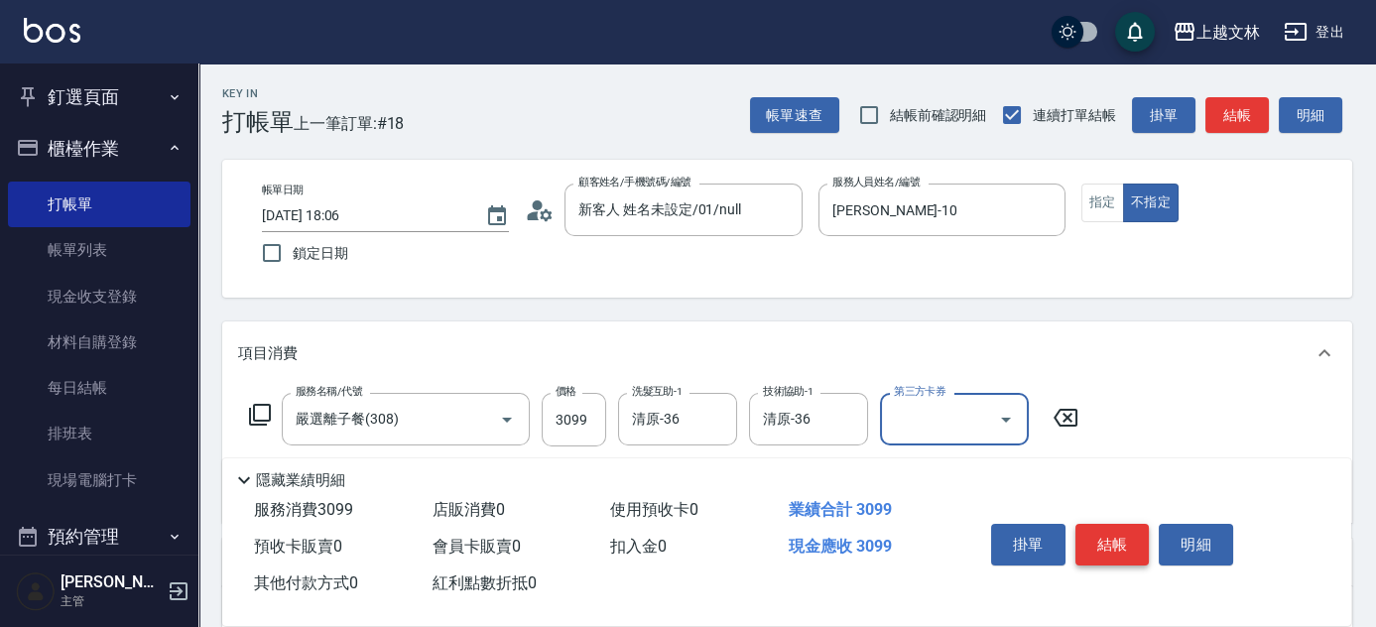
click at [1106, 539] on button "結帳" at bounding box center [1112, 545] width 74 height 42
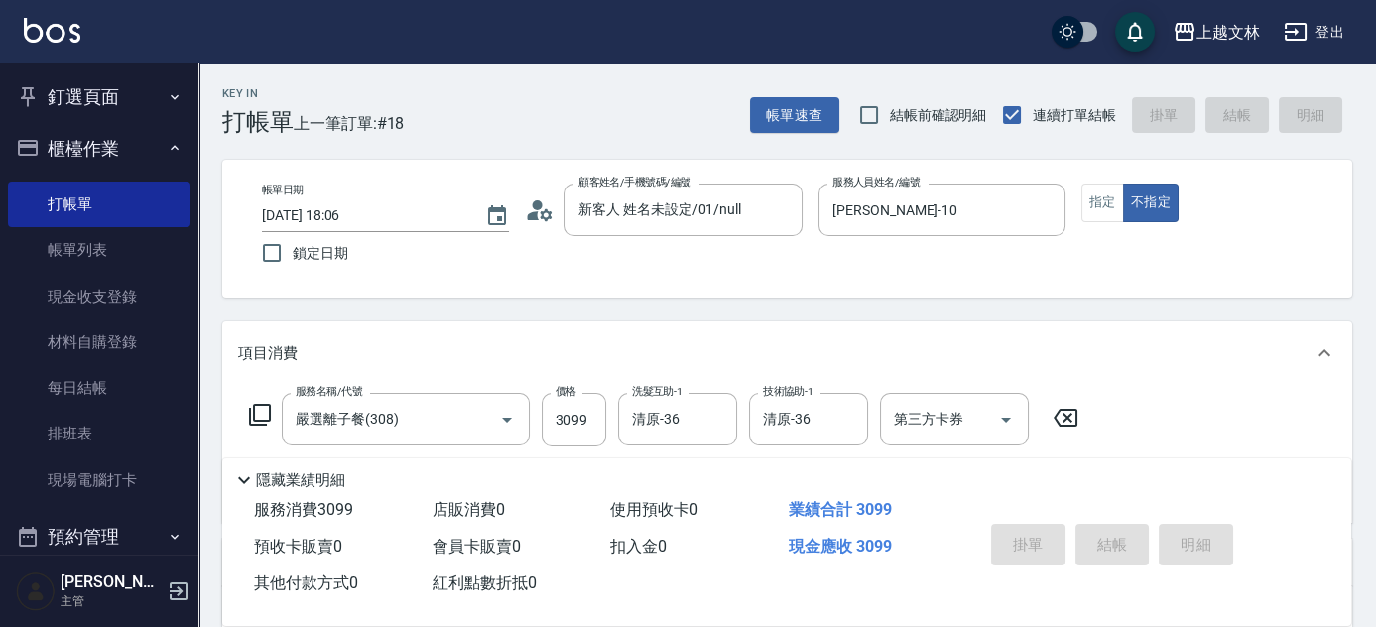
type input "[DATE] 18:28"
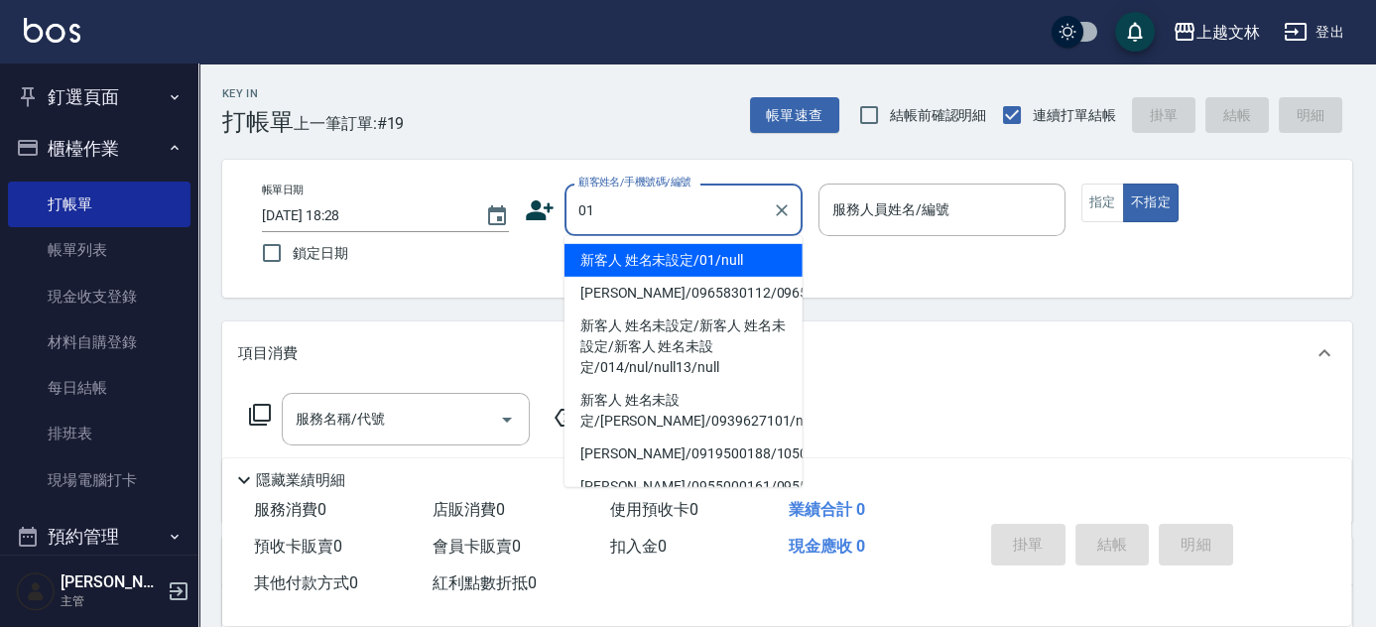
type input "新客人 姓名未設定/01/null"
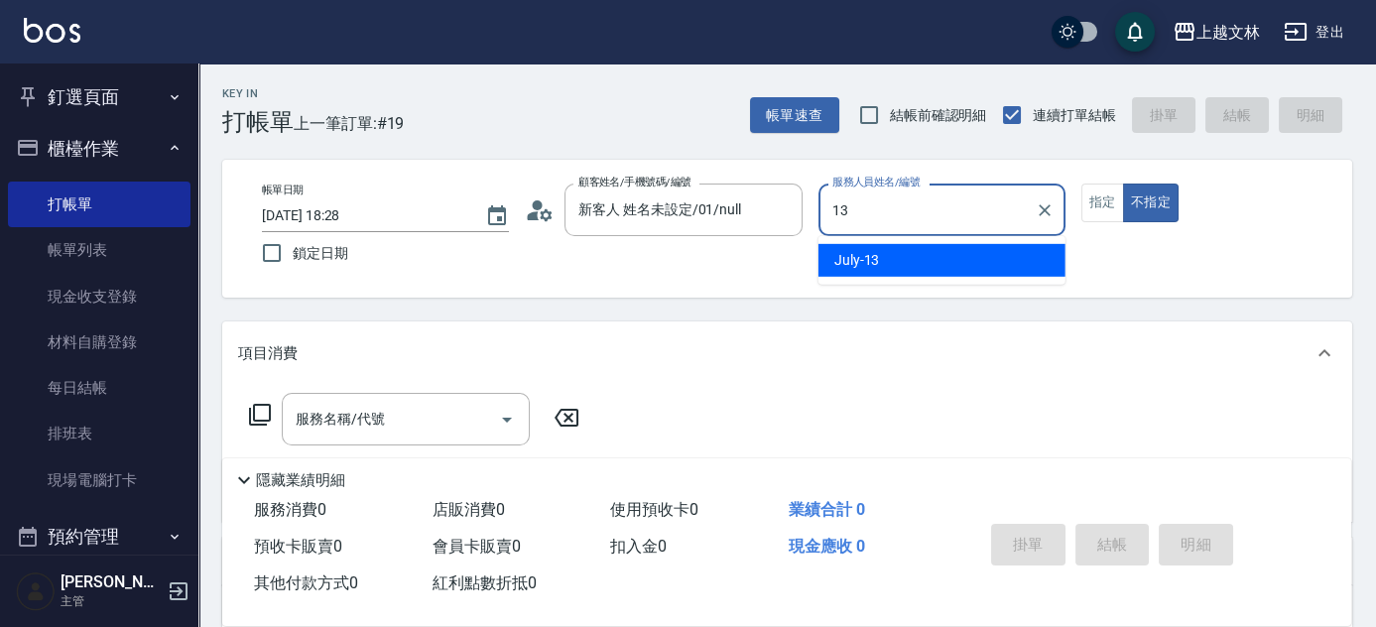
type input "July-13"
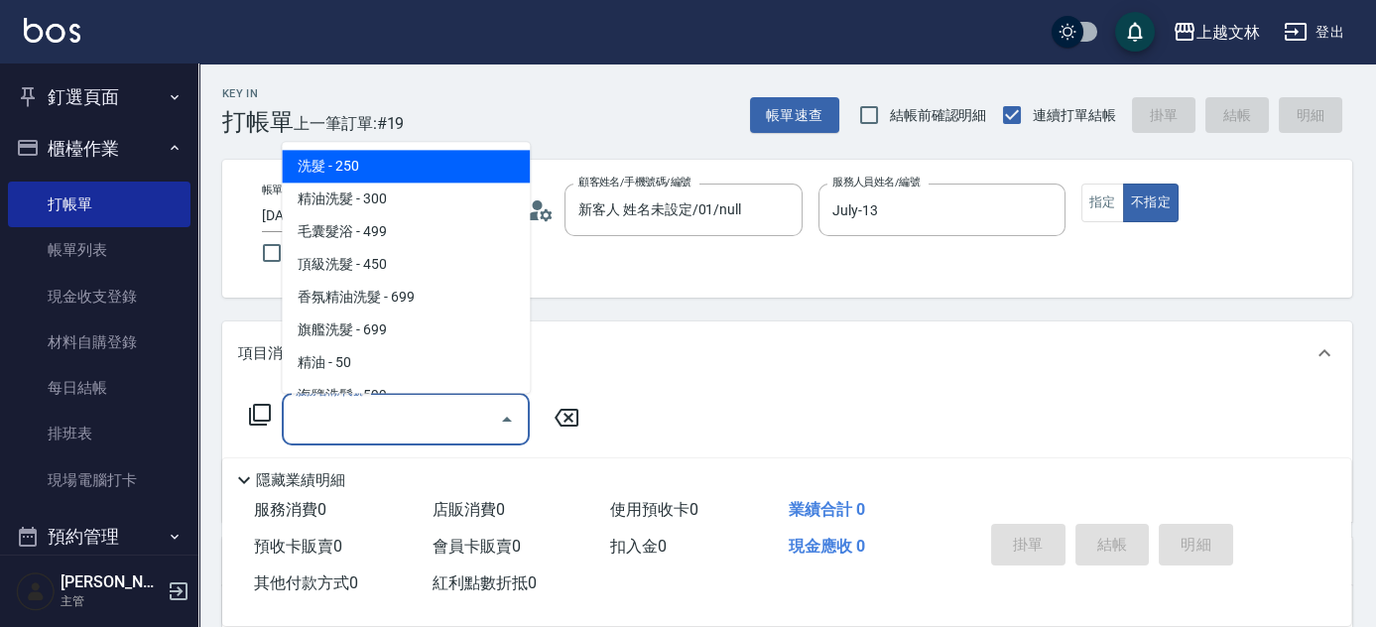
click at [404, 432] on input "服務名稱/代號" at bounding box center [391, 419] width 200 height 35
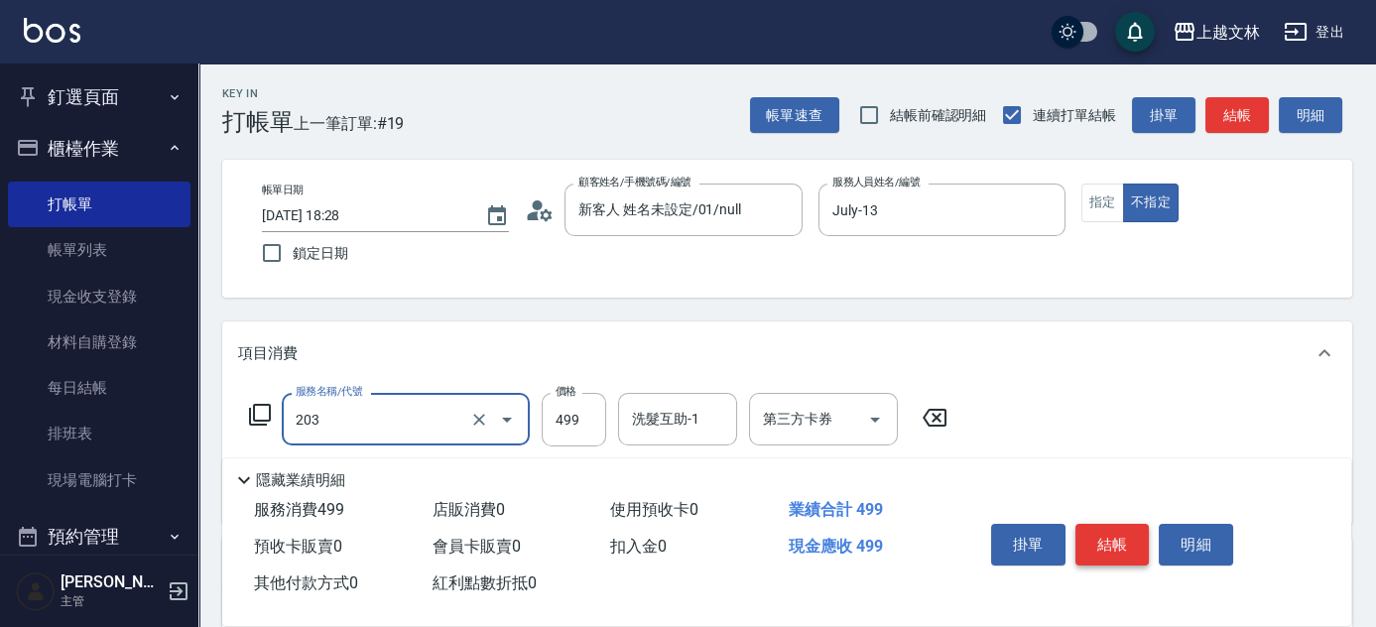
type input "B級洗+剪(203)"
click at [1111, 530] on button "結帳" at bounding box center [1112, 545] width 74 height 42
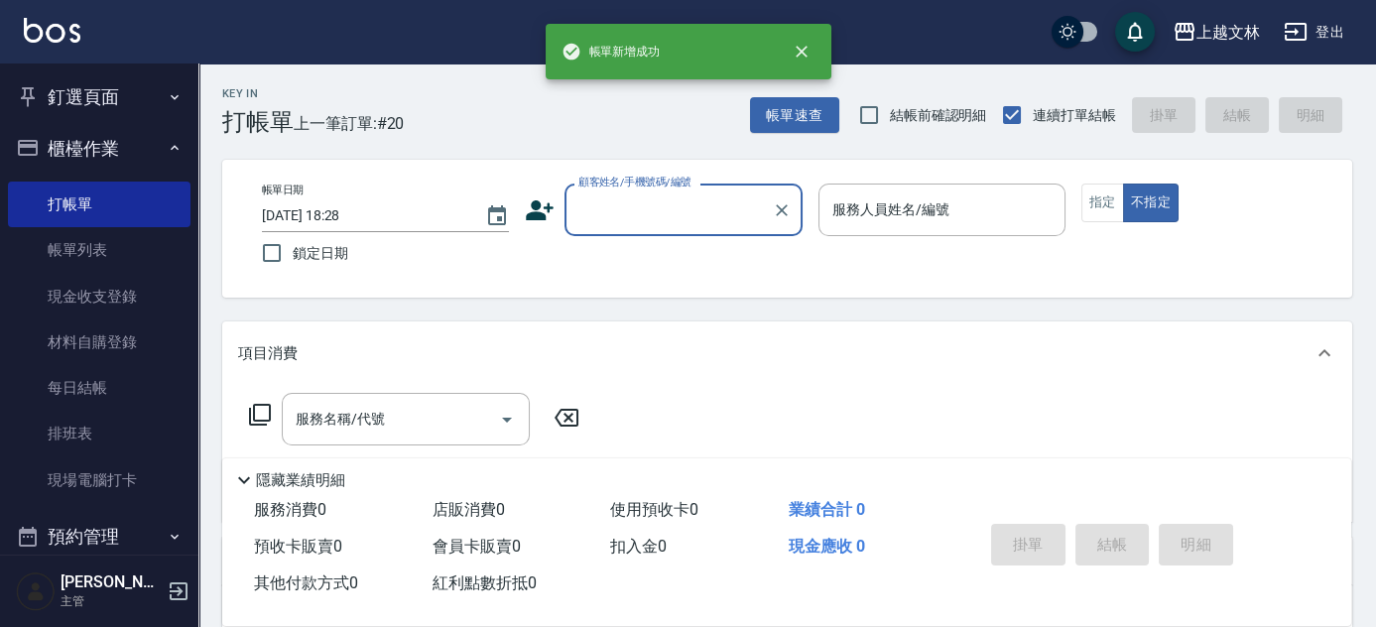
click at [60, 142] on button "櫃檯作業" at bounding box center [99, 149] width 182 height 52
